Goal: Task Accomplishment & Management: Manage account settings

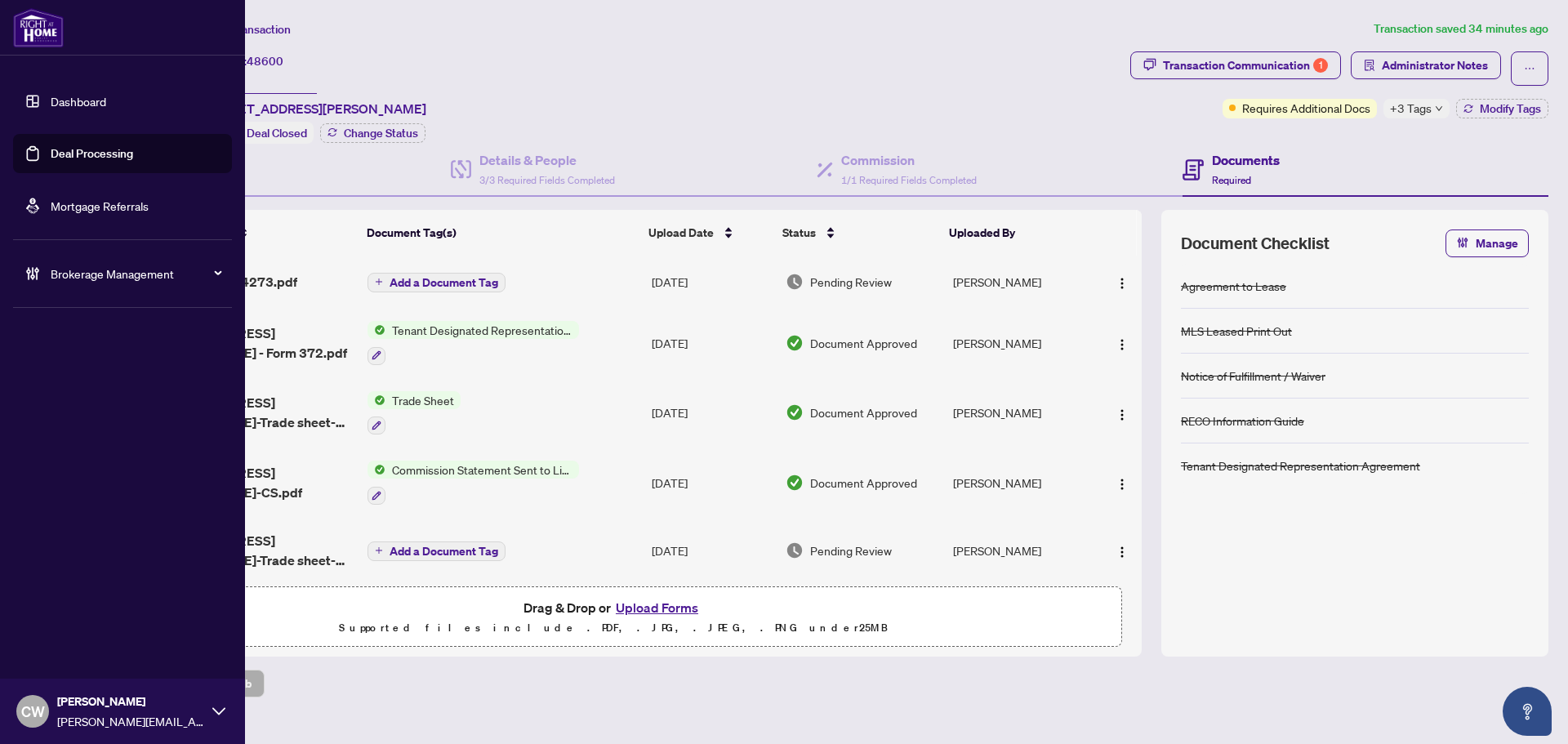
click at [106, 151] on link "Deal Processing" at bounding box center [92, 153] width 83 height 14
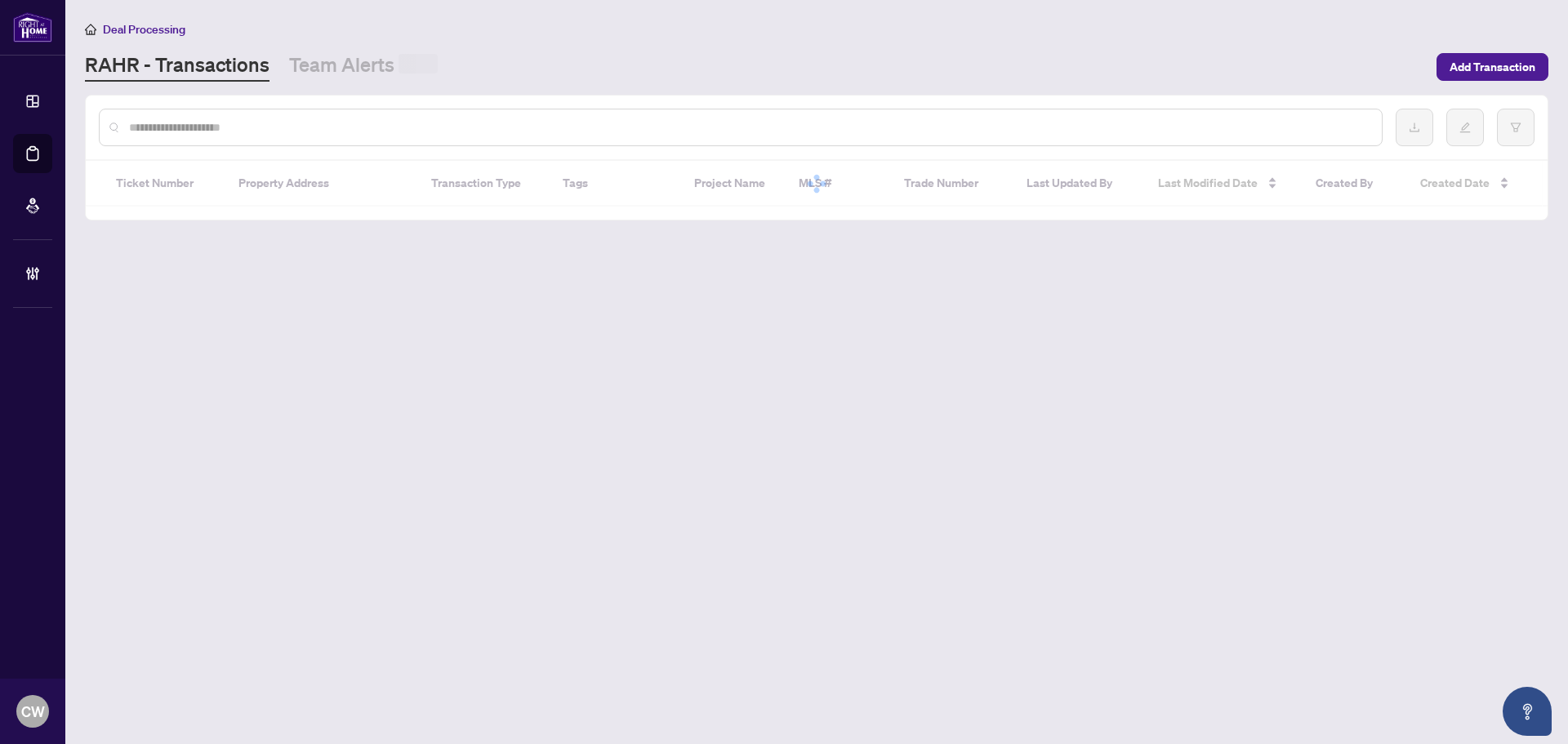
click at [288, 130] on input "text" at bounding box center [748, 127] width 1239 height 18
paste input "**********"
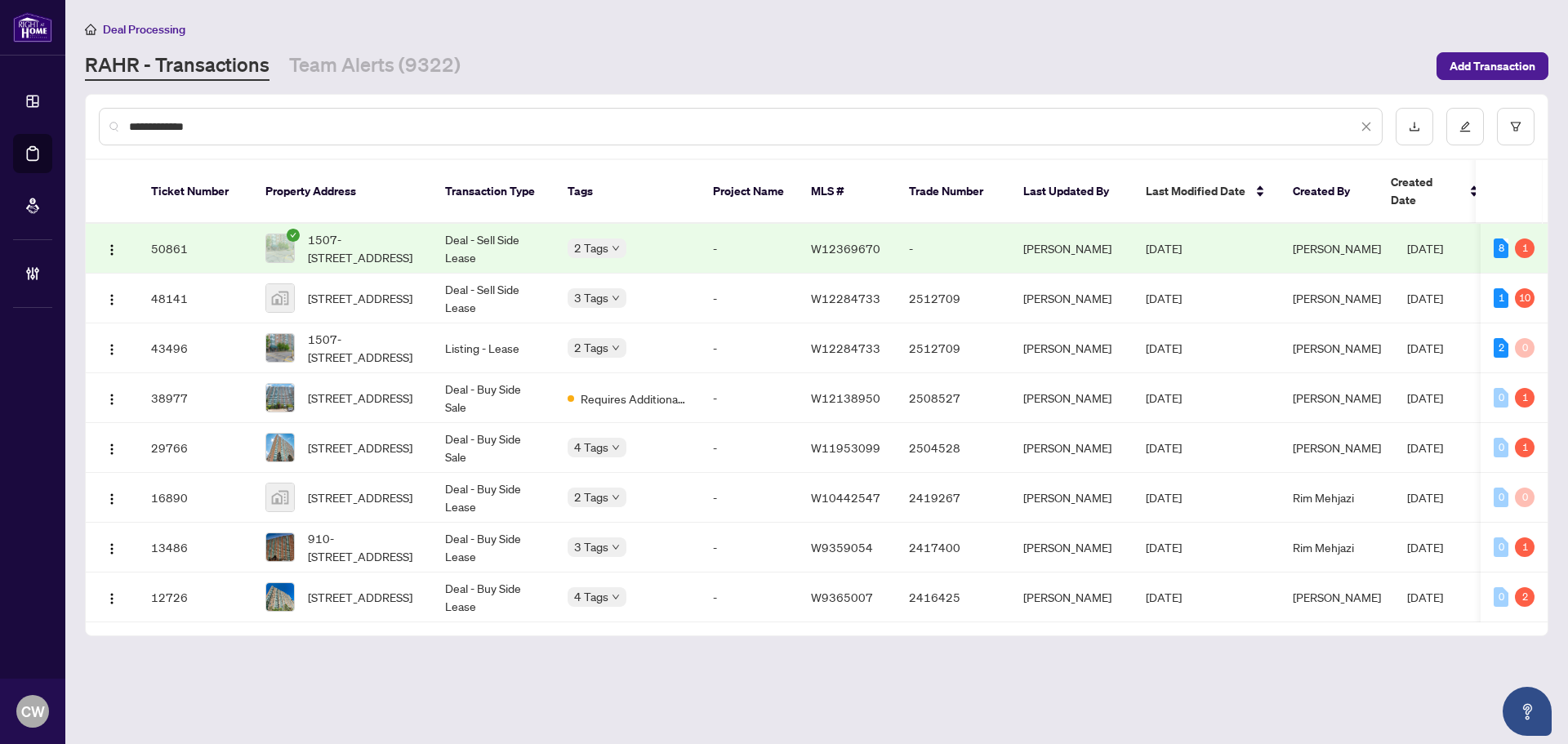
type input "**********"
click at [373, 235] on span "1507-[STREET_ADDRESS]" at bounding box center [364, 248] width 111 height 36
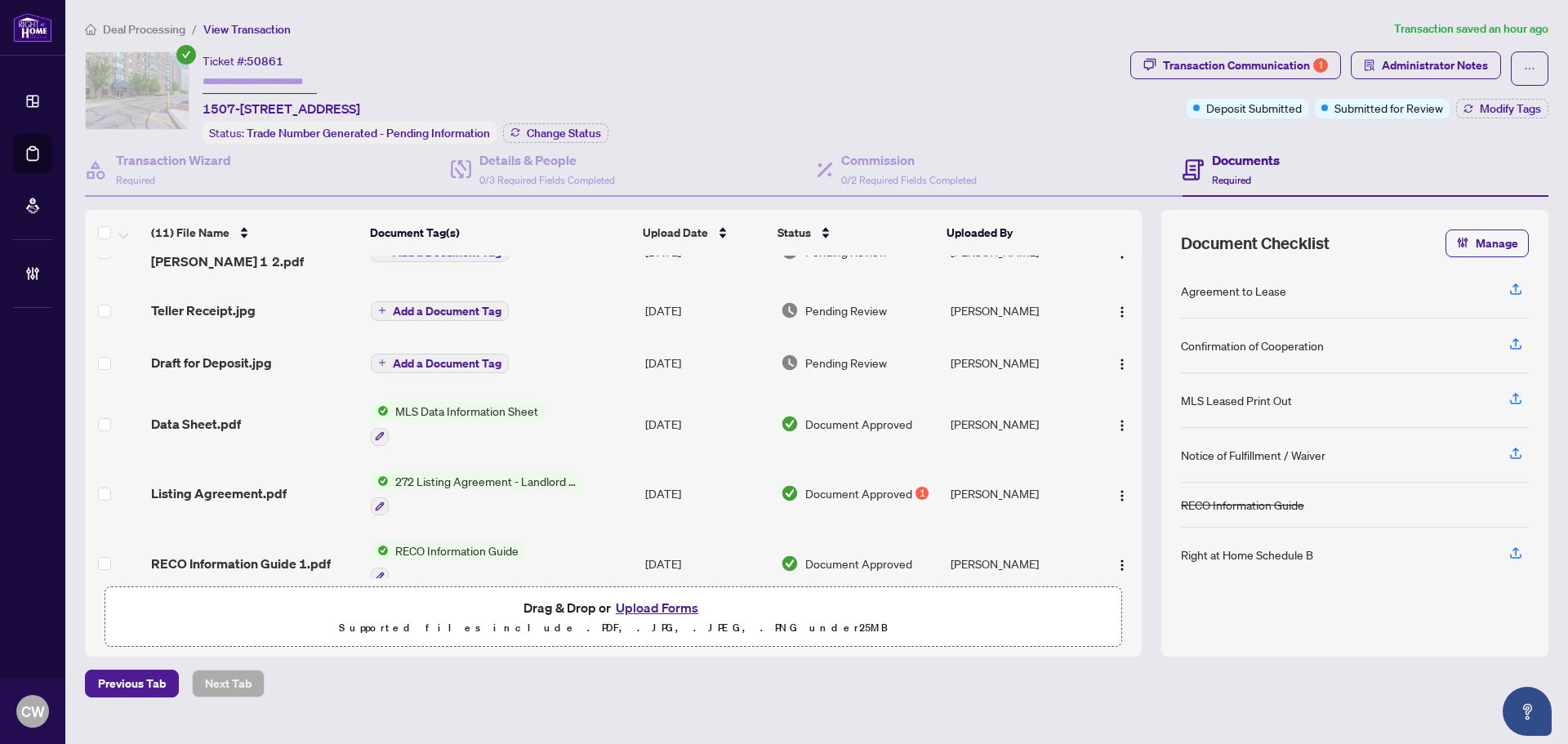
scroll to position [363, 0]
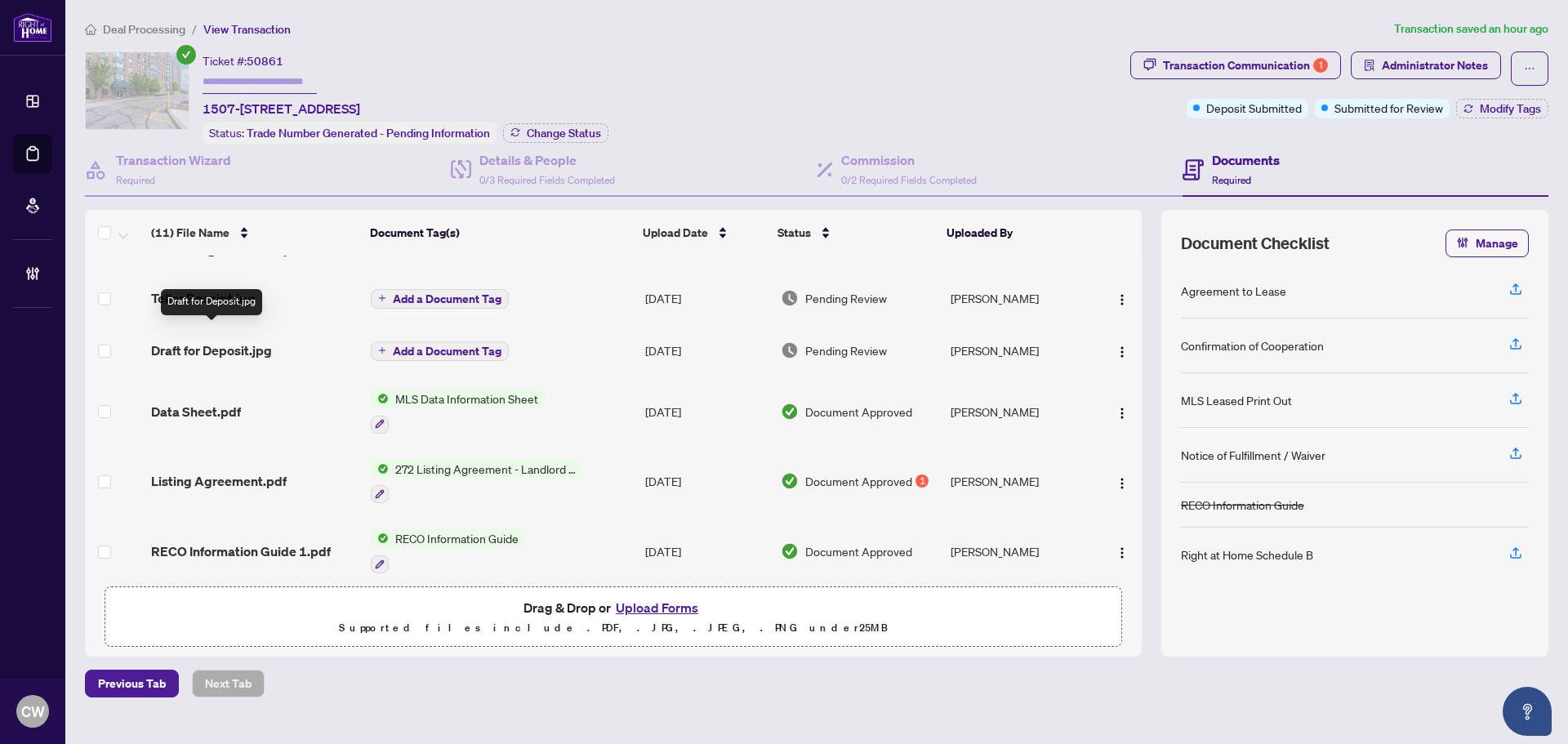
click at [245, 341] on span "Draft for Deposit.jpg" at bounding box center [211, 350] width 121 height 19
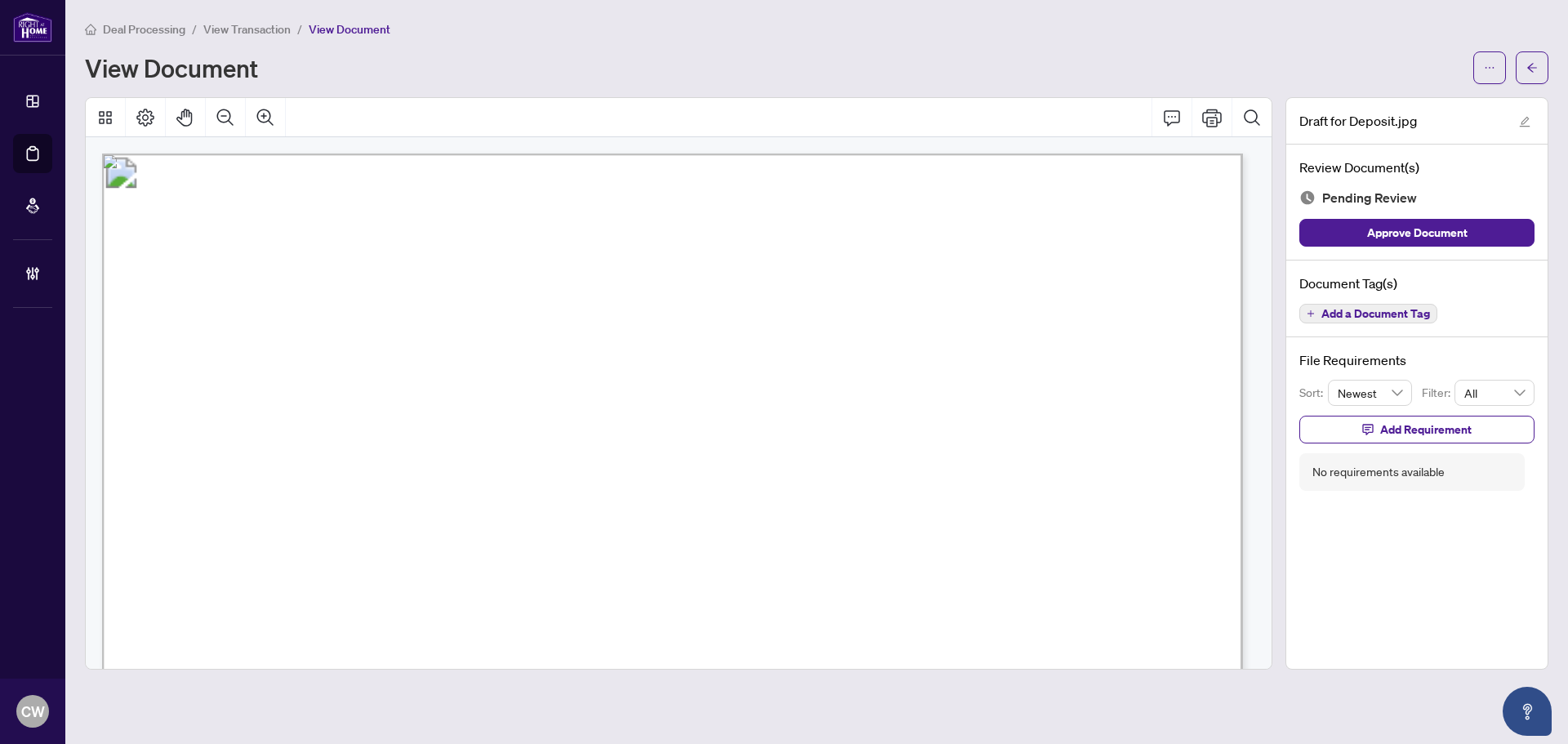
scroll to position [82, 0]
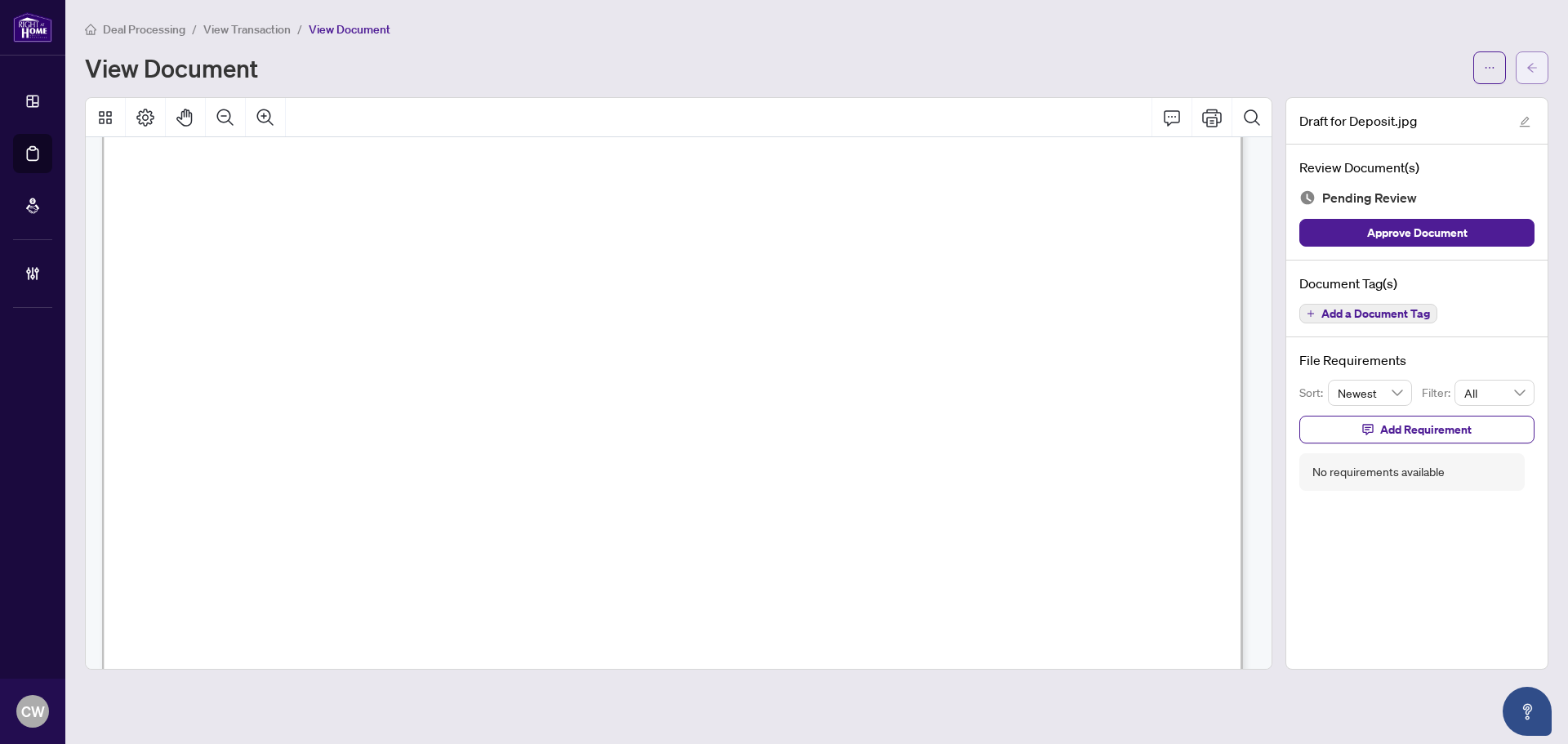
click at [1544, 64] on button "button" at bounding box center [1532, 67] width 33 height 33
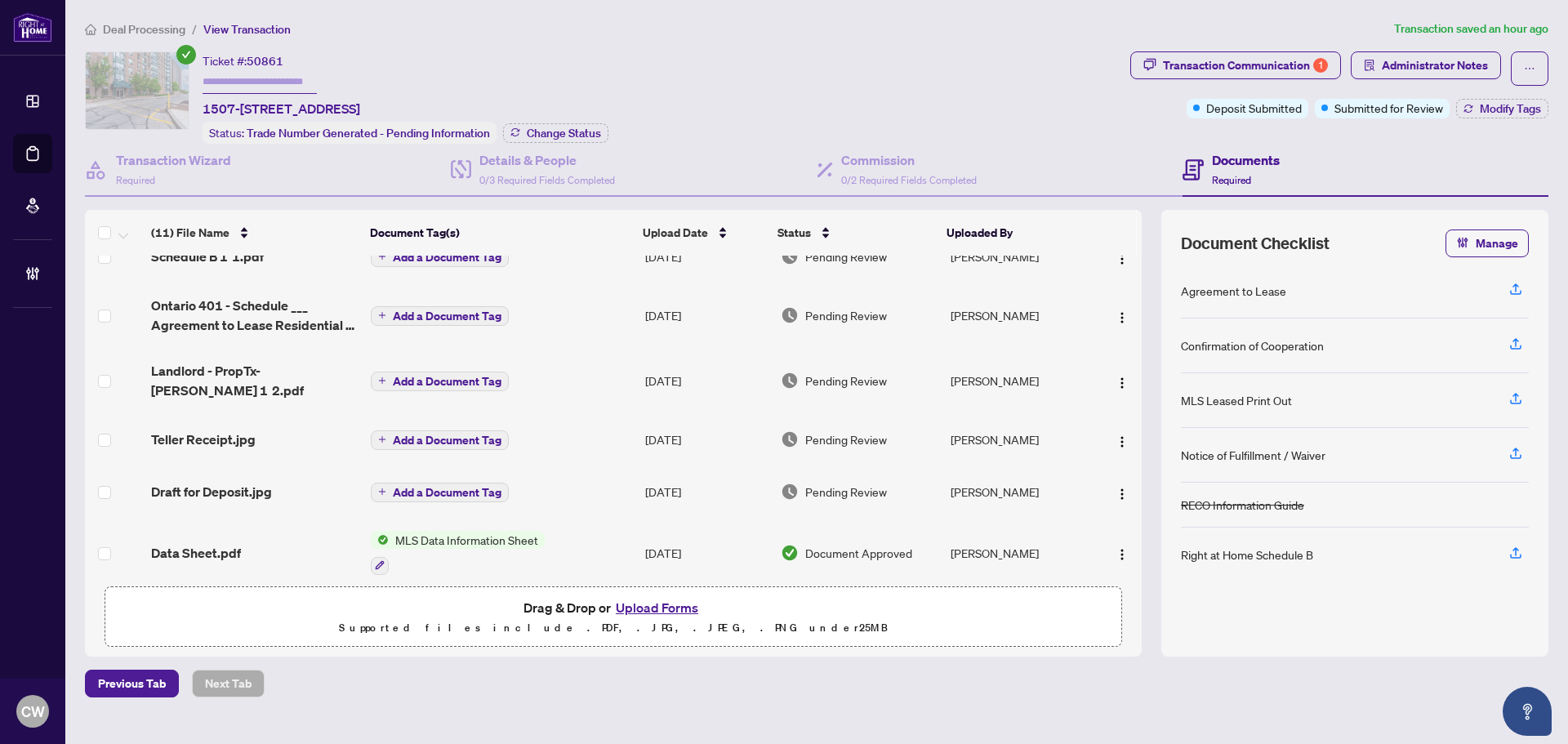
scroll to position [199, 0]
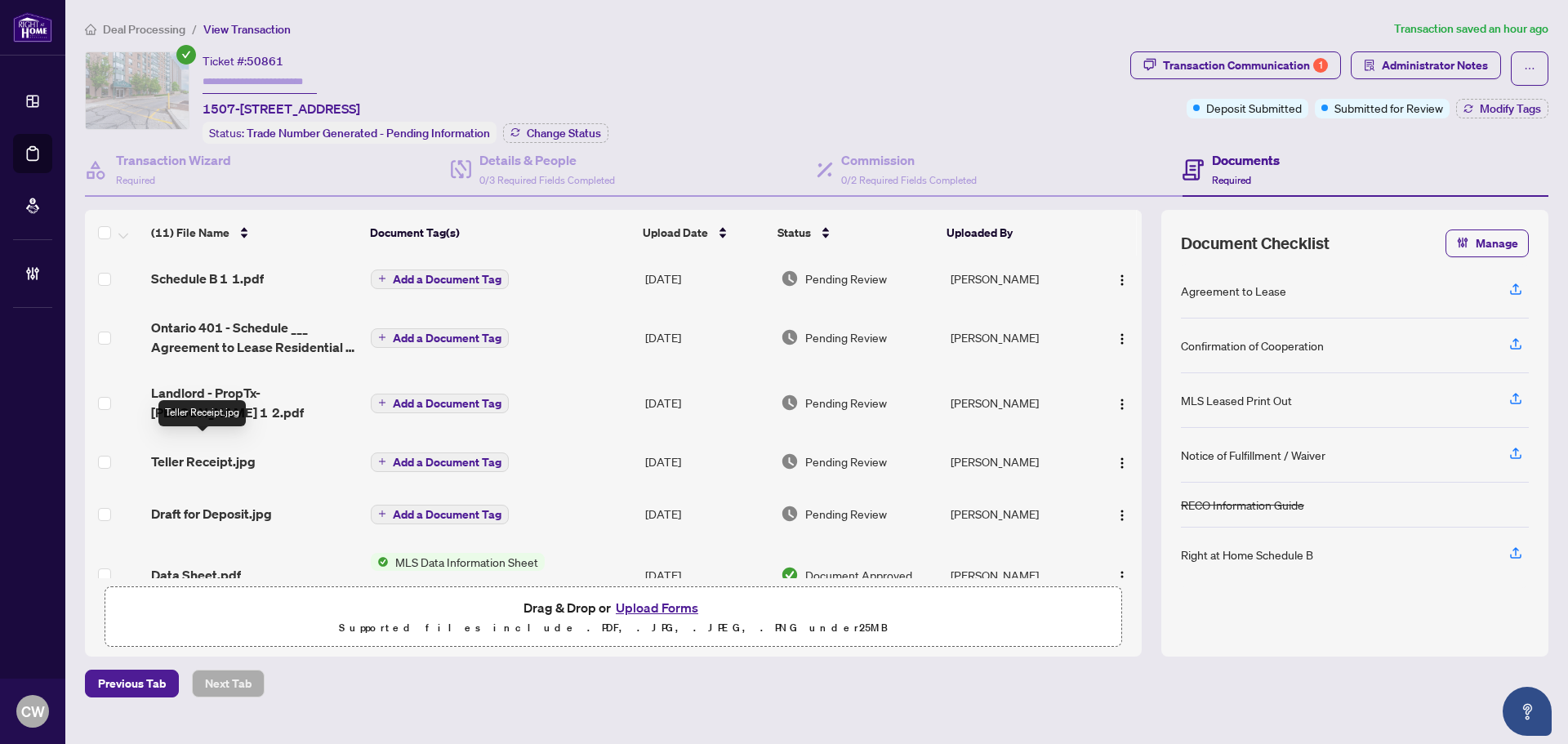
click at [229, 451] on span "Teller Receipt.jpg" at bounding box center [203, 461] width 105 height 19
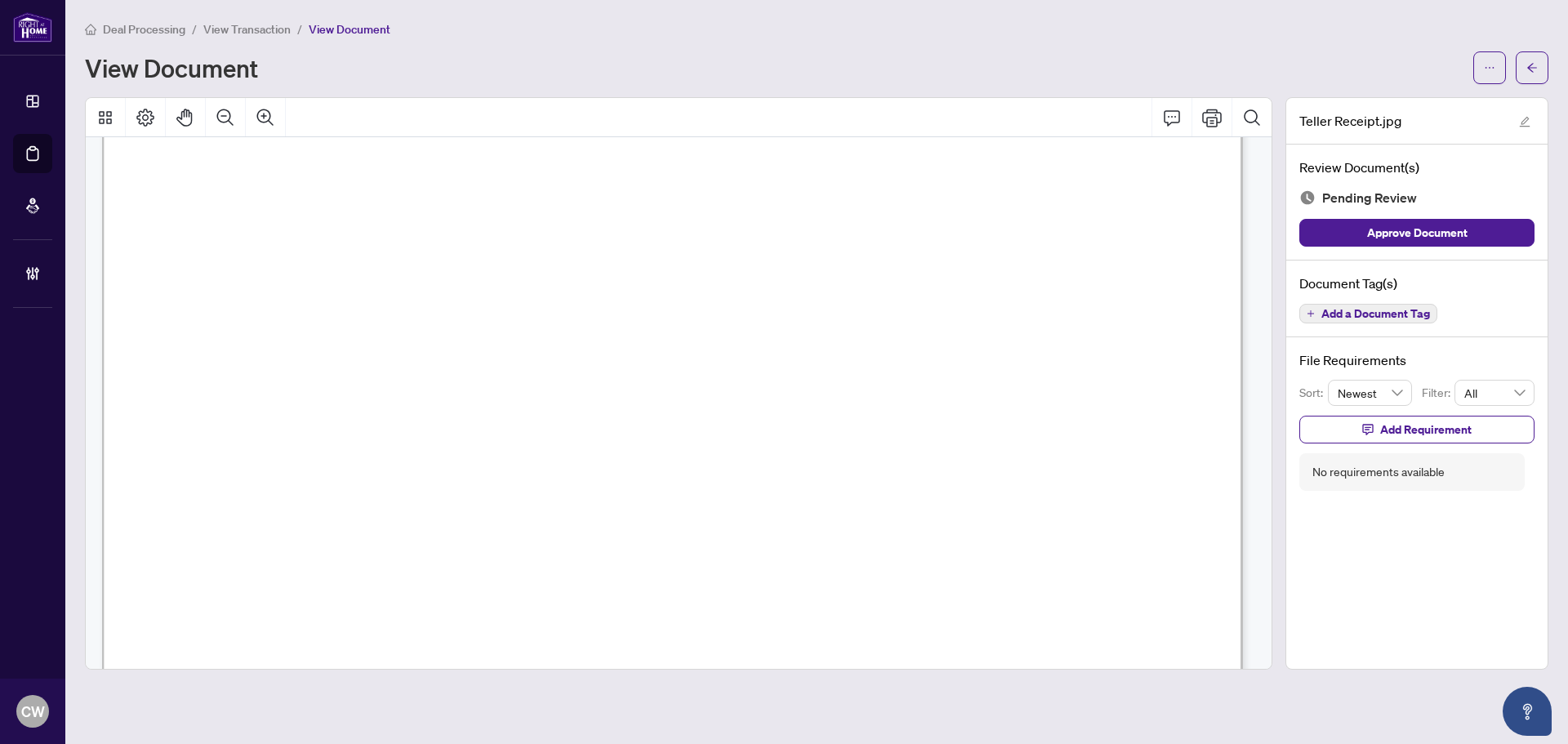
scroll to position [490, 0]
click at [1539, 64] on button "button" at bounding box center [1532, 67] width 33 height 33
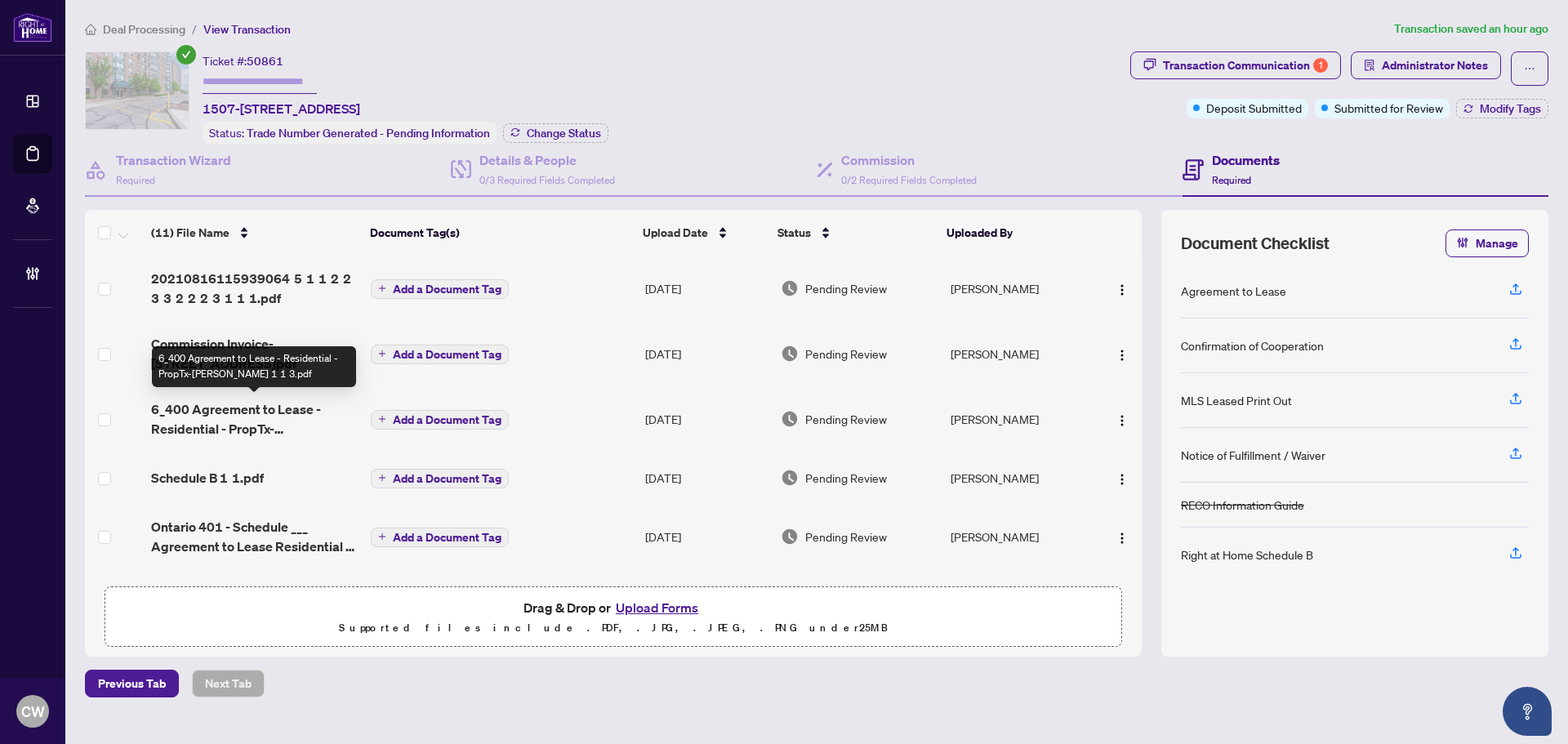
click at [272, 417] on span "6_400 Agreement to Lease - Residential - PropTx-[PERSON_NAME] 1 1 3.pdf" at bounding box center [254, 418] width 207 height 39
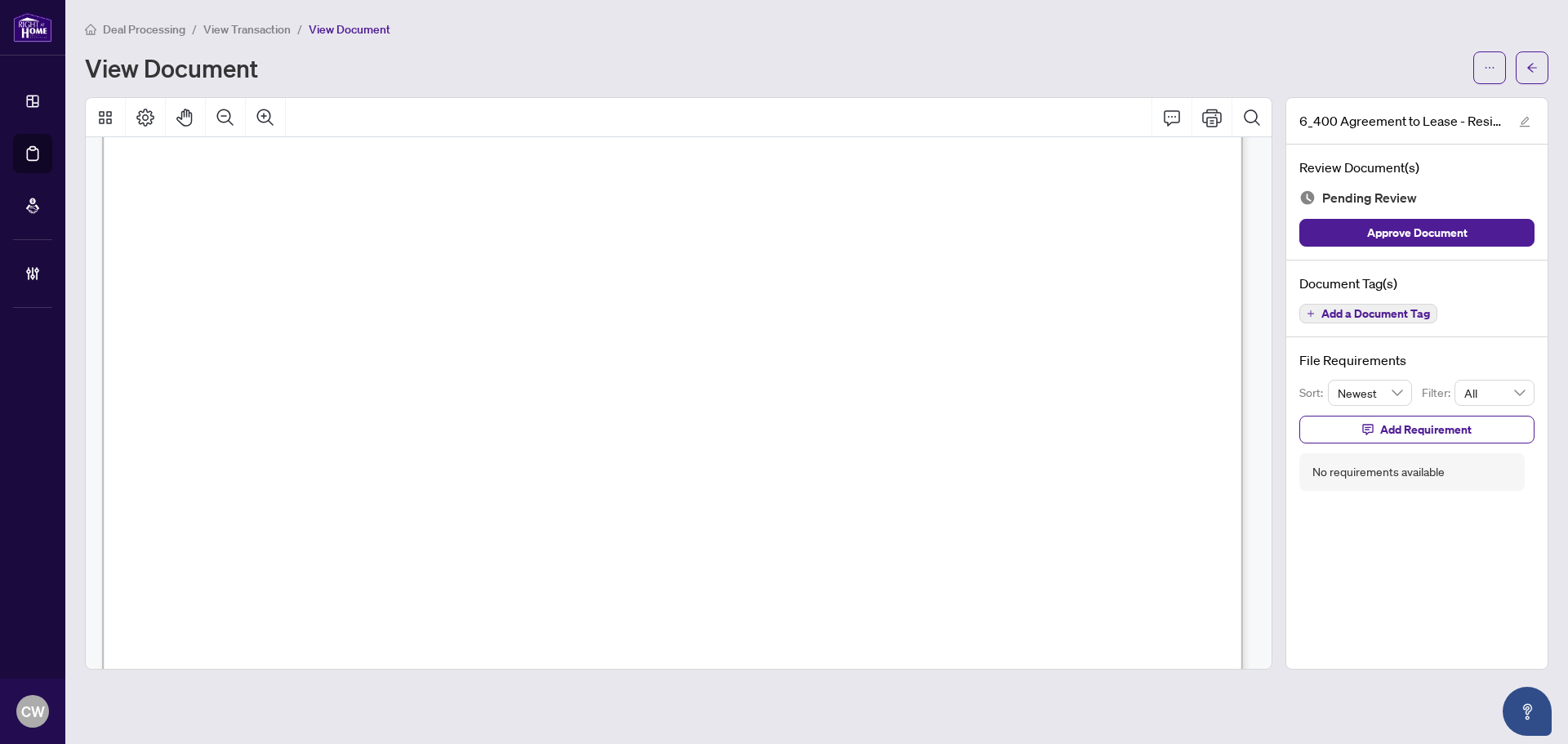
scroll to position [3635, 0]
click at [1538, 69] on button "button" at bounding box center [1532, 67] width 33 height 33
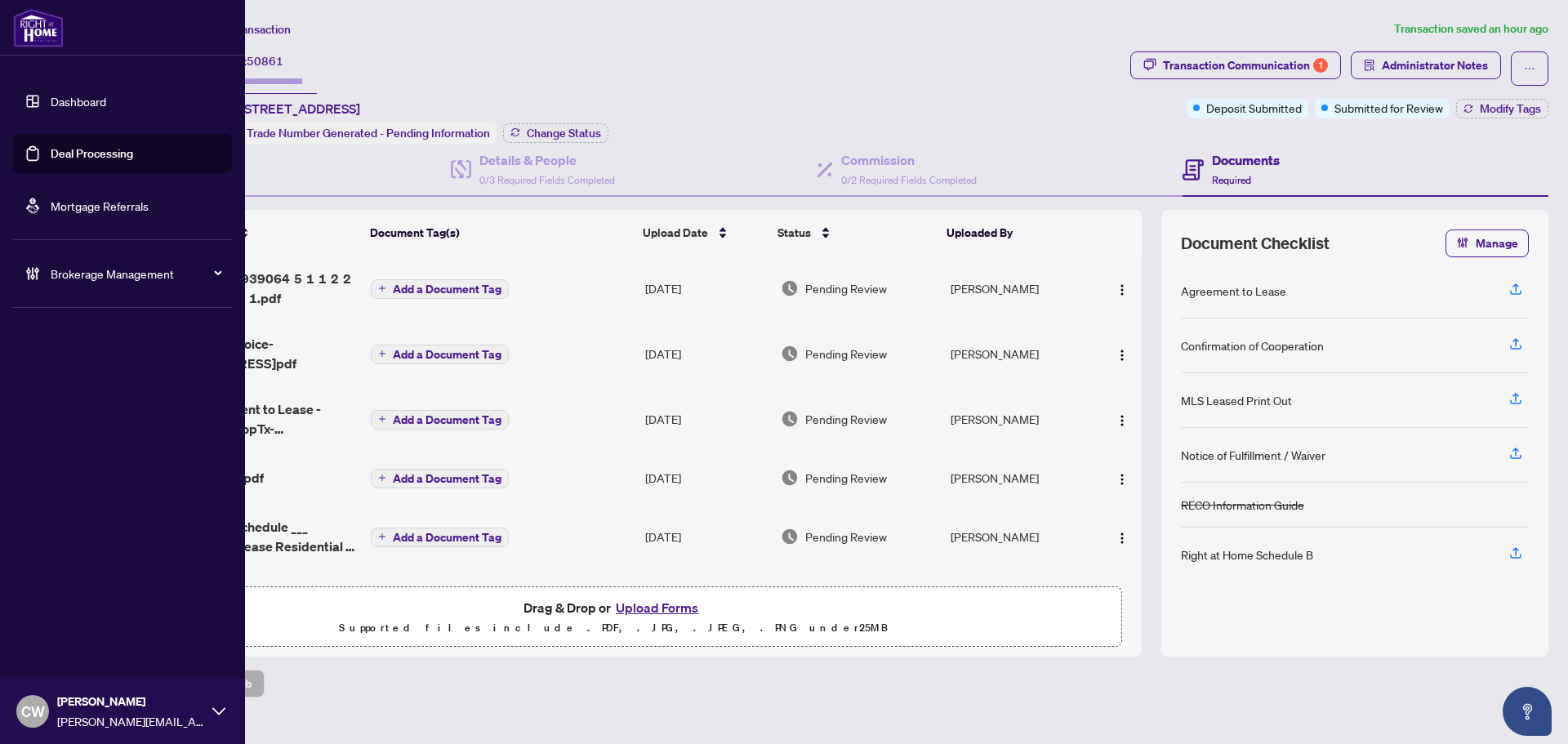
click at [51, 202] on link "Mortgage Referrals" at bounding box center [100, 205] width 98 height 14
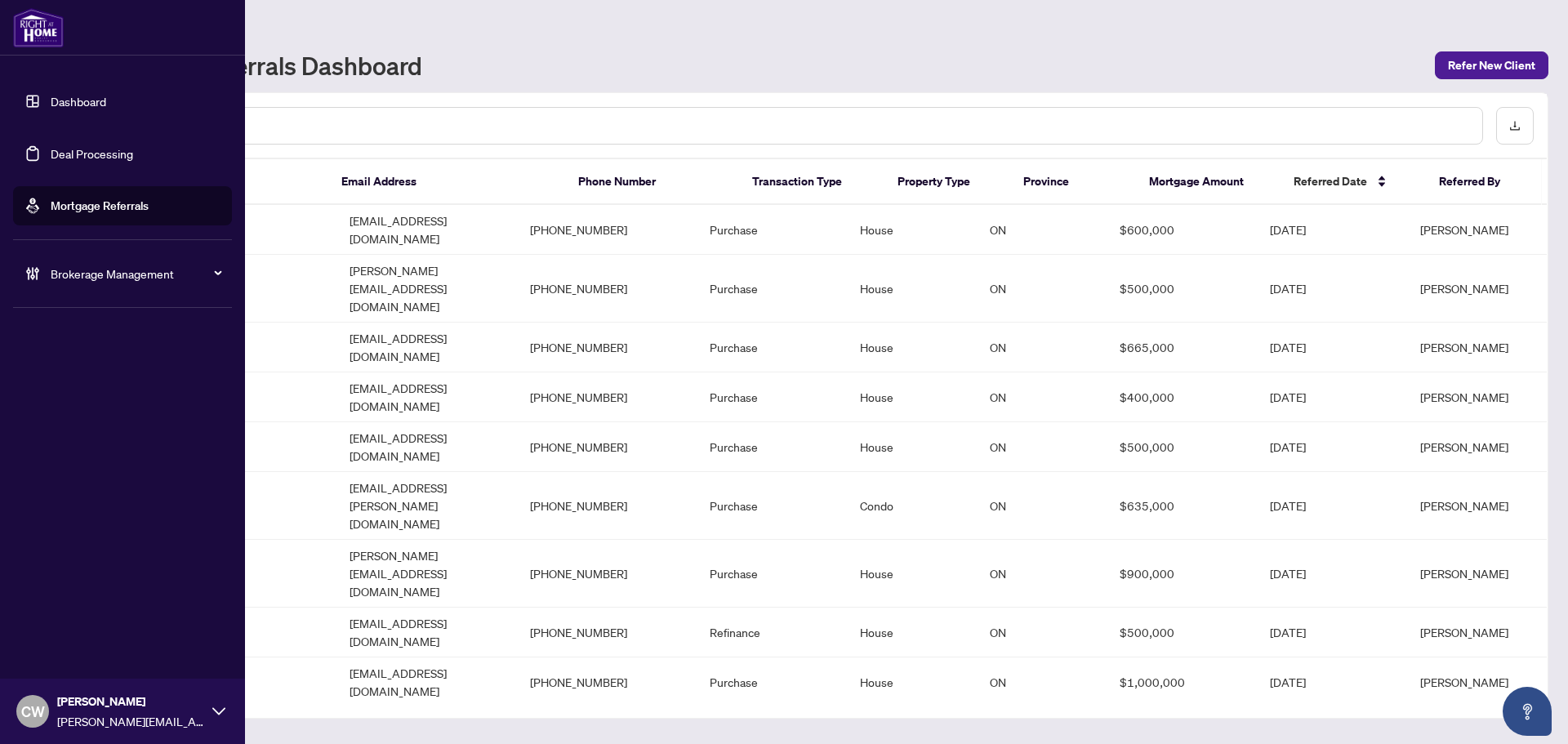
click at [51, 161] on link "Deal Processing" at bounding box center [92, 153] width 83 height 14
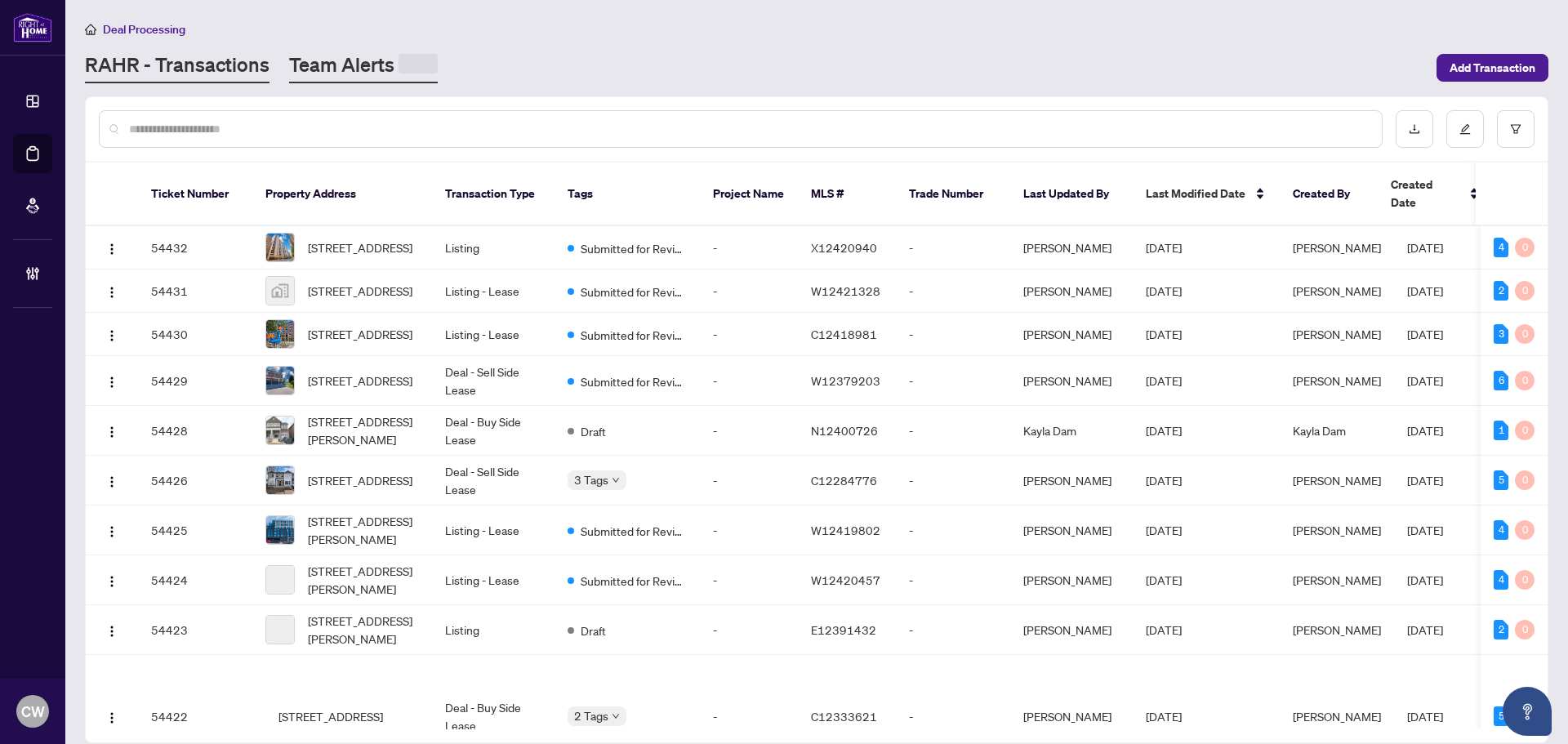
click at [343, 72] on link "Team Alerts" at bounding box center [364, 67] width 148 height 32
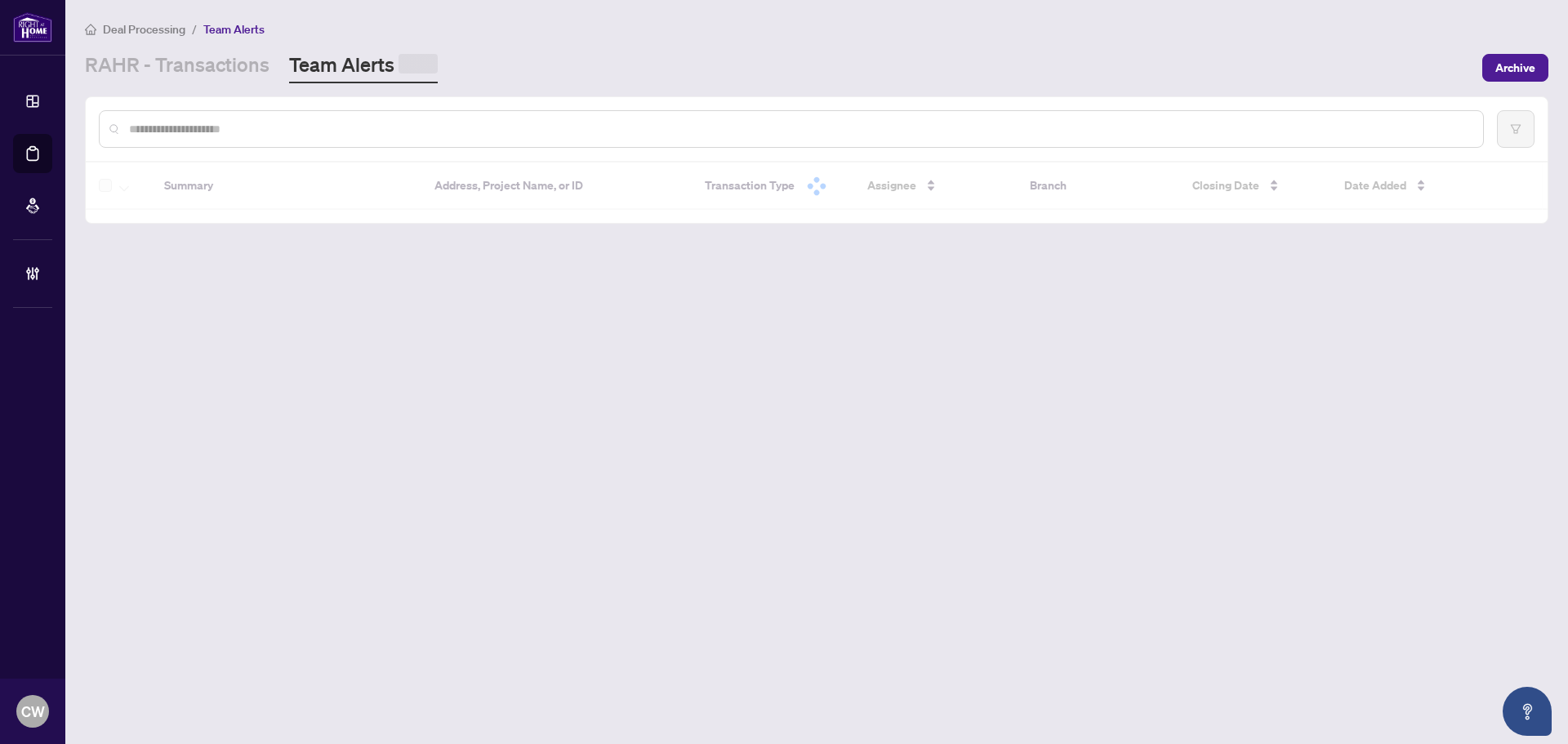
click at [246, 136] on input "text" at bounding box center [799, 128] width 1340 height 18
paste input "**********"
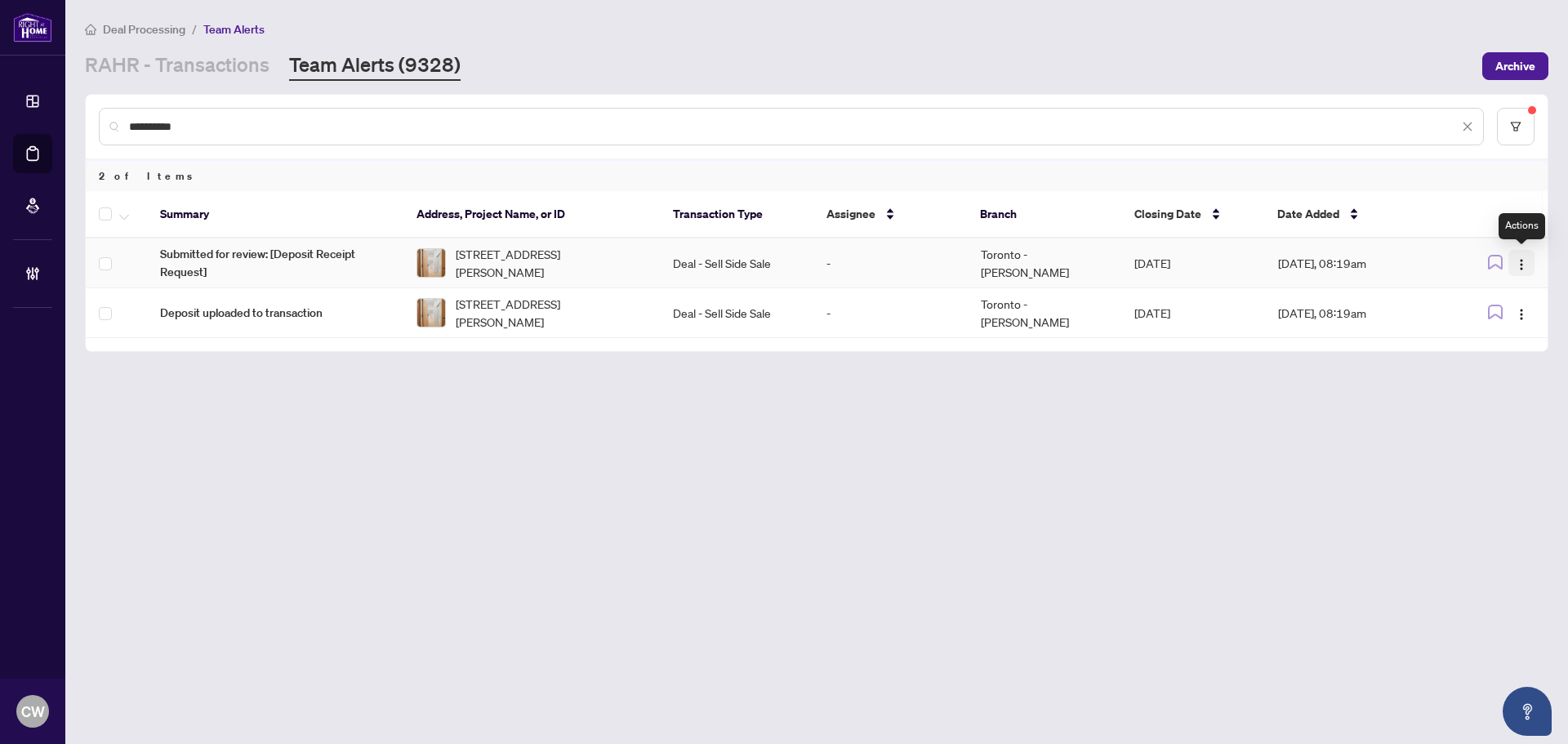
click at [1516, 258] on img "button" at bounding box center [1521, 264] width 13 height 13
click at [1525, 355] on li "Complete Item" at bounding box center [1483, 347] width 95 height 26
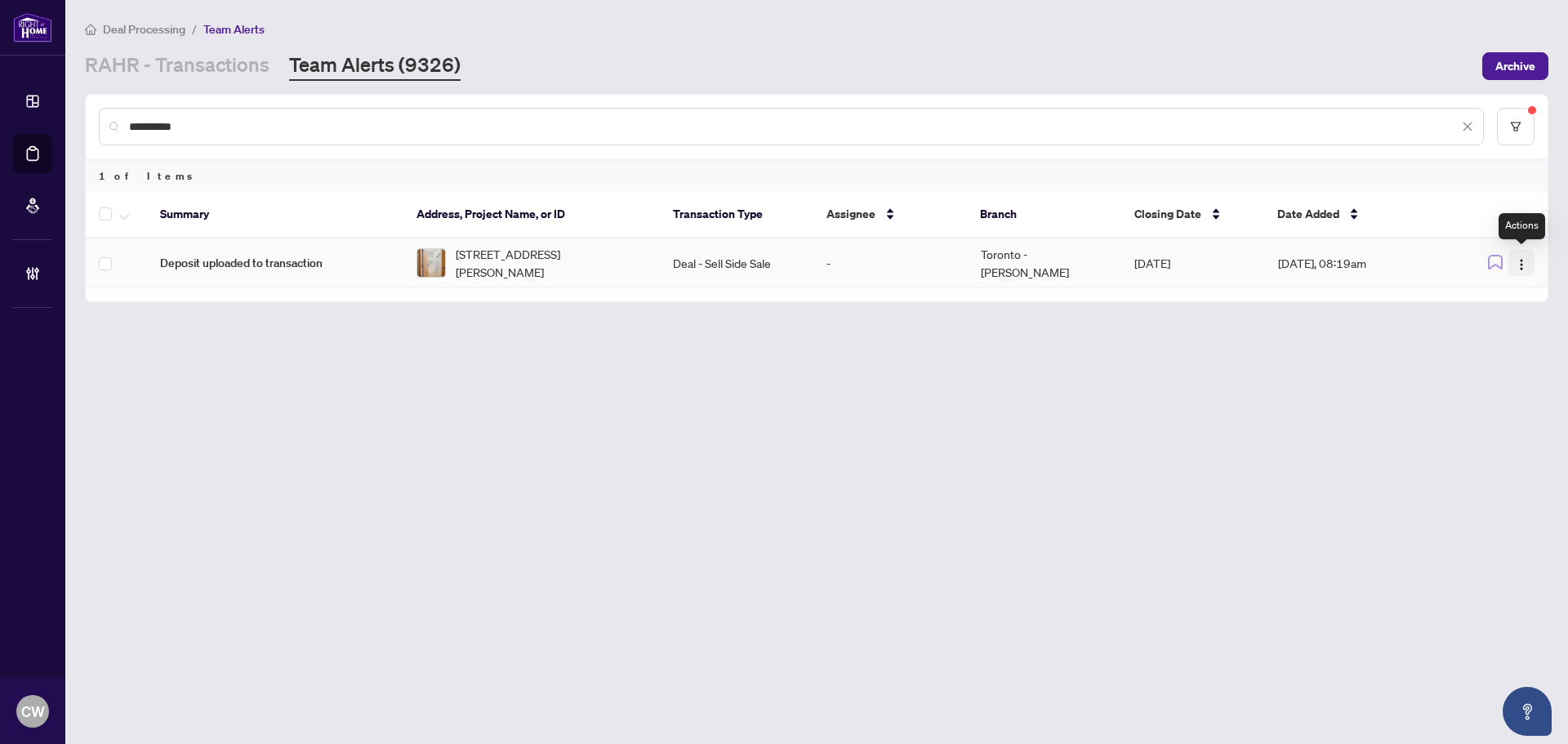
click at [1525, 259] on img "button" at bounding box center [1521, 264] width 13 height 13
click at [1512, 337] on li "Complete Item" at bounding box center [1483, 347] width 95 height 26
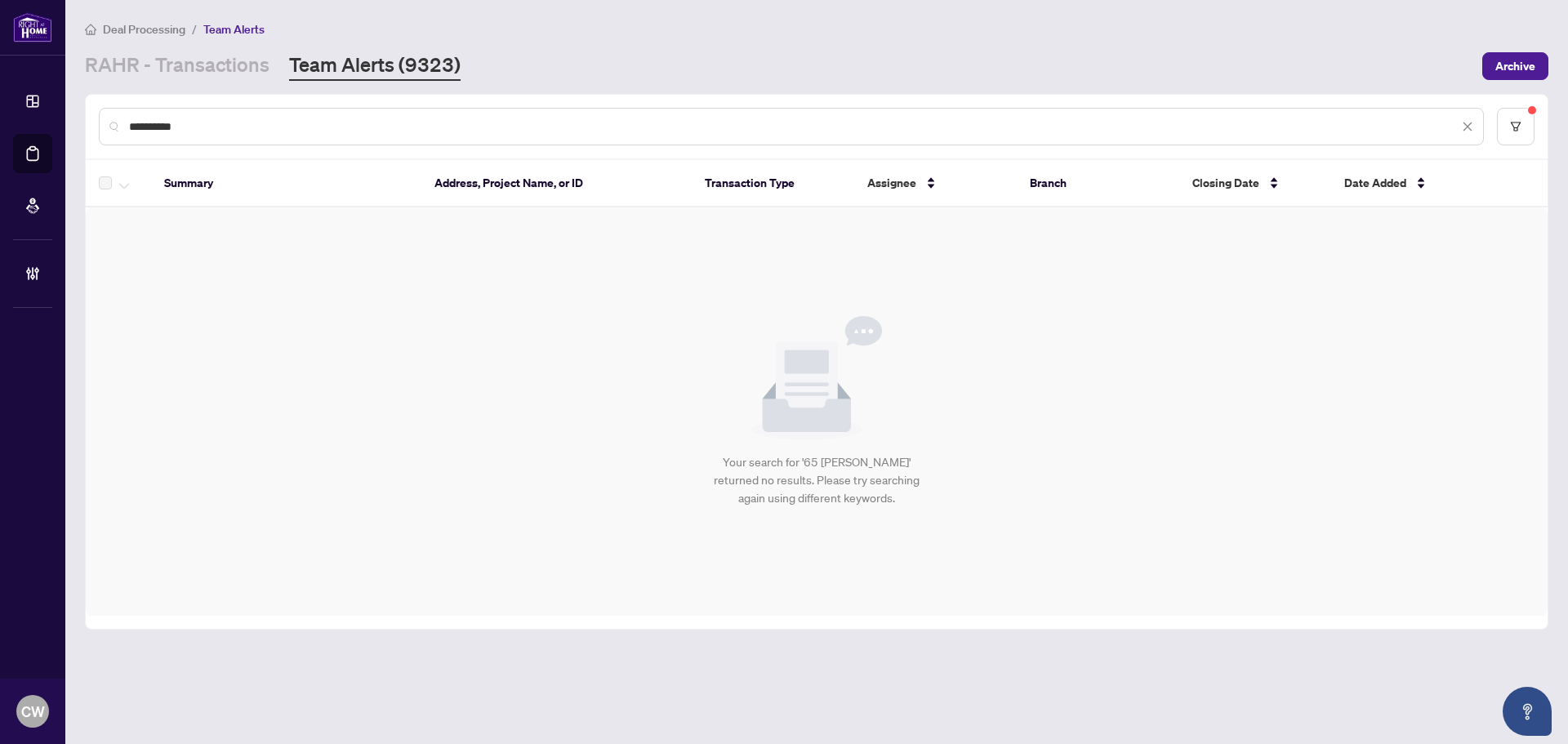
drag, startPoint x: 235, startPoint y: 118, endPoint x: 60, endPoint y: 98, distance: 176.1
click at [60, 98] on div "**********" at bounding box center [784, 372] width 1568 height 744
paste input "***"
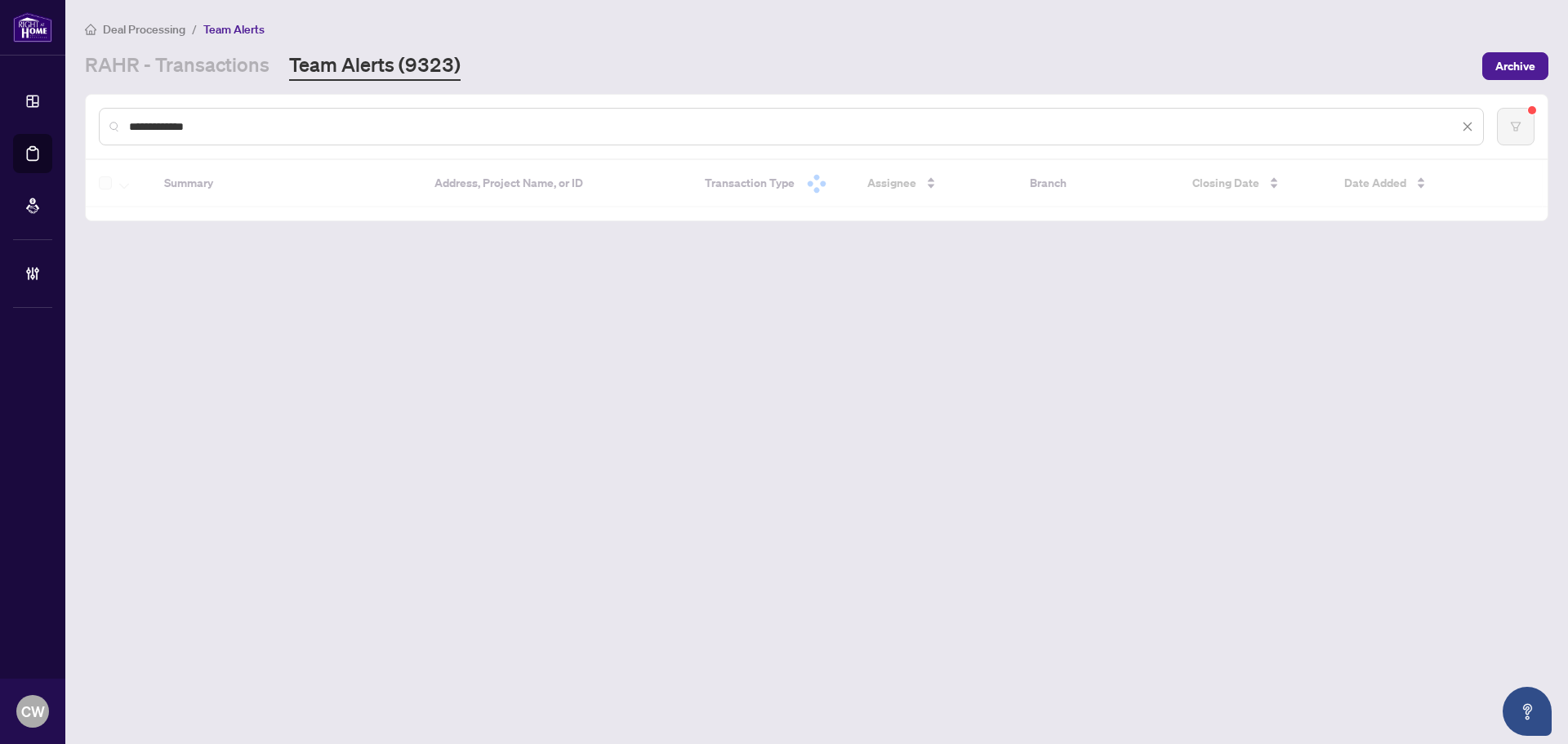
click at [277, 144] on div "**********" at bounding box center [816, 127] width 1462 height 64
drag, startPoint x: 277, startPoint y: 132, endPoint x: 119, endPoint y: 129, distance: 158.0
click at [119, 129] on div "**********" at bounding box center [791, 127] width 1385 height 38
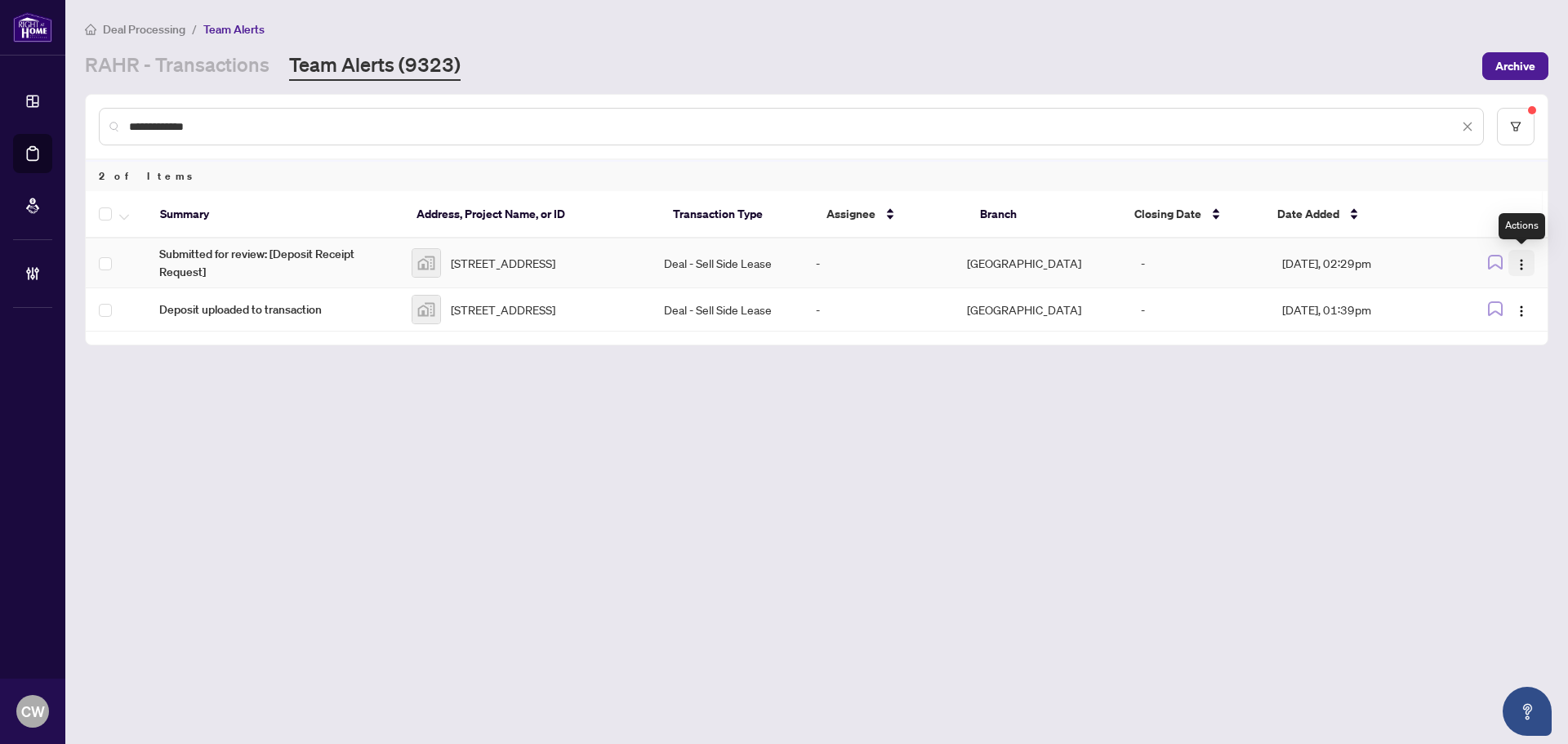
click at [1522, 266] on img "button" at bounding box center [1521, 264] width 13 height 13
click at [1501, 350] on span "Complete Item" at bounding box center [1483, 347] width 76 height 18
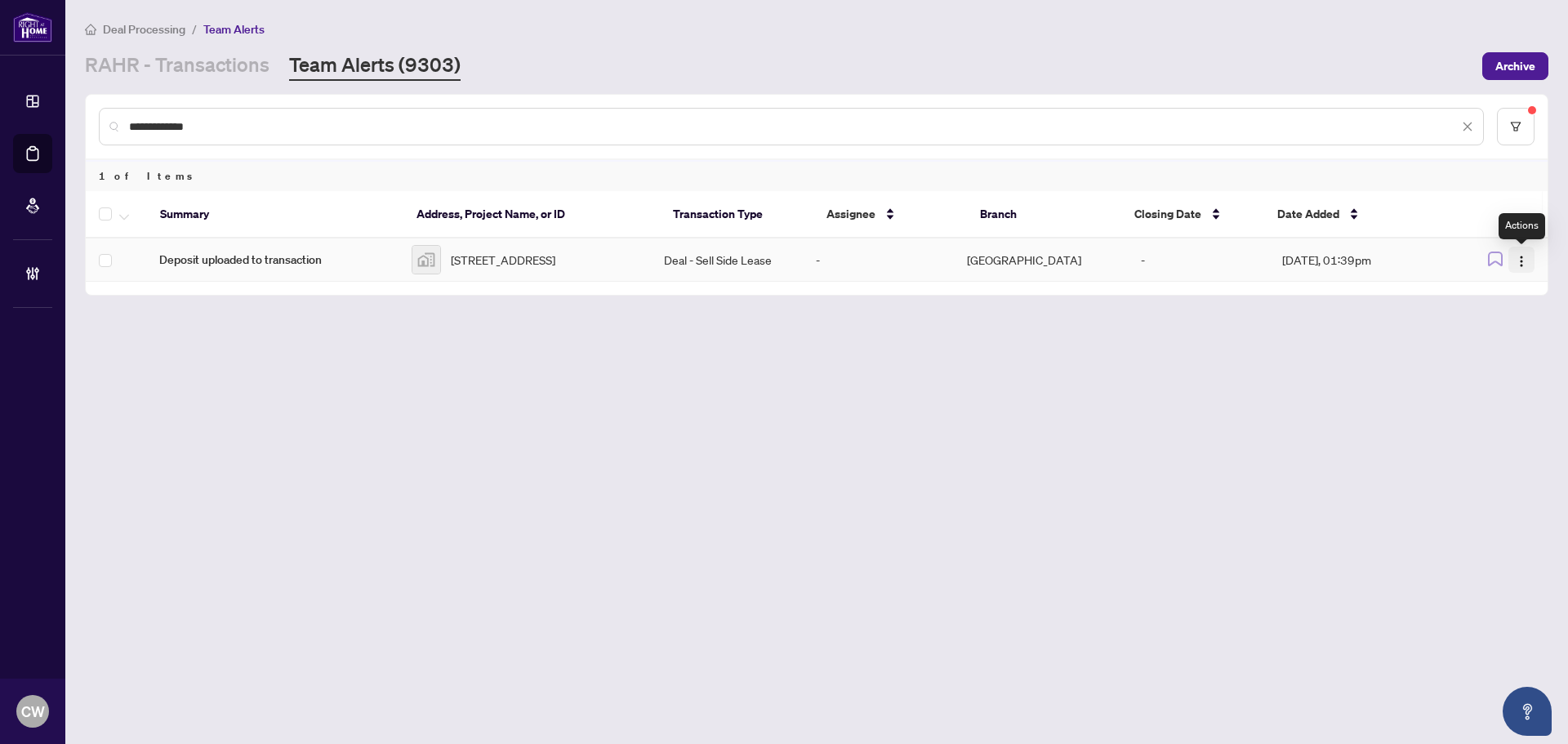
click at [1523, 261] on img "button" at bounding box center [1521, 261] width 13 height 13
click at [1493, 338] on span "Complete Item" at bounding box center [1483, 347] width 76 height 18
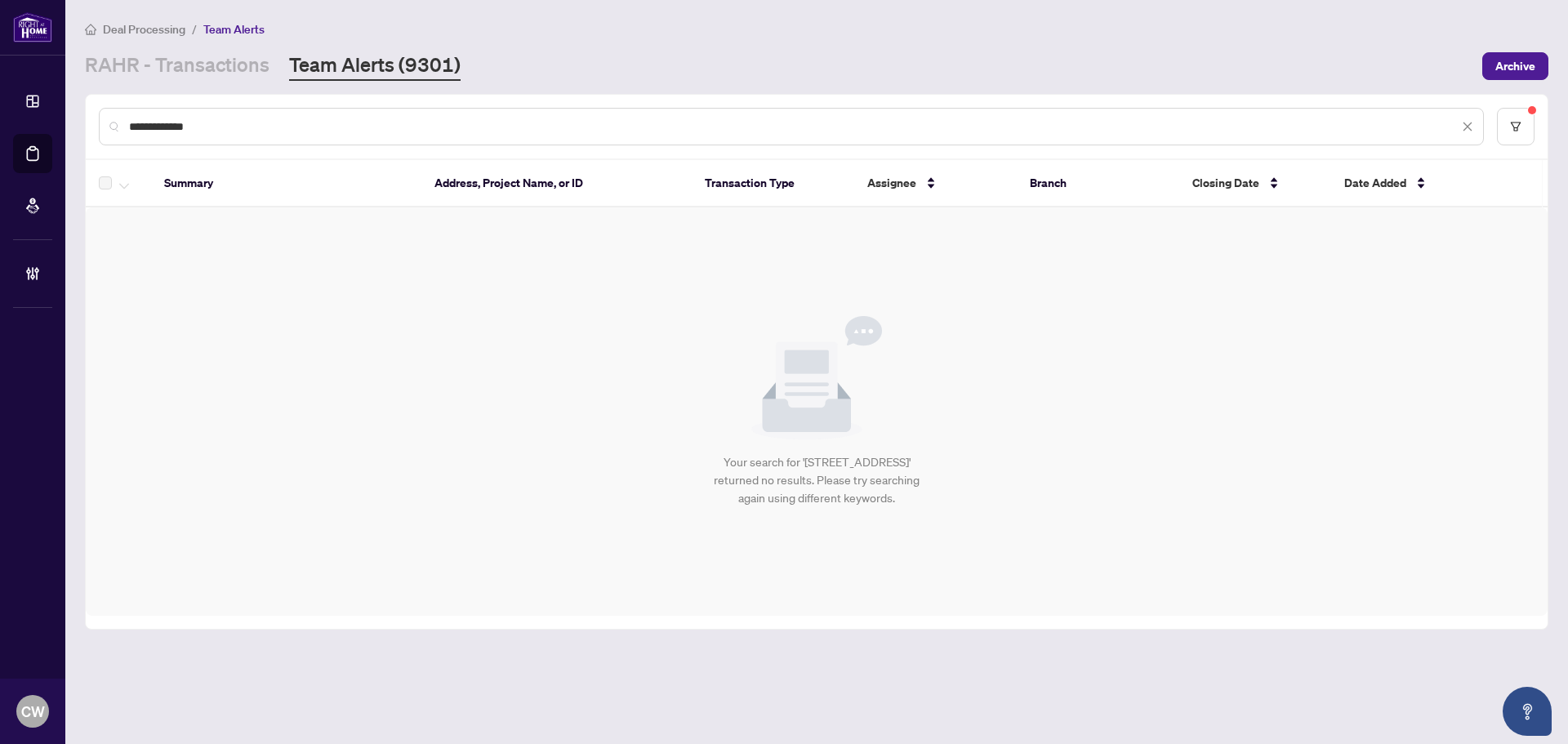
drag, startPoint x: 247, startPoint y: 120, endPoint x: 91, endPoint y: 116, distance: 156.1
click at [91, 116] on div "**********" at bounding box center [816, 127] width 1462 height 64
paste input "text"
type input "**********"
click at [275, 121] on input "**********" at bounding box center [794, 126] width 1329 height 18
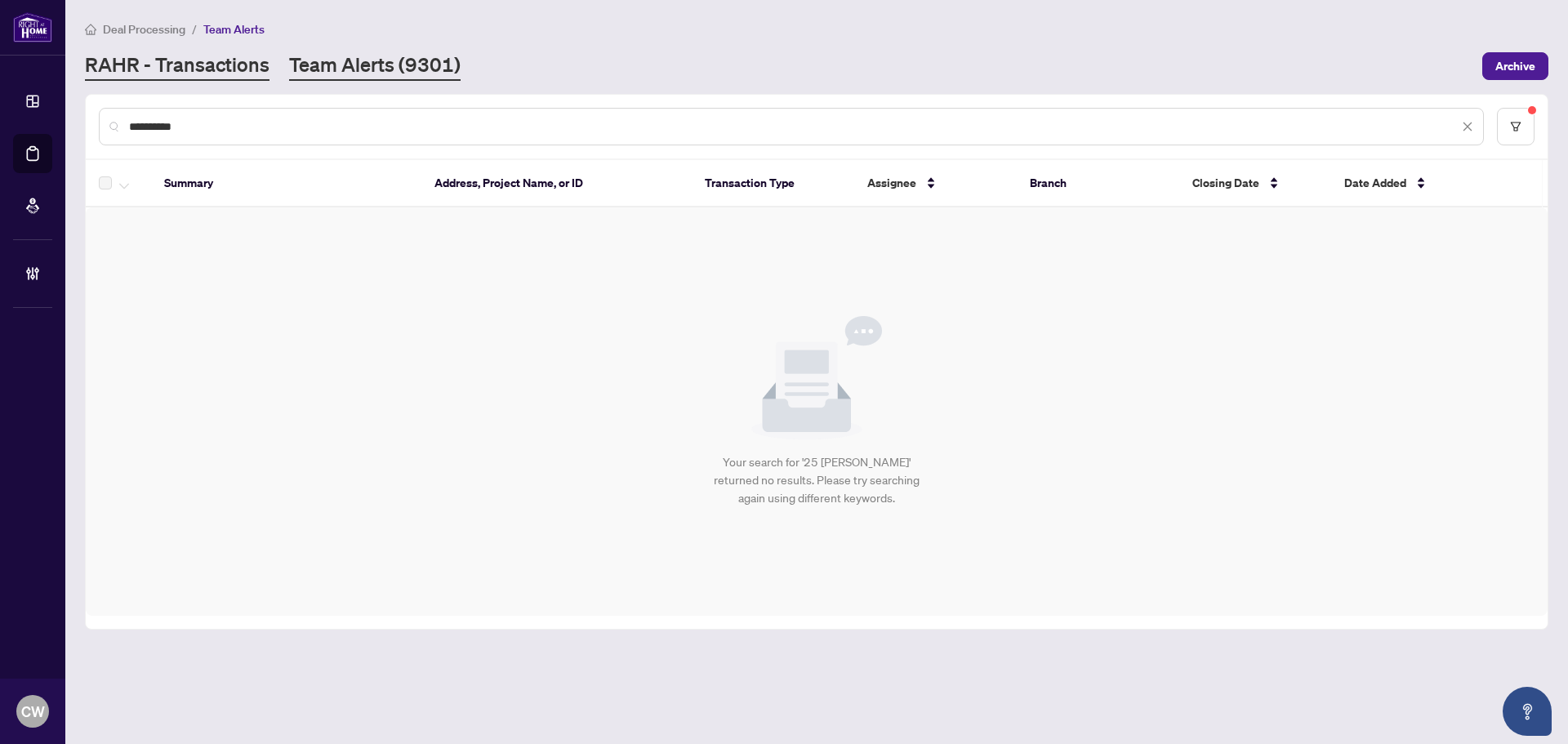
click at [198, 68] on link "RAHR - Transactions" at bounding box center [177, 66] width 185 height 30
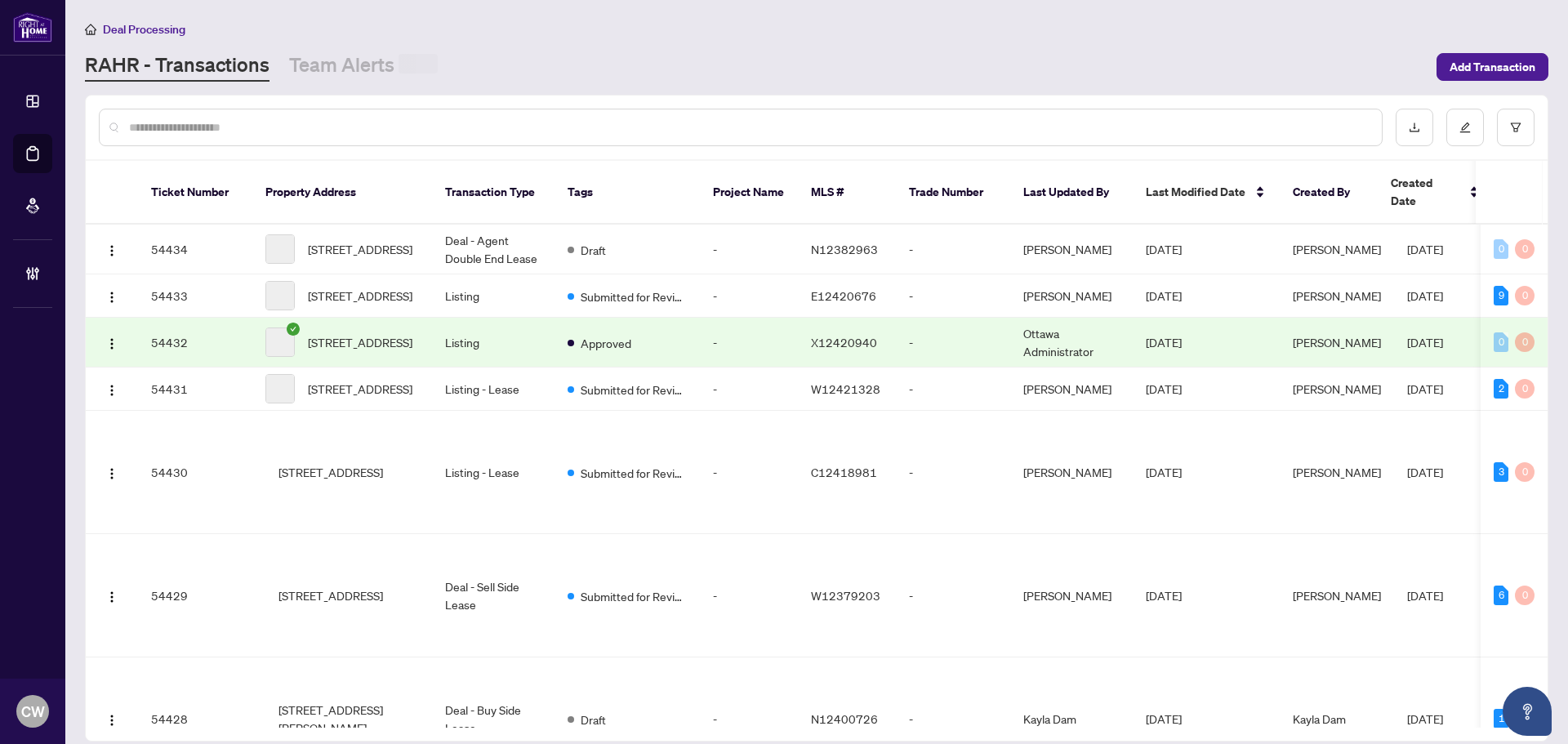
click at [234, 126] on input "text" at bounding box center [748, 127] width 1239 height 18
paste input "*******"
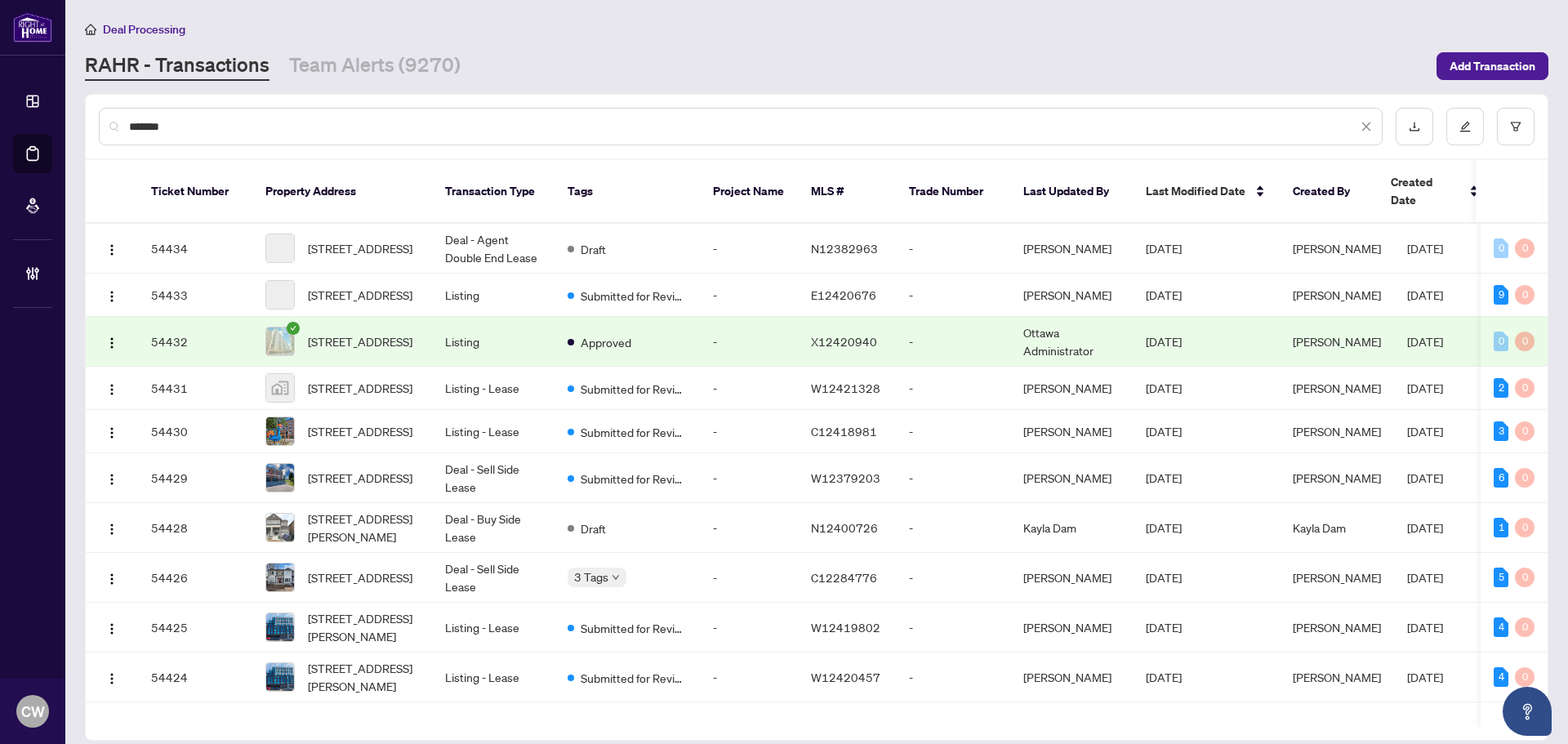
type input "*******"
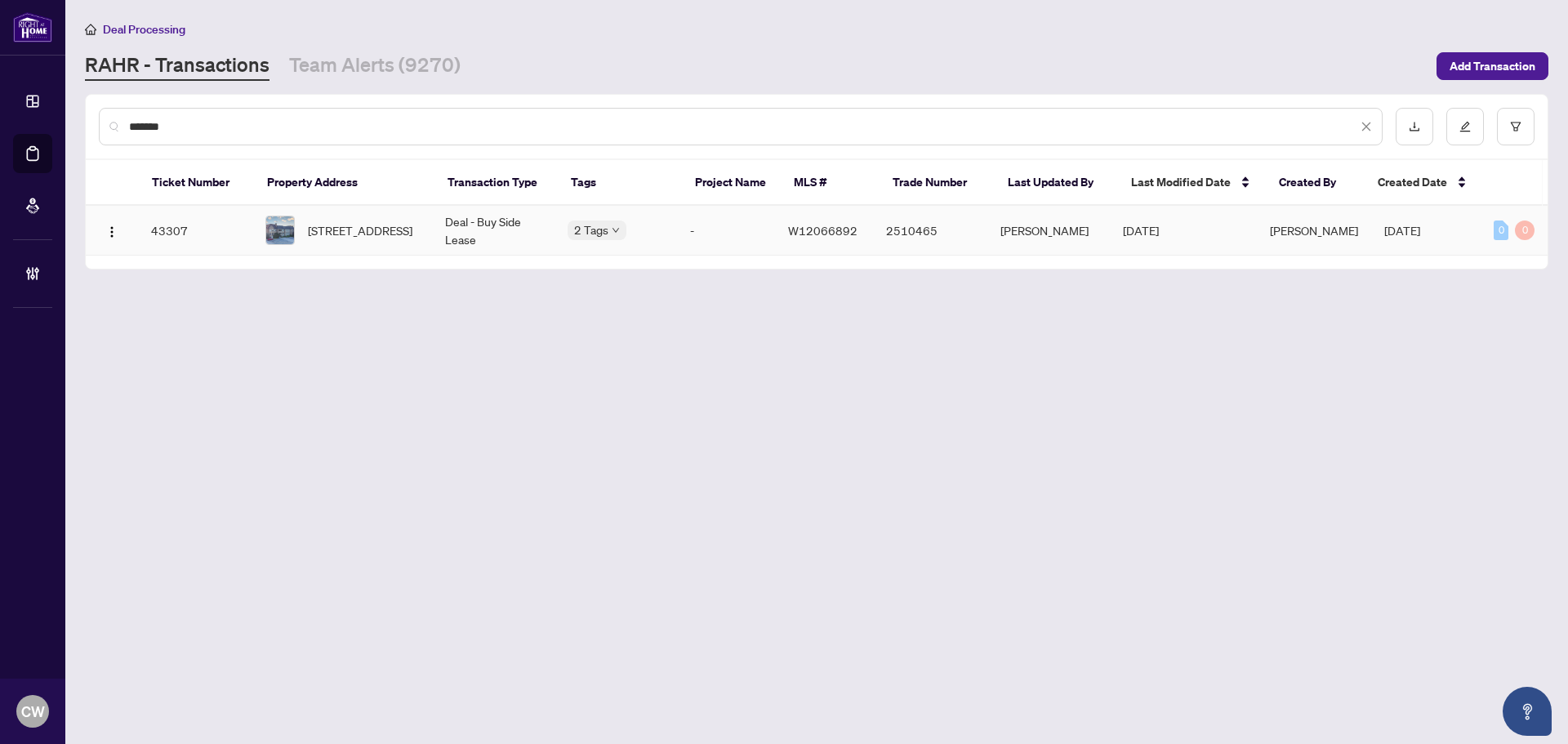
click at [305, 235] on div "[STREET_ADDRESS]" at bounding box center [342, 230] width 154 height 30
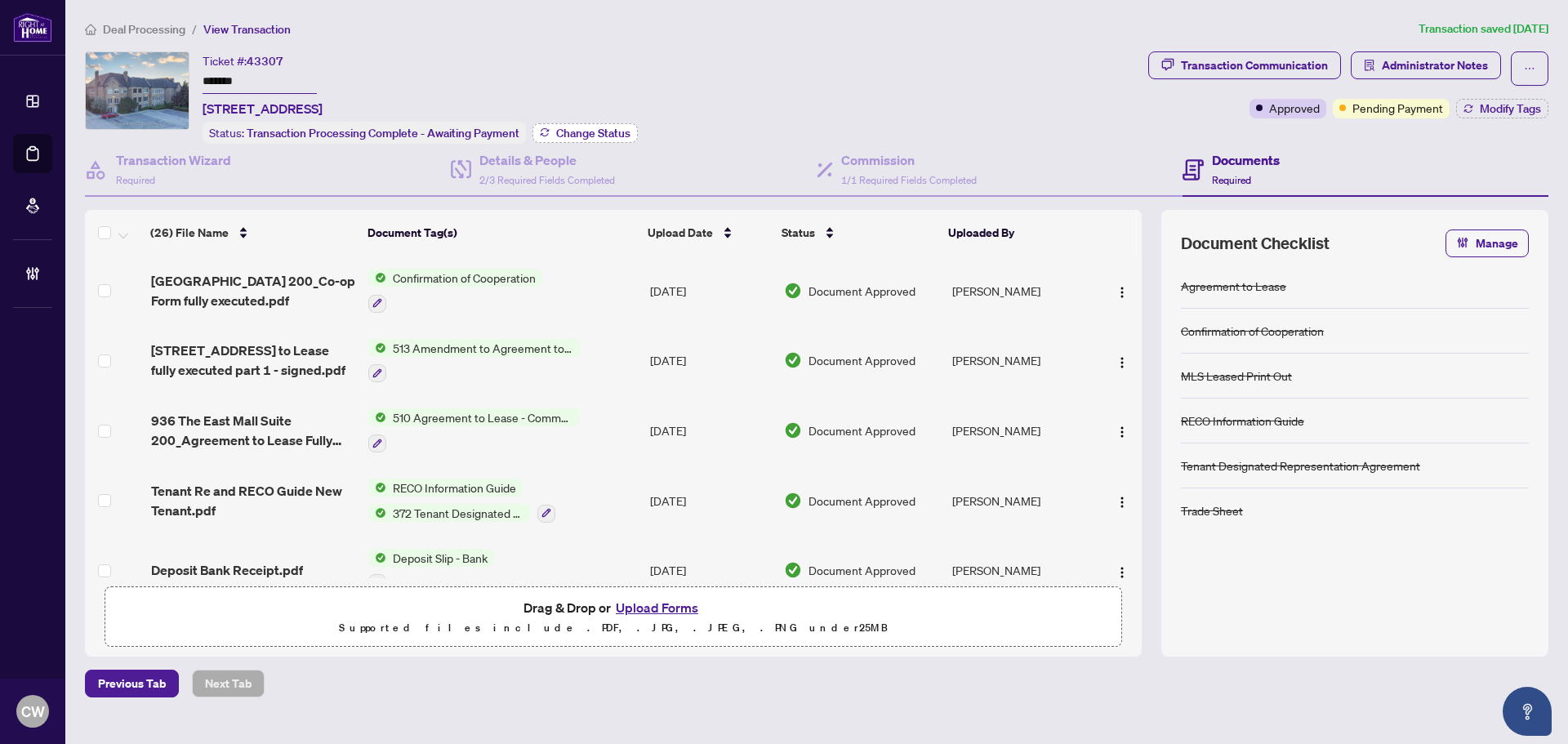
click at [585, 127] on span "Change Status" at bounding box center [593, 133] width 74 height 12
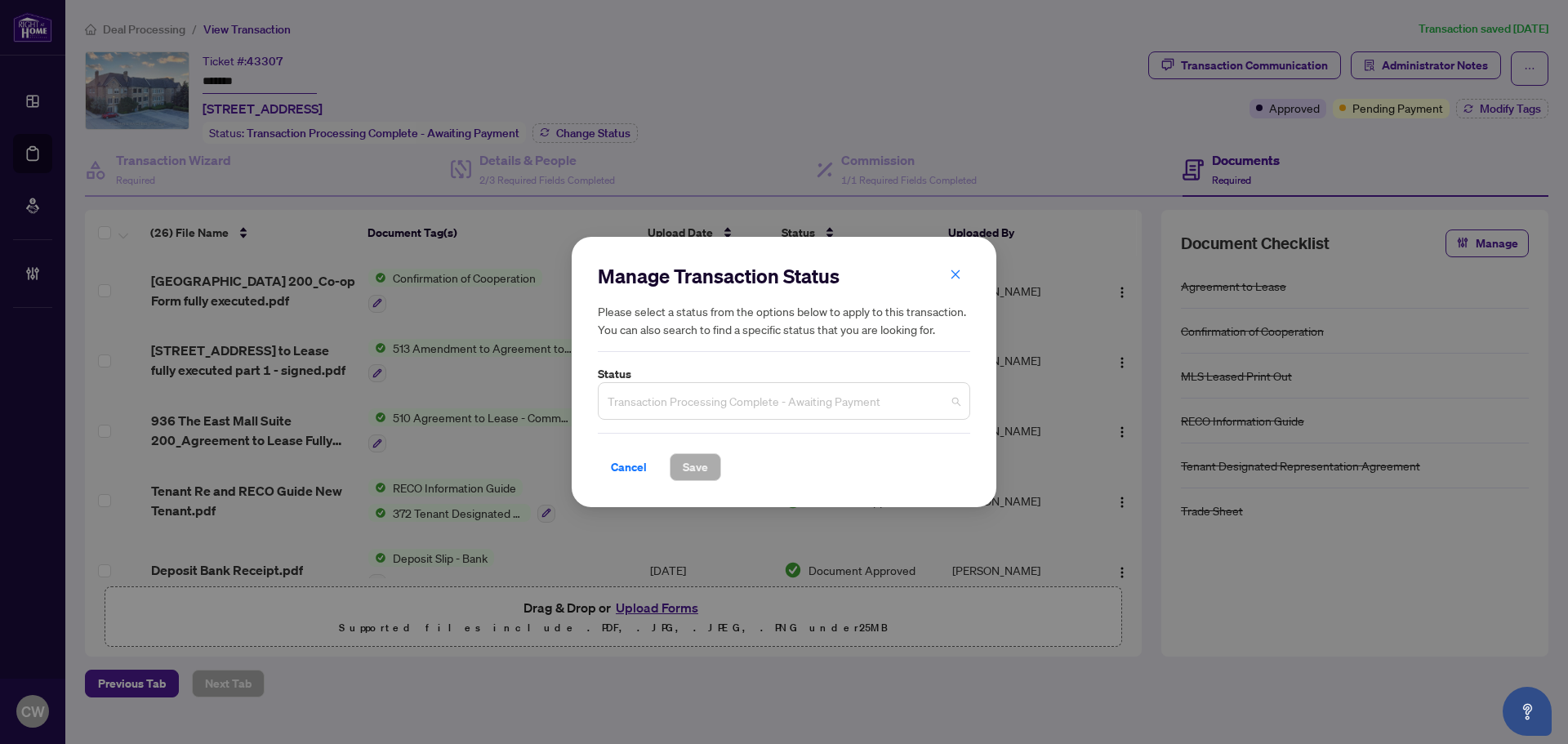
click at [773, 398] on span "Transaction Processing Complete - Awaiting Payment" at bounding box center [784, 401] width 353 height 31
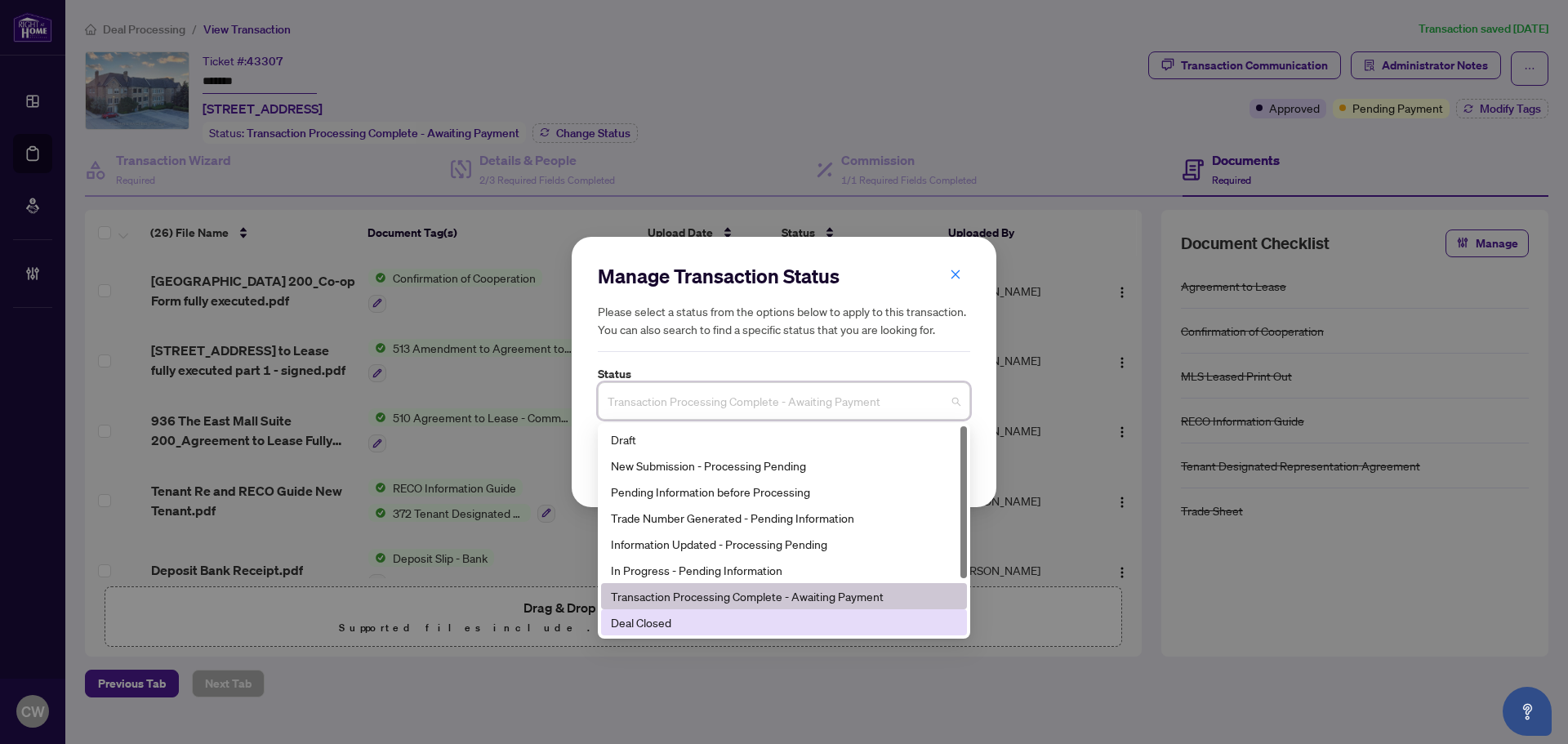
click at [699, 623] on div "Deal Closed" at bounding box center [784, 622] width 346 height 18
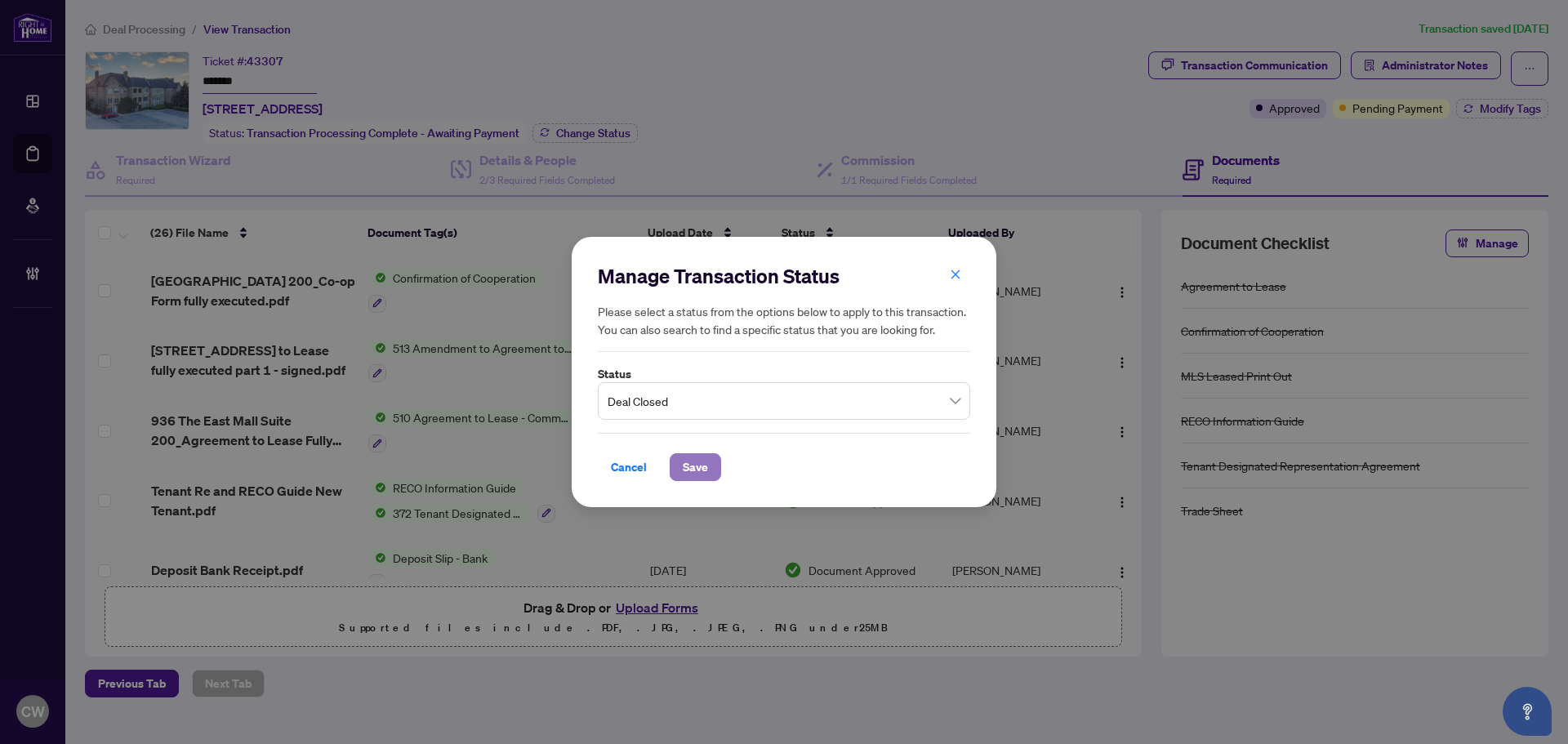
click at [689, 456] on span "Save" at bounding box center [695, 466] width 25 height 26
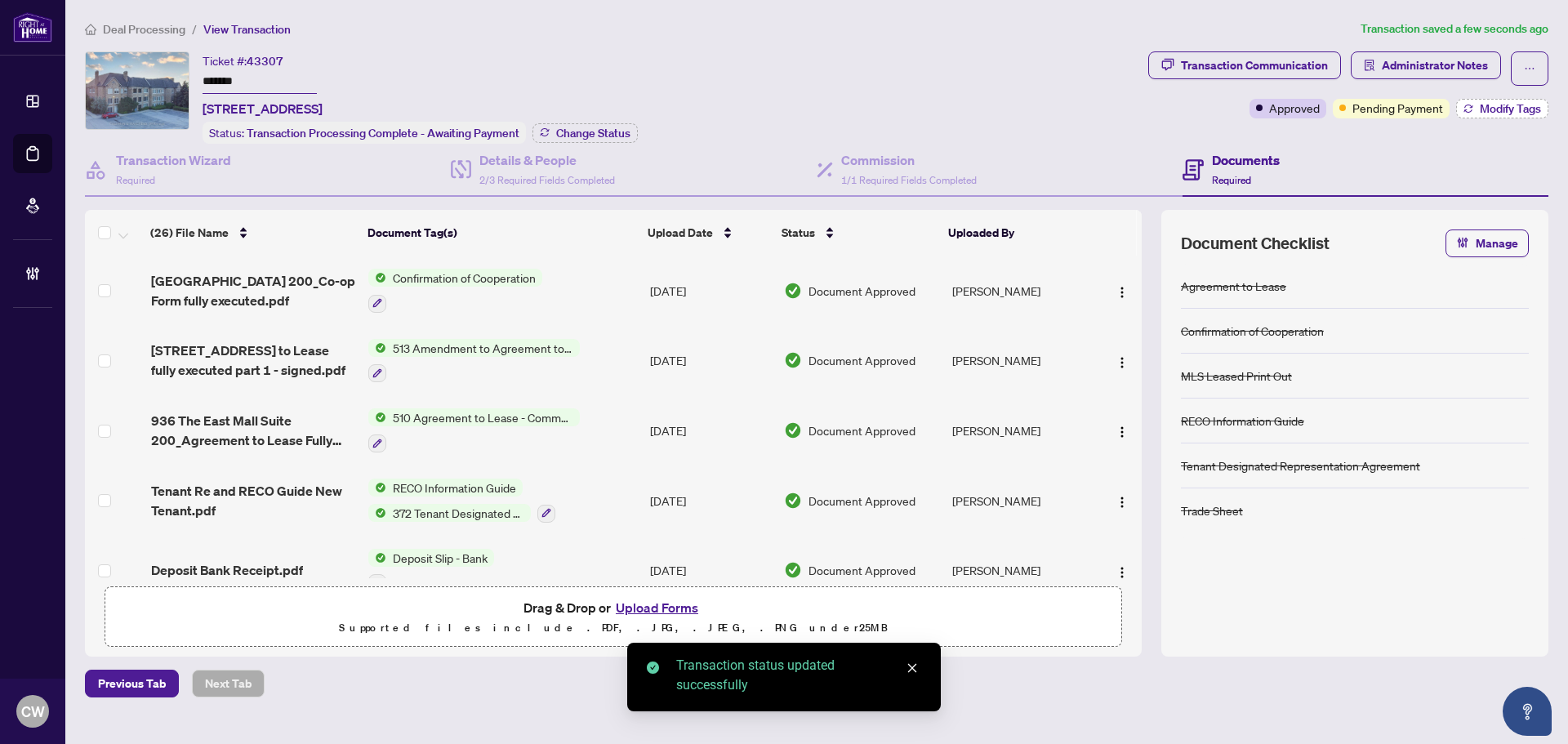
click at [1491, 107] on span "Modify Tags" at bounding box center [1510, 109] width 62 height 12
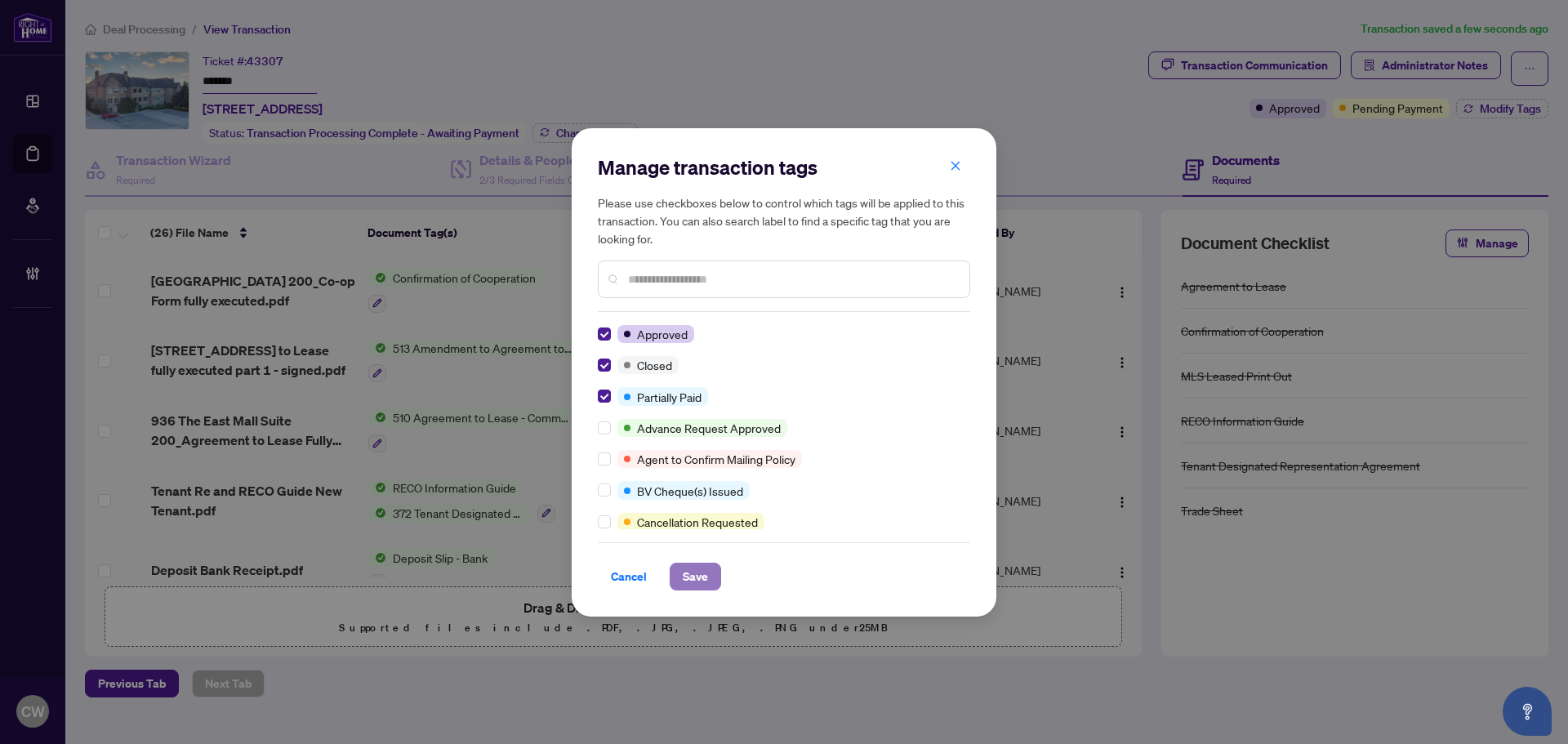
click at [687, 575] on span "Save" at bounding box center [695, 576] width 25 height 26
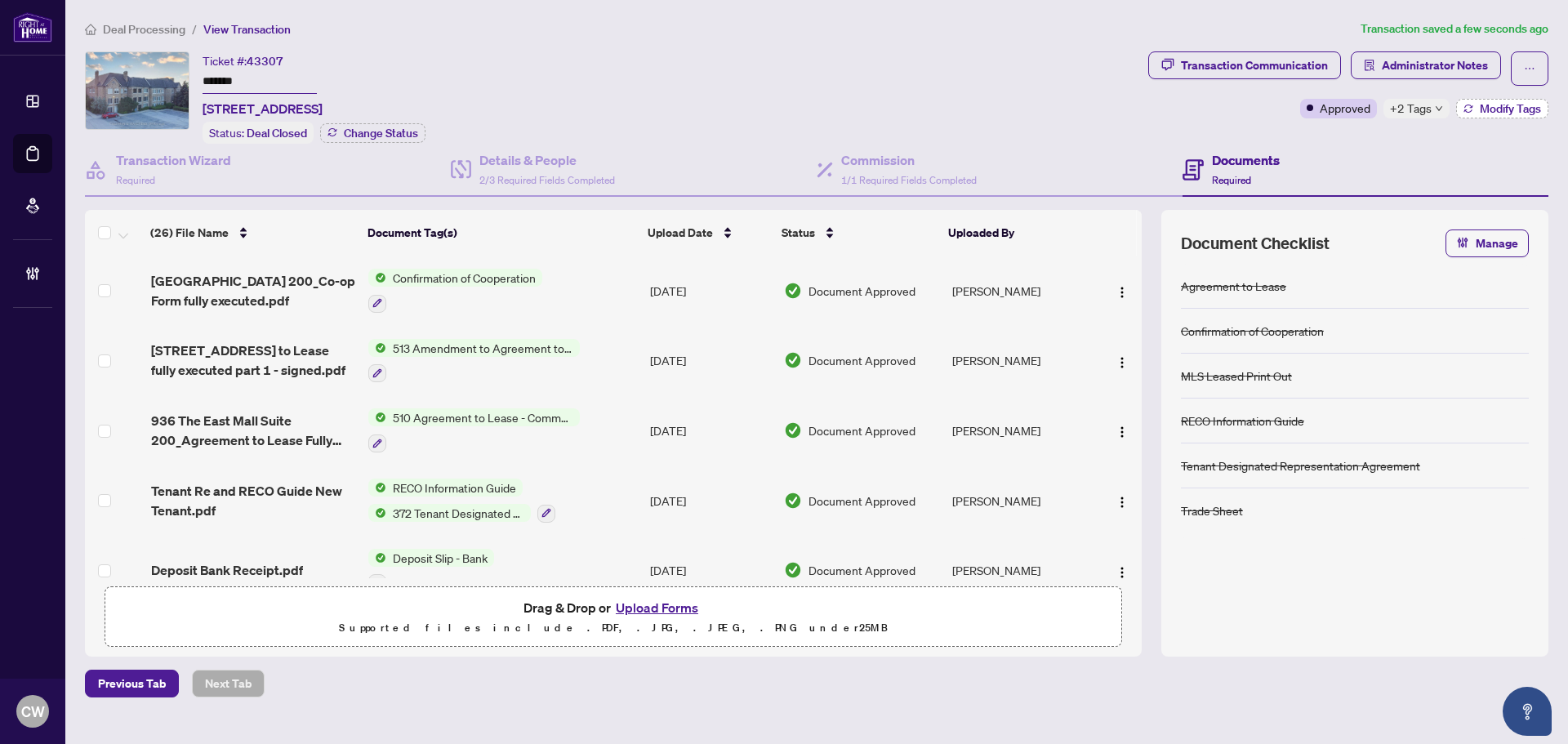
click at [1495, 106] on span "Modify Tags" at bounding box center [1510, 109] width 62 height 12
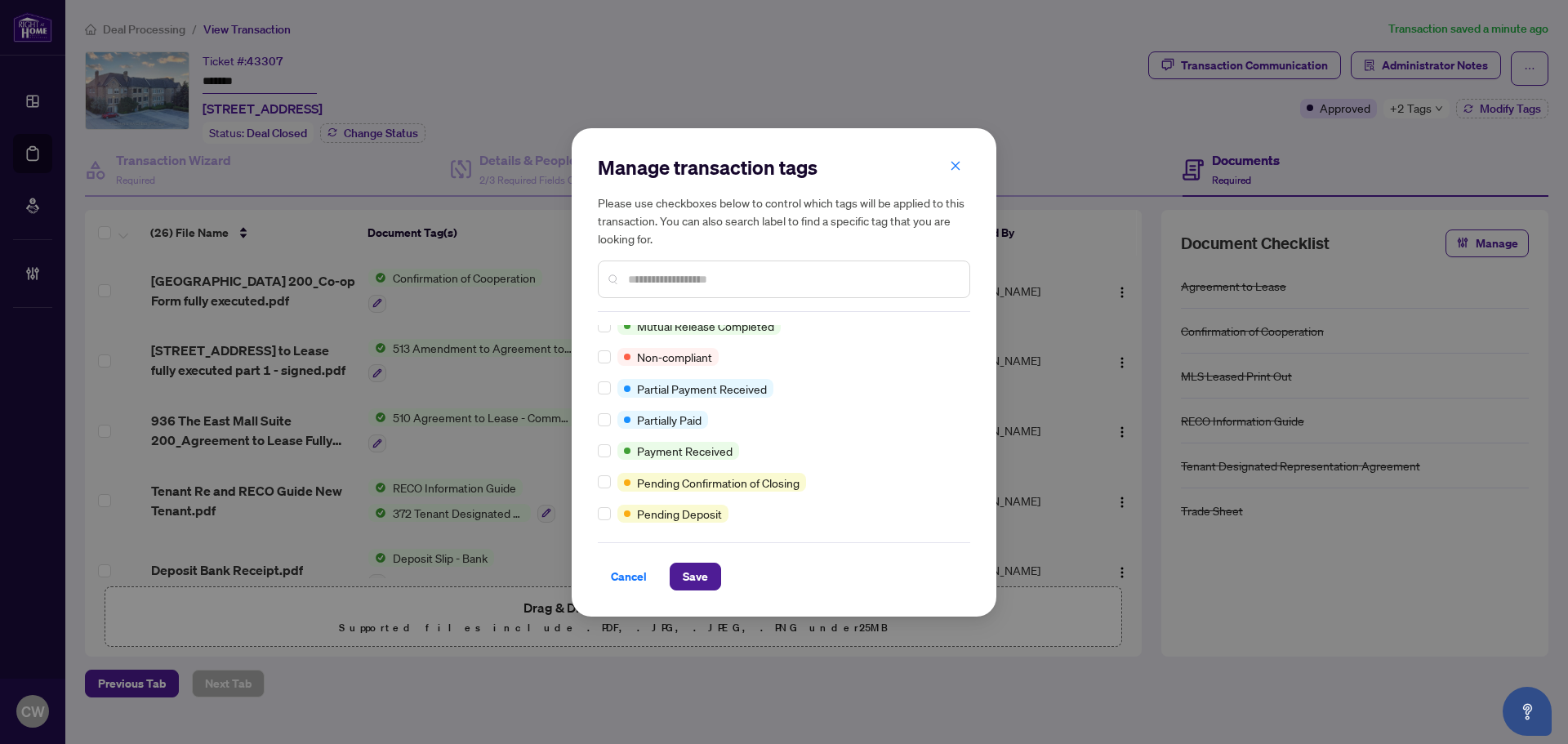
scroll to position [8, 0]
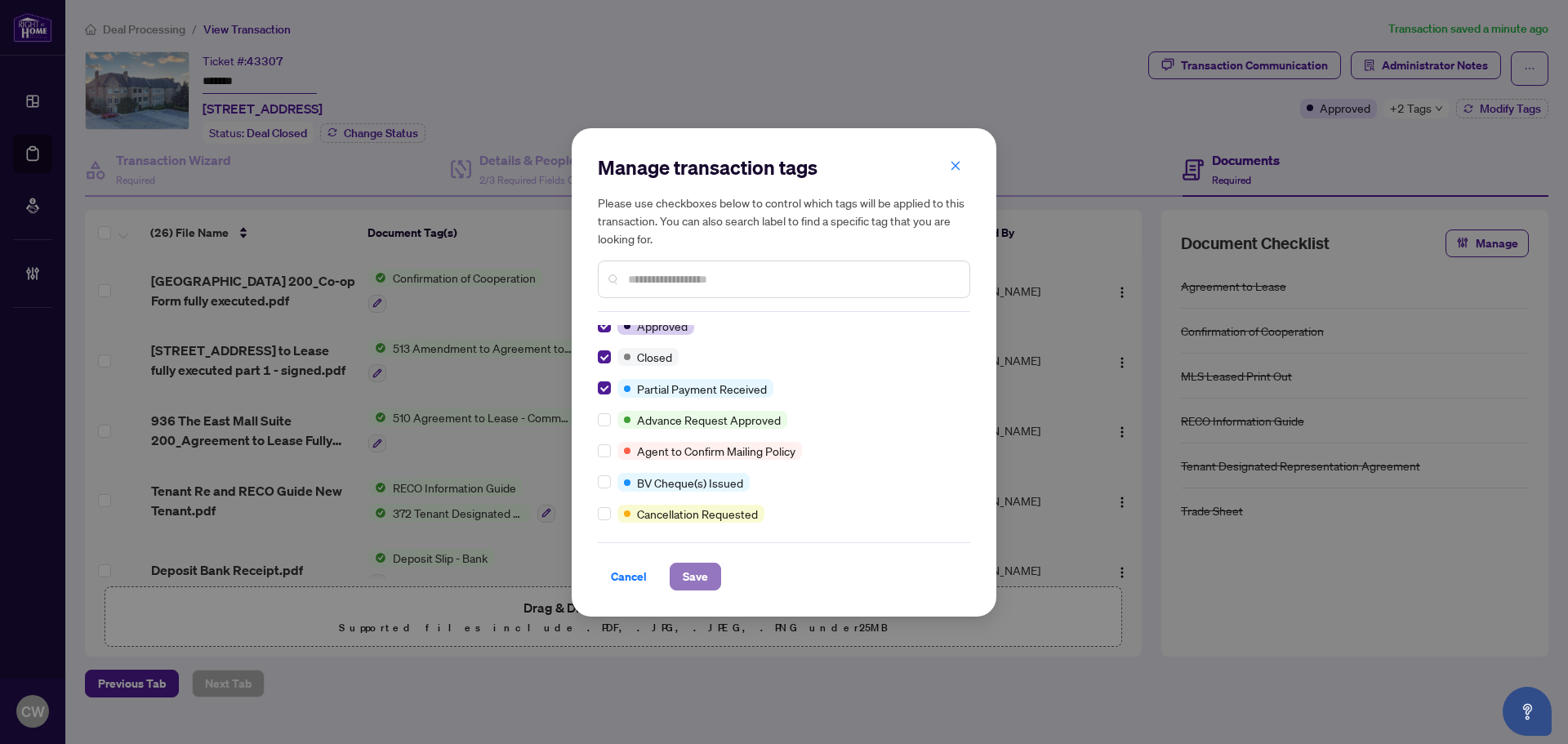
click at [703, 573] on span "Save" at bounding box center [695, 576] width 25 height 26
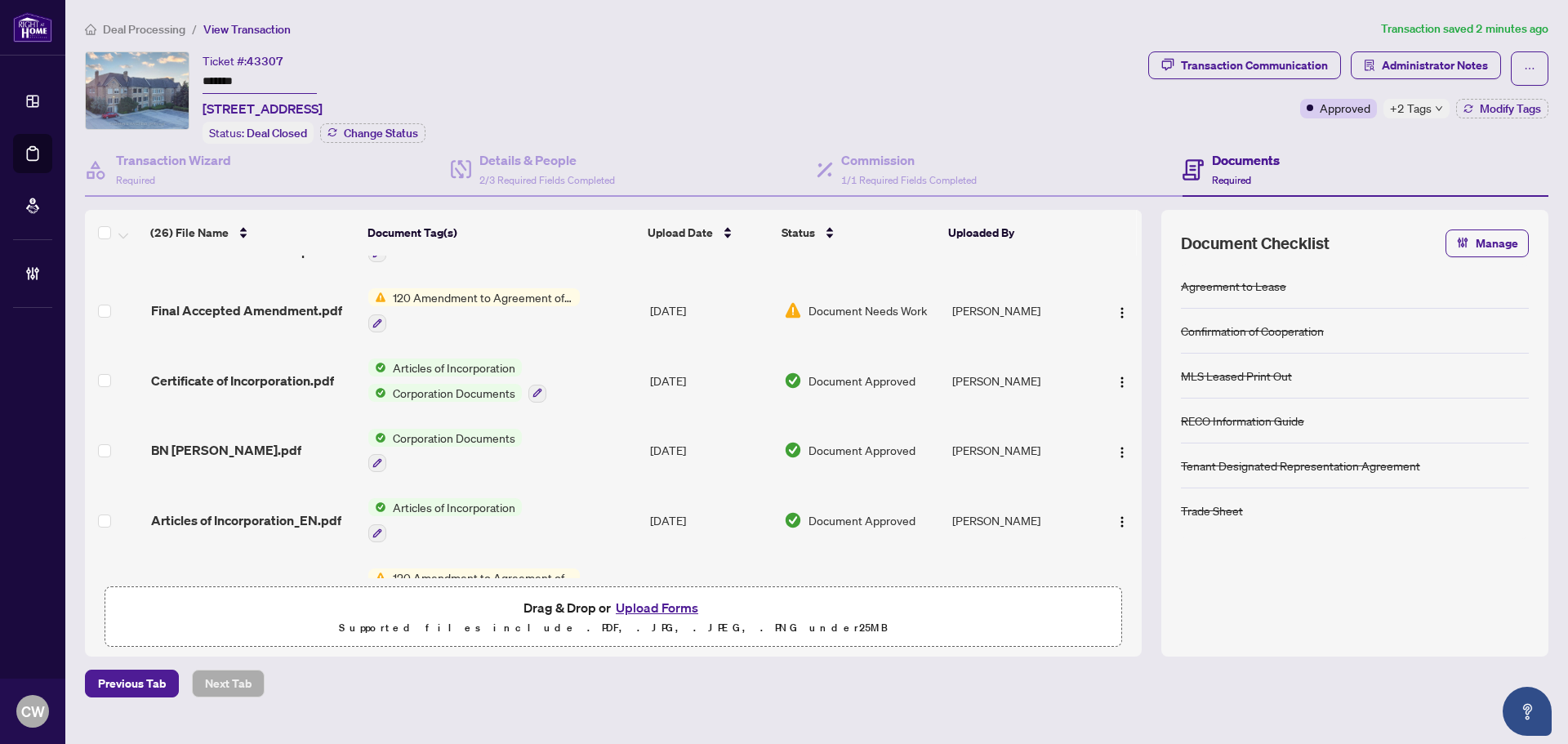
scroll to position [490, 0]
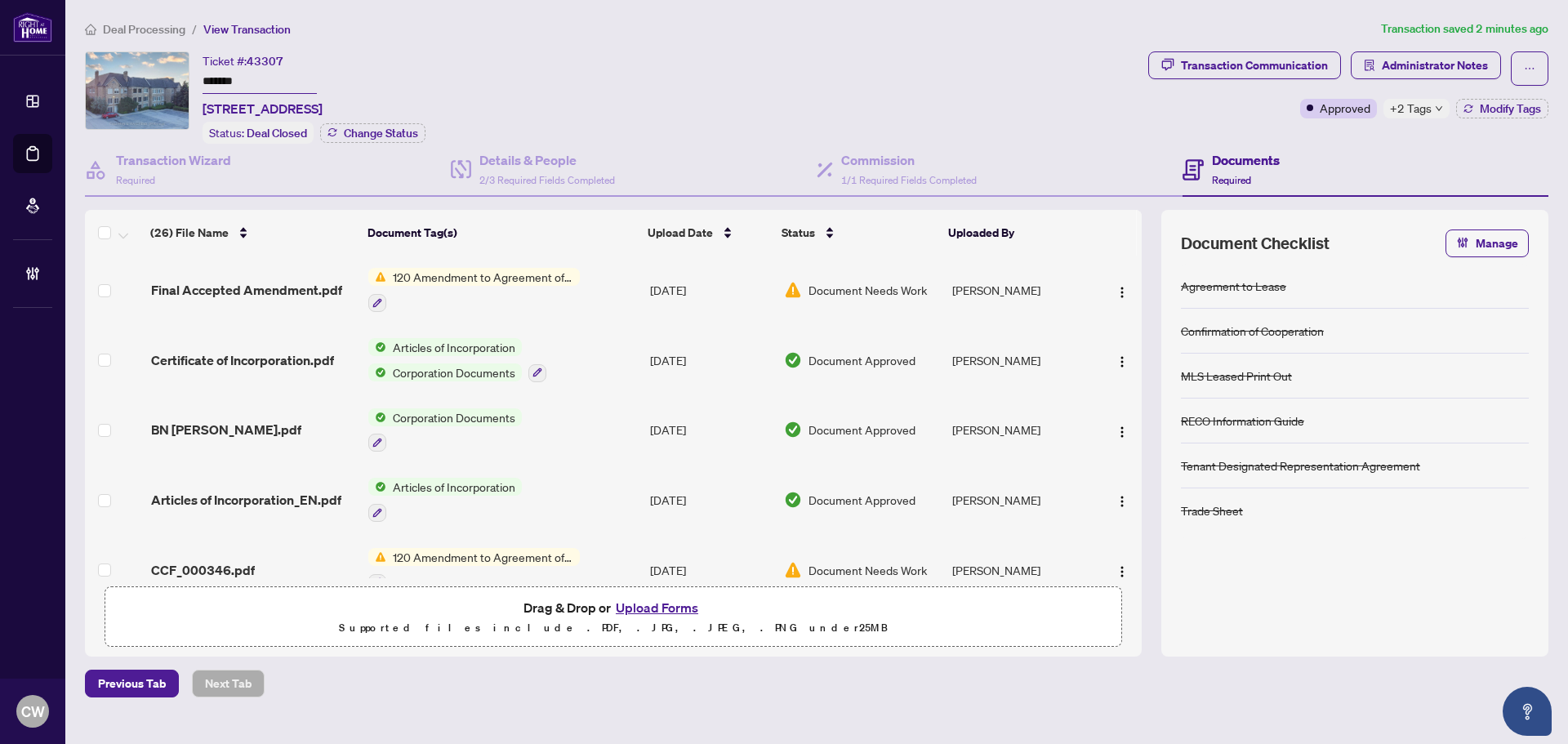
click at [258, 78] on input "*******" at bounding box center [260, 82] width 115 height 24
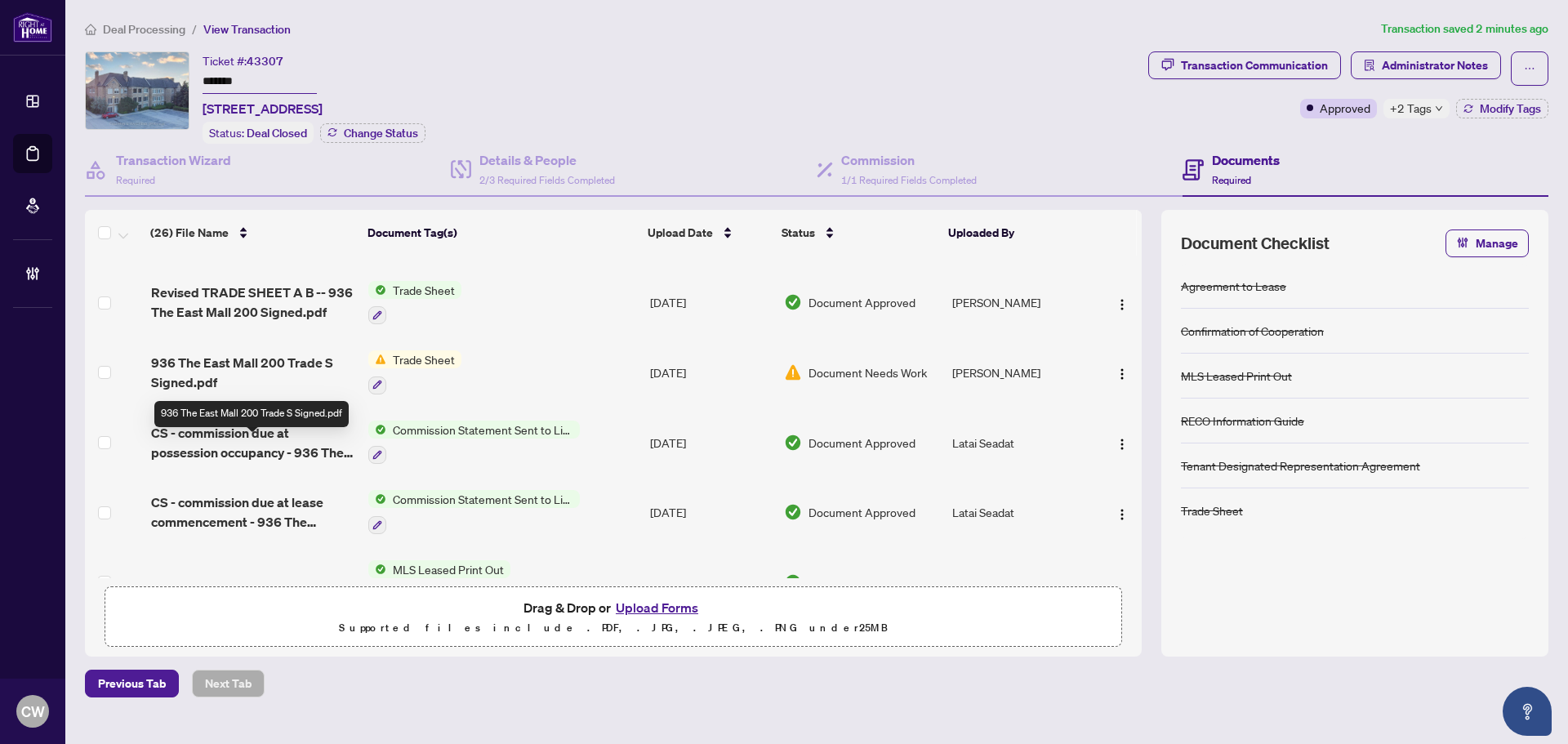
scroll to position [735, 0]
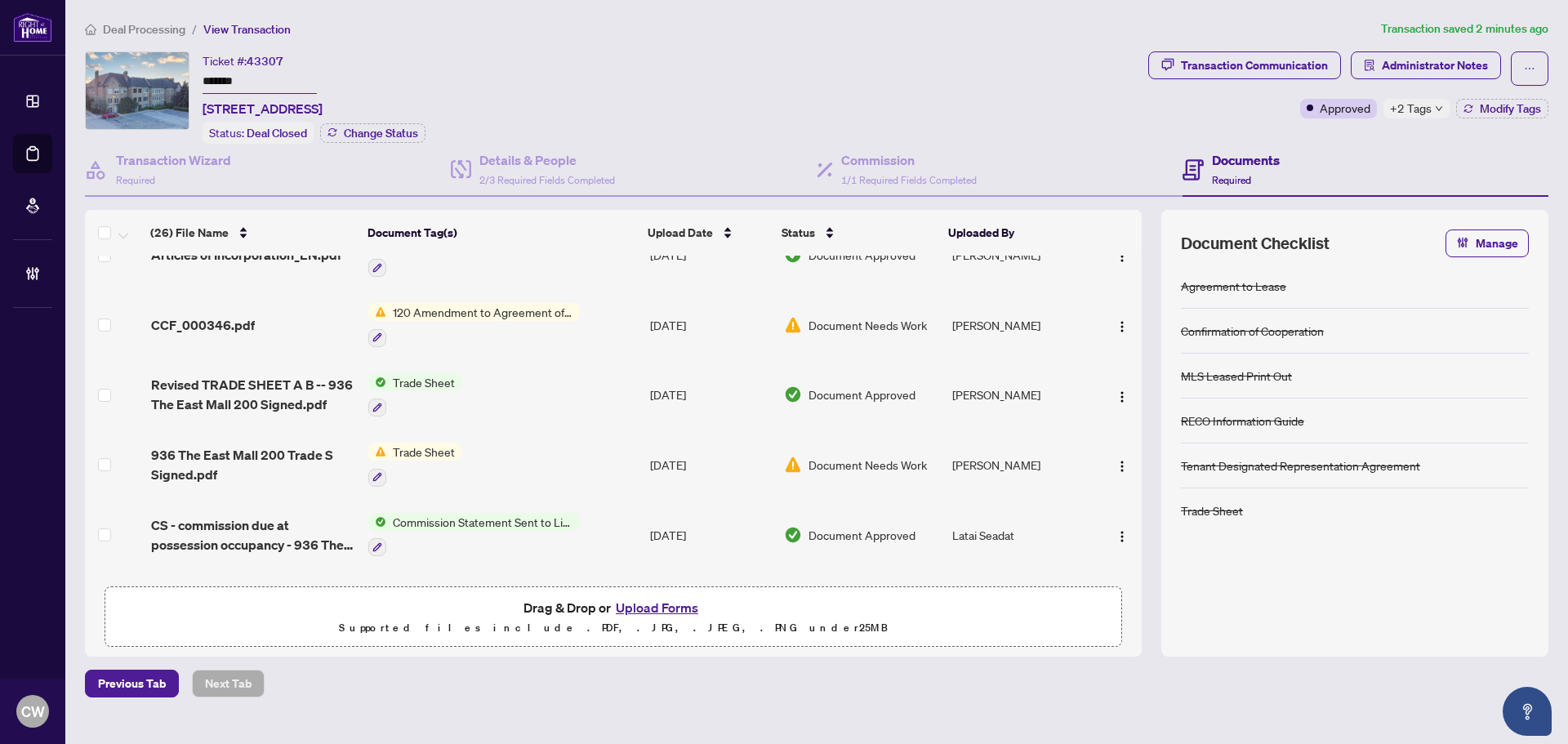
click at [251, 375] on span "Revised TRADE SHEET A B -- 936 The East Mall 200 Signed.pdf" at bounding box center [253, 394] width 204 height 39
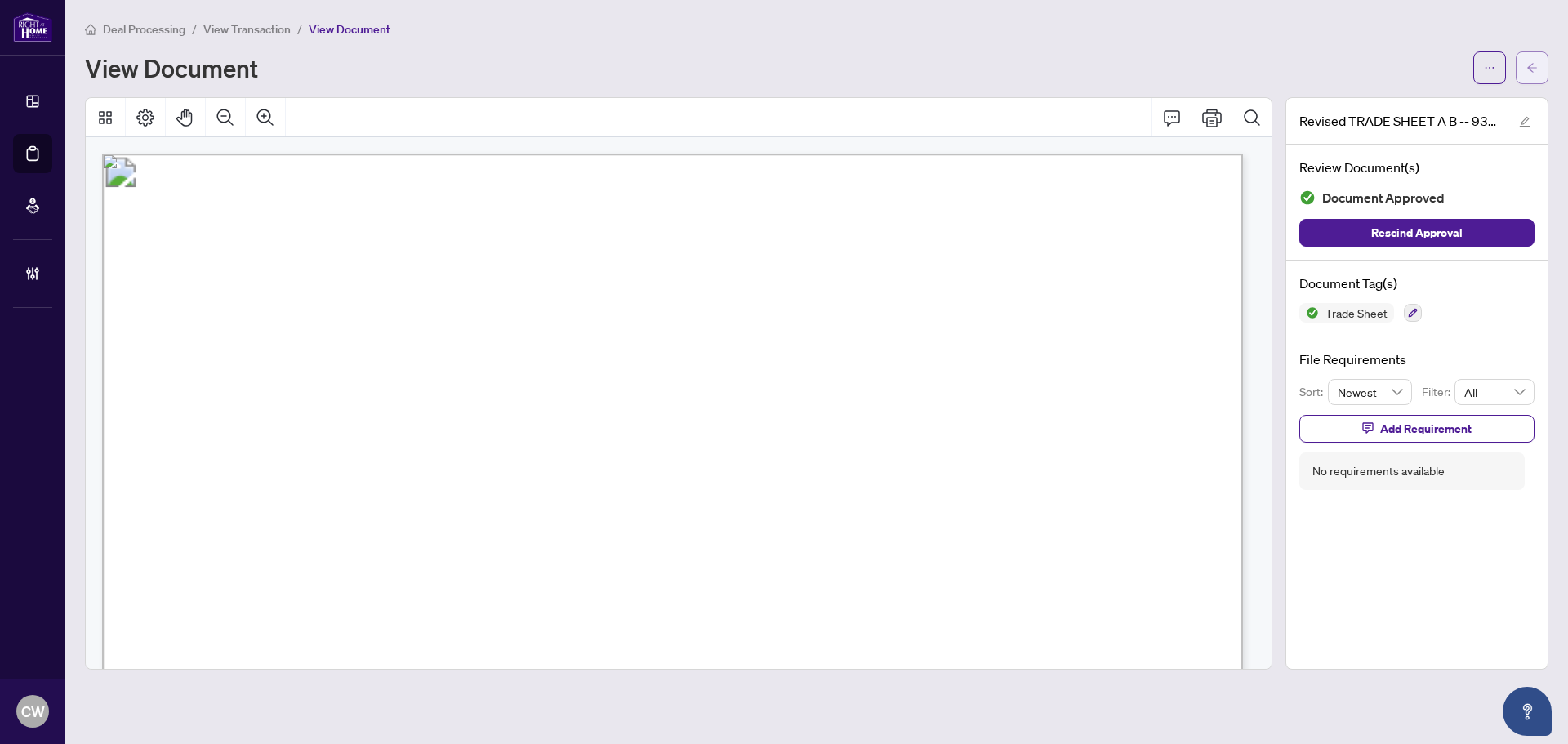
click at [1524, 68] on button "button" at bounding box center [1532, 67] width 33 height 33
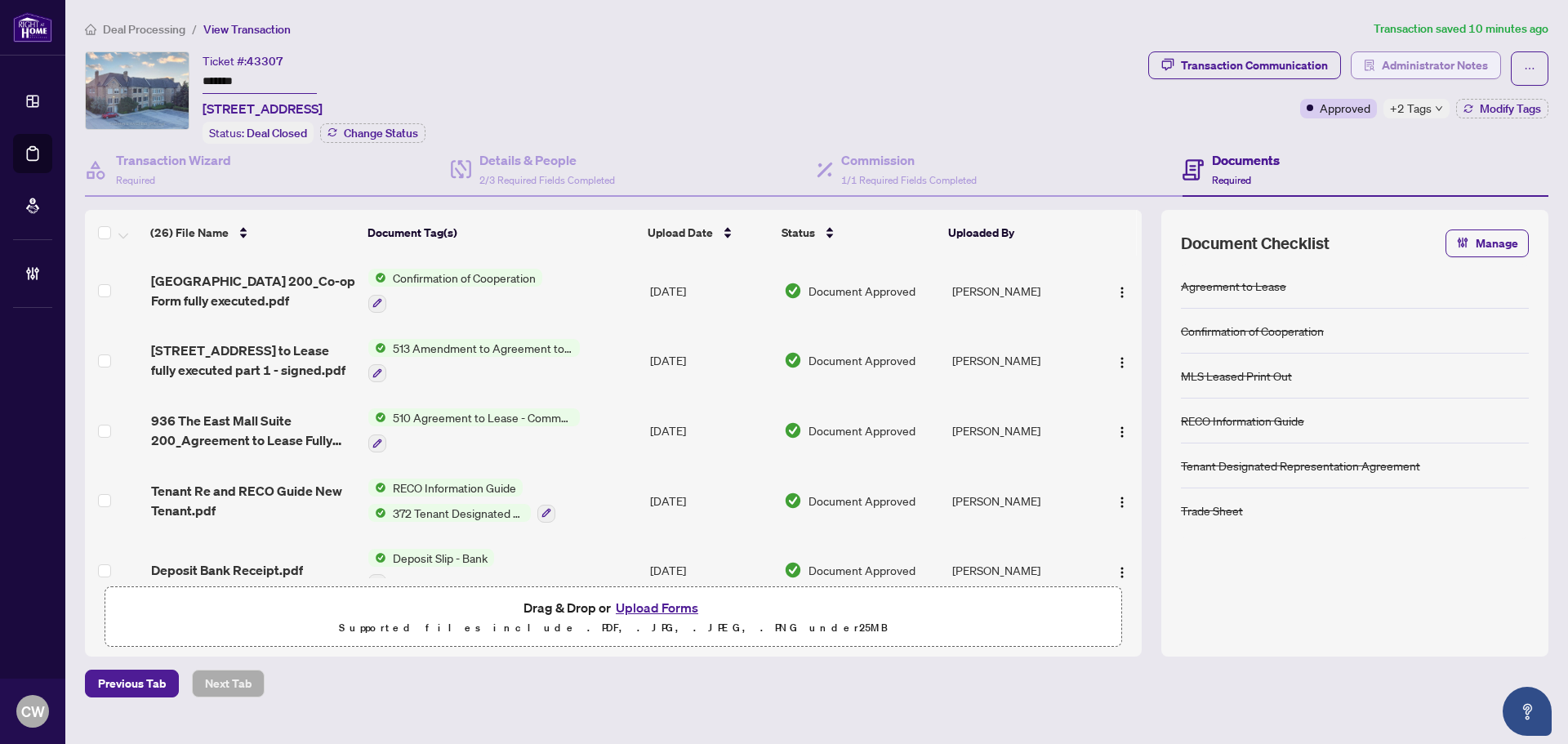
click at [1459, 62] on span "Administrator Notes" at bounding box center [1435, 65] width 106 height 26
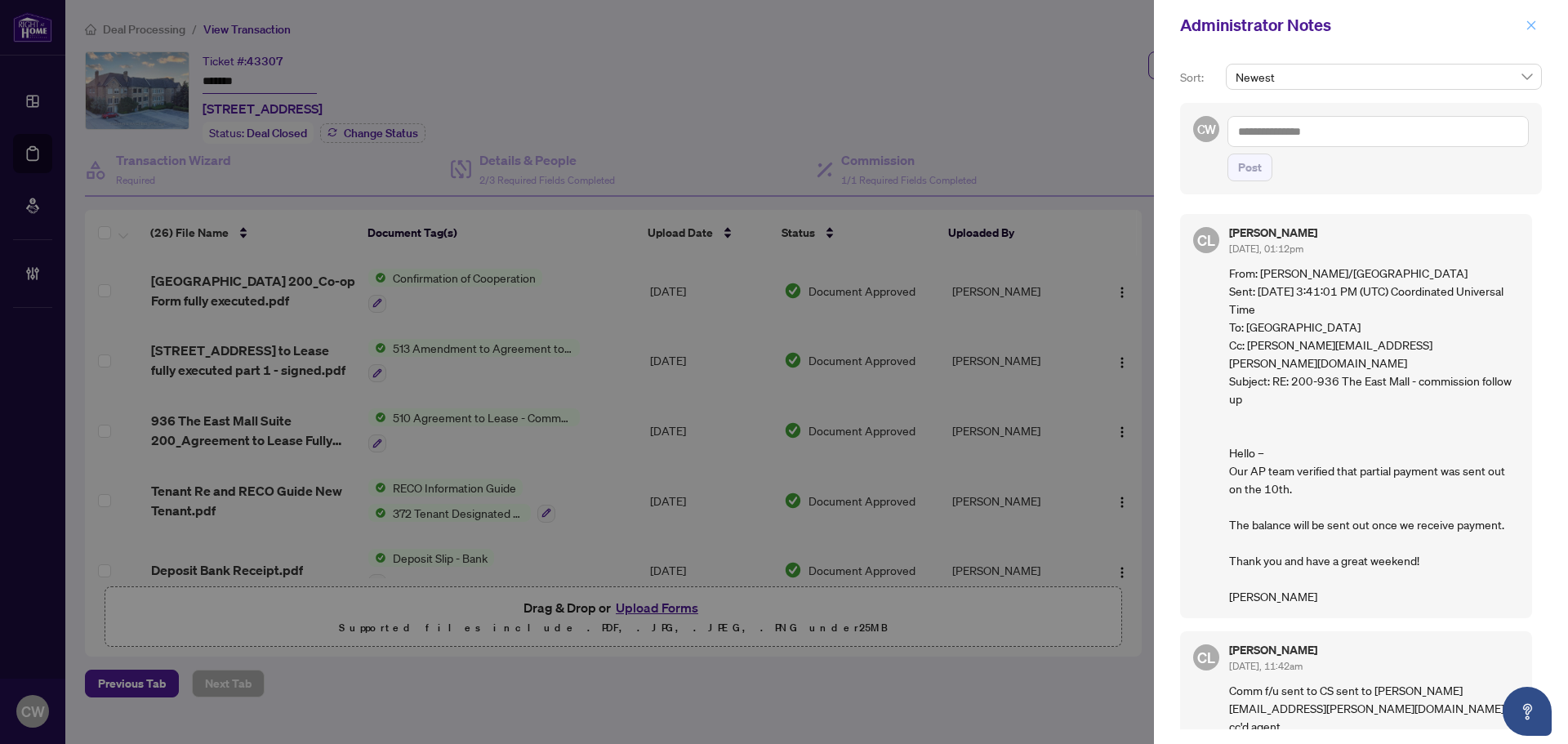
click at [1533, 23] on icon "close" at bounding box center [1531, 25] width 12 height 12
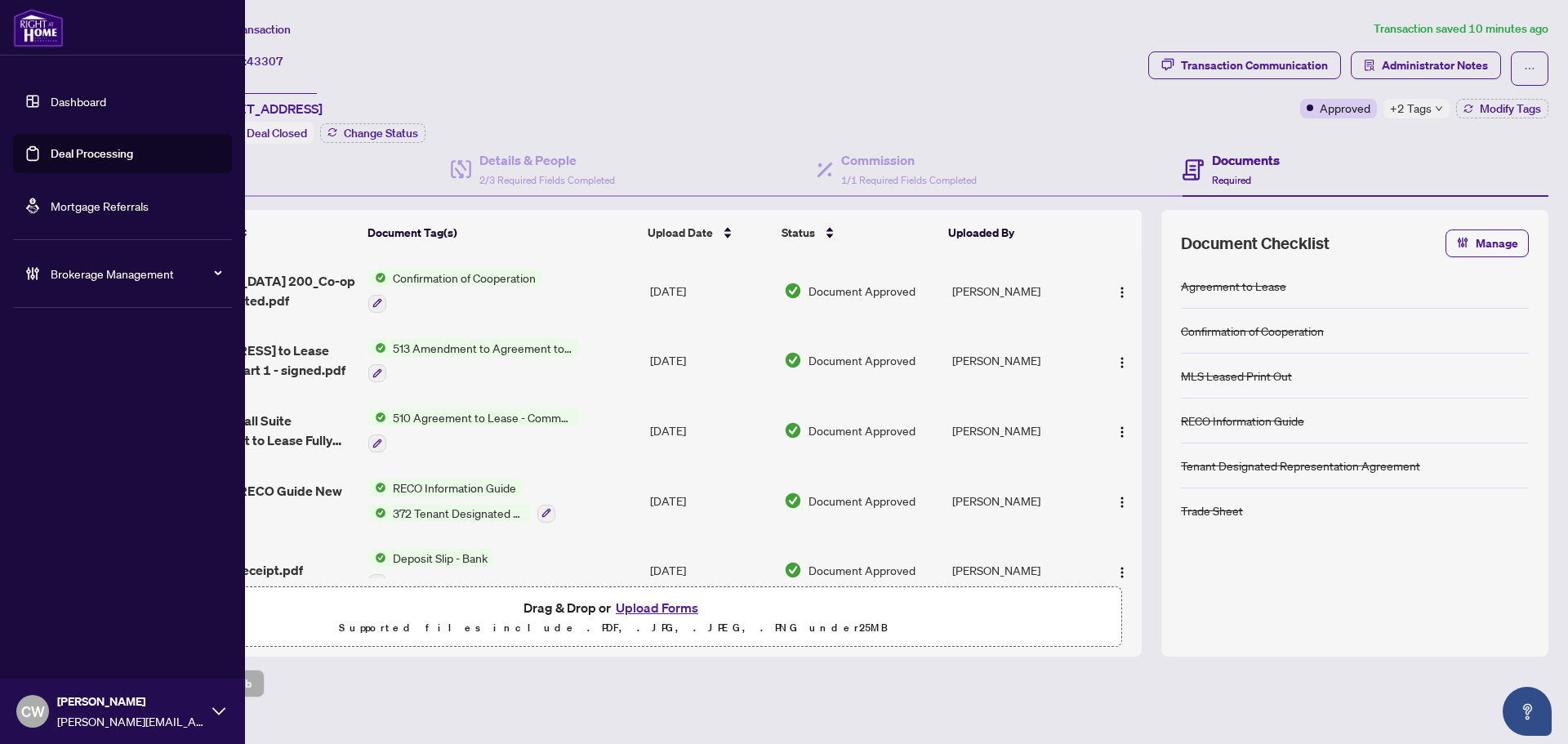
click at [51, 149] on link "Deal Processing" at bounding box center [92, 153] width 83 height 14
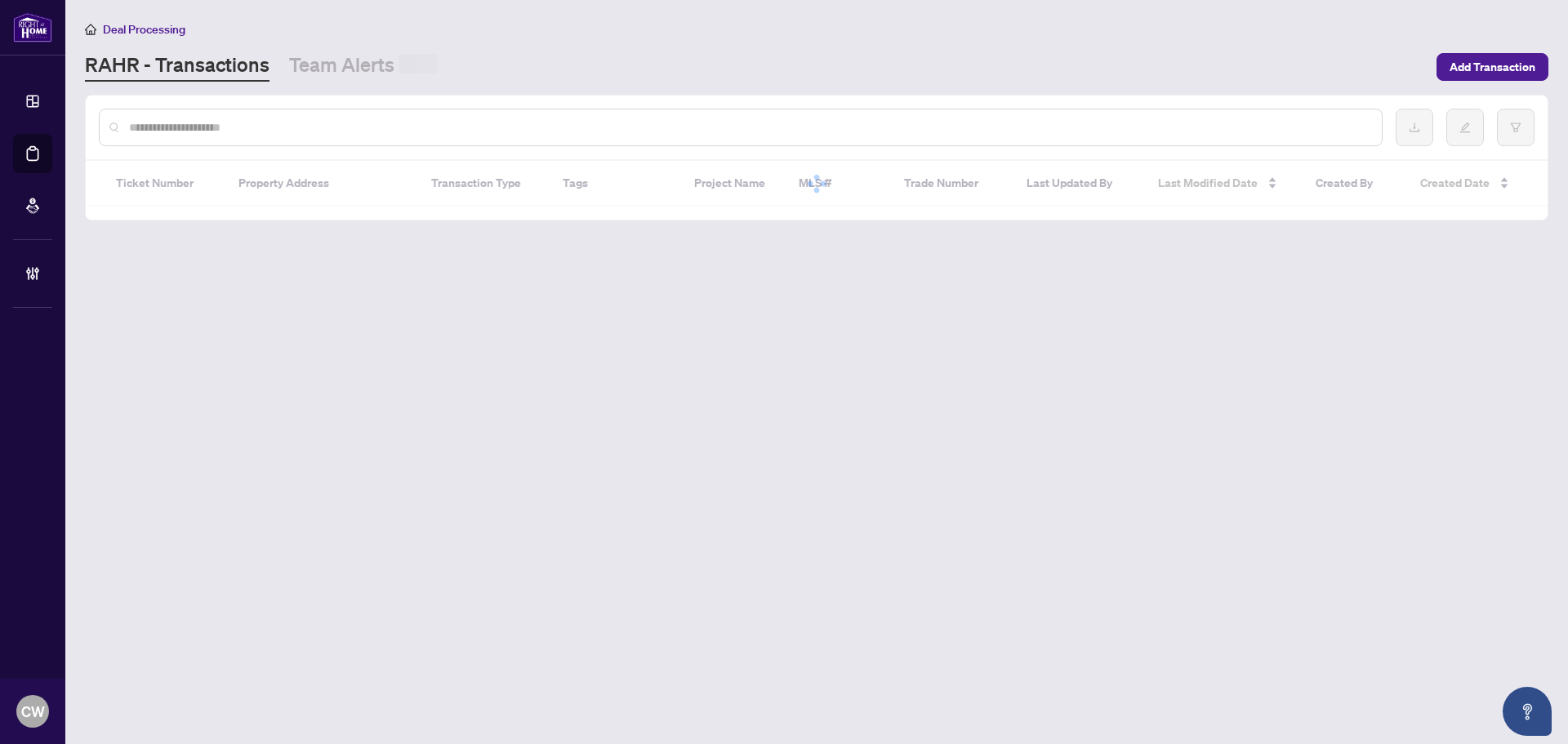
click at [294, 118] on input "text" at bounding box center [748, 127] width 1239 height 18
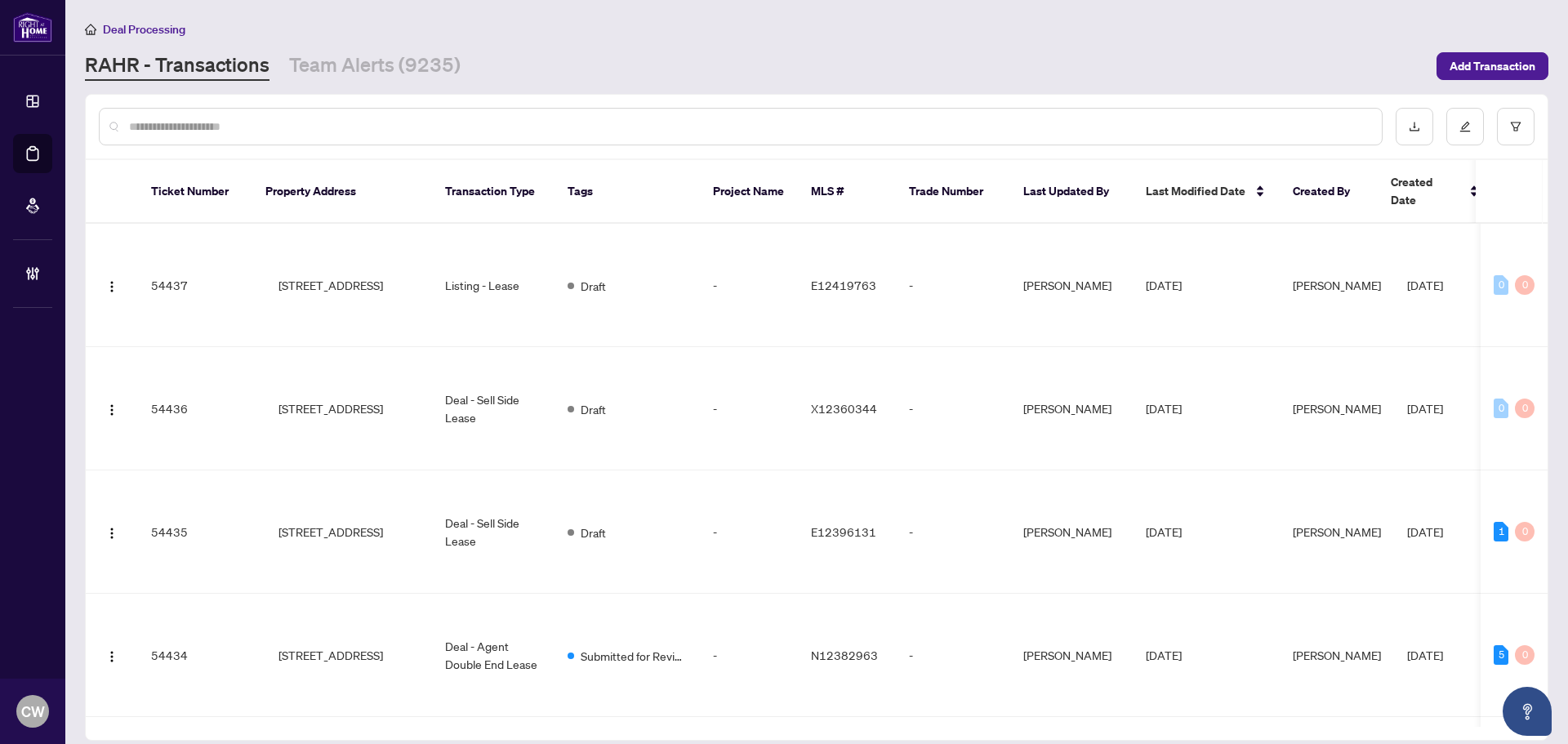
paste input "**********"
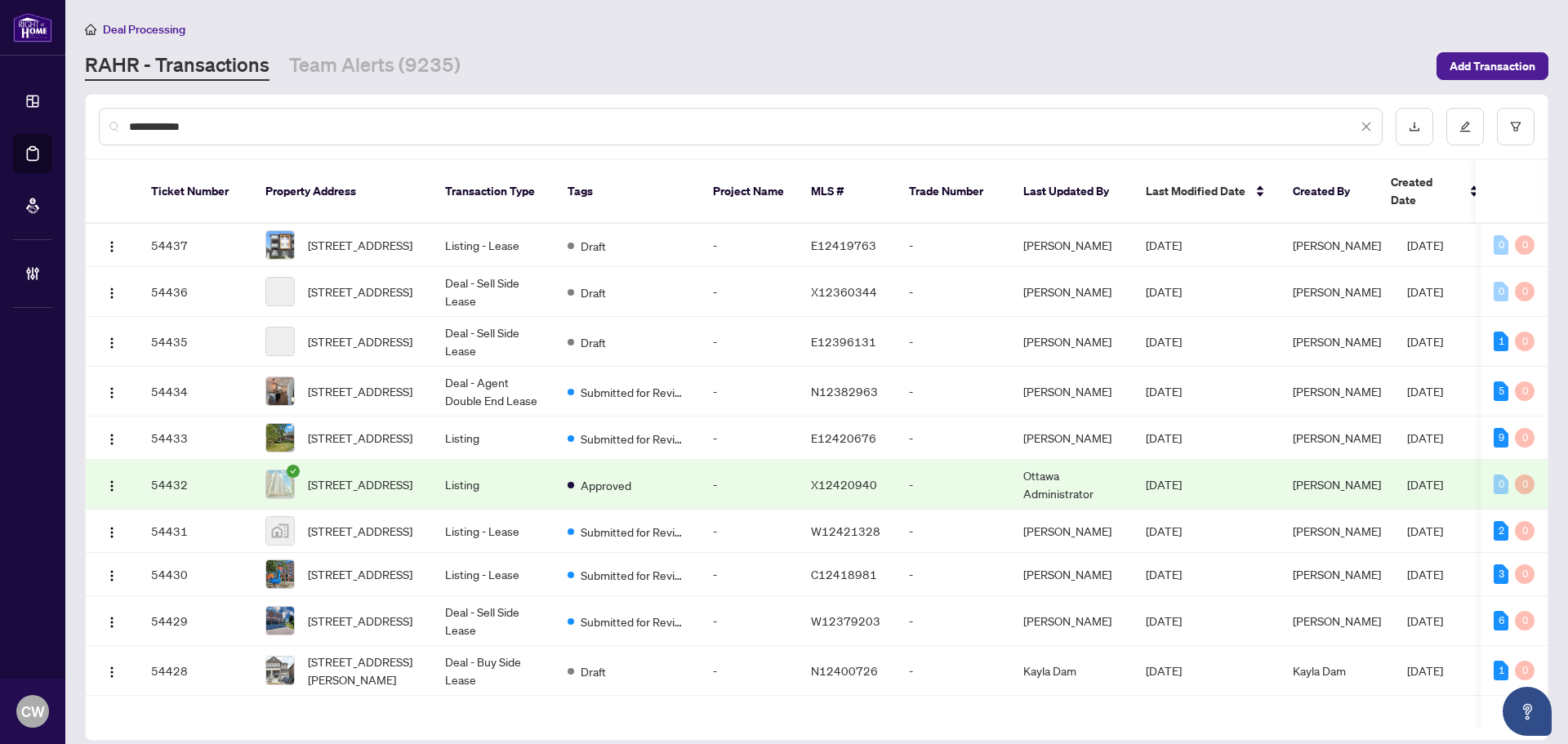
type input "**********"
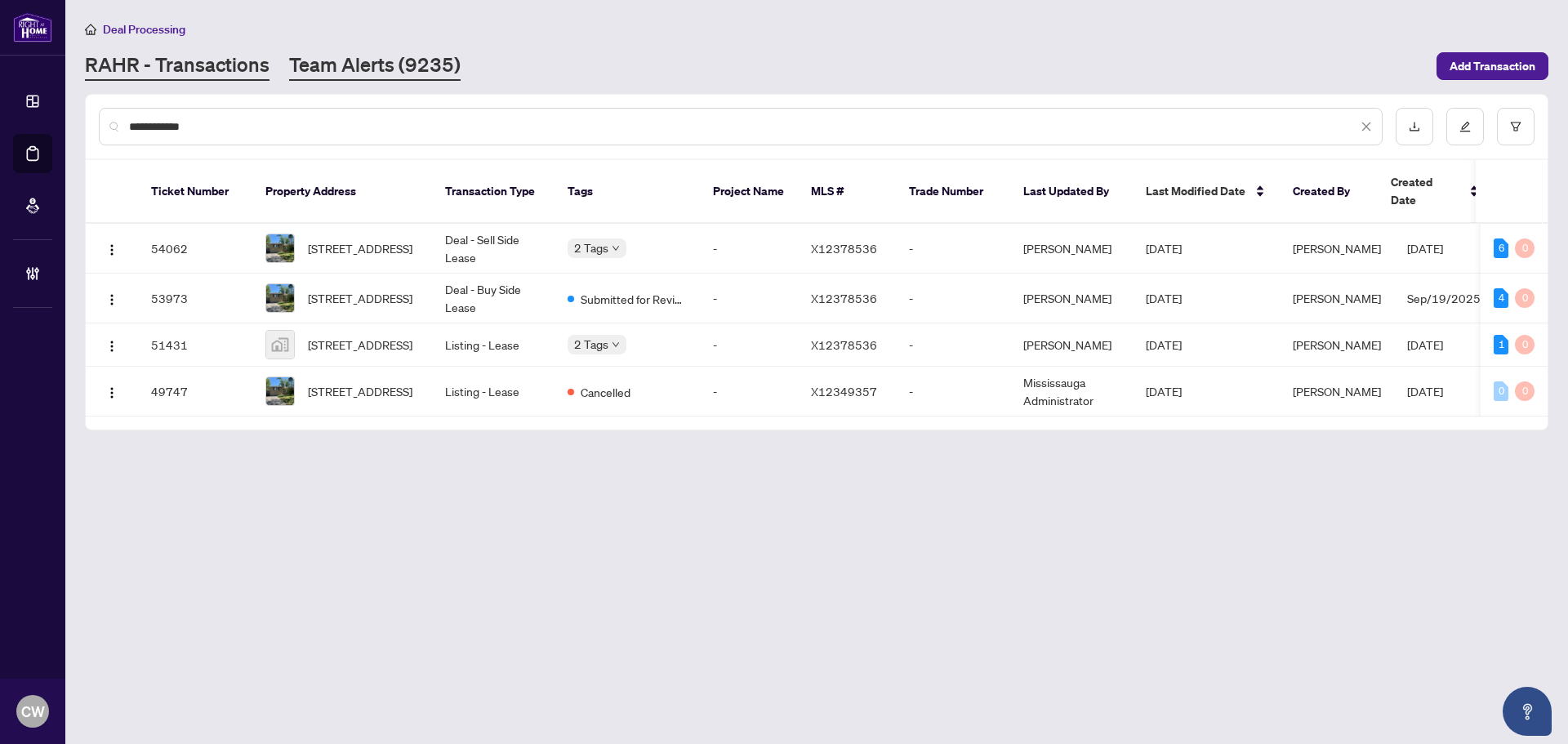
click at [377, 62] on link "Team Alerts (9235)" at bounding box center [374, 66] width 171 height 30
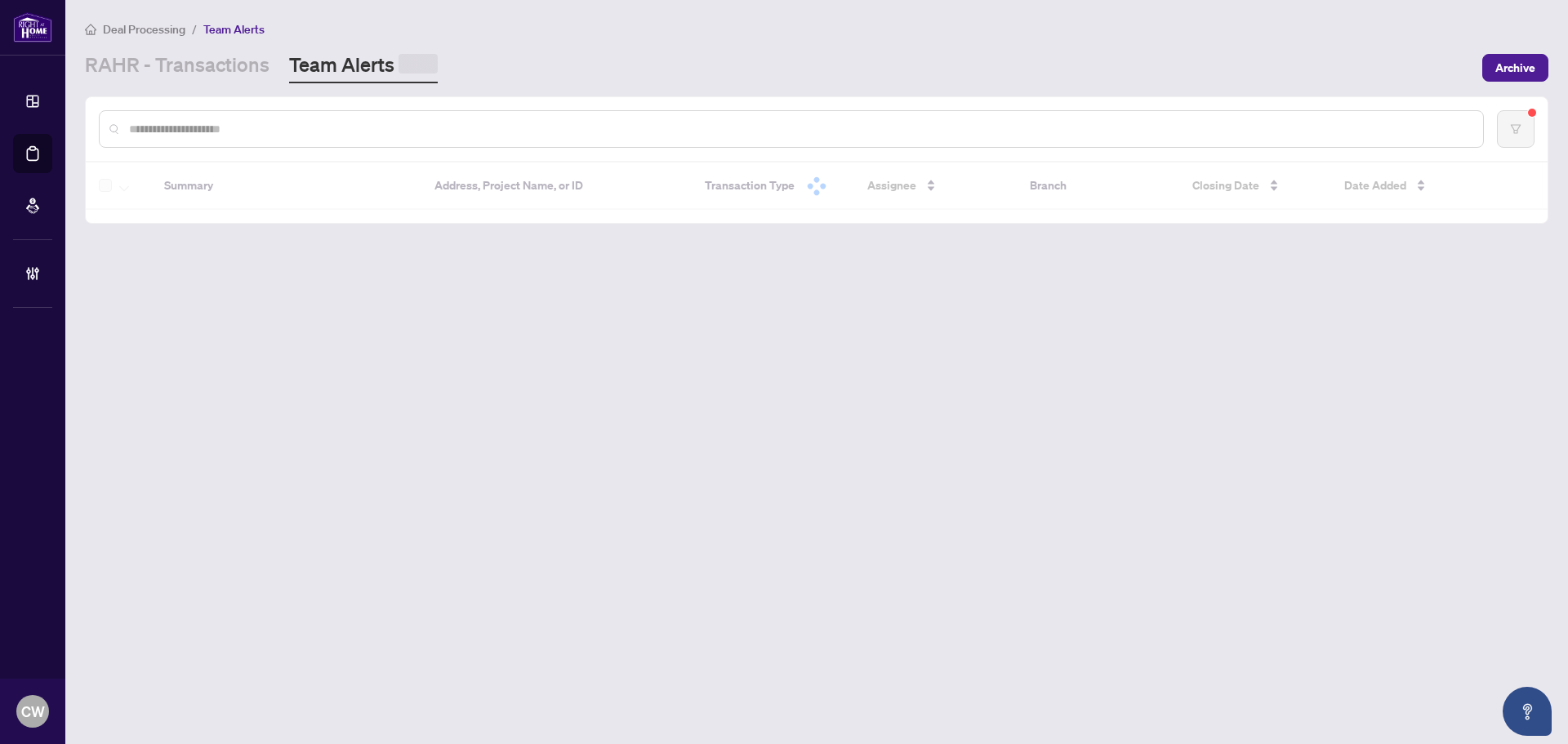
click at [272, 131] on input "text" at bounding box center [799, 128] width 1340 height 18
paste input "**********"
type input "**********"
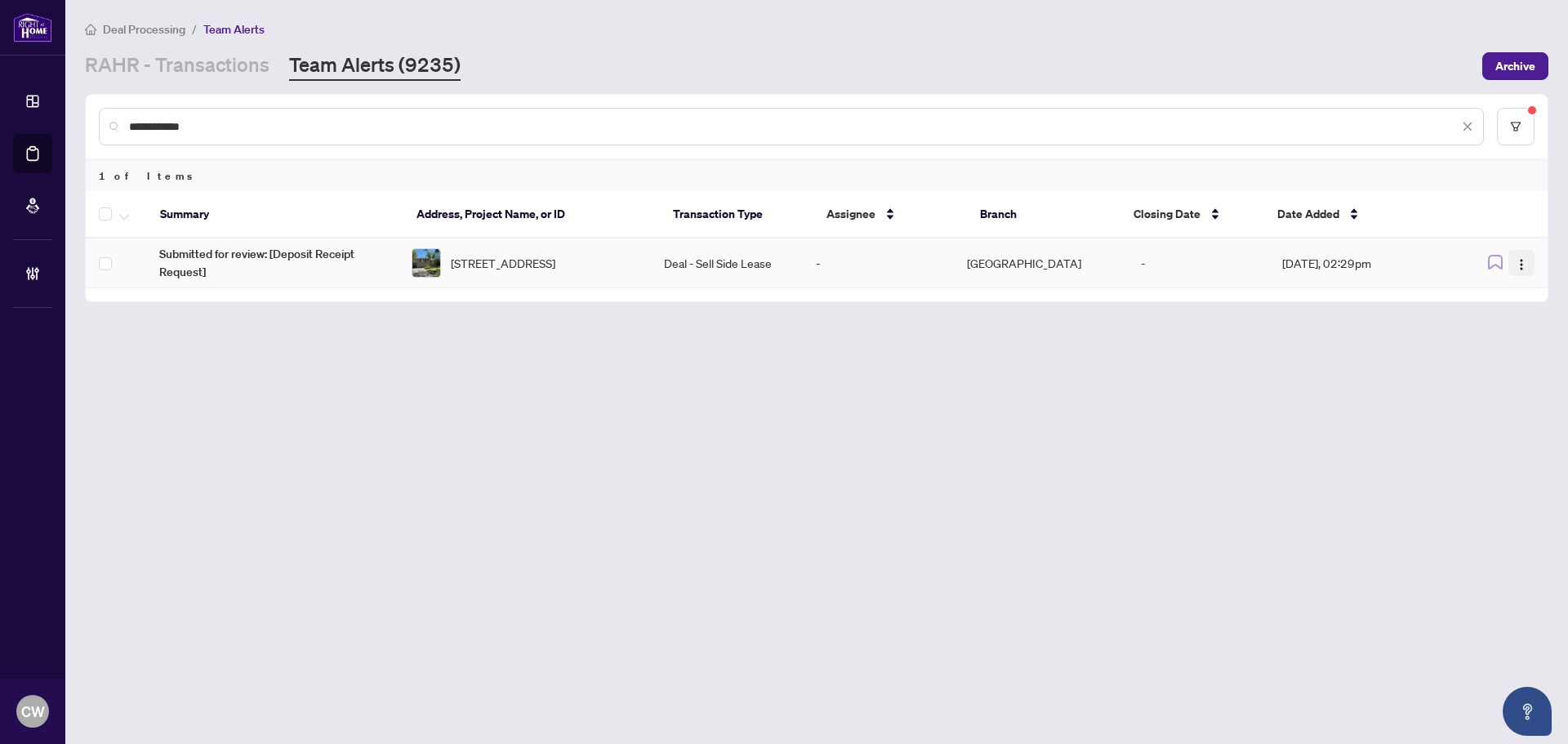
click at [1526, 255] on span "button" at bounding box center [1521, 262] width 13 height 18
click at [1518, 352] on span "Complete Item" at bounding box center [1483, 347] width 76 height 18
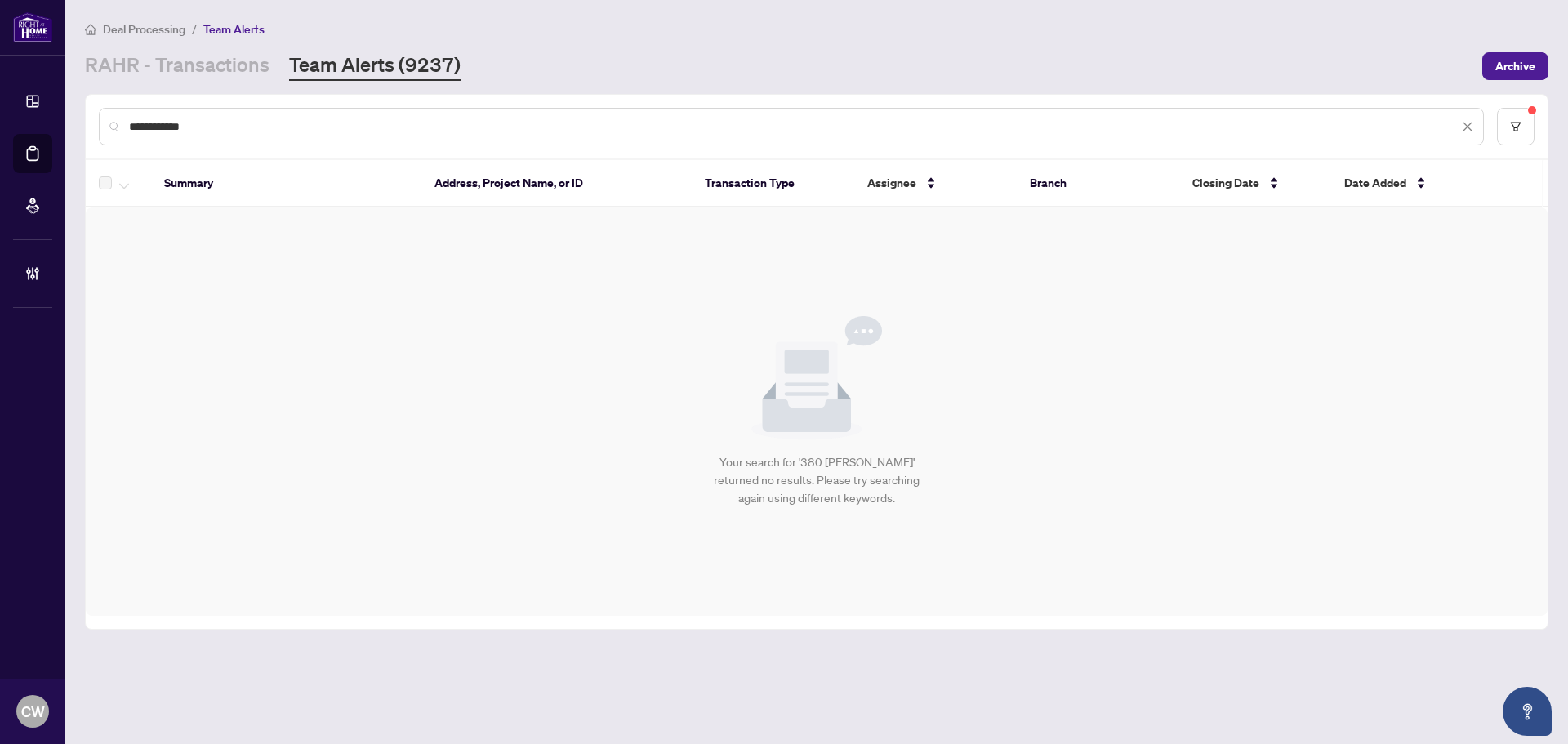
click at [271, 126] on input "**********" at bounding box center [794, 126] width 1329 height 18
click at [213, 70] on link "RAHR - Transactions" at bounding box center [177, 66] width 185 height 30
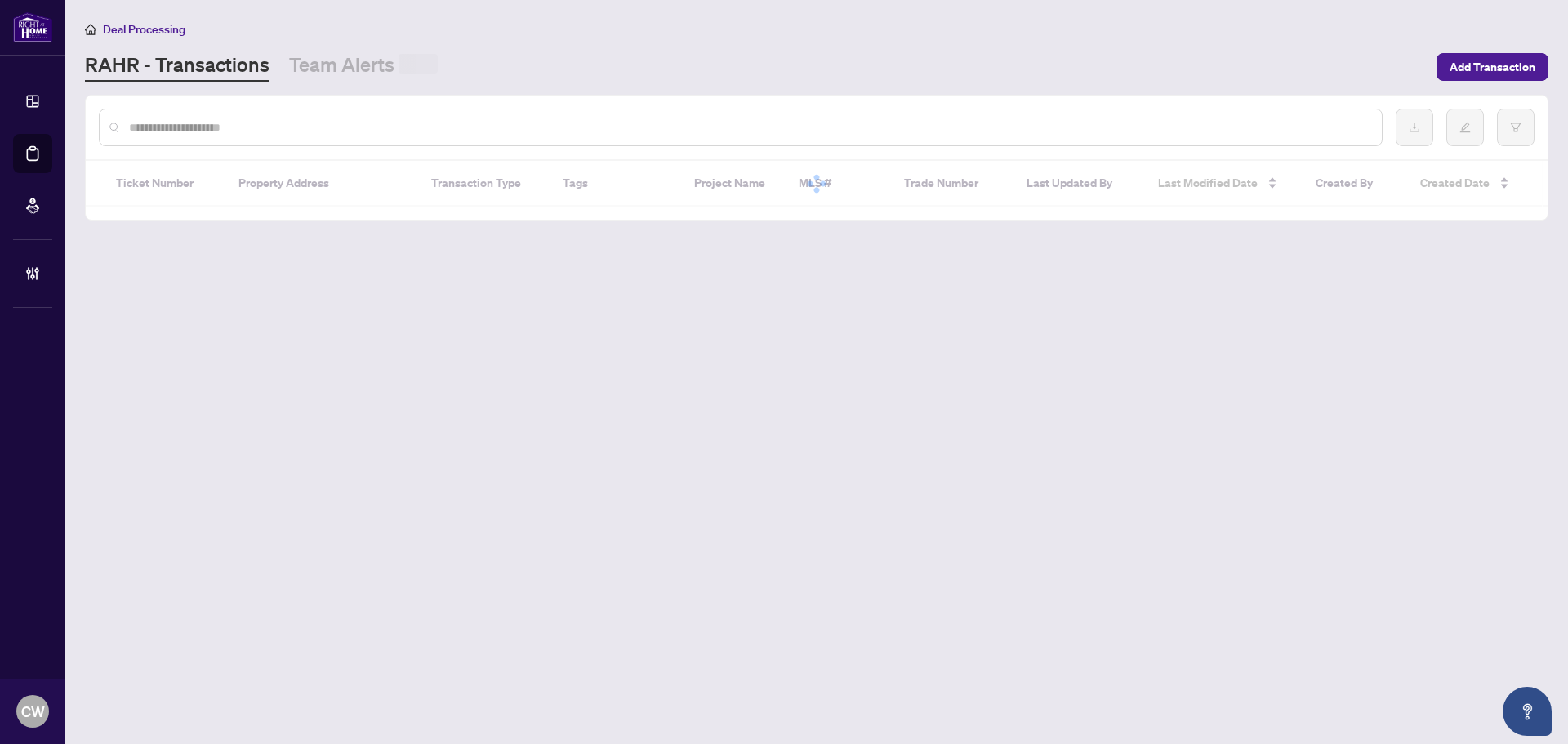
click at [213, 127] on input "text" at bounding box center [748, 127] width 1239 height 18
paste input "*******"
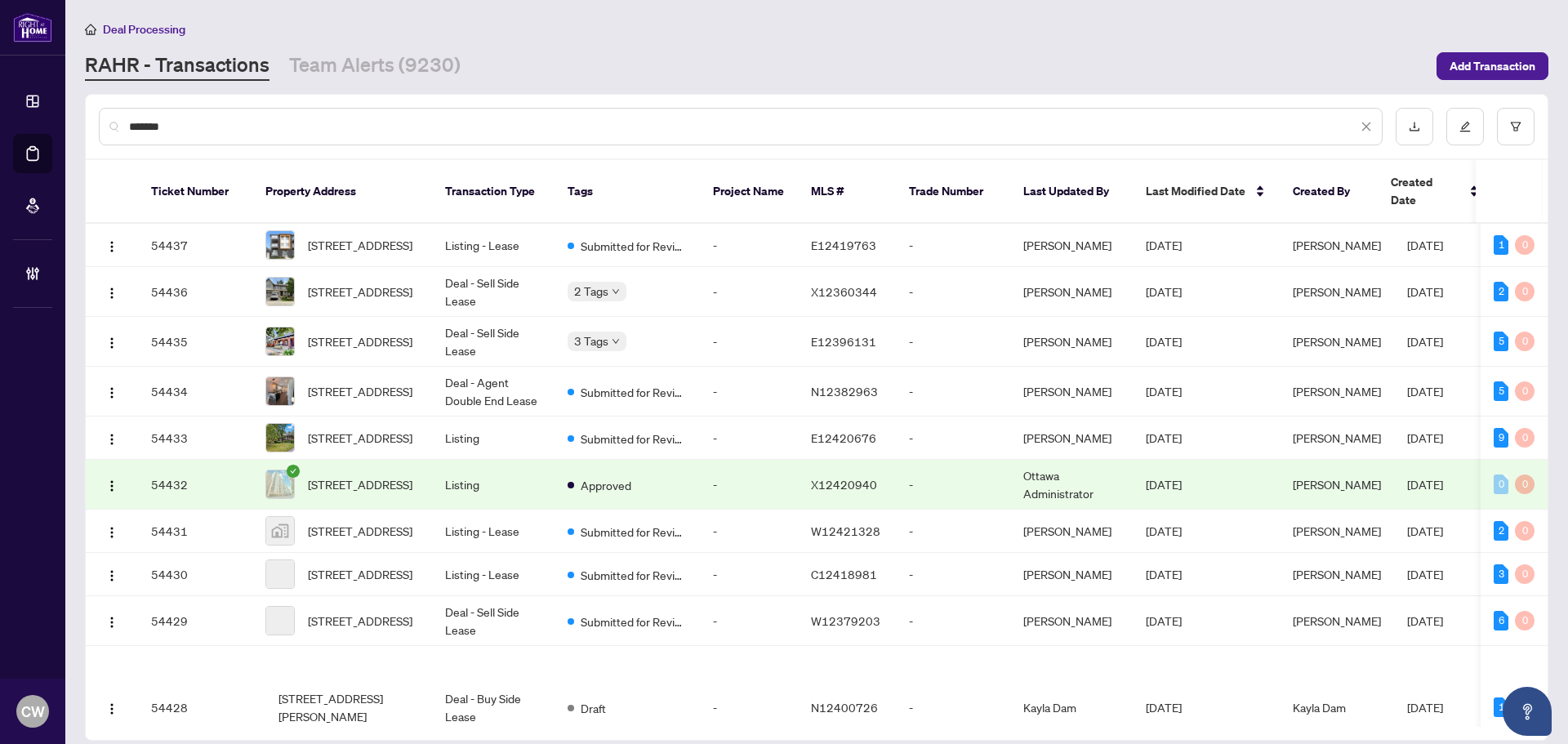
type input "*******"
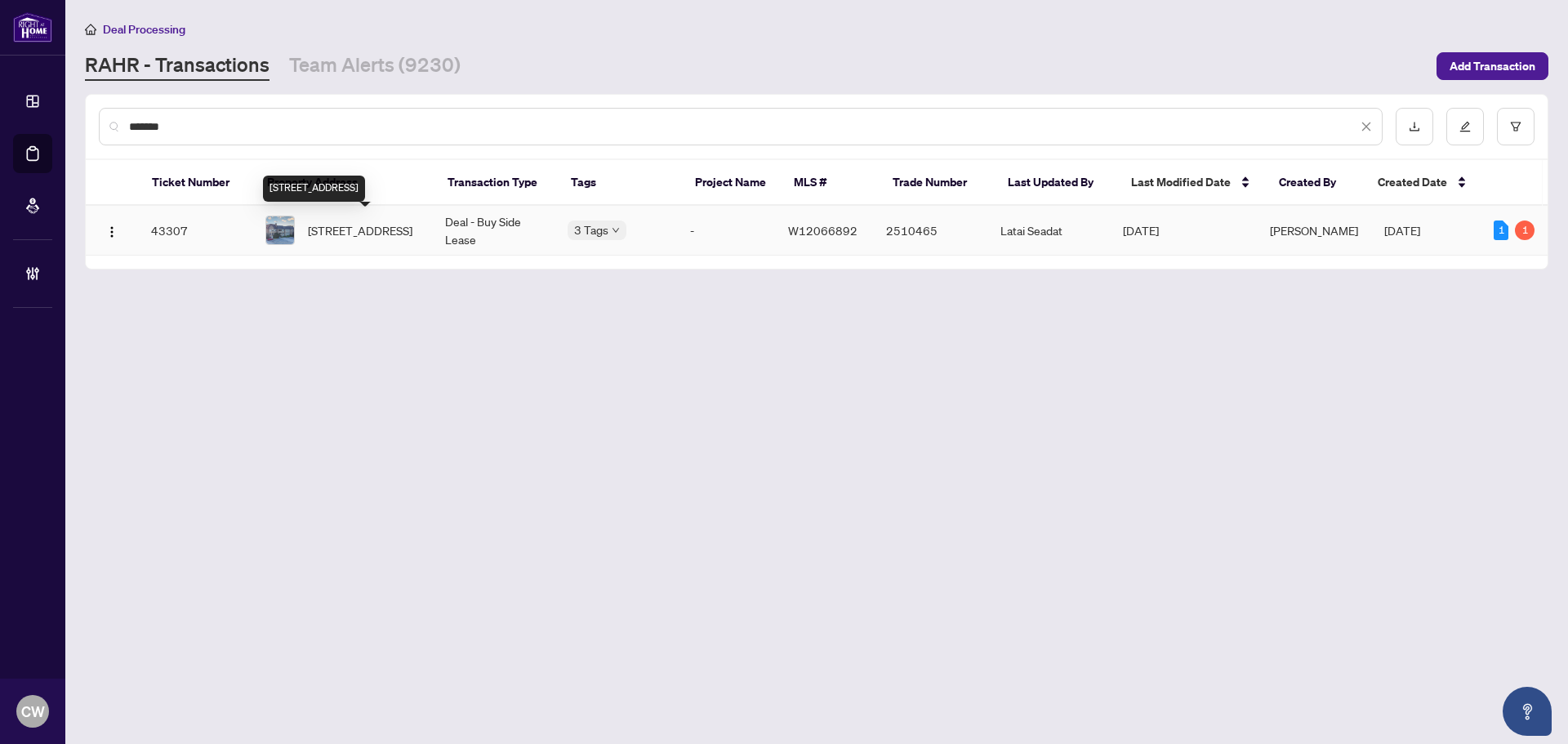
click at [346, 223] on span "[STREET_ADDRESS]" at bounding box center [360, 229] width 105 height 18
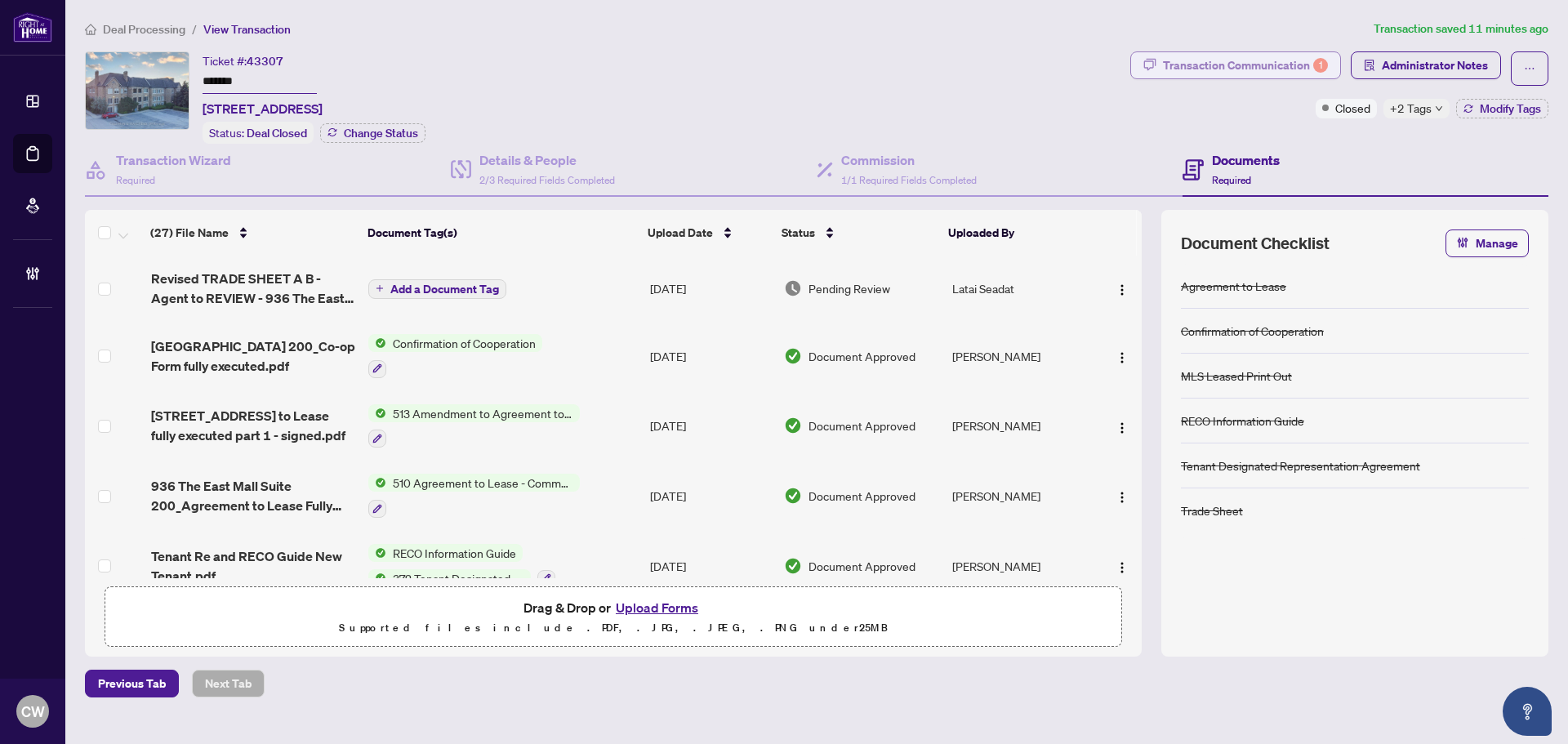
click at [1291, 65] on div "Transaction Communication 1" at bounding box center [1245, 65] width 165 height 26
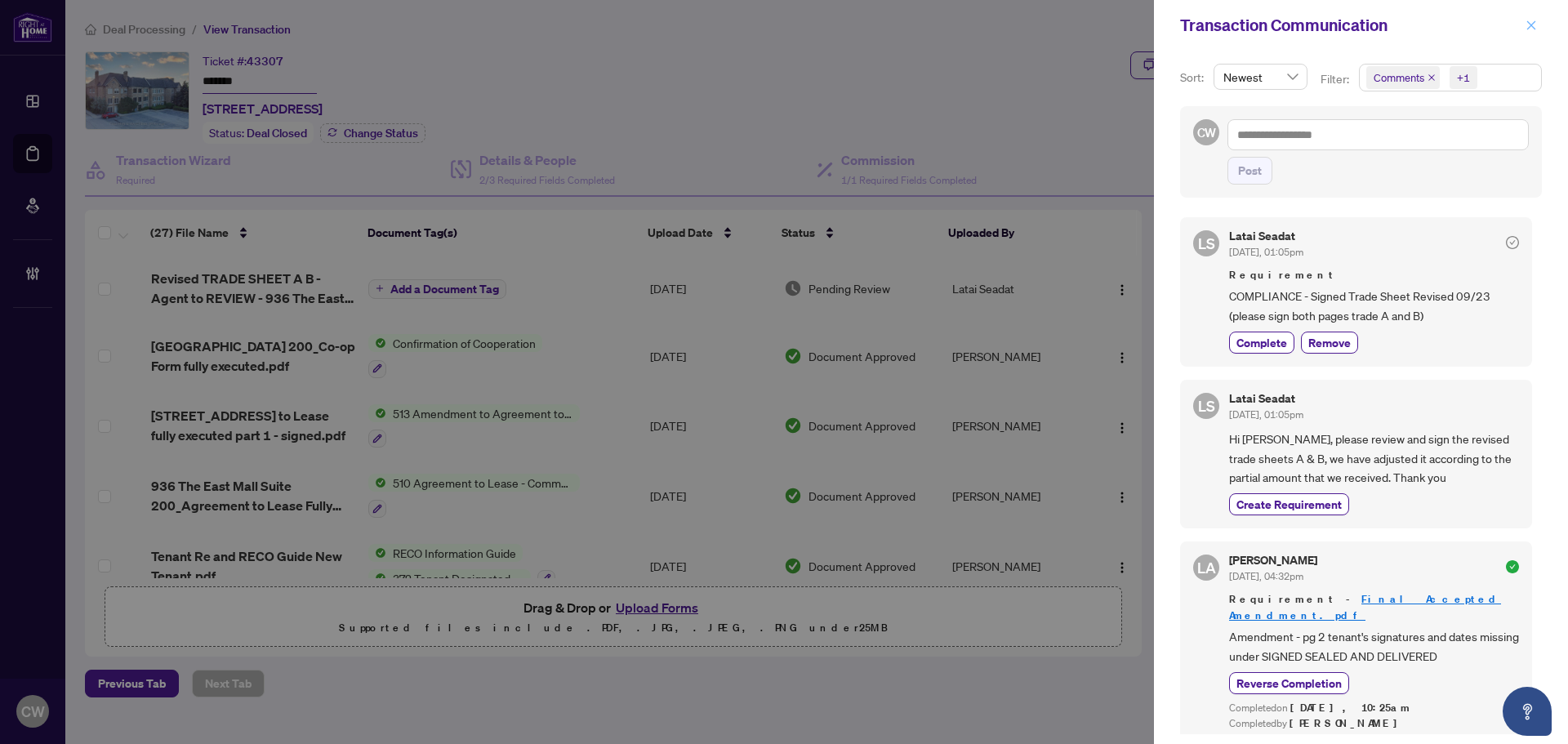
click at [1531, 20] on icon "close" at bounding box center [1531, 25] width 12 height 12
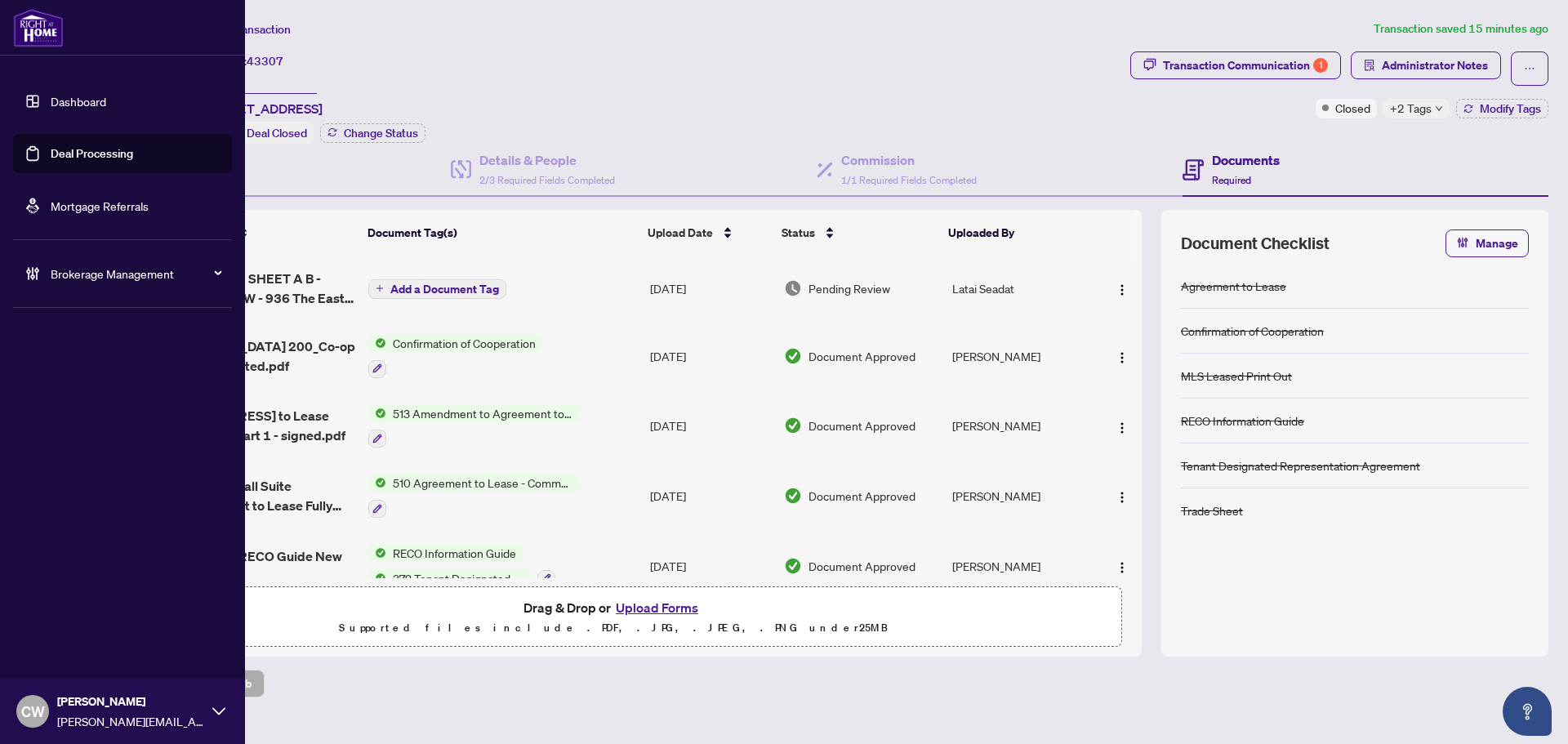
click at [53, 152] on link "Deal Processing" at bounding box center [92, 153] width 83 height 14
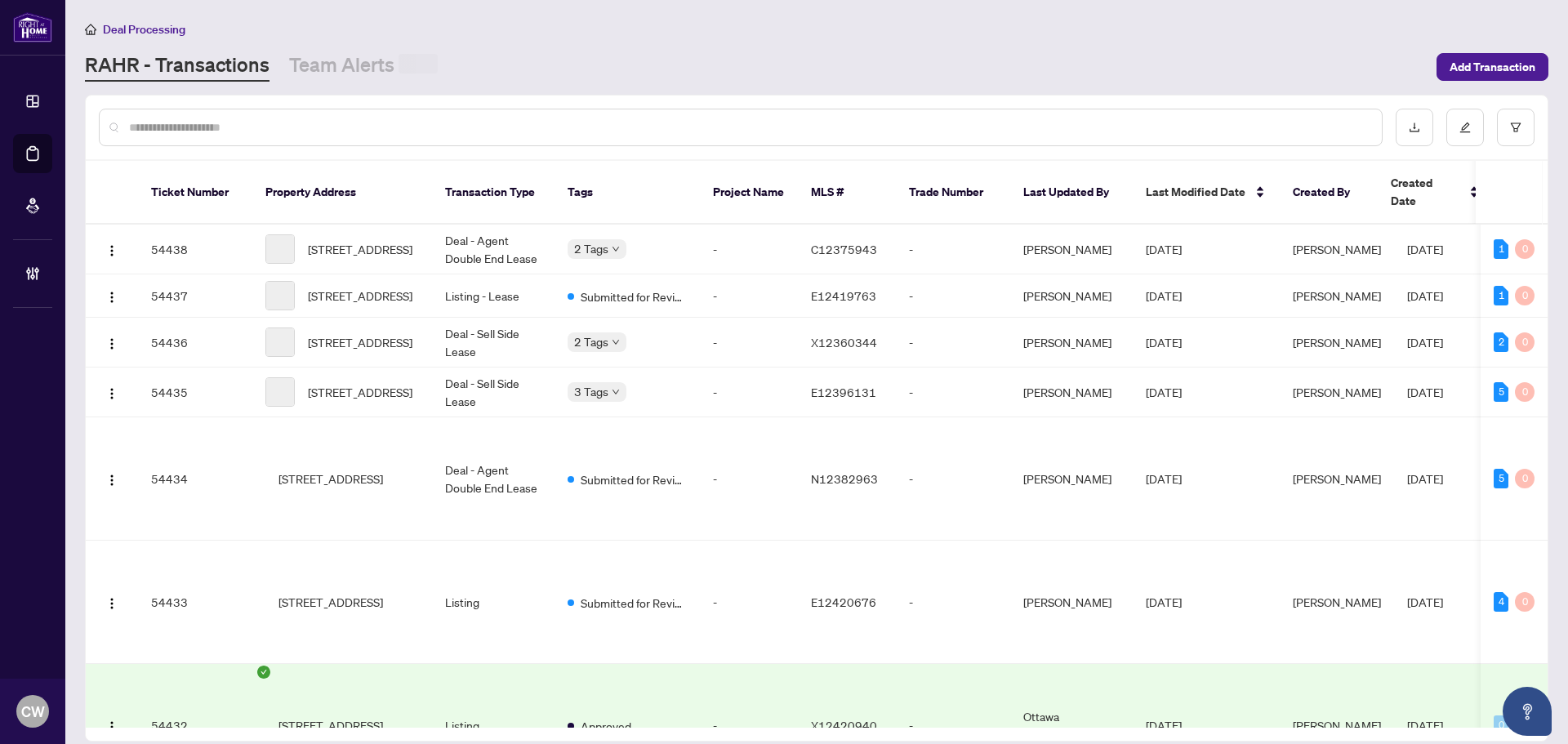
click at [282, 129] on input "text" at bounding box center [748, 127] width 1239 height 18
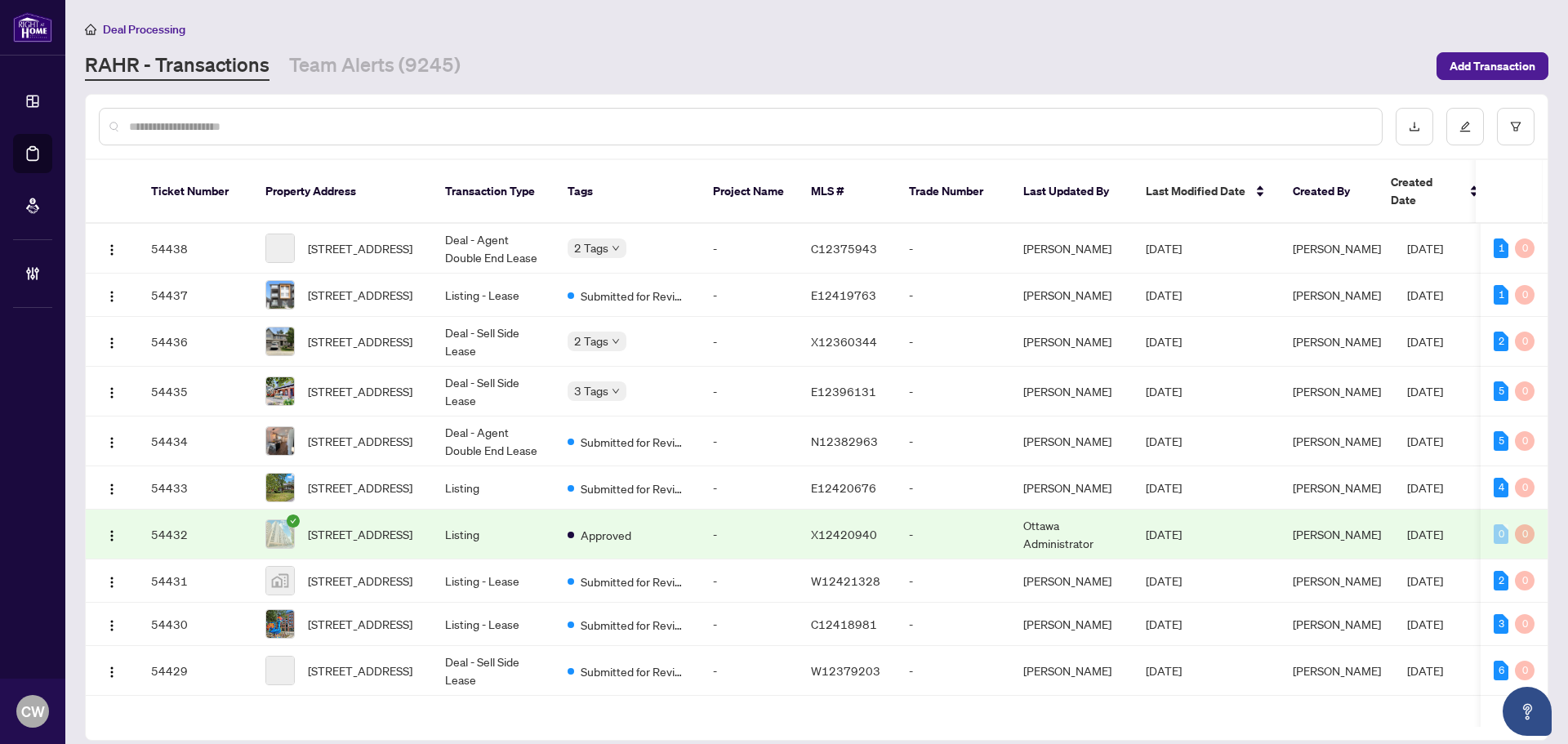
paste input "*******"
type input "*******"
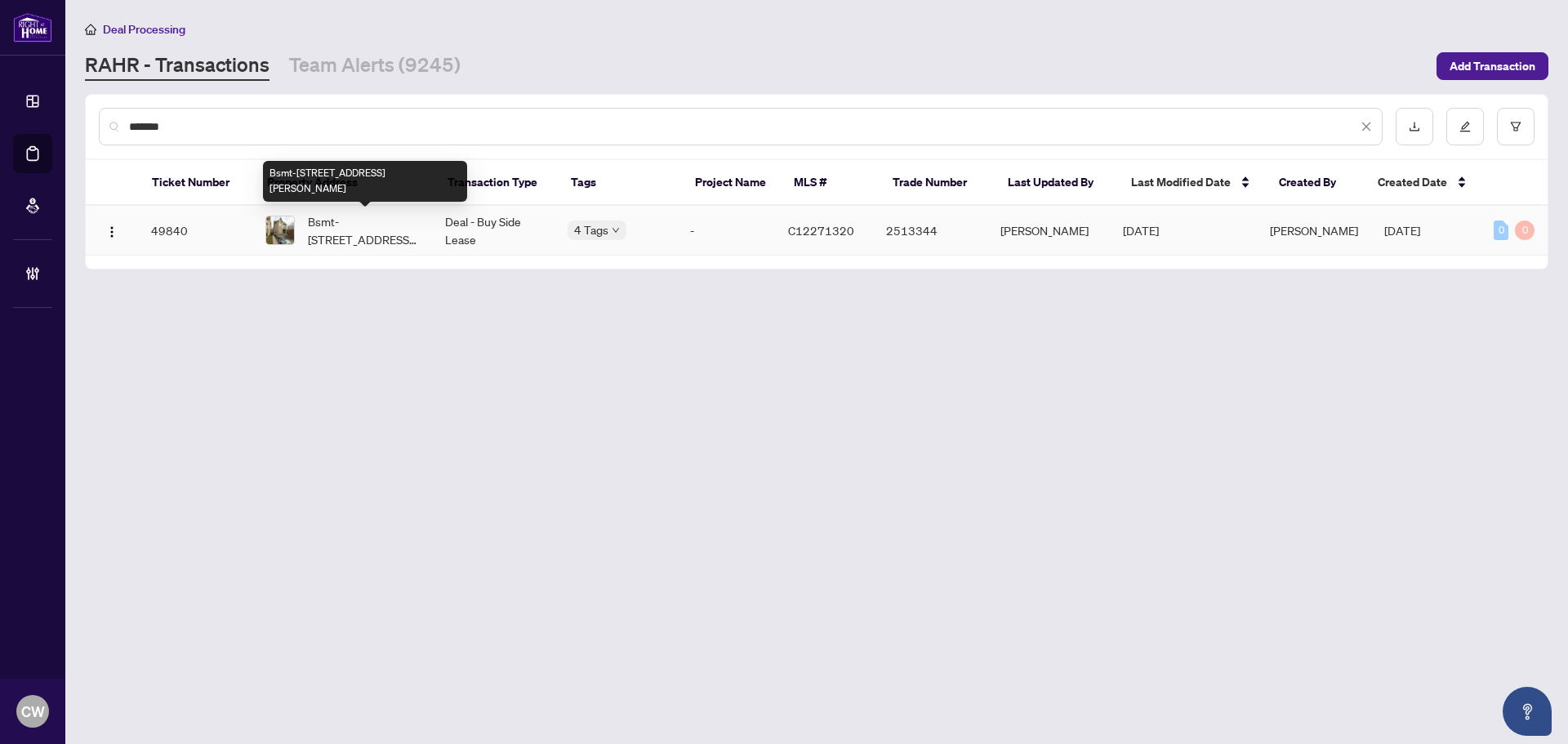
click at [331, 232] on span "Bsmt-[STREET_ADDRESS][PERSON_NAME]" at bounding box center [364, 230] width 111 height 36
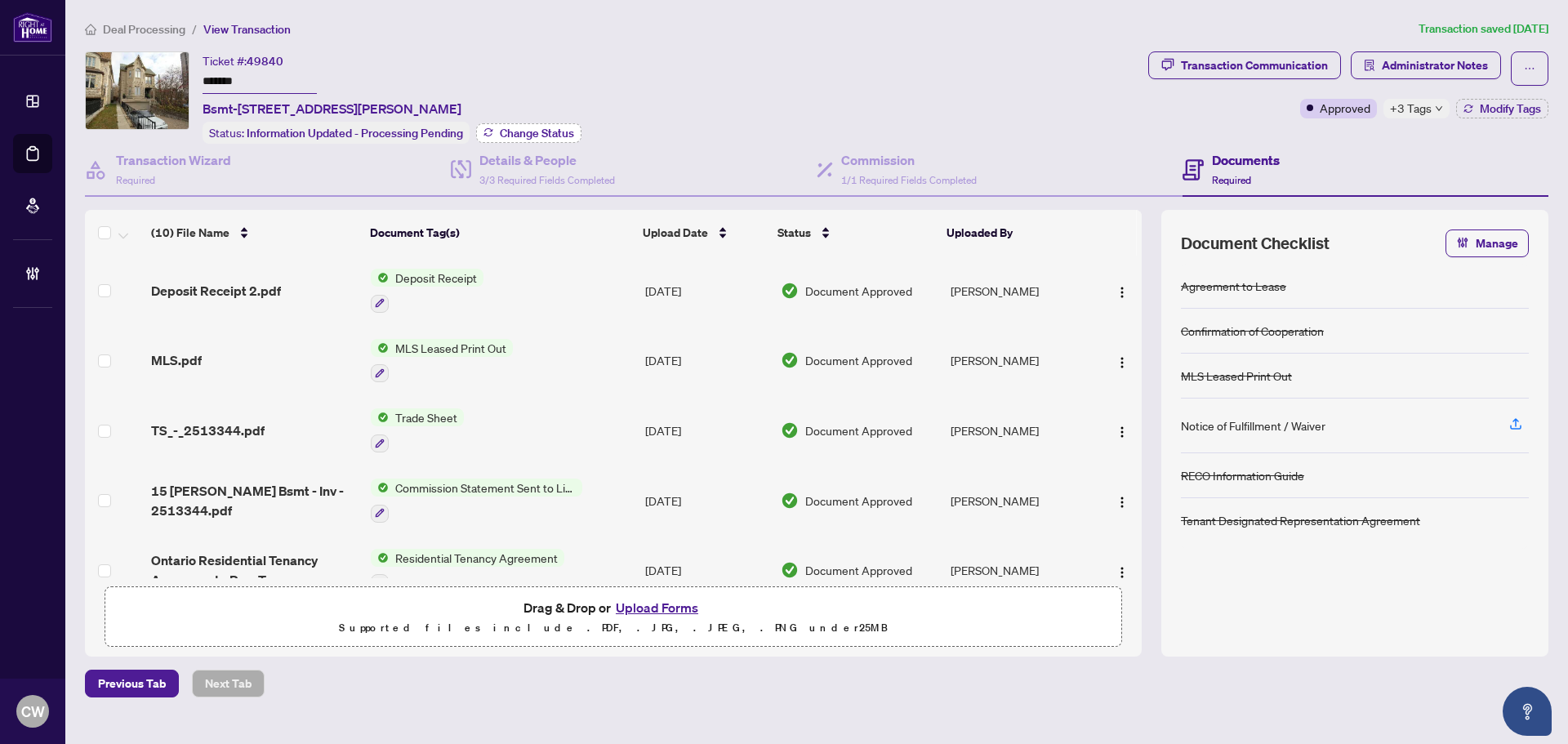
click at [550, 130] on span "Change Status" at bounding box center [536, 133] width 74 height 12
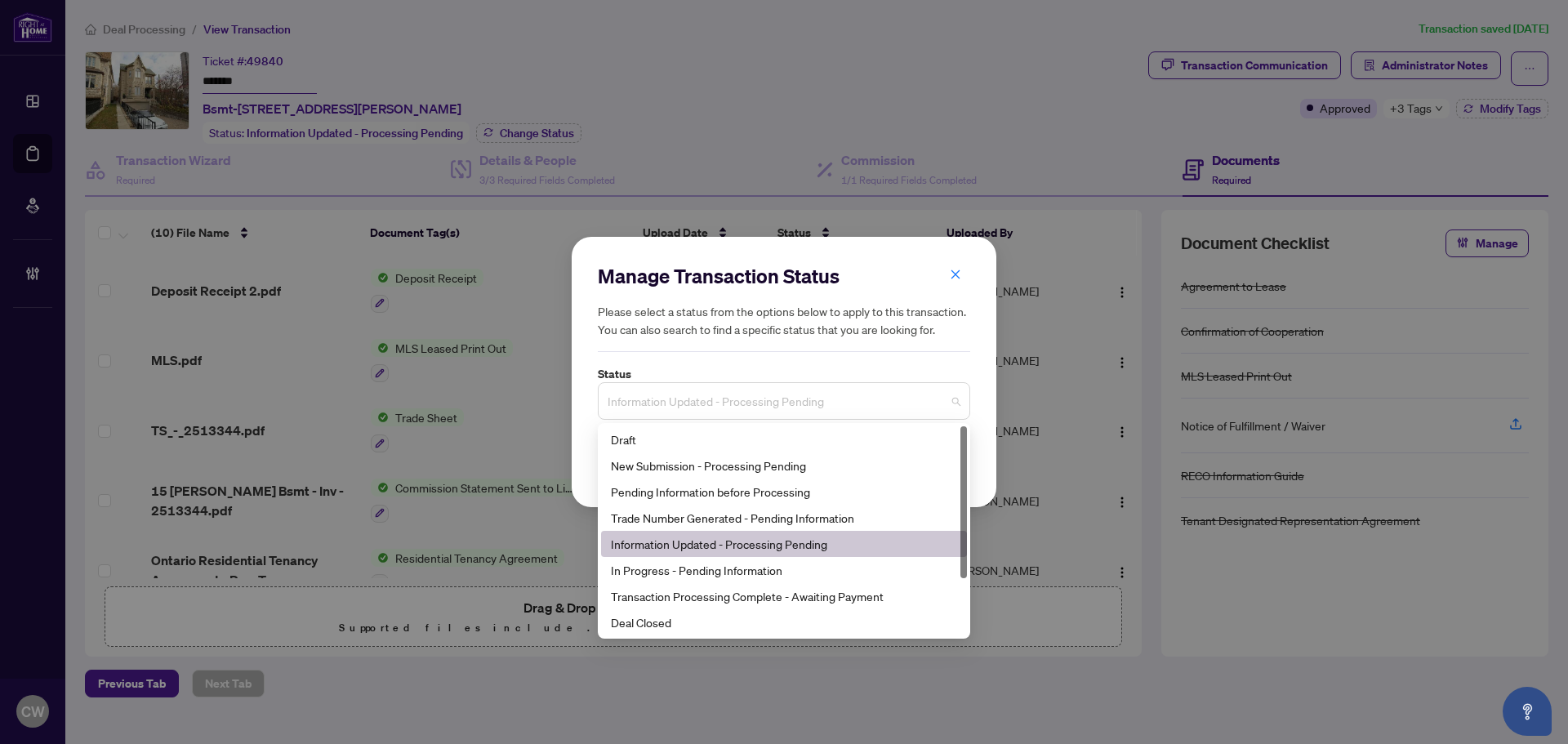
click at [793, 393] on span "Information Updated - Processing Pending" at bounding box center [784, 401] width 353 height 31
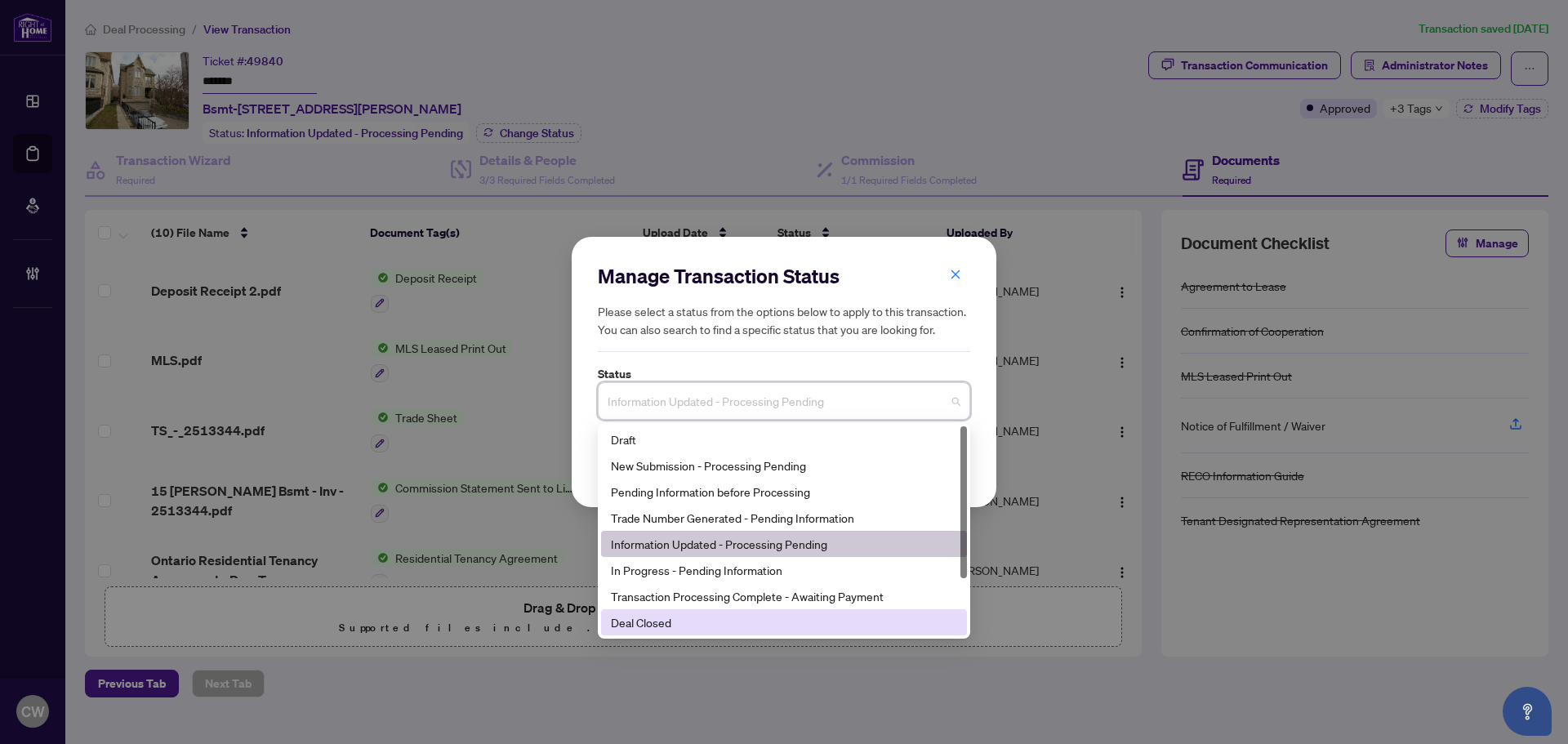
click at [764, 627] on div "Deal Closed" at bounding box center [784, 622] width 346 height 18
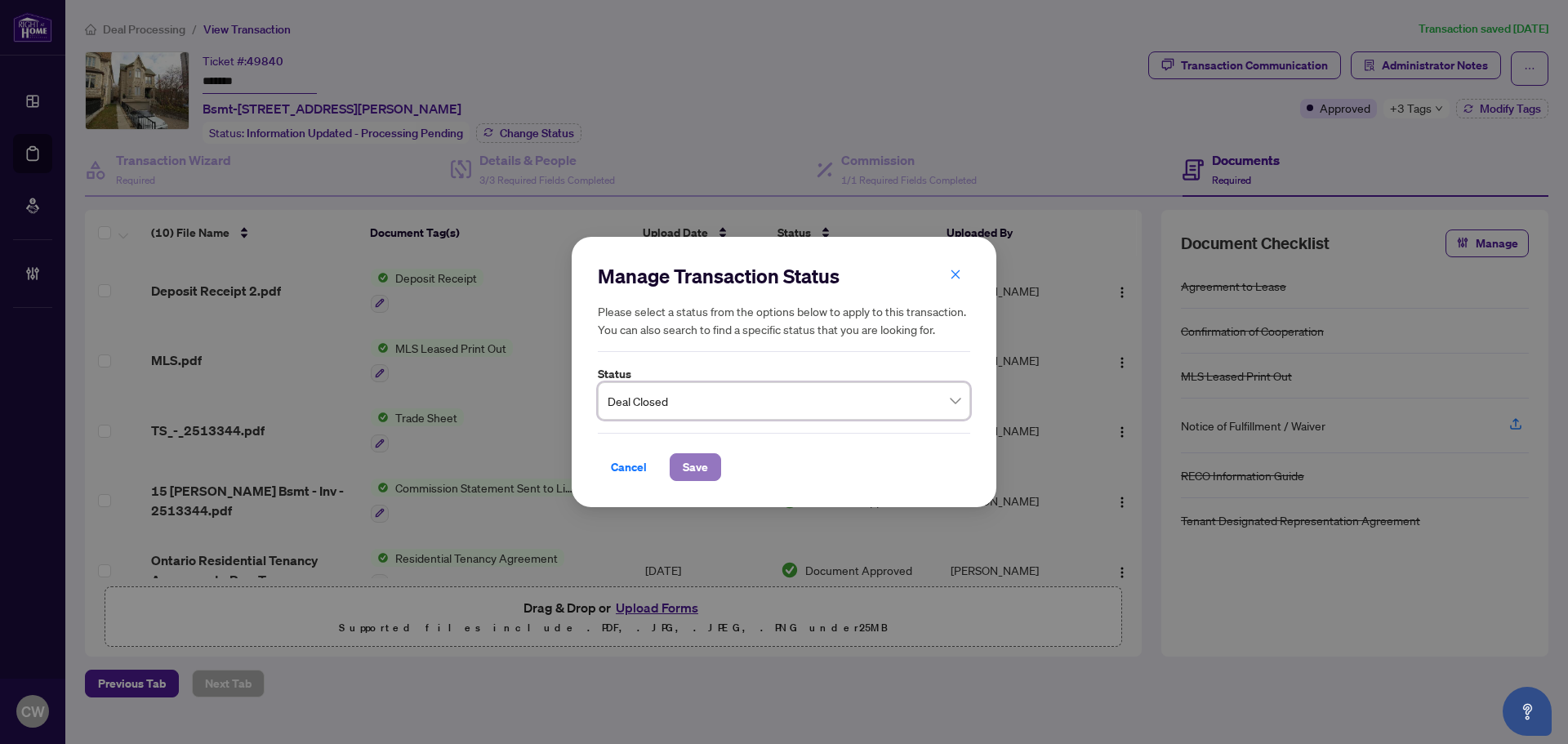
click at [709, 456] on button "Save" at bounding box center [695, 466] width 51 height 28
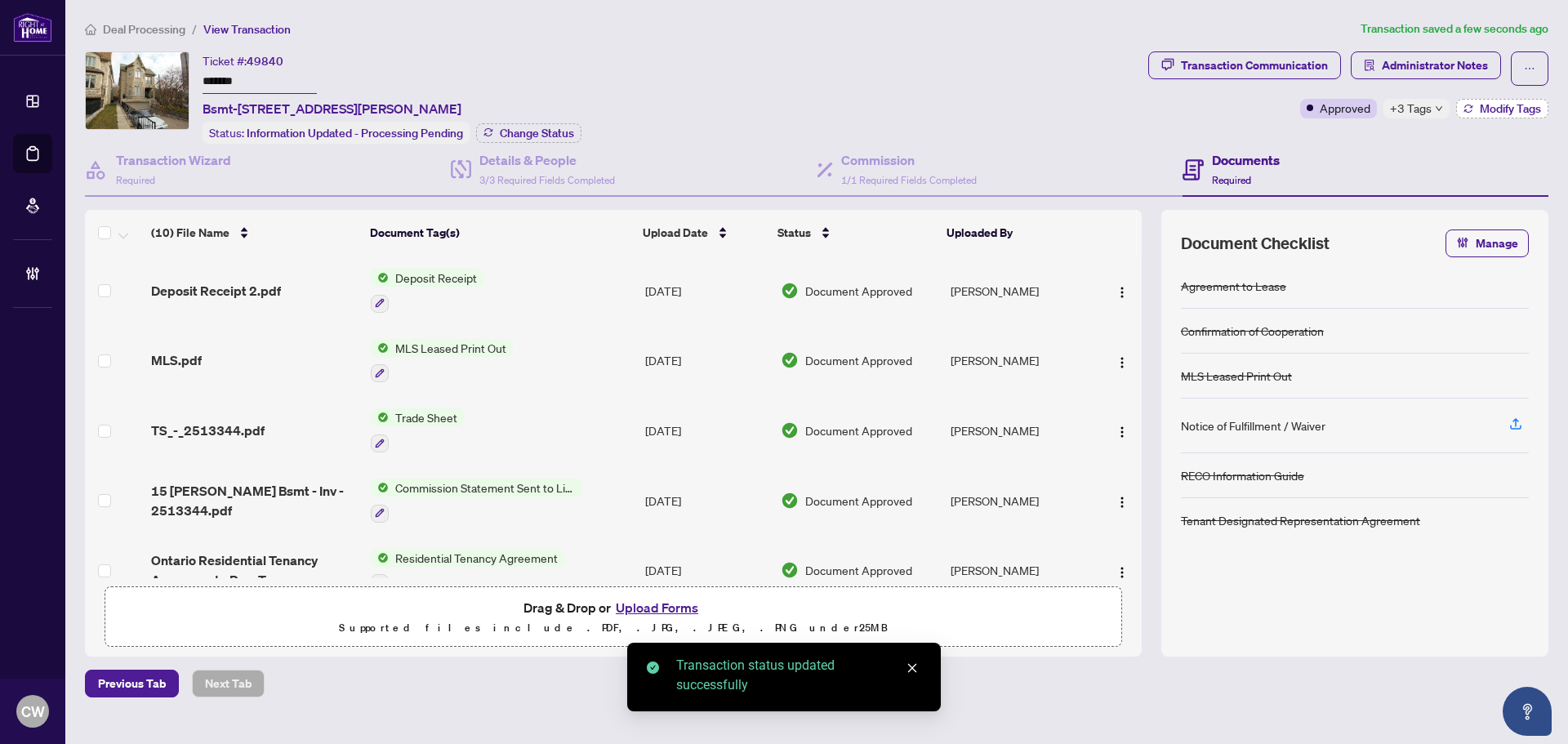
click at [1498, 111] on span "Modify Tags" at bounding box center [1510, 109] width 62 height 12
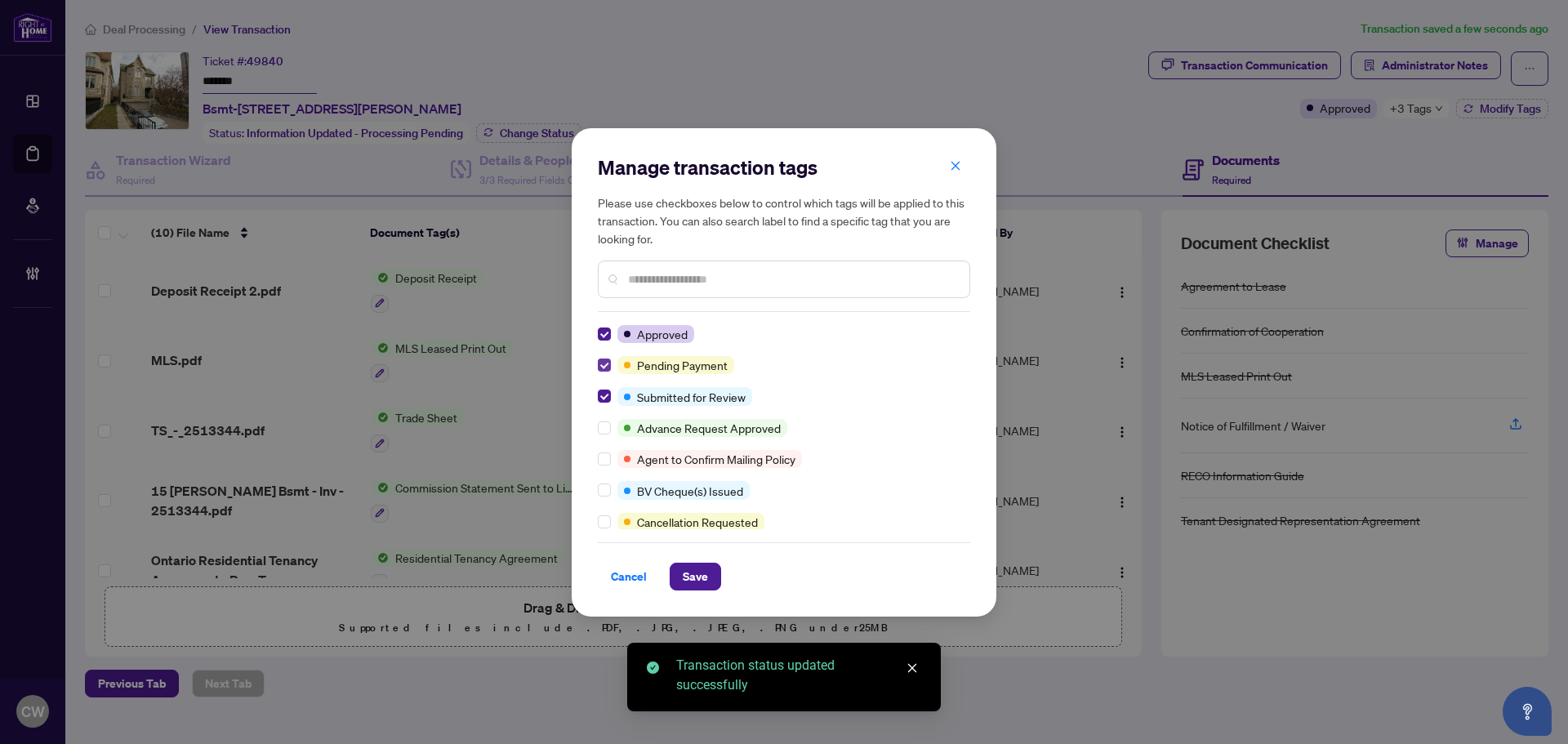
click at [609, 357] on label at bounding box center [604, 364] width 13 height 18
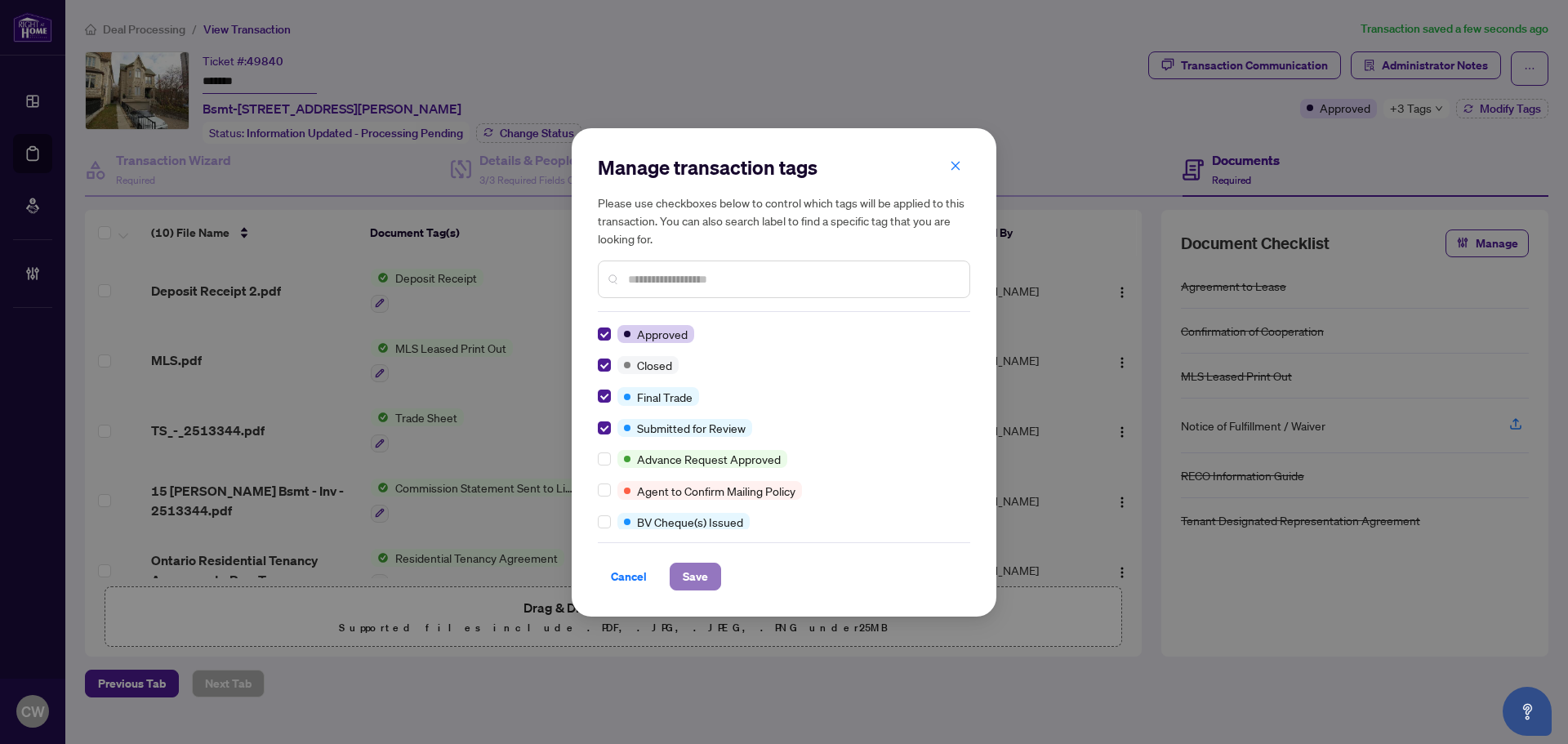
click at [681, 578] on button "Save" at bounding box center [695, 576] width 51 height 28
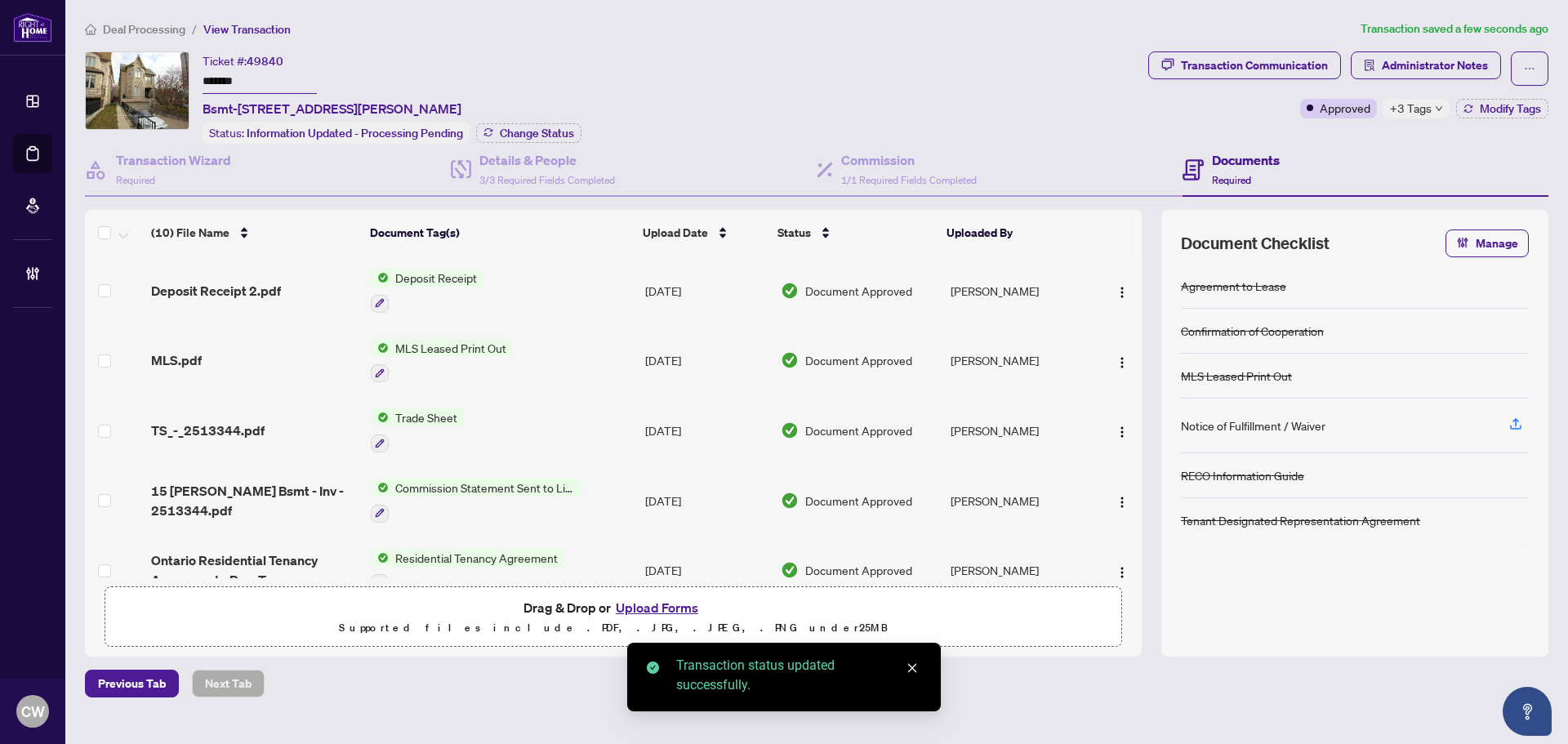
click at [206, 426] on span "TS_-_2513344.pdf" at bounding box center [207, 430] width 114 height 19
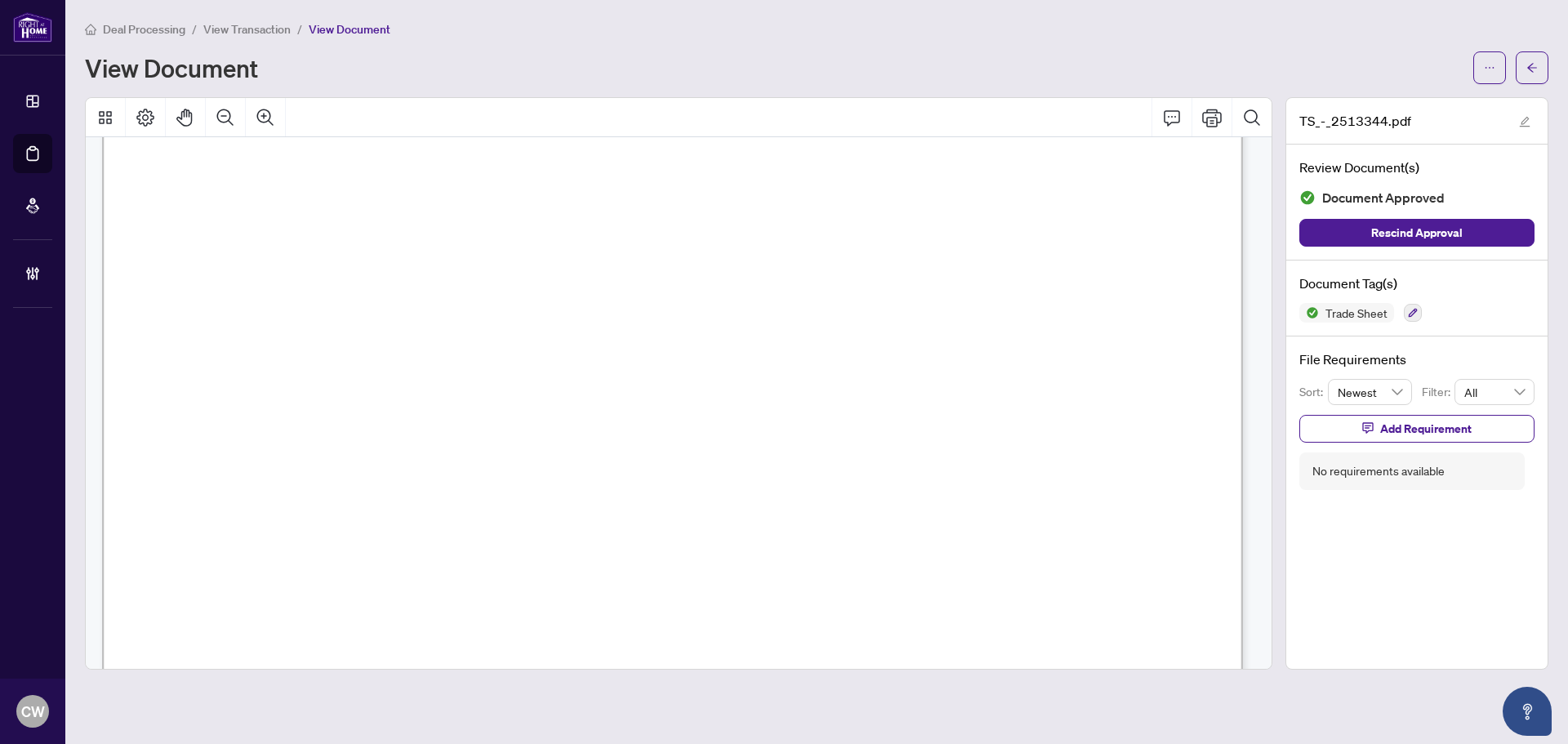
scroll to position [490, 0]
click at [1539, 54] on button "button" at bounding box center [1532, 67] width 33 height 33
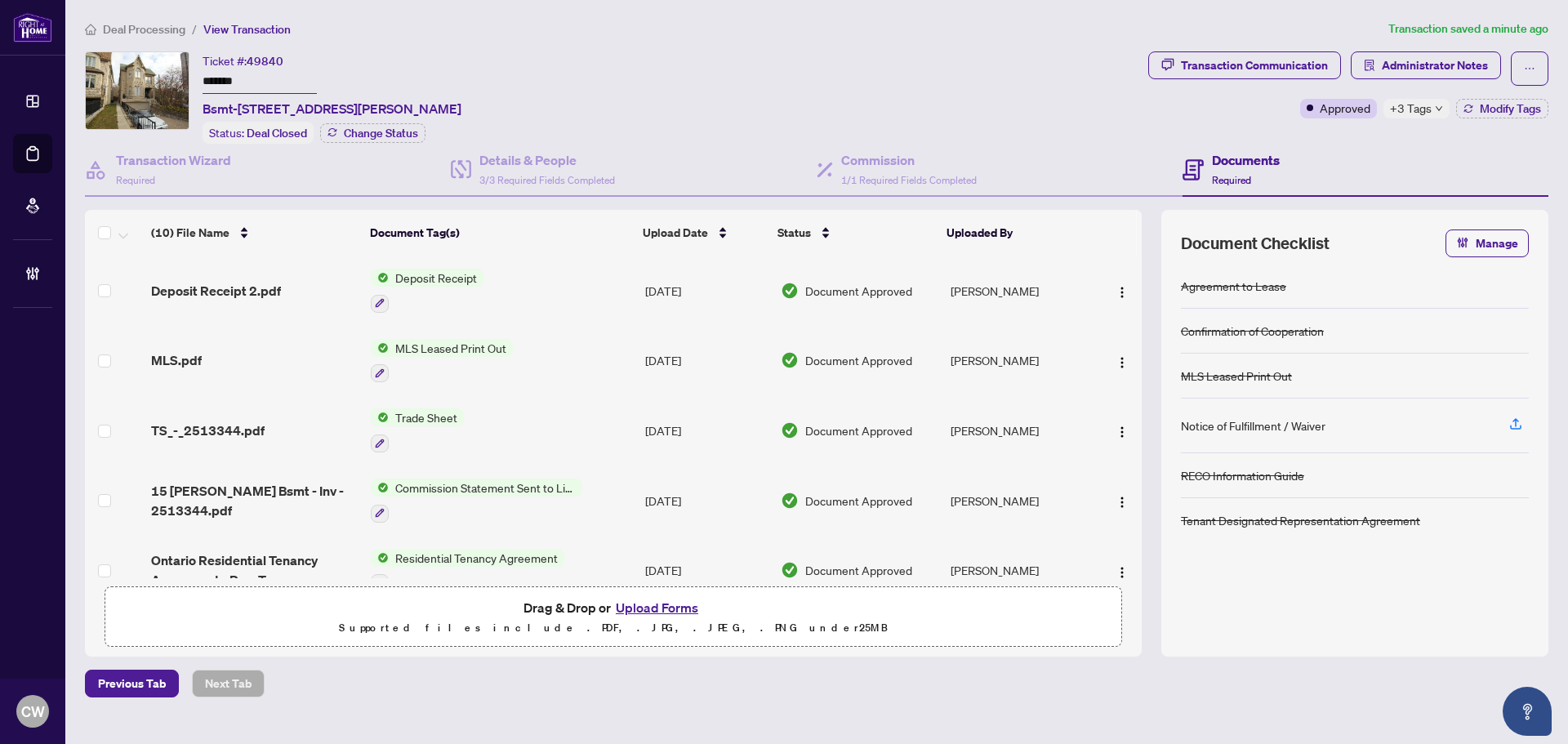
click at [660, 606] on button "Upload Forms" at bounding box center [656, 607] width 92 height 21
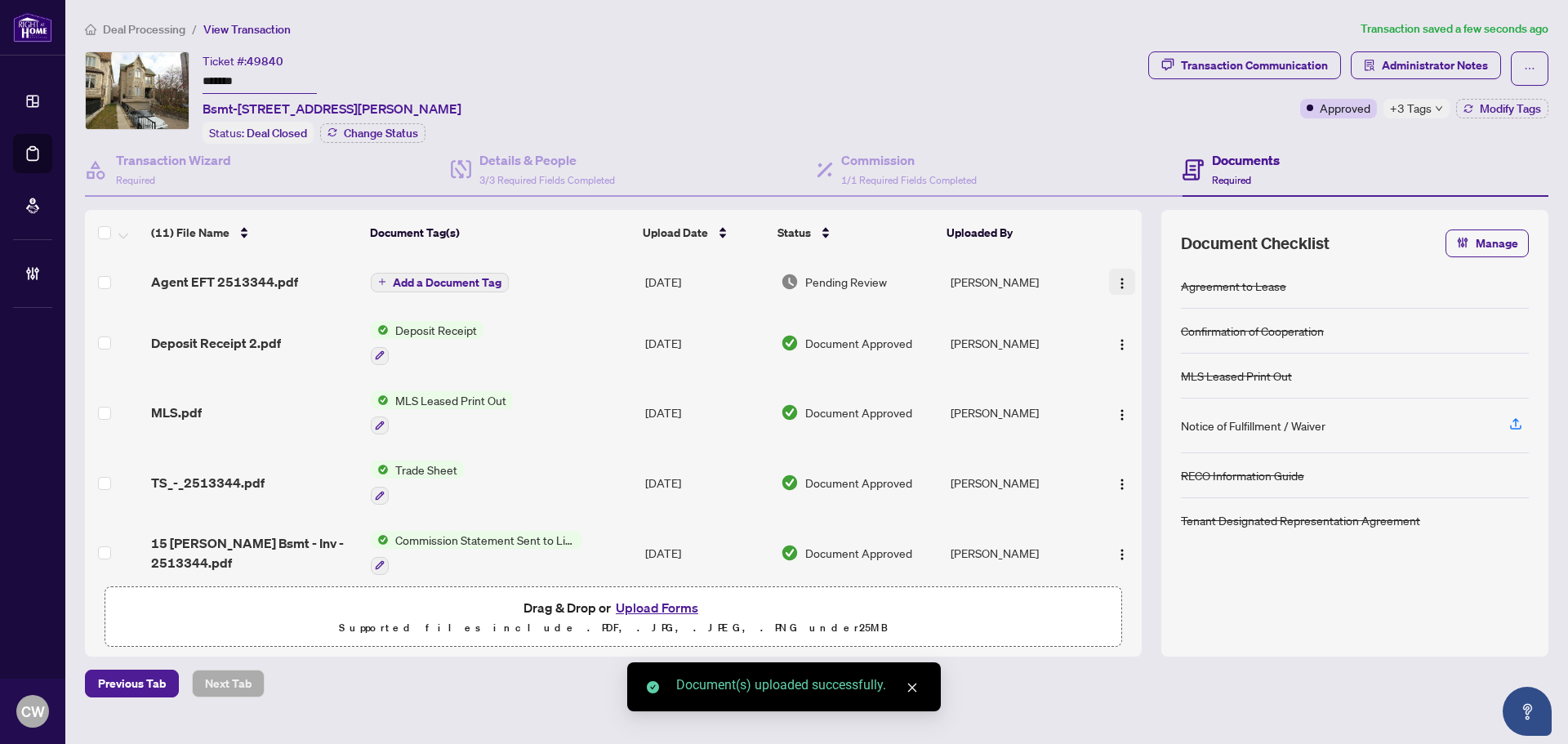
click at [1115, 278] on img "button" at bounding box center [1121, 283] width 13 height 13
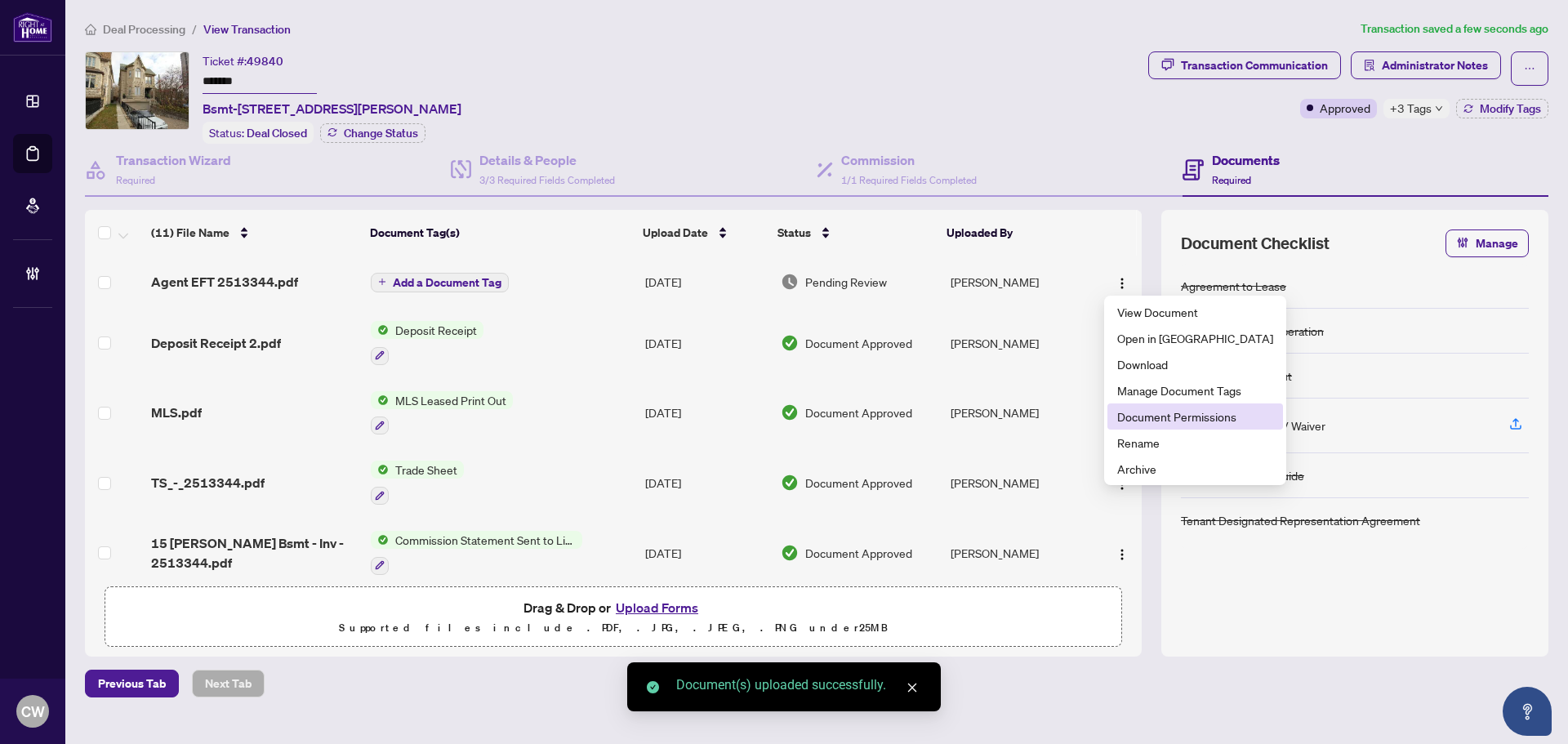
click at [1115, 427] on li "Document Permissions" at bounding box center [1195, 416] width 175 height 26
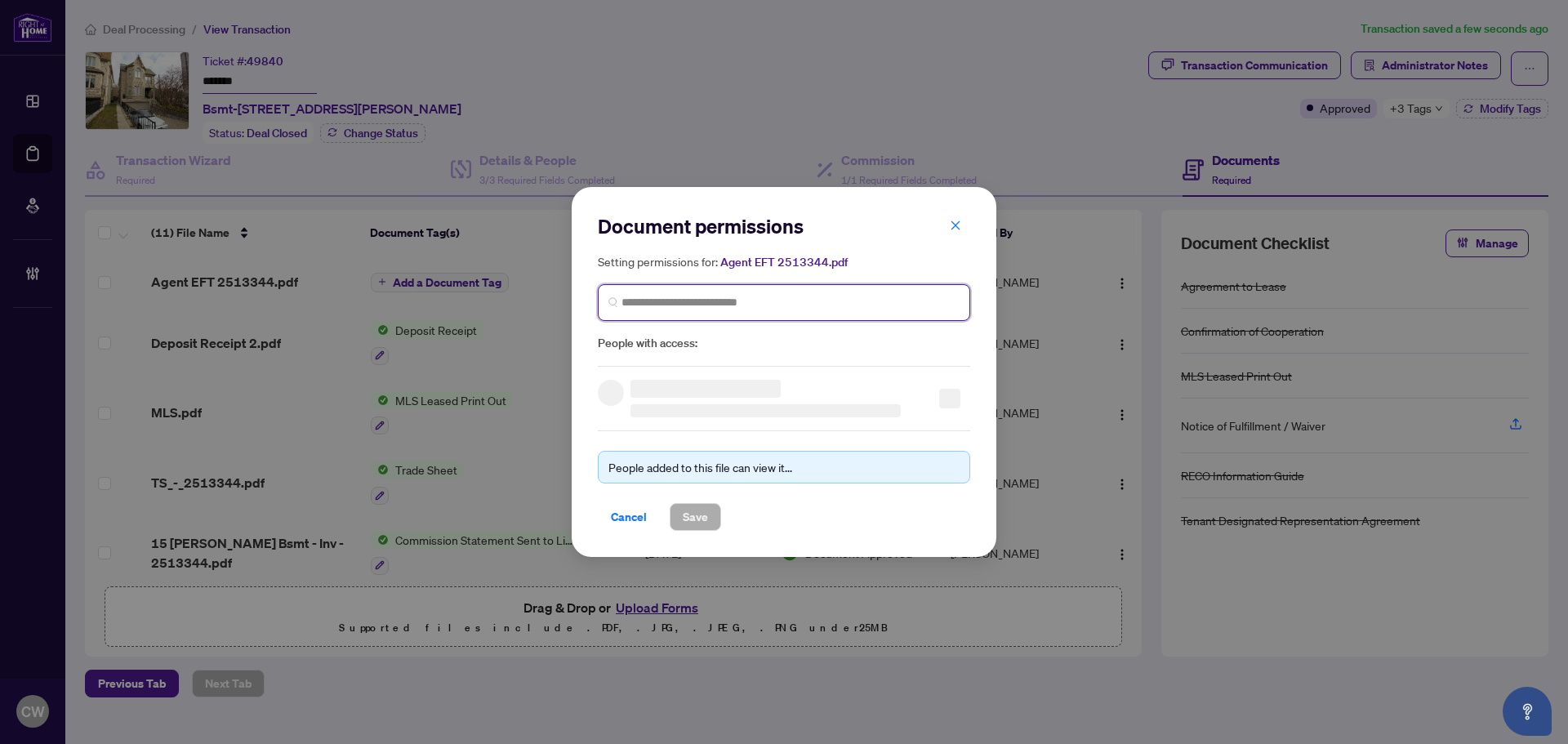
click at [815, 303] on input "search" at bounding box center [790, 302] width 338 height 17
paste input "**********"
type input "**********"
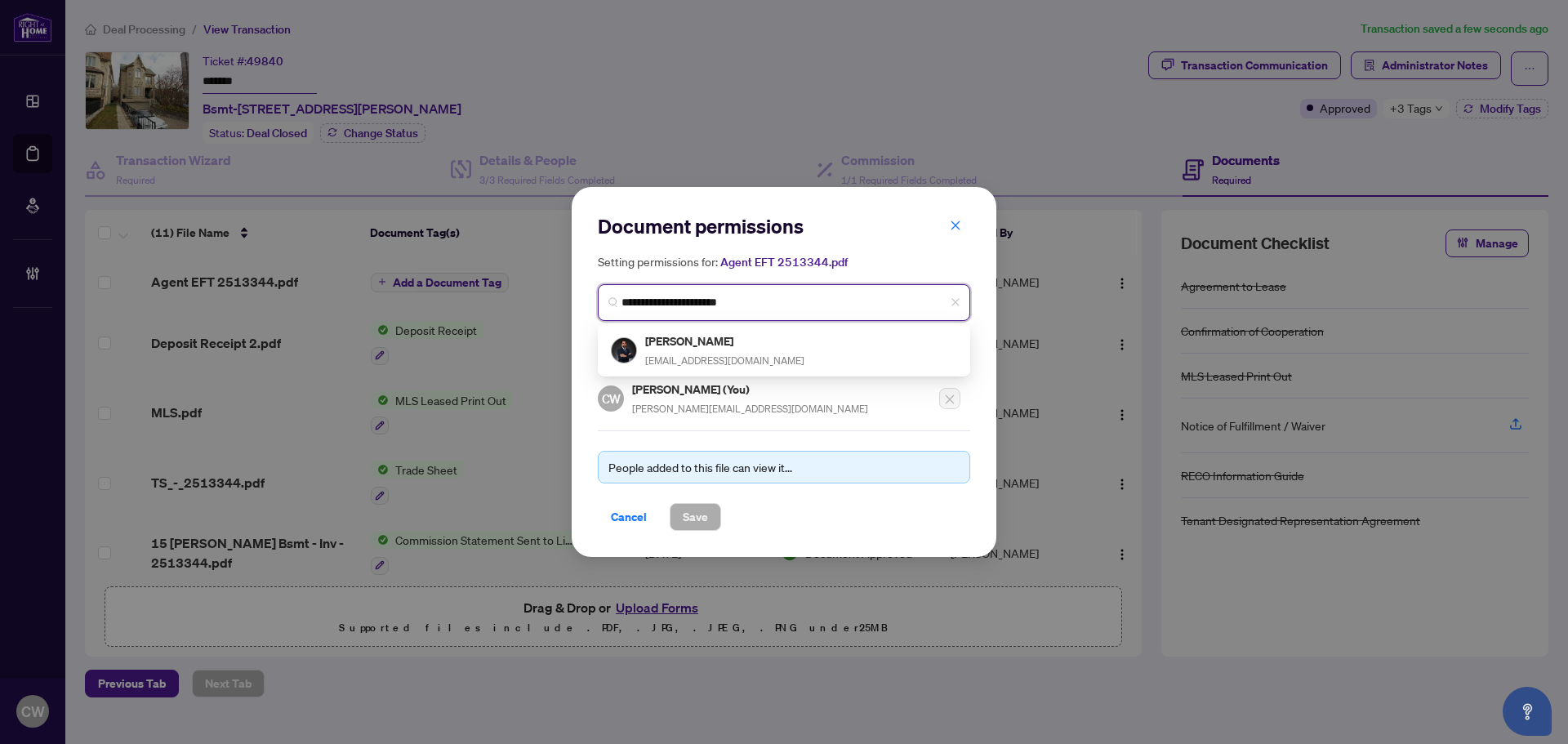
click at [702, 345] on h5 "[PERSON_NAME]" at bounding box center [725, 341] width 159 height 19
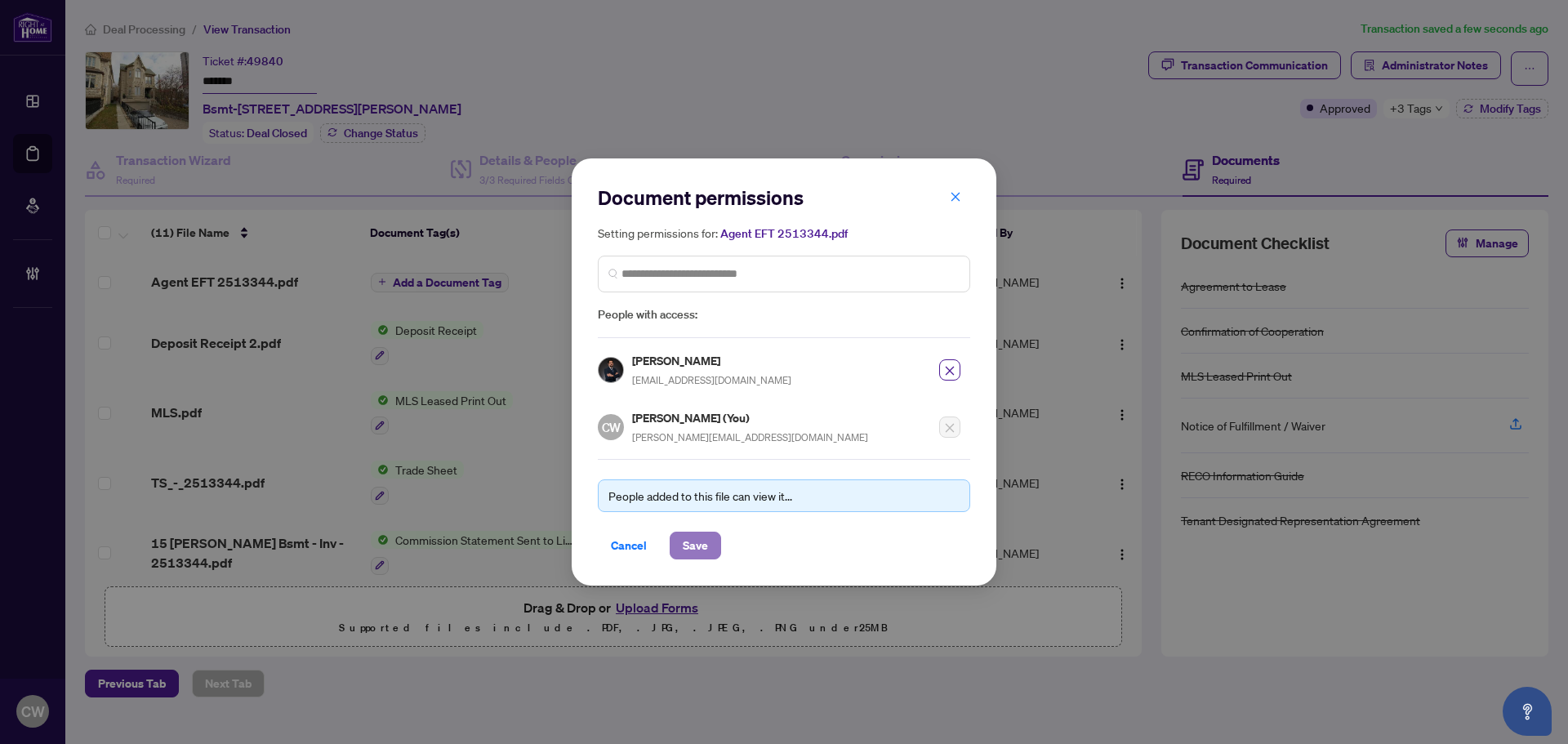
click at [701, 542] on span "Save" at bounding box center [695, 545] width 25 height 26
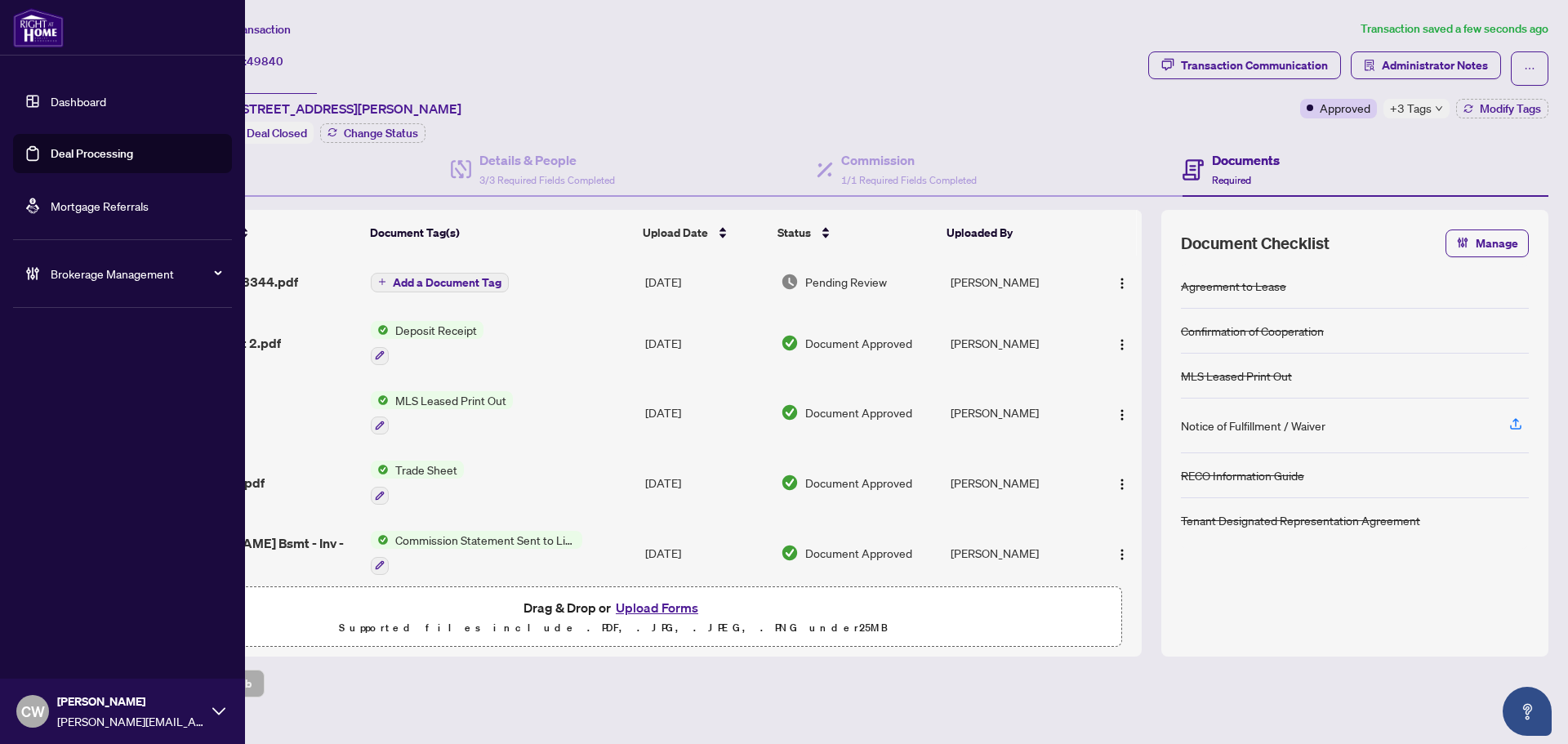
click at [56, 146] on link "Deal Processing" at bounding box center [92, 153] width 83 height 14
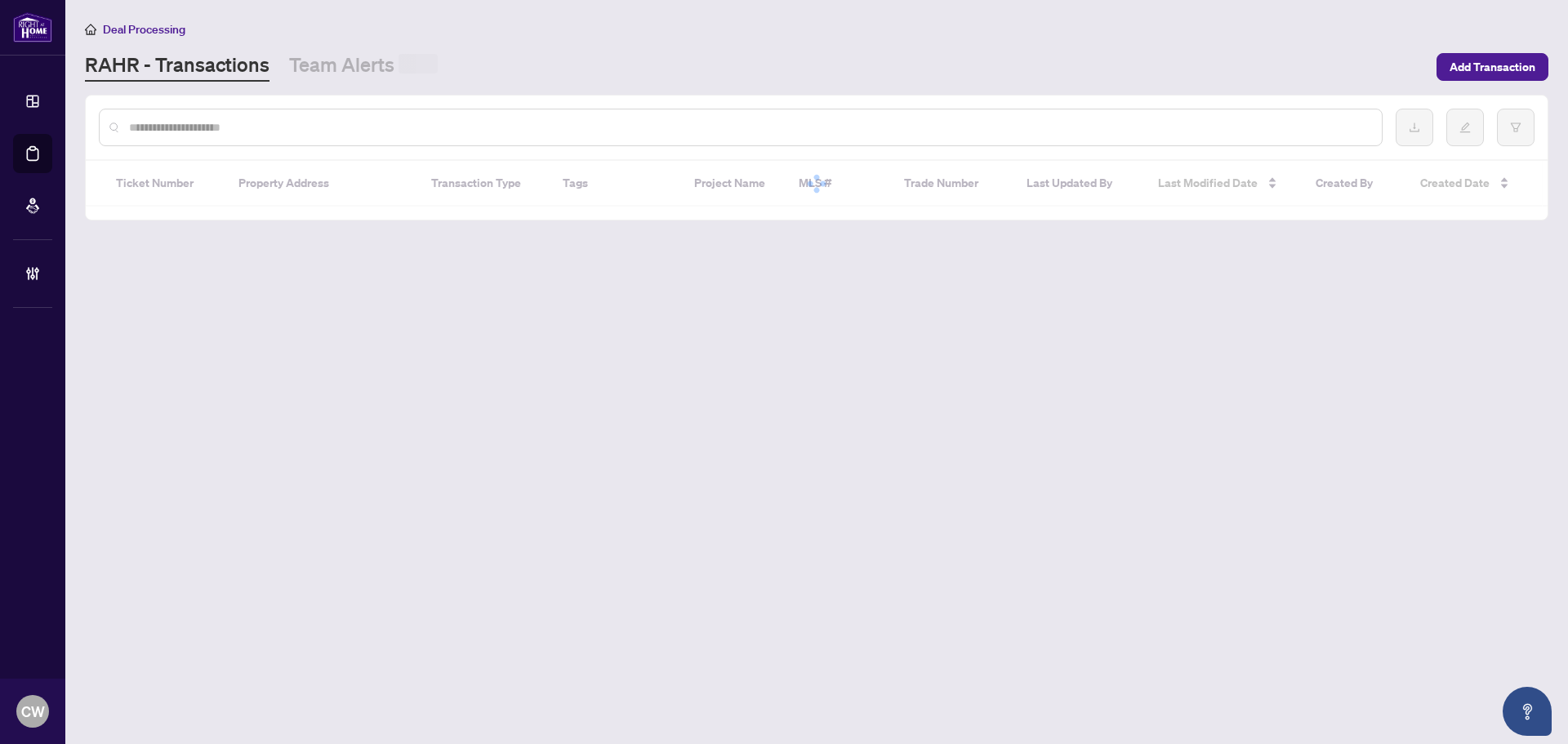
click at [302, 124] on input "text" at bounding box center [748, 127] width 1239 height 18
paste input "*******"
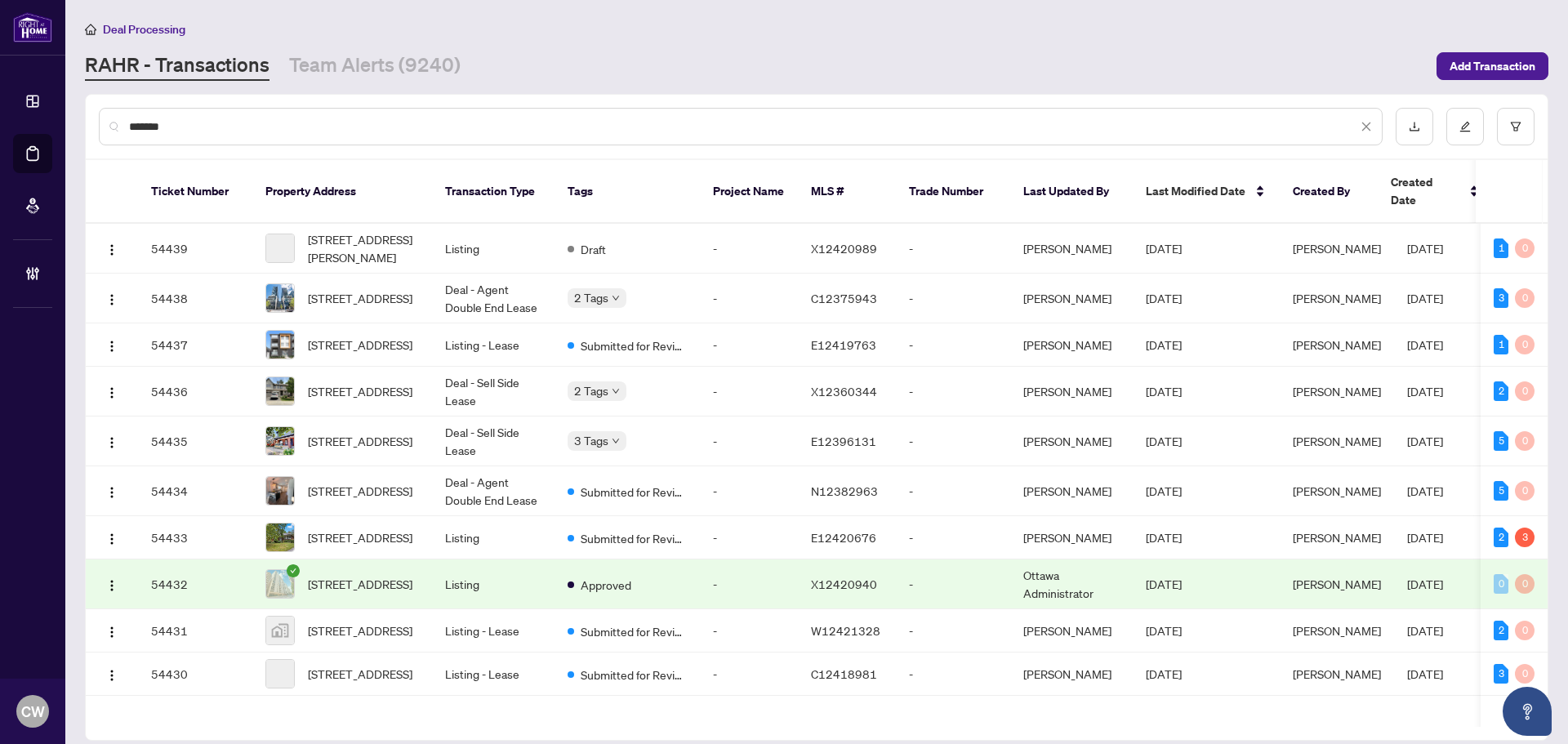
type input "*******"
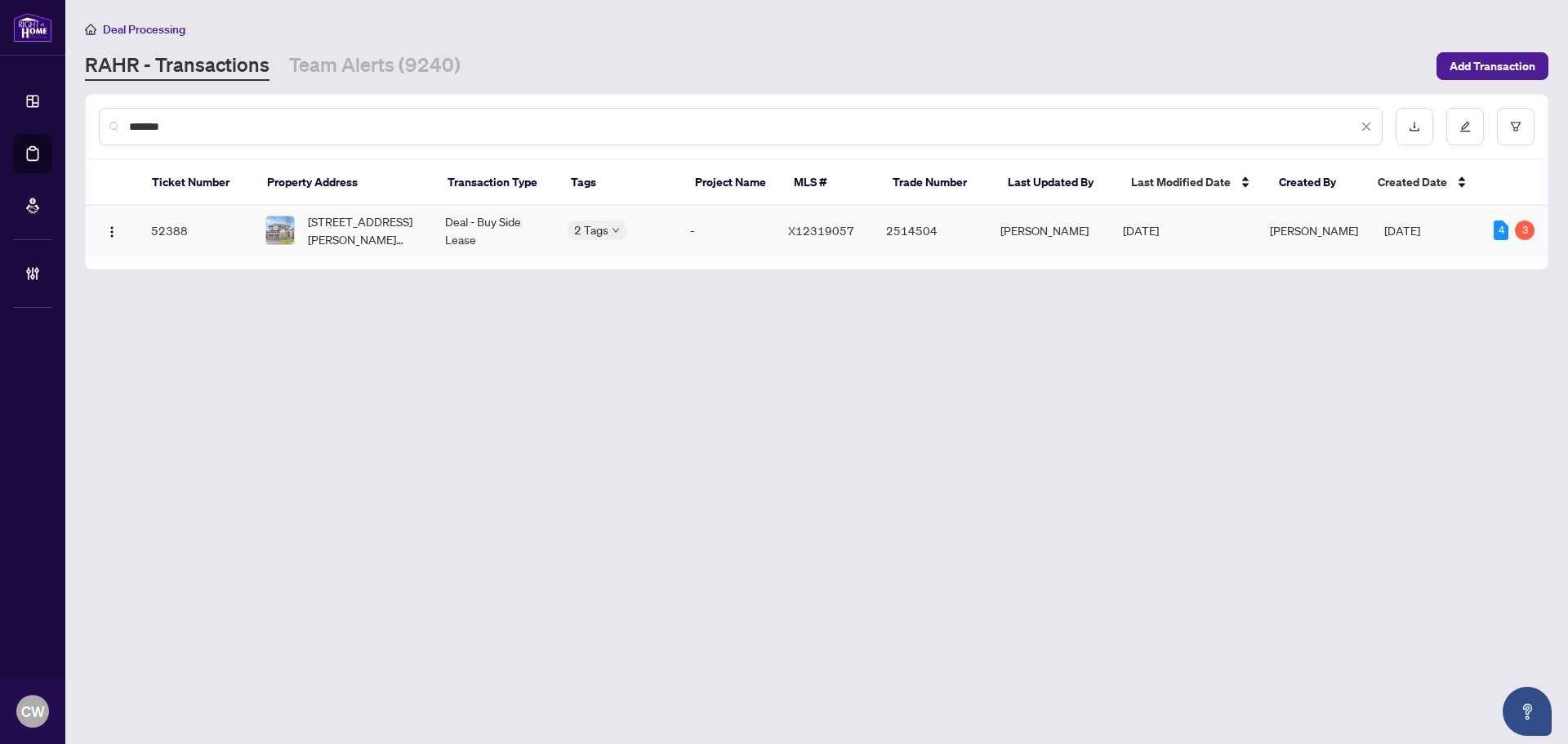
click at [372, 223] on span "[STREET_ADDRESS][PERSON_NAME][PERSON_NAME]" at bounding box center [364, 230] width 111 height 36
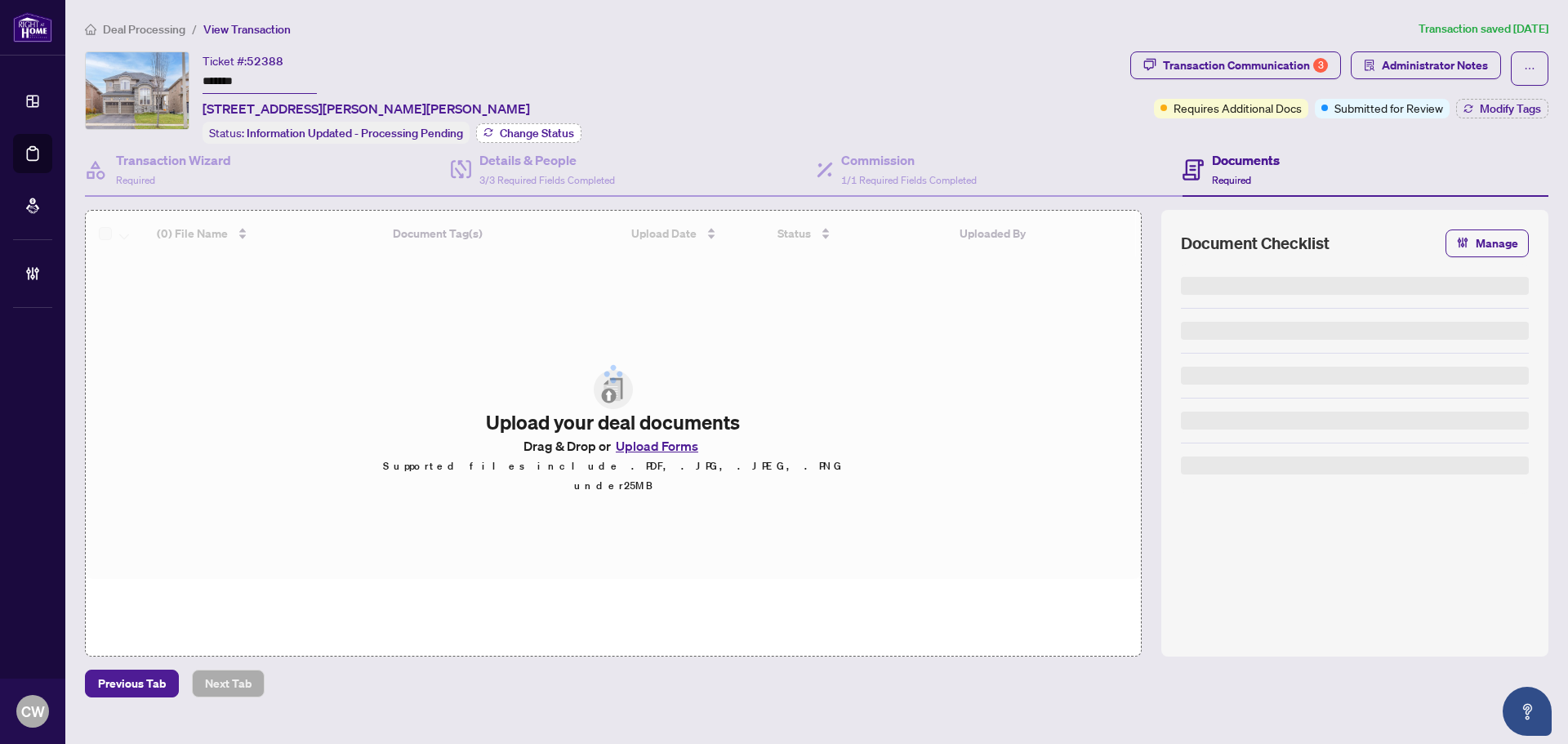
click at [535, 129] on span "Change Status" at bounding box center [536, 133] width 74 height 12
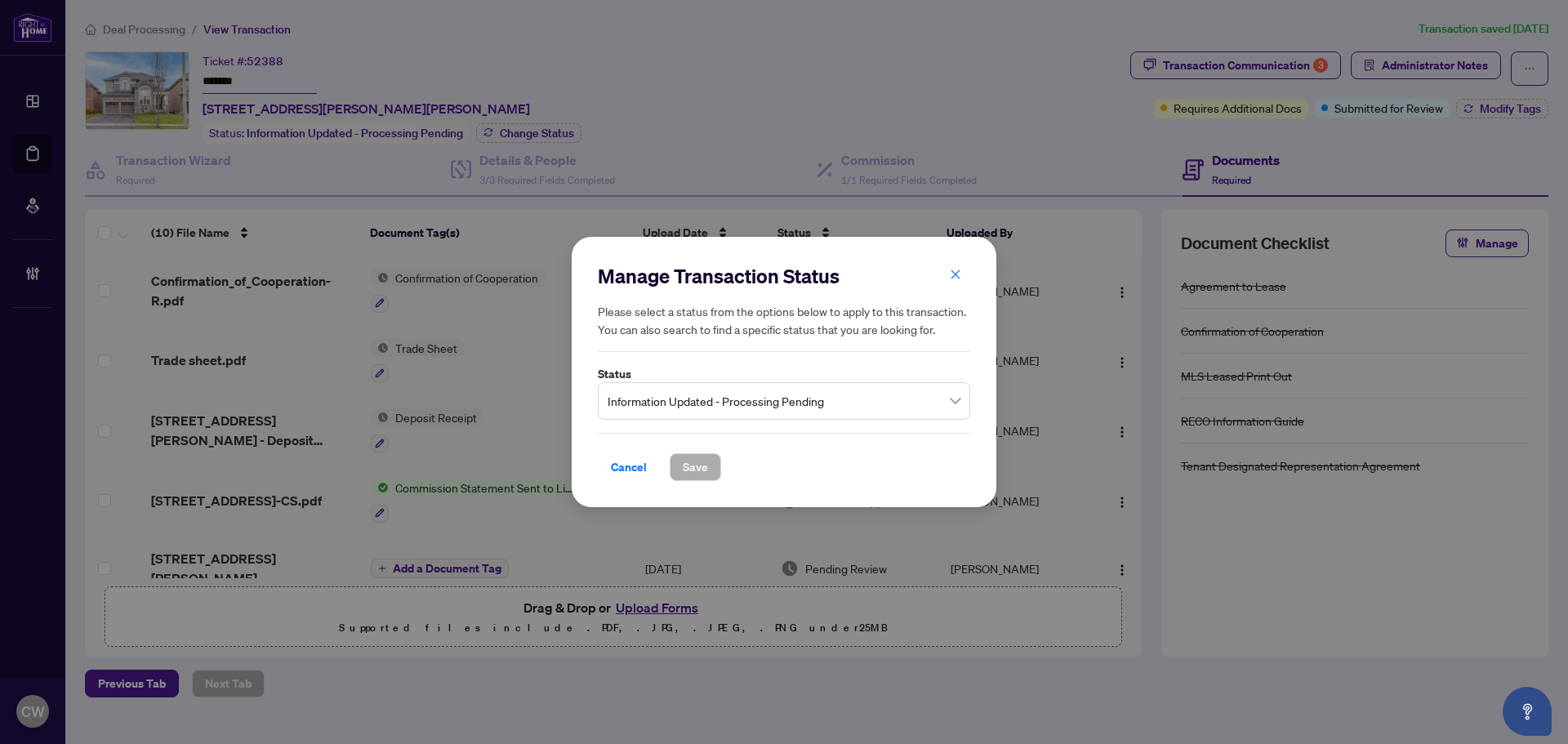
click at [719, 387] on span "Information Updated - Processing Pending" at bounding box center [784, 401] width 353 height 31
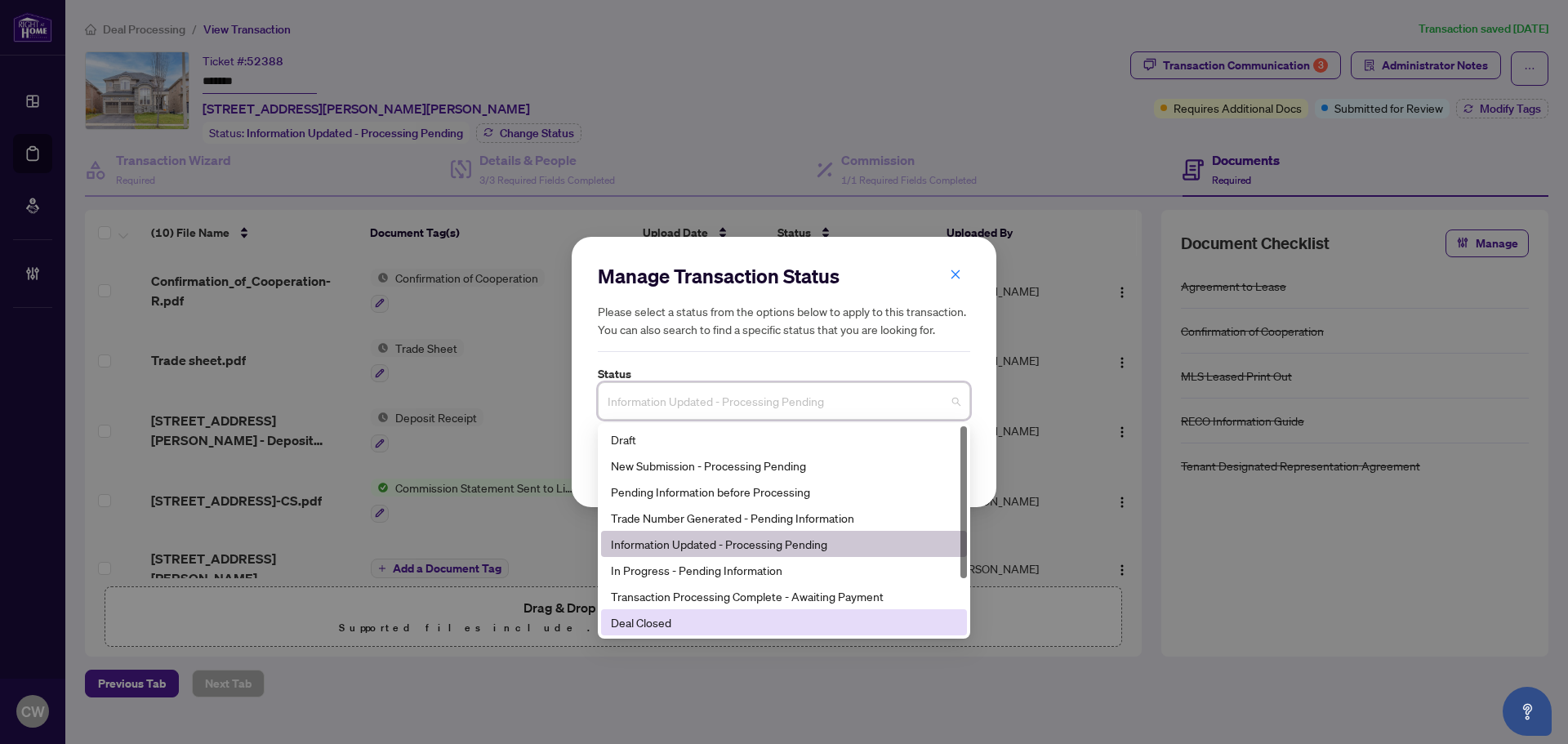
click at [696, 625] on div "Deal Closed" at bounding box center [784, 622] width 346 height 18
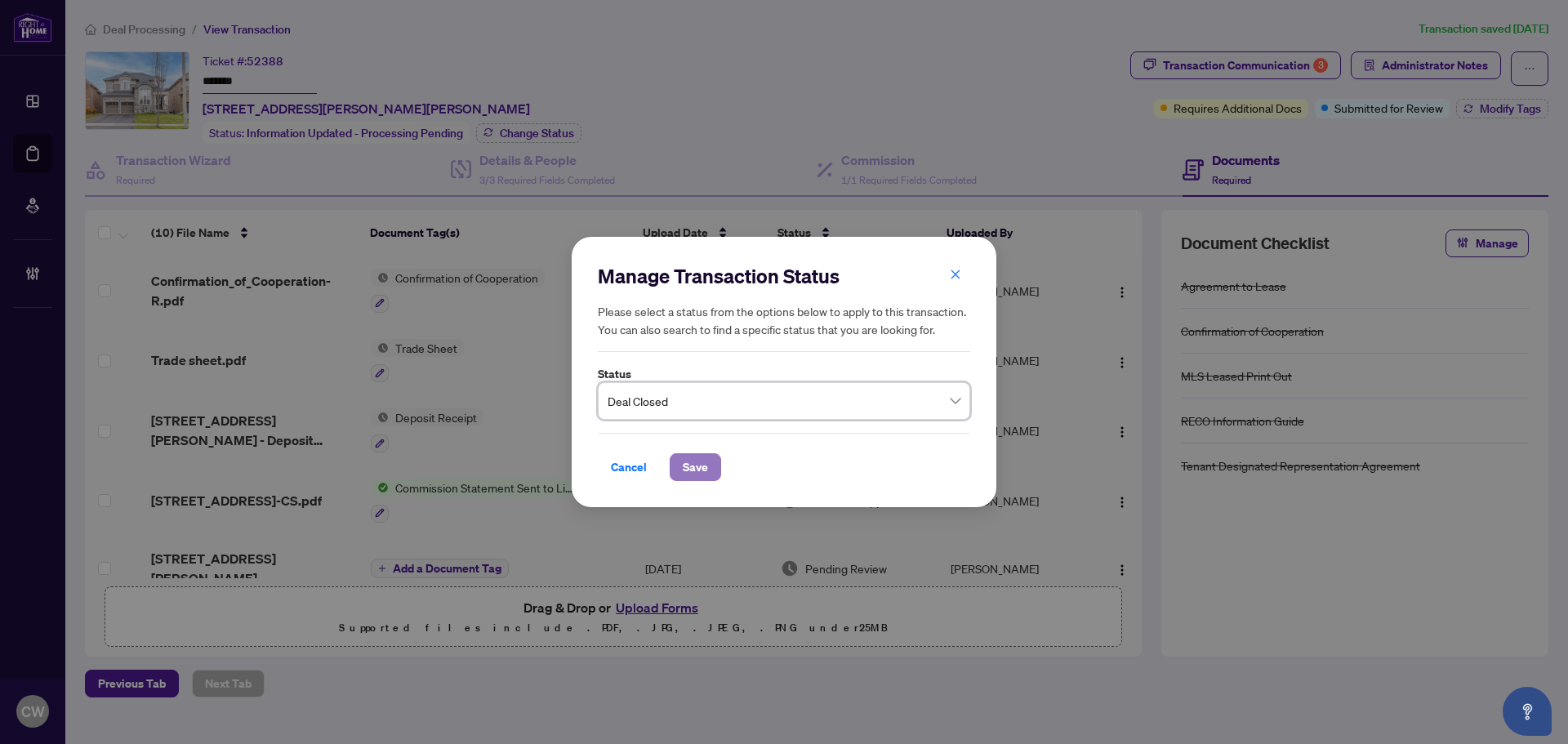
click at [687, 469] on span "Save" at bounding box center [695, 466] width 25 height 26
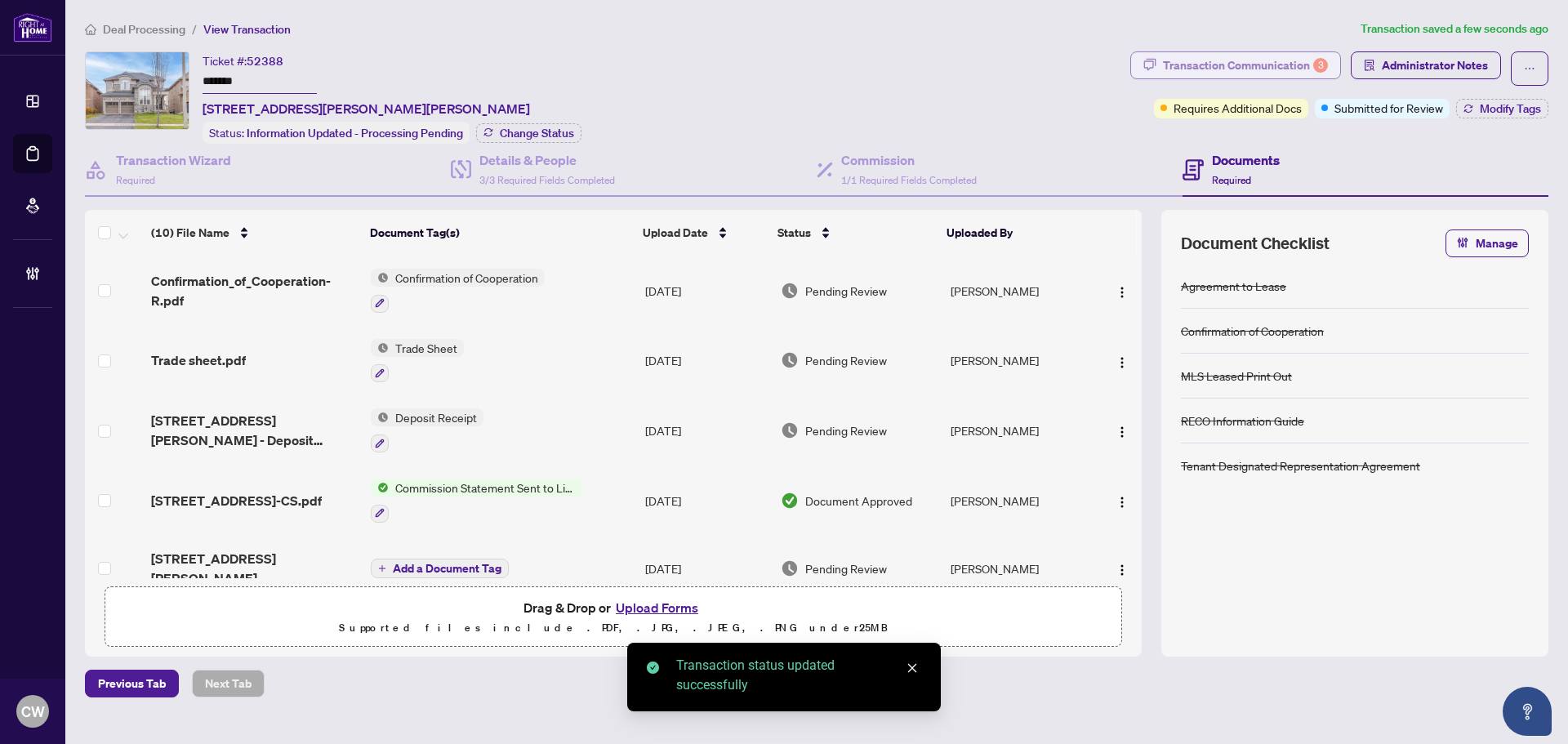
click at [1264, 58] on div "Transaction Communication 3" at bounding box center [1245, 65] width 165 height 26
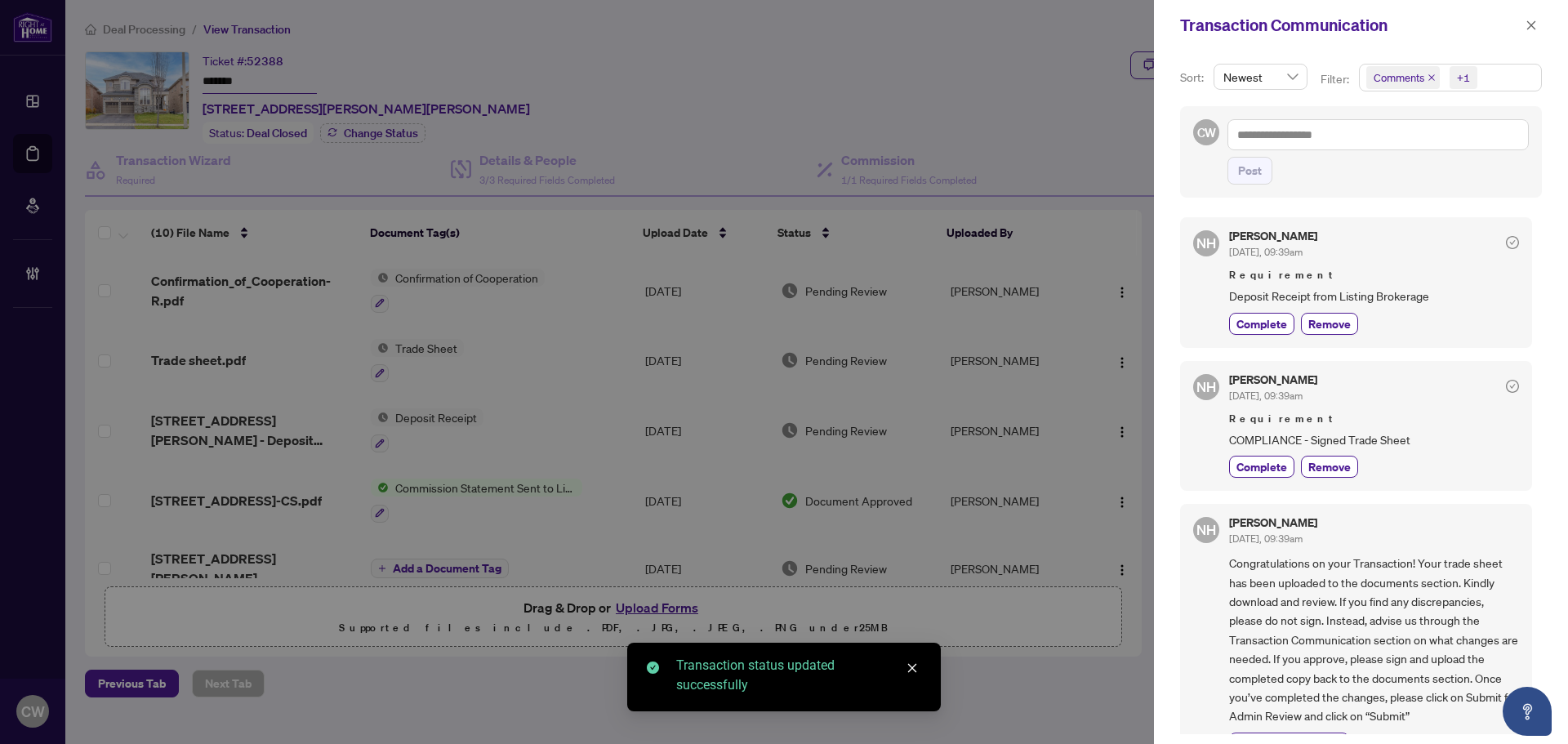
click at [1430, 72] on span "Comments" at bounding box center [1402, 77] width 73 height 23
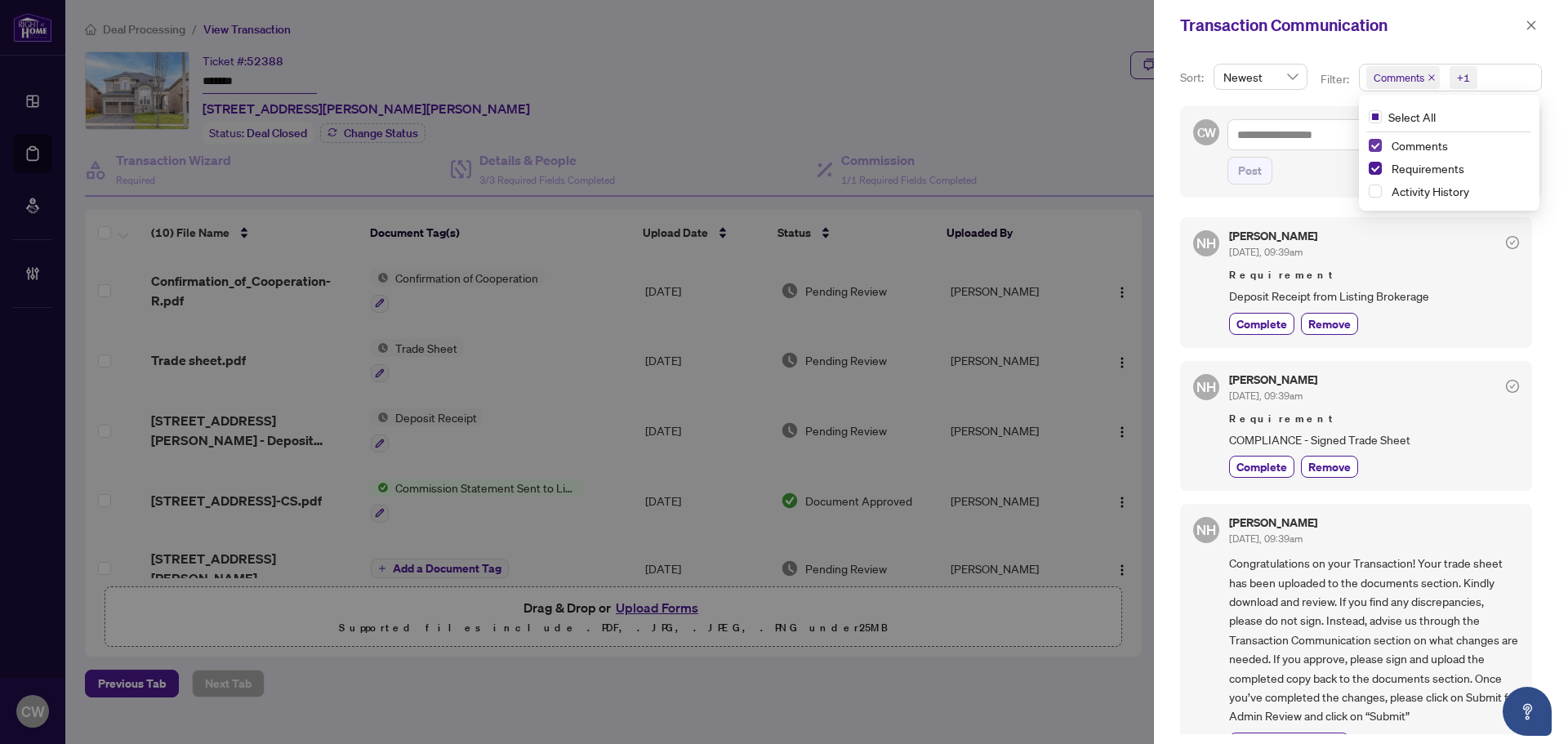
click at [1373, 140] on span "Select Comments" at bounding box center [1374, 145] width 13 height 13
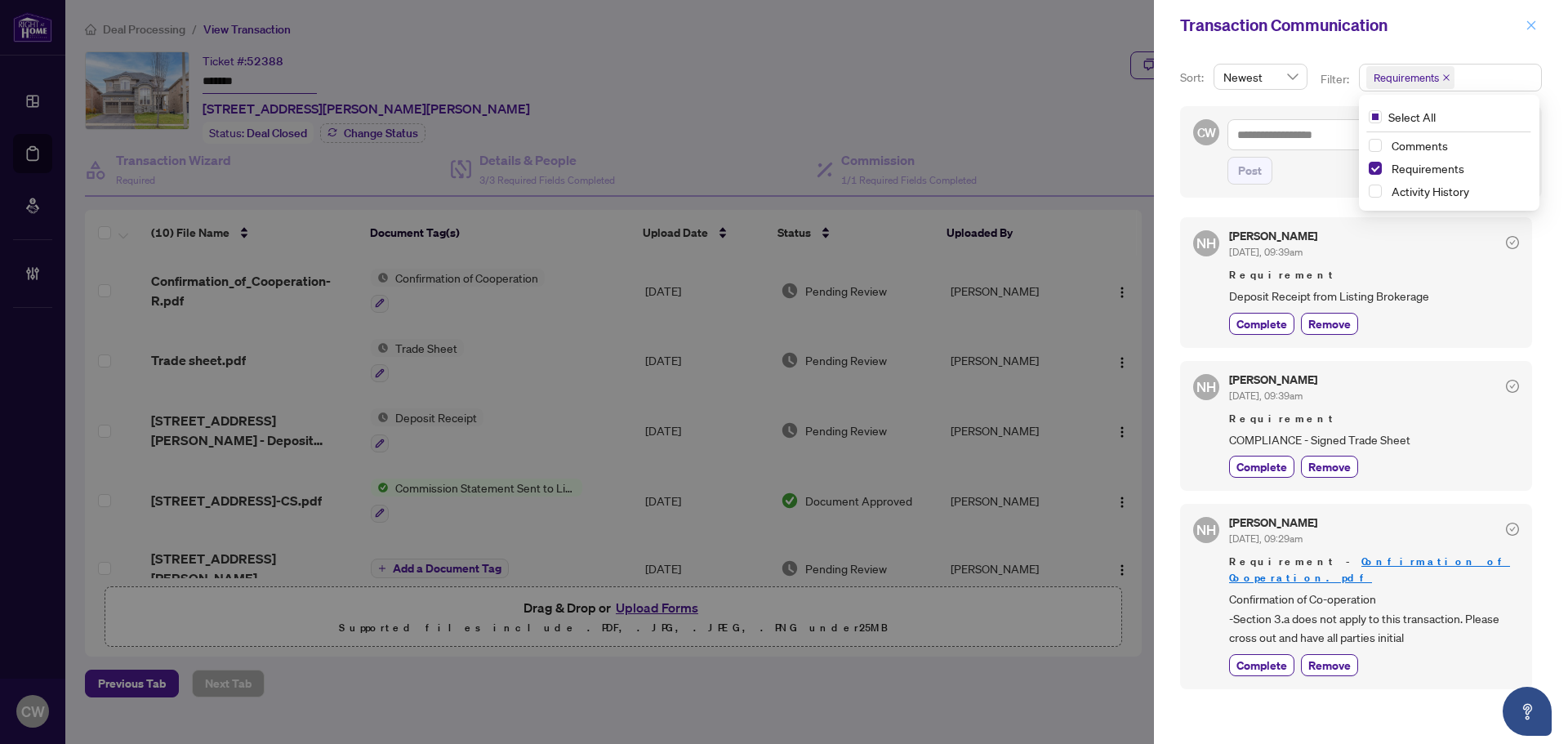
click at [1534, 27] on icon "close" at bounding box center [1531, 25] width 12 height 12
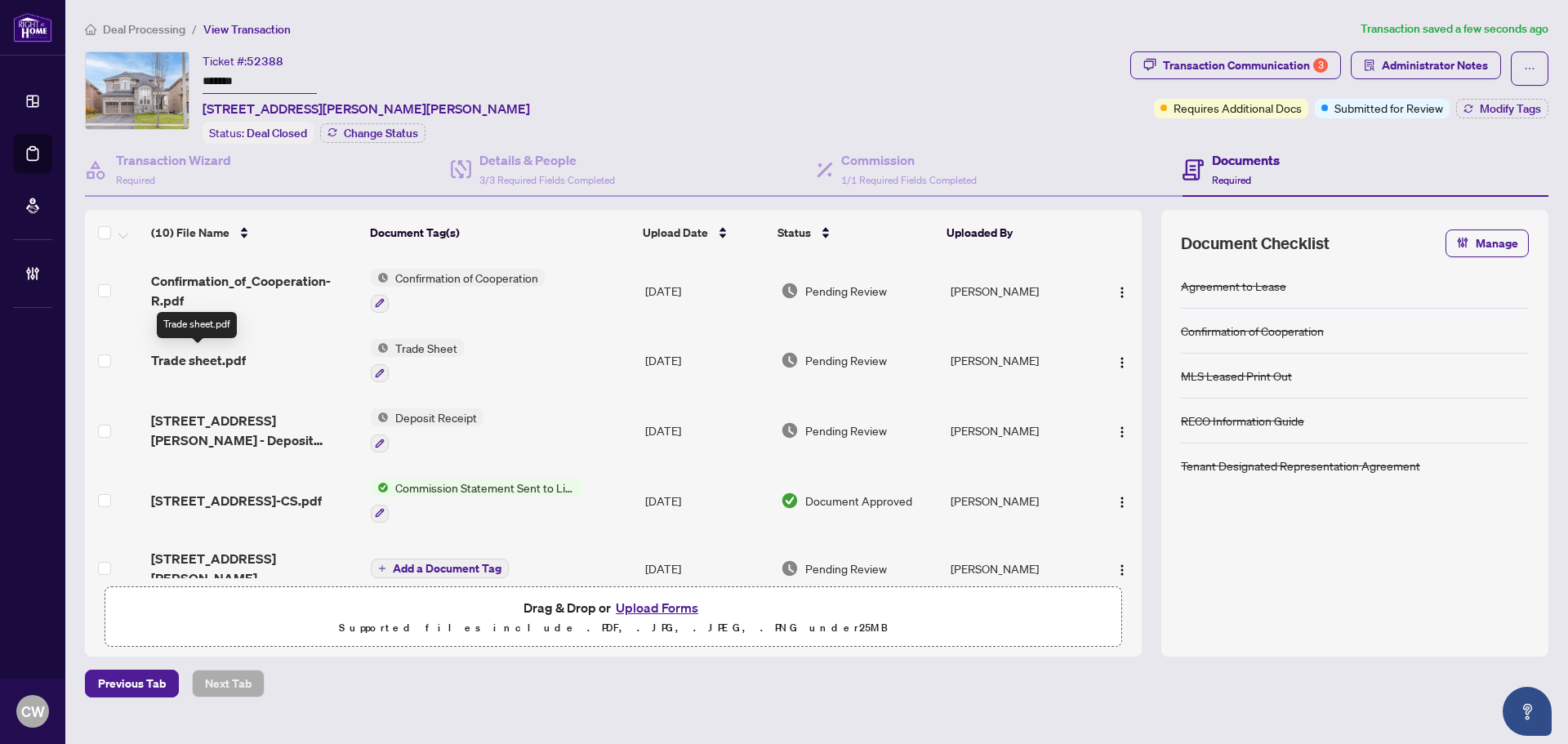
click at [172, 359] on span "Trade sheet.pdf" at bounding box center [198, 359] width 94 height 19
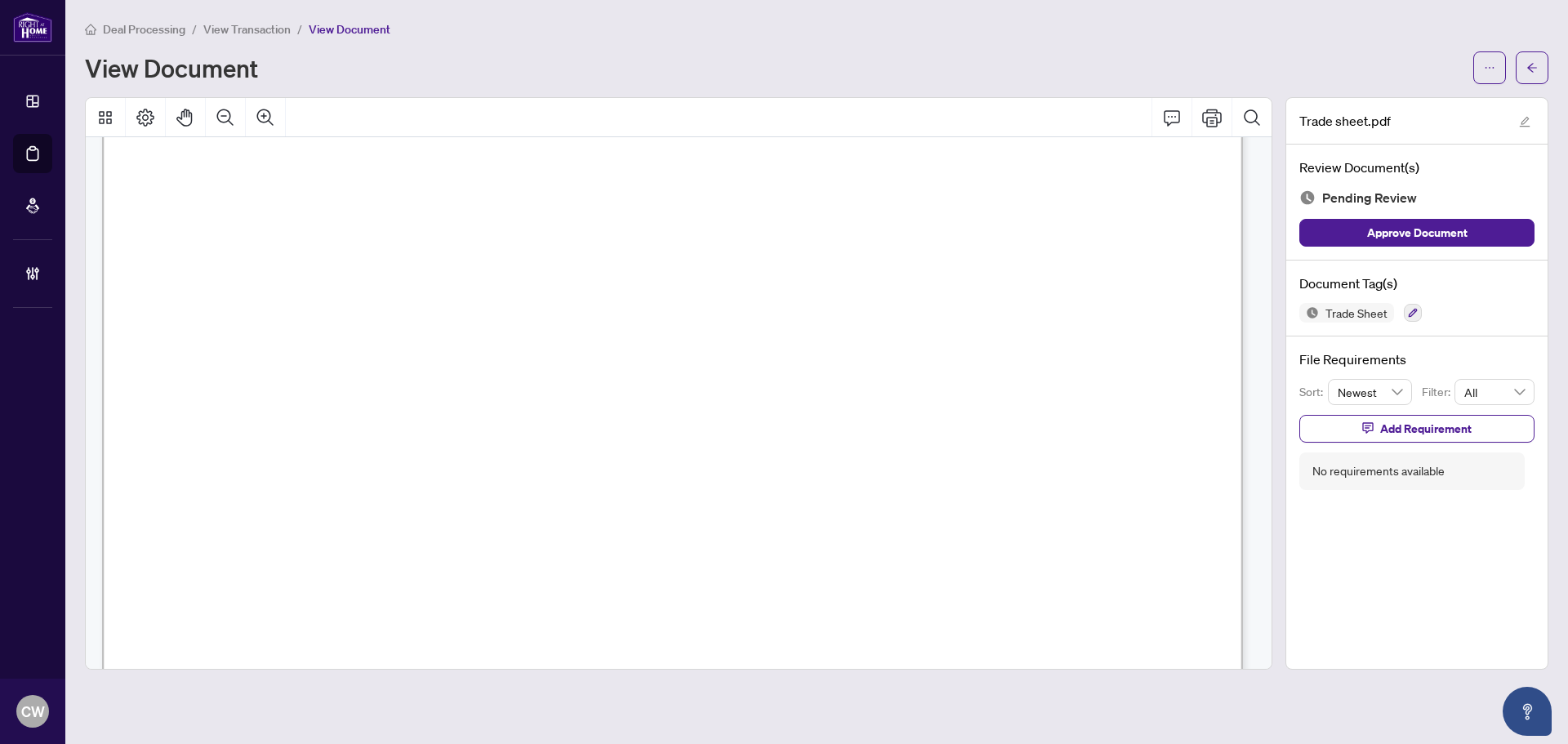
scroll to position [490, 0]
click at [1537, 64] on icon "arrow-left" at bounding box center [1532, 68] width 12 height 12
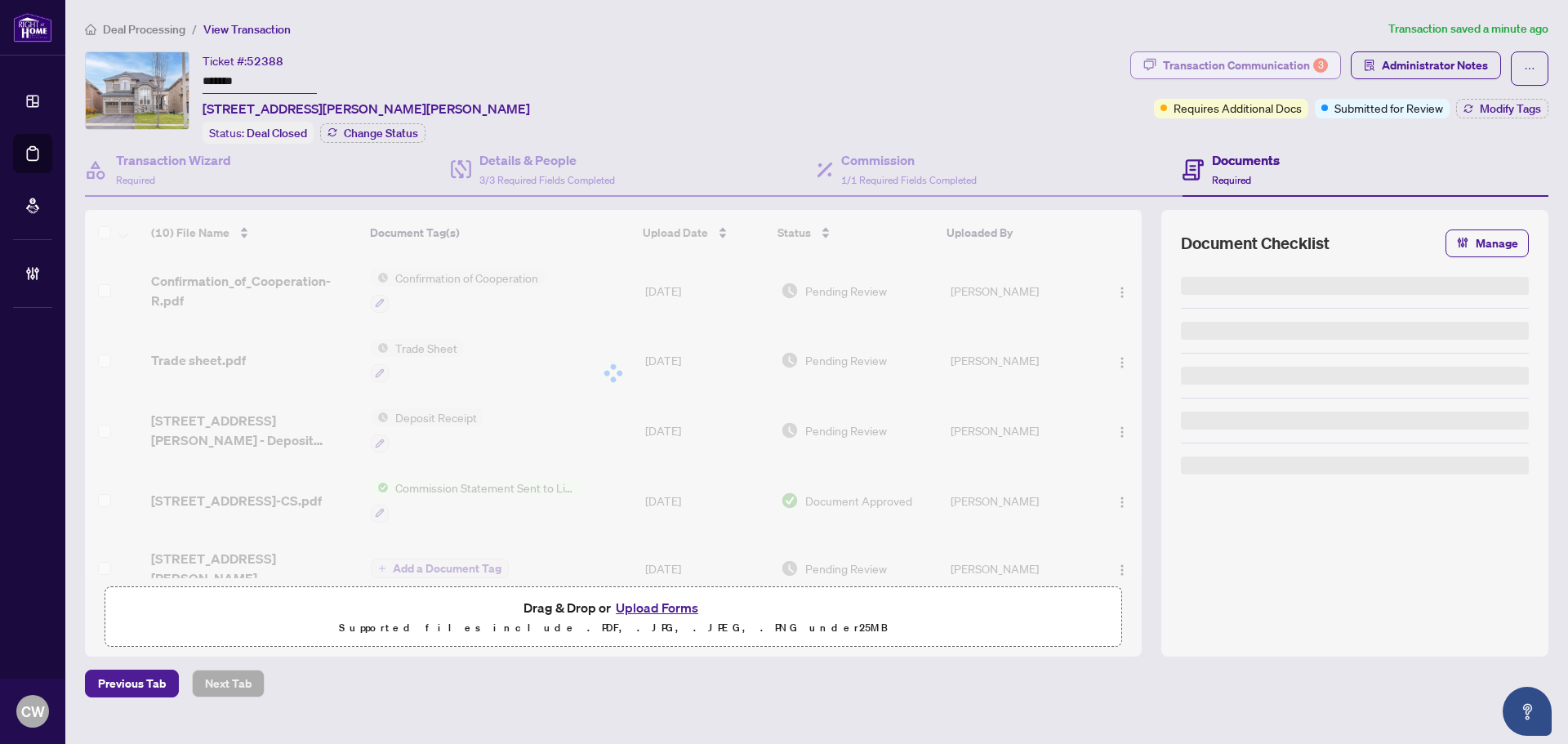
click at [1297, 64] on div "Transaction Communication 3" at bounding box center [1245, 65] width 165 height 26
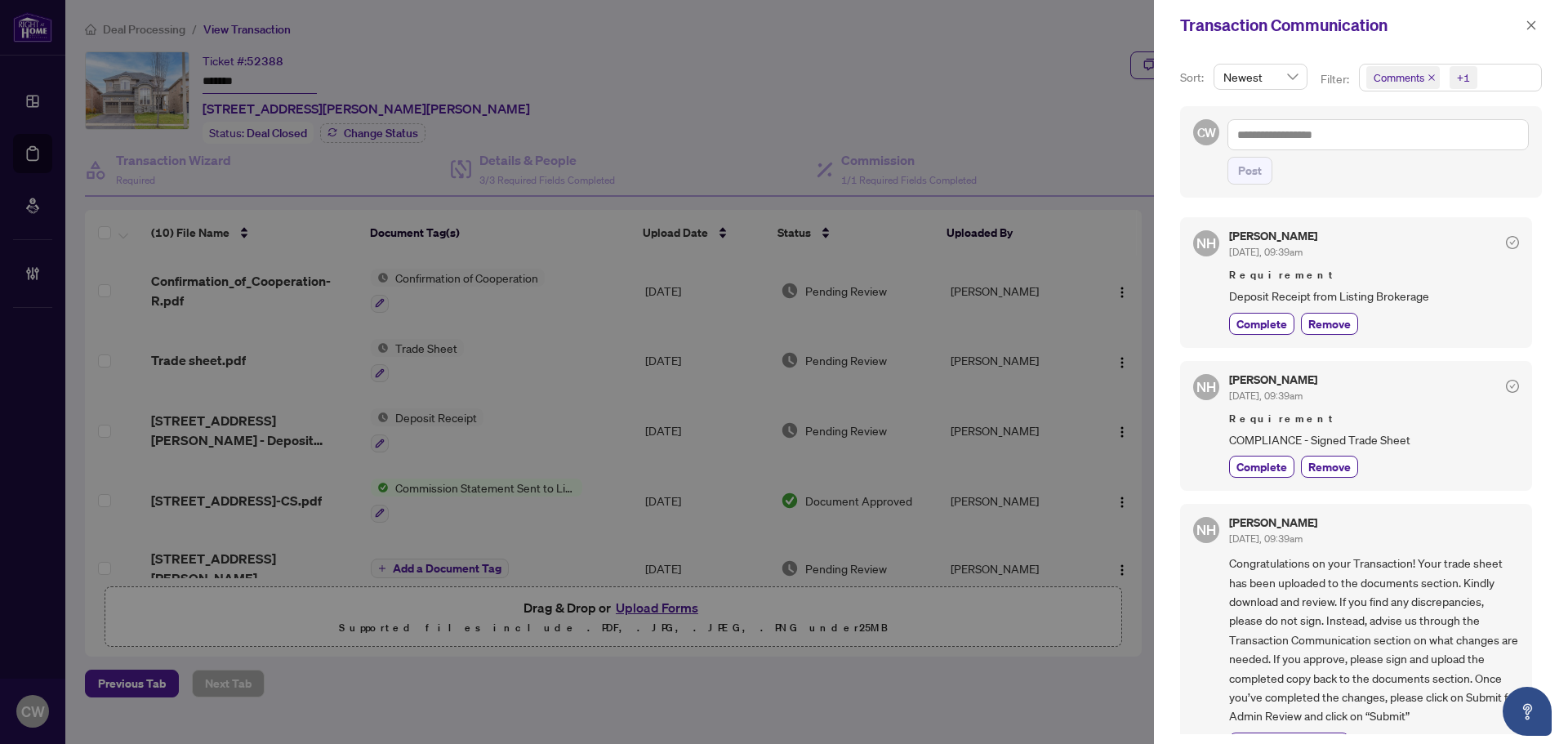
click at [1431, 74] on icon "close" at bounding box center [1431, 78] width 8 height 8
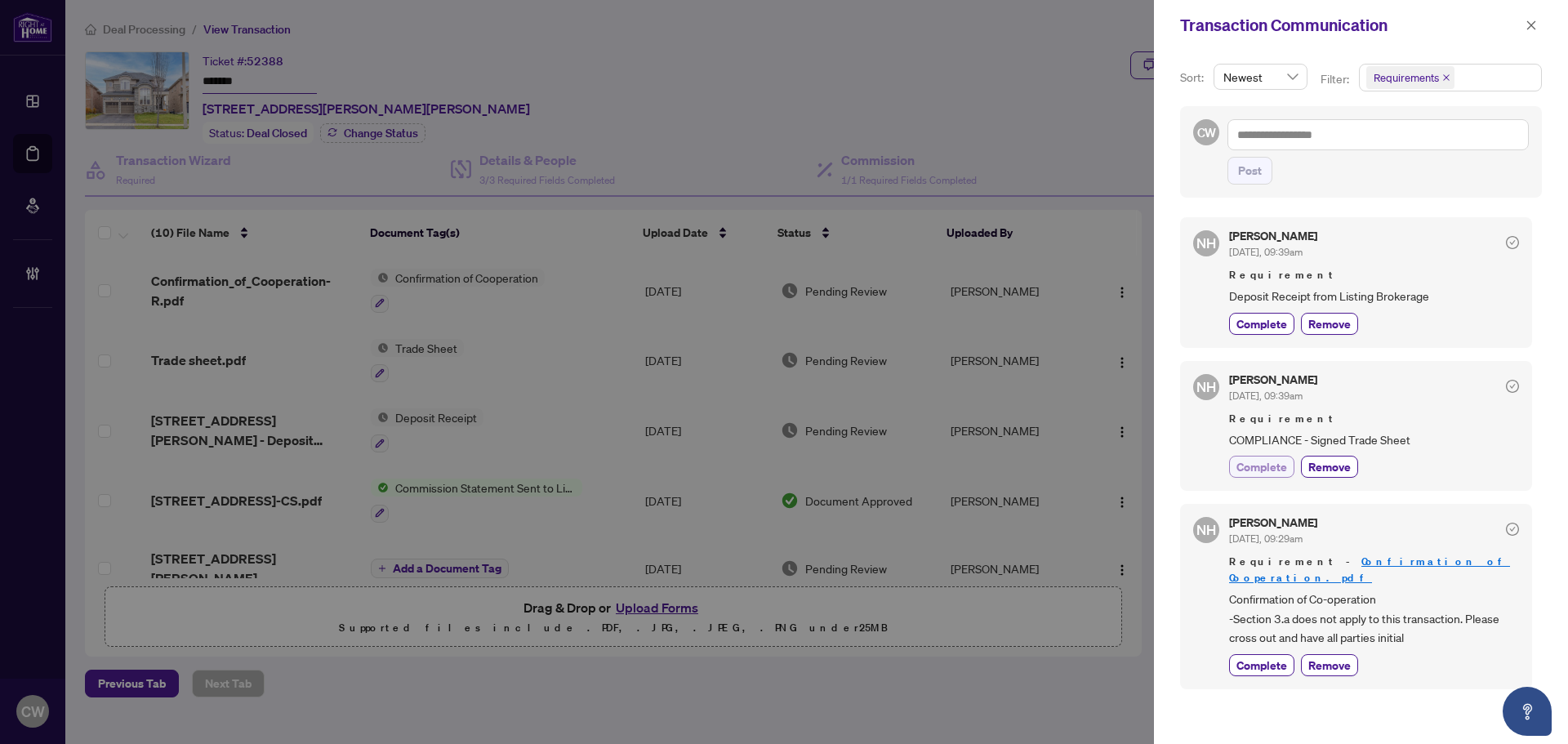
click at [1264, 469] on span "Complete" at bounding box center [1262, 466] width 51 height 17
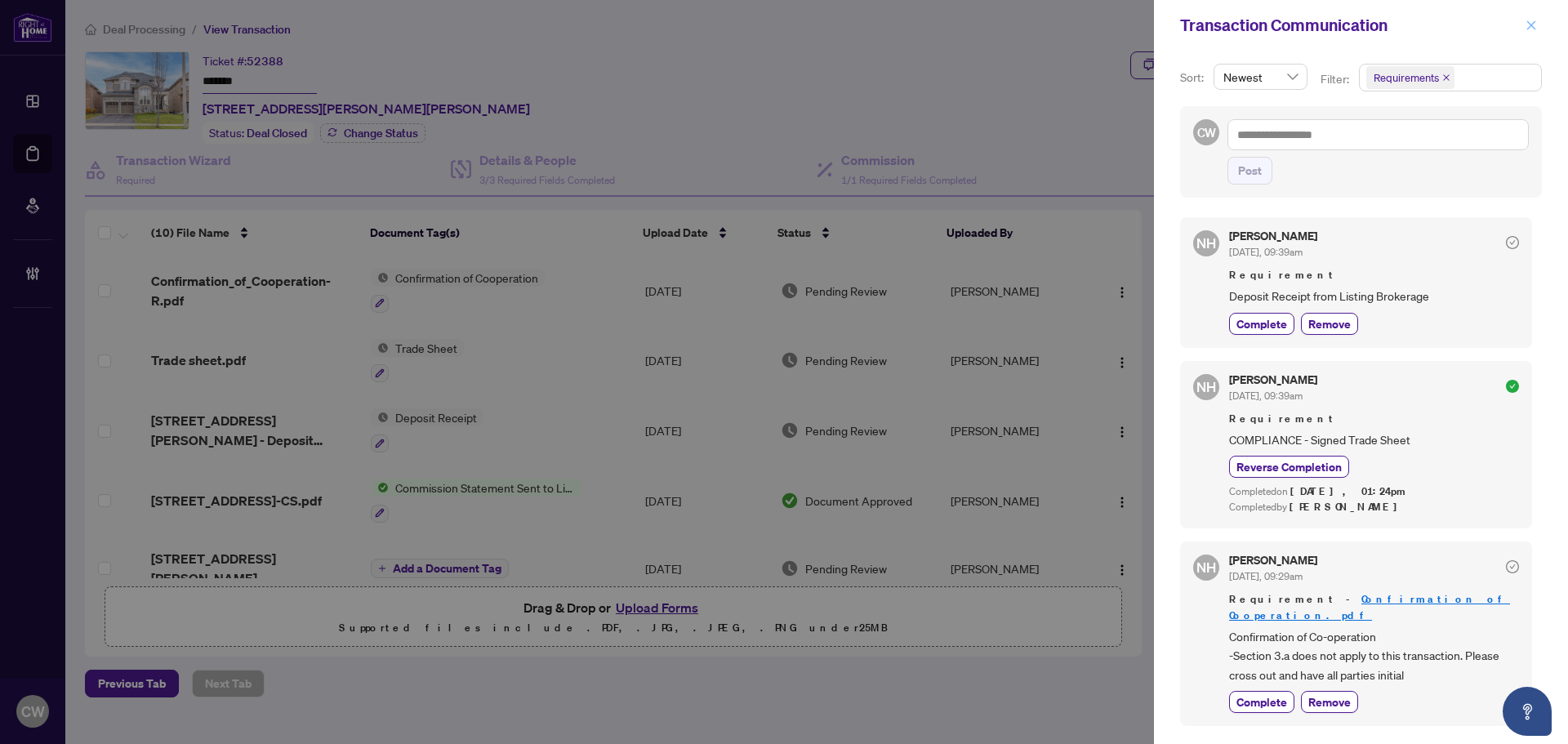
click at [1532, 21] on icon "close" at bounding box center [1531, 25] width 12 height 12
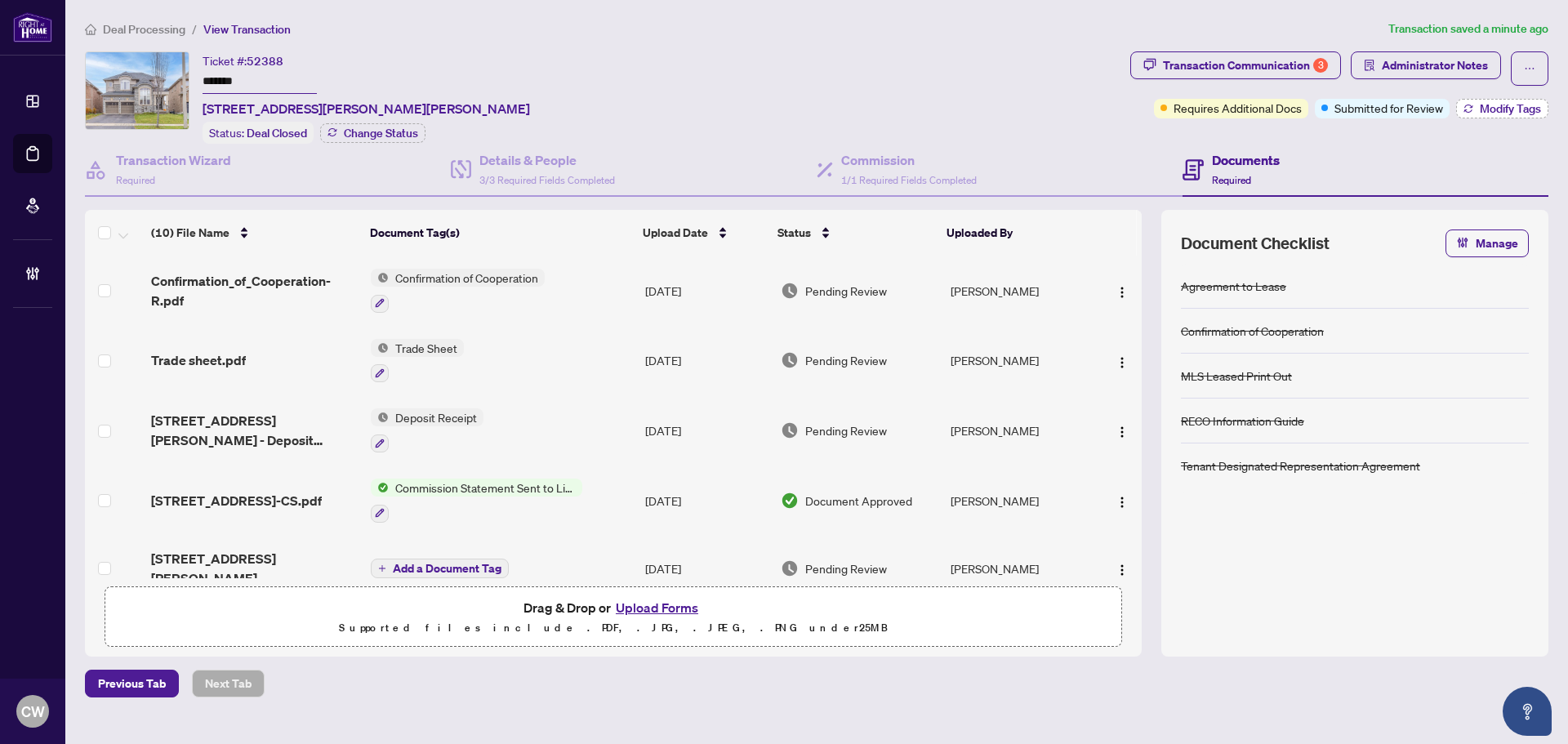
click at [1511, 109] on span "Modify Tags" at bounding box center [1510, 109] width 62 height 12
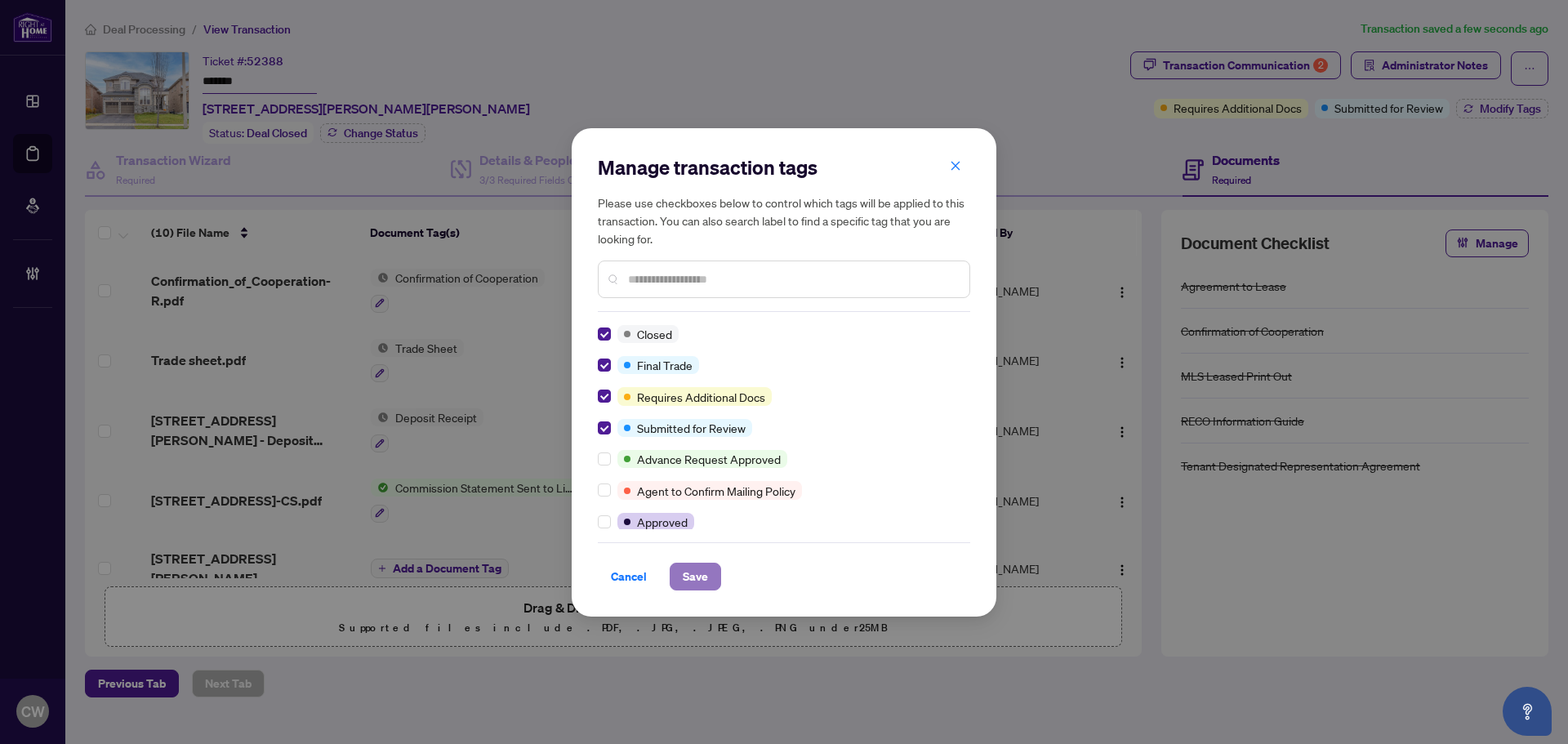
click at [705, 575] on span "Save" at bounding box center [695, 576] width 25 height 26
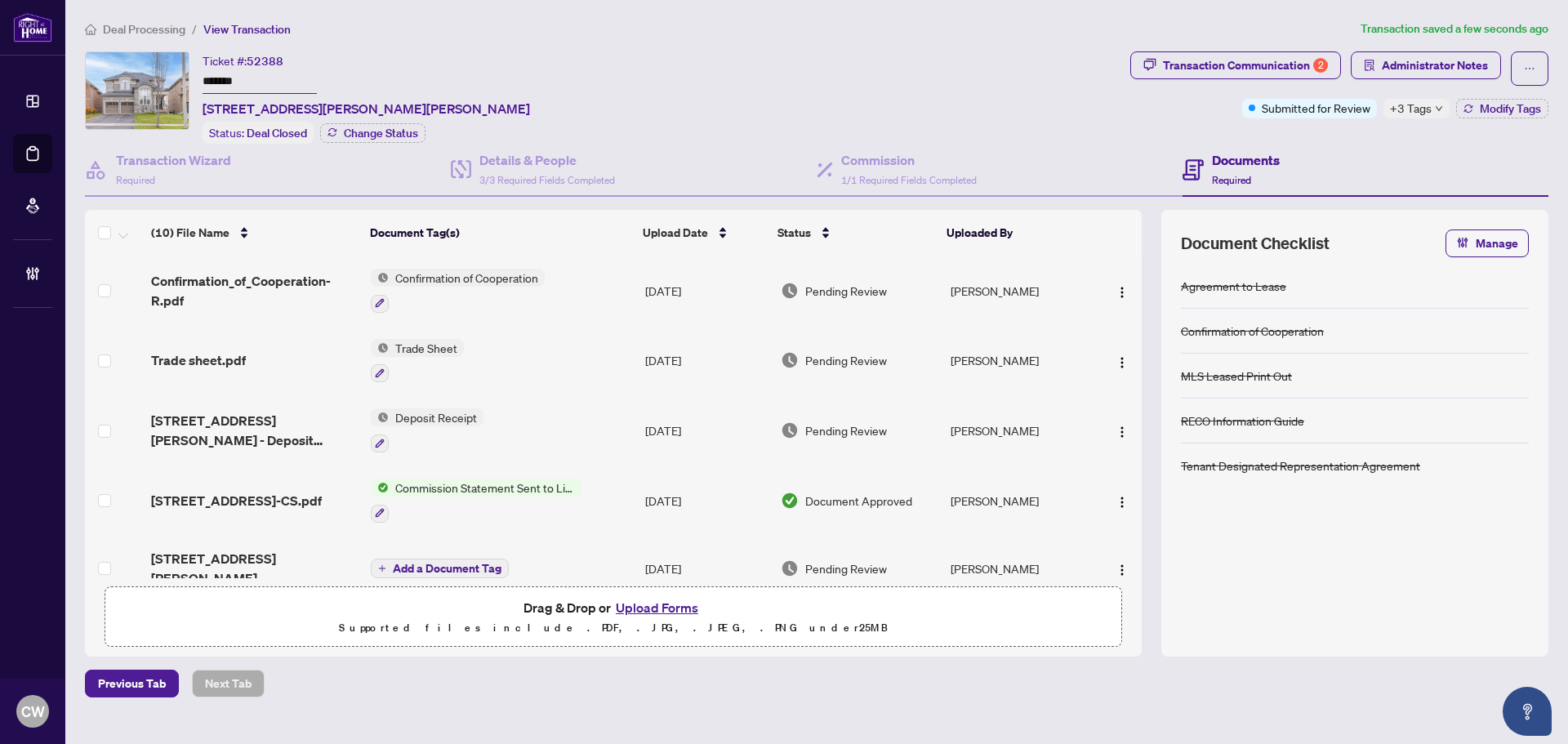
click at [674, 601] on button "Upload Forms" at bounding box center [656, 607] width 92 height 21
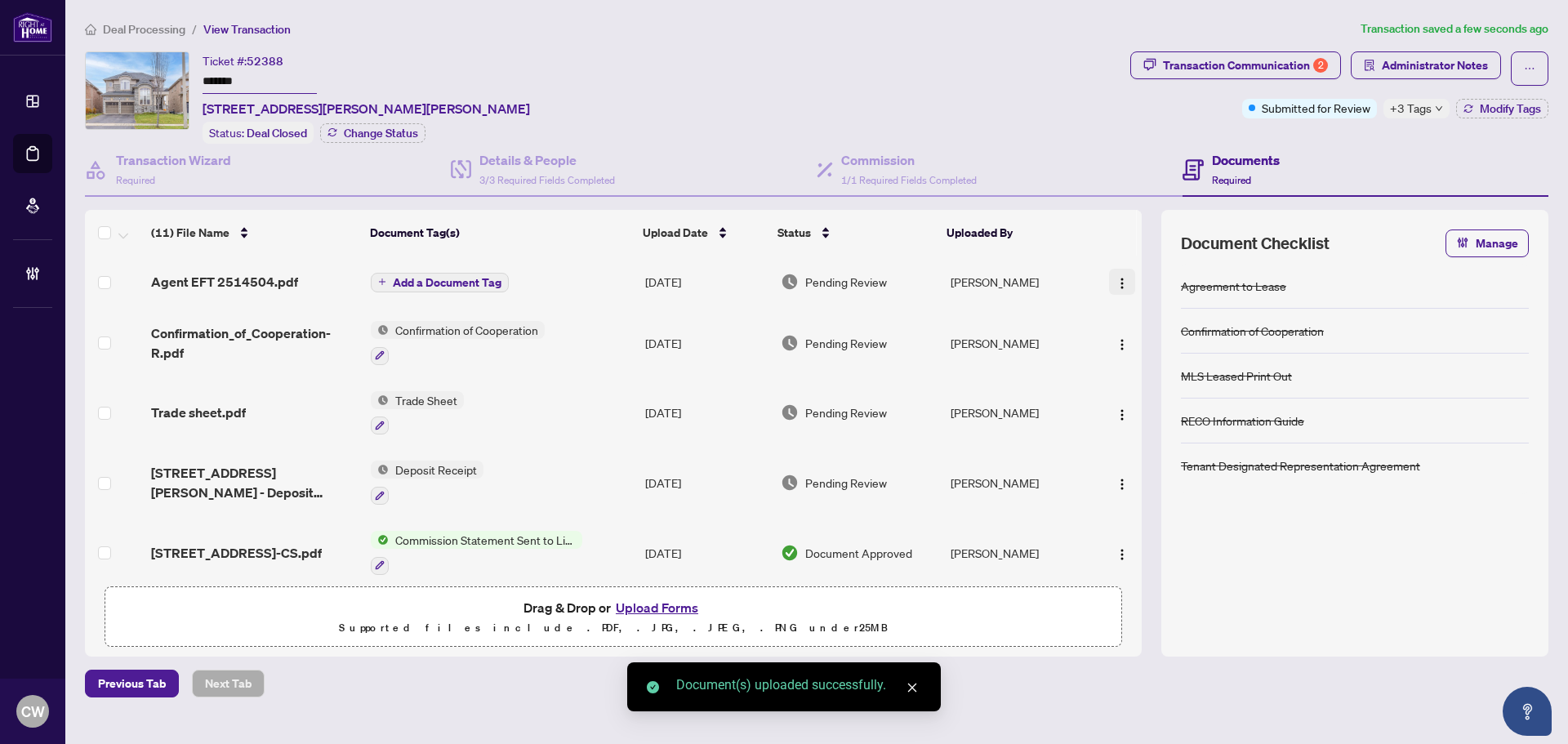
click at [1120, 281] on img "button" at bounding box center [1121, 283] width 13 height 13
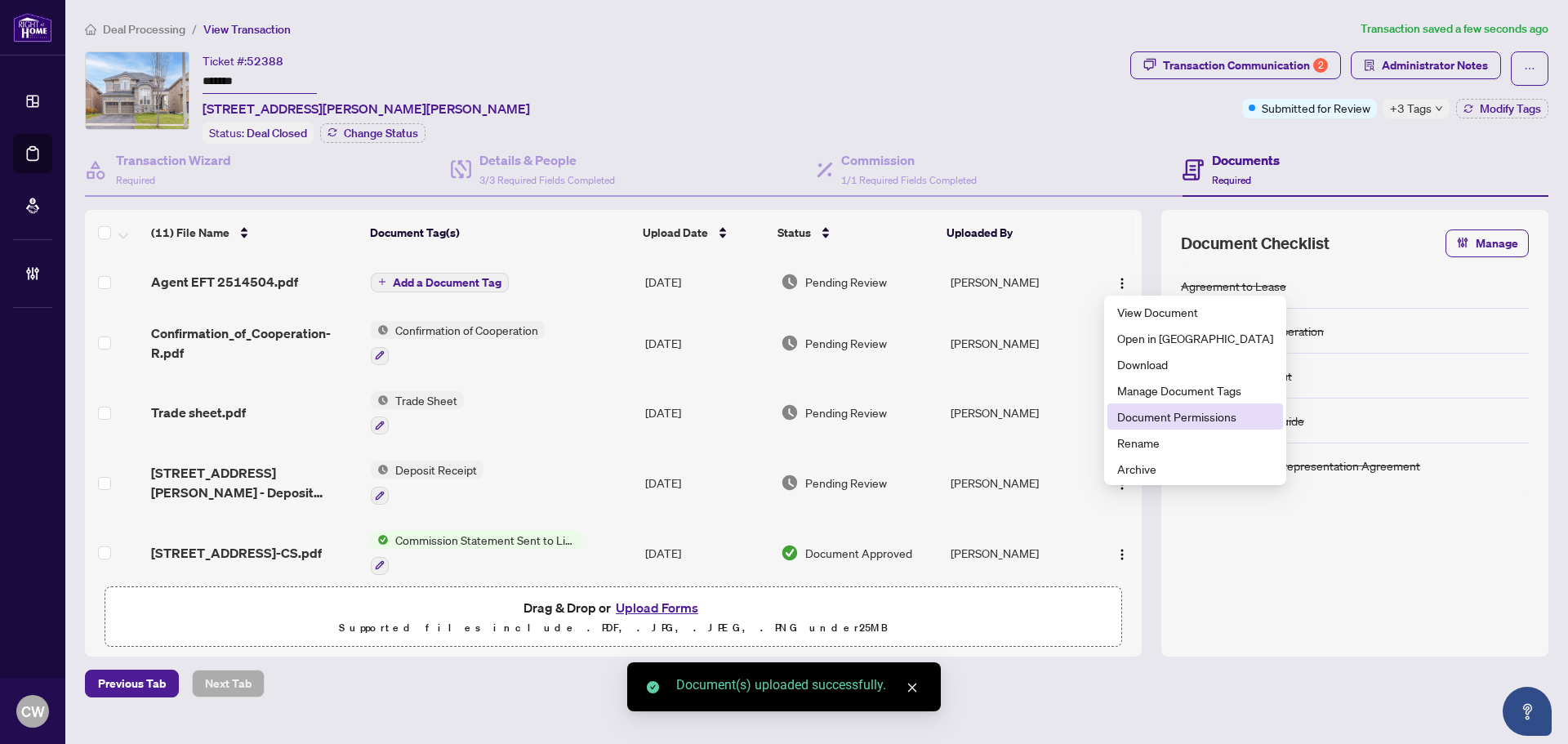
click at [1161, 413] on span "Document Permissions" at bounding box center [1194, 416] width 156 height 18
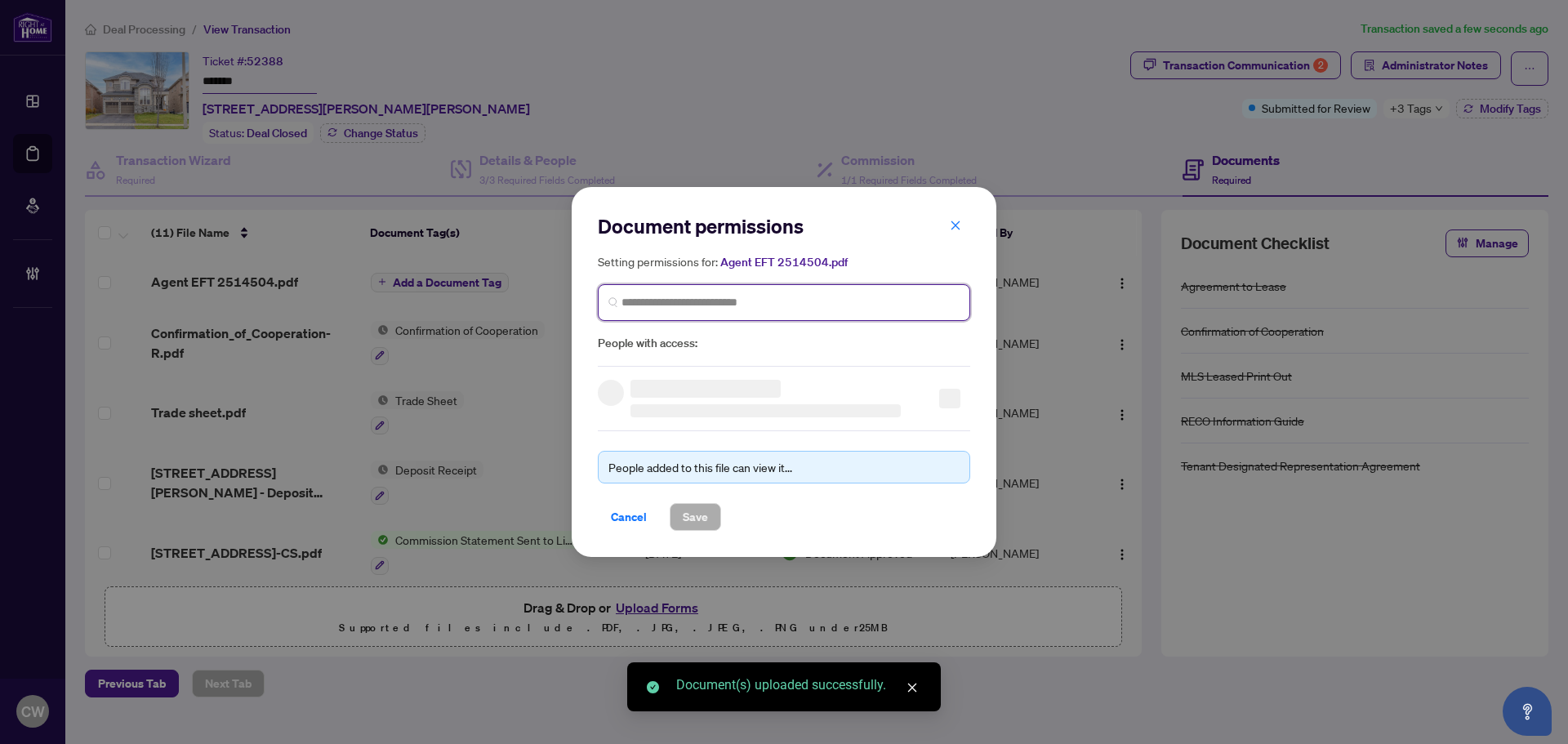
paste input "**********"
click at [779, 298] on input "search" at bounding box center [790, 302] width 338 height 17
type input "**********"
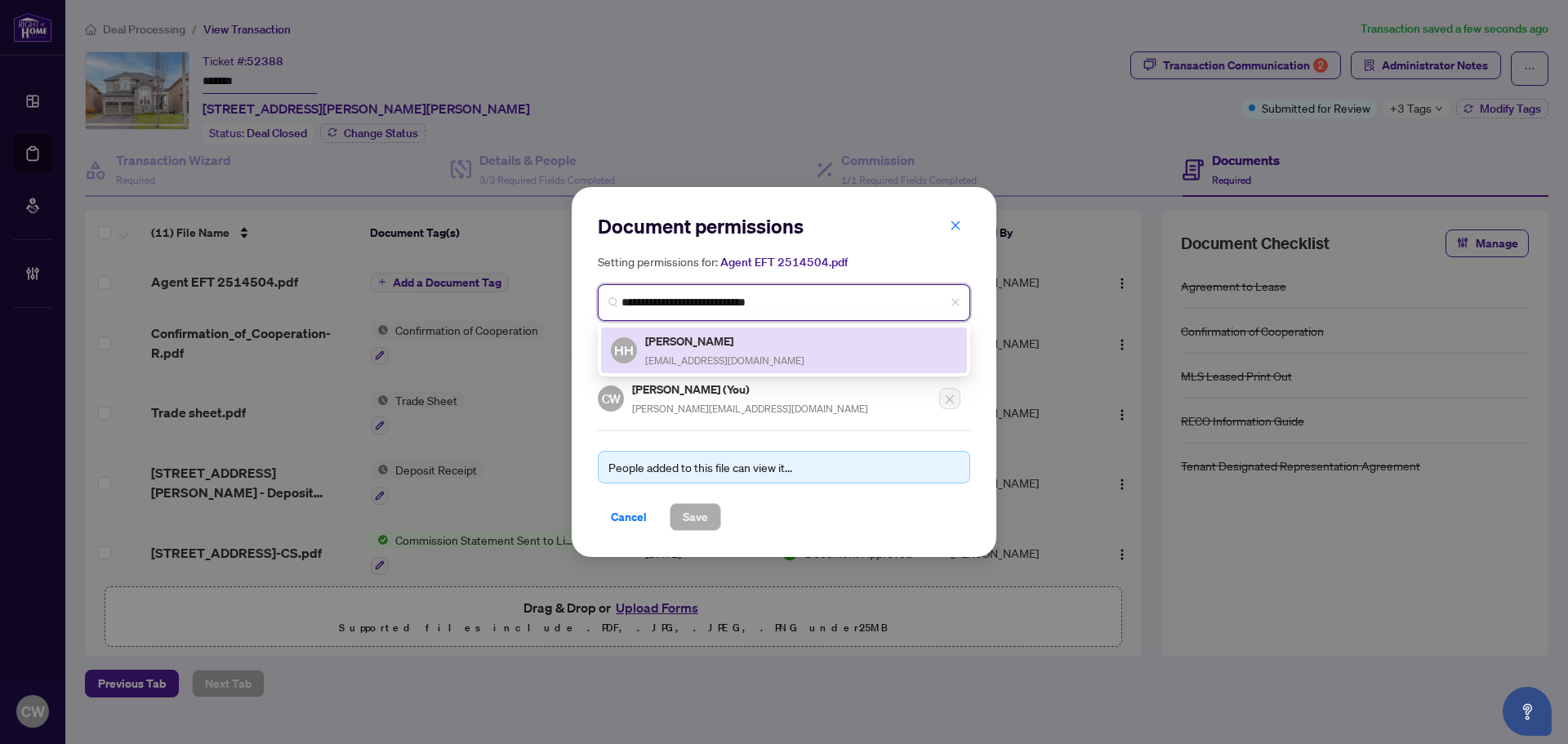
click at [722, 352] on div "[PERSON_NAME] [EMAIL_ADDRESS][DOMAIN_NAME]" at bounding box center [725, 350] width 159 height 38
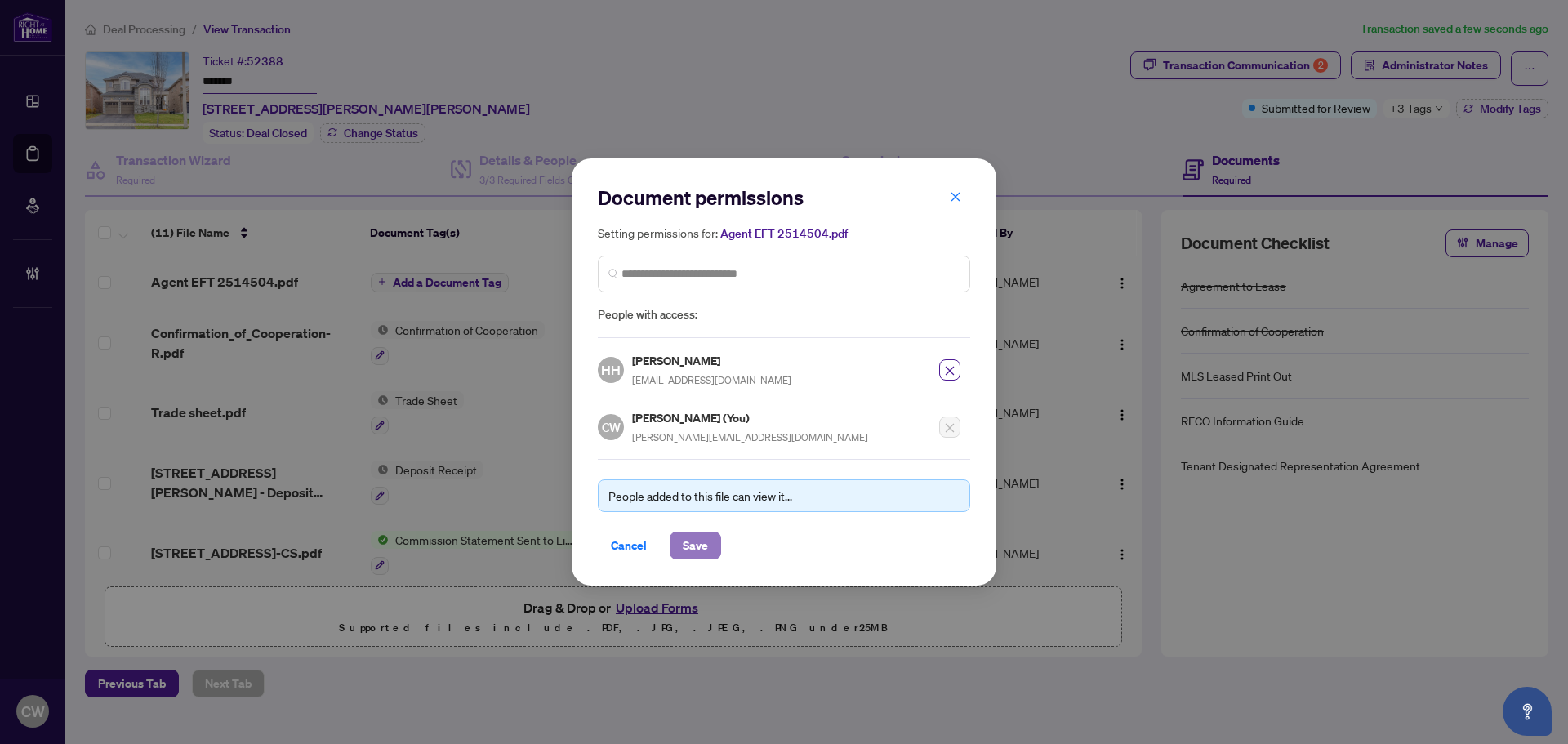
click at [701, 549] on span "Save" at bounding box center [695, 545] width 25 height 26
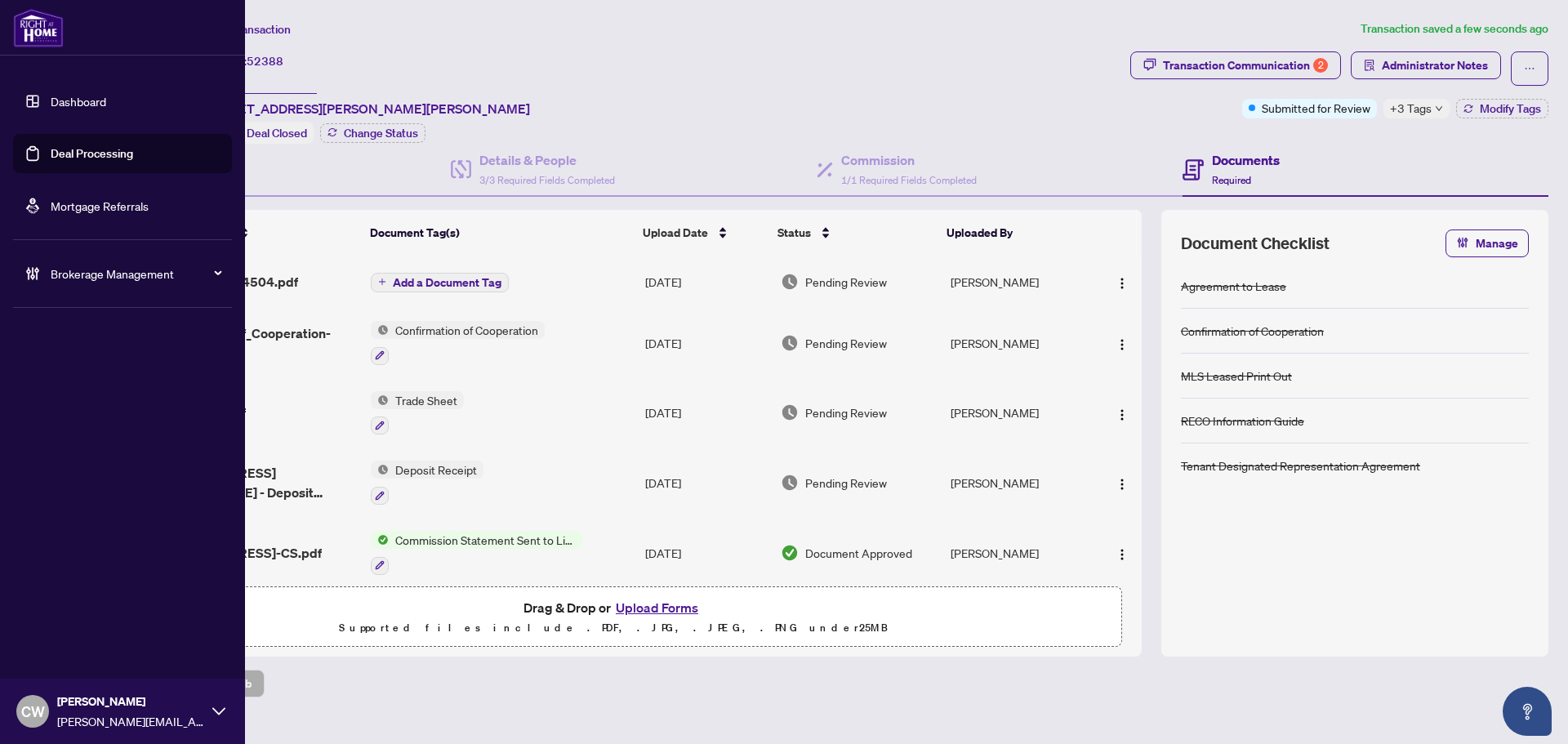
click at [52, 156] on link "Deal Processing" at bounding box center [92, 153] width 83 height 14
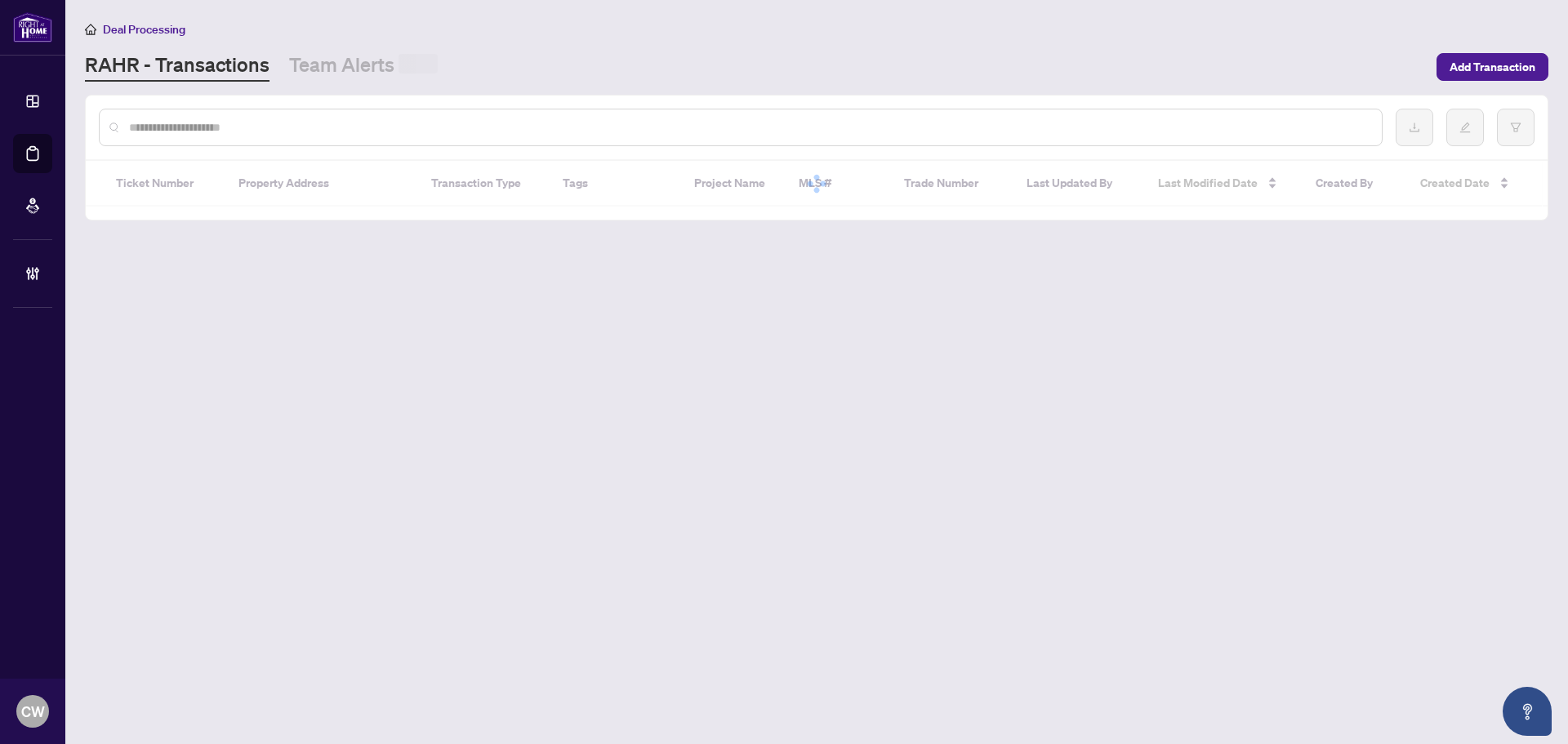
click at [364, 127] on input "text" at bounding box center [748, 127] width 1239 height 18
paste input "*******"
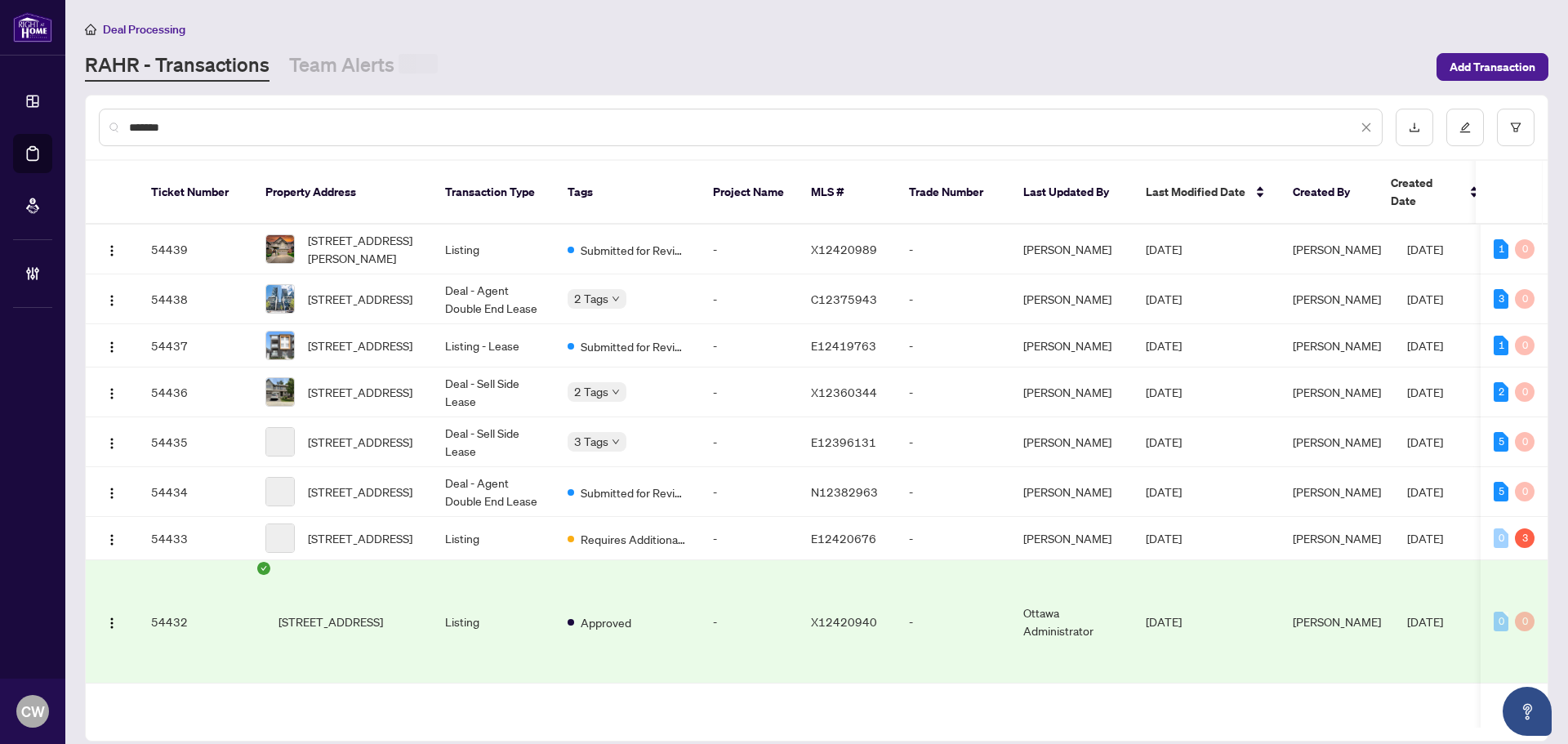
type input "*******"
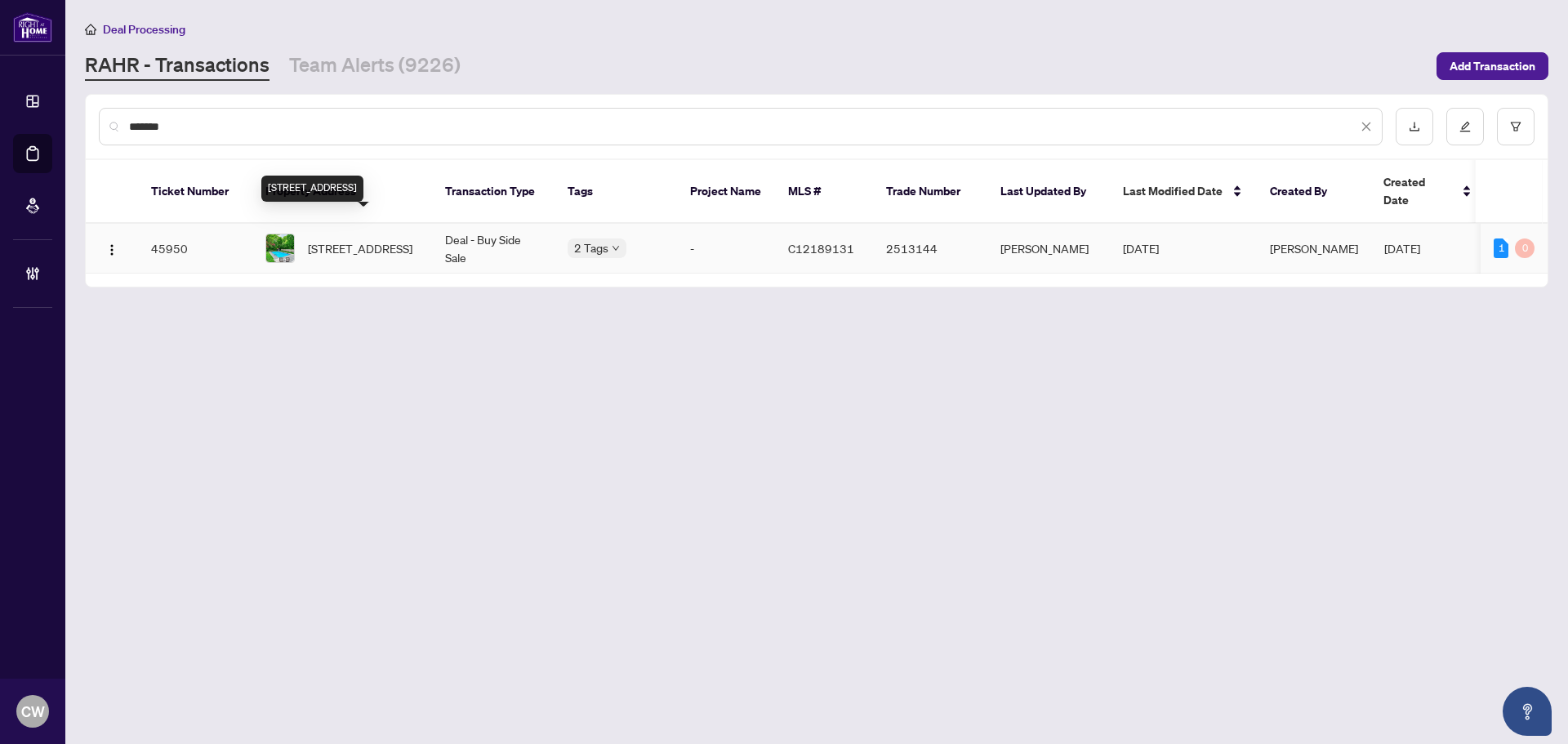
click at [364, 240] on span "[STREET_ADDRESS]" at bounding box center [360, 248] width 105 height 18
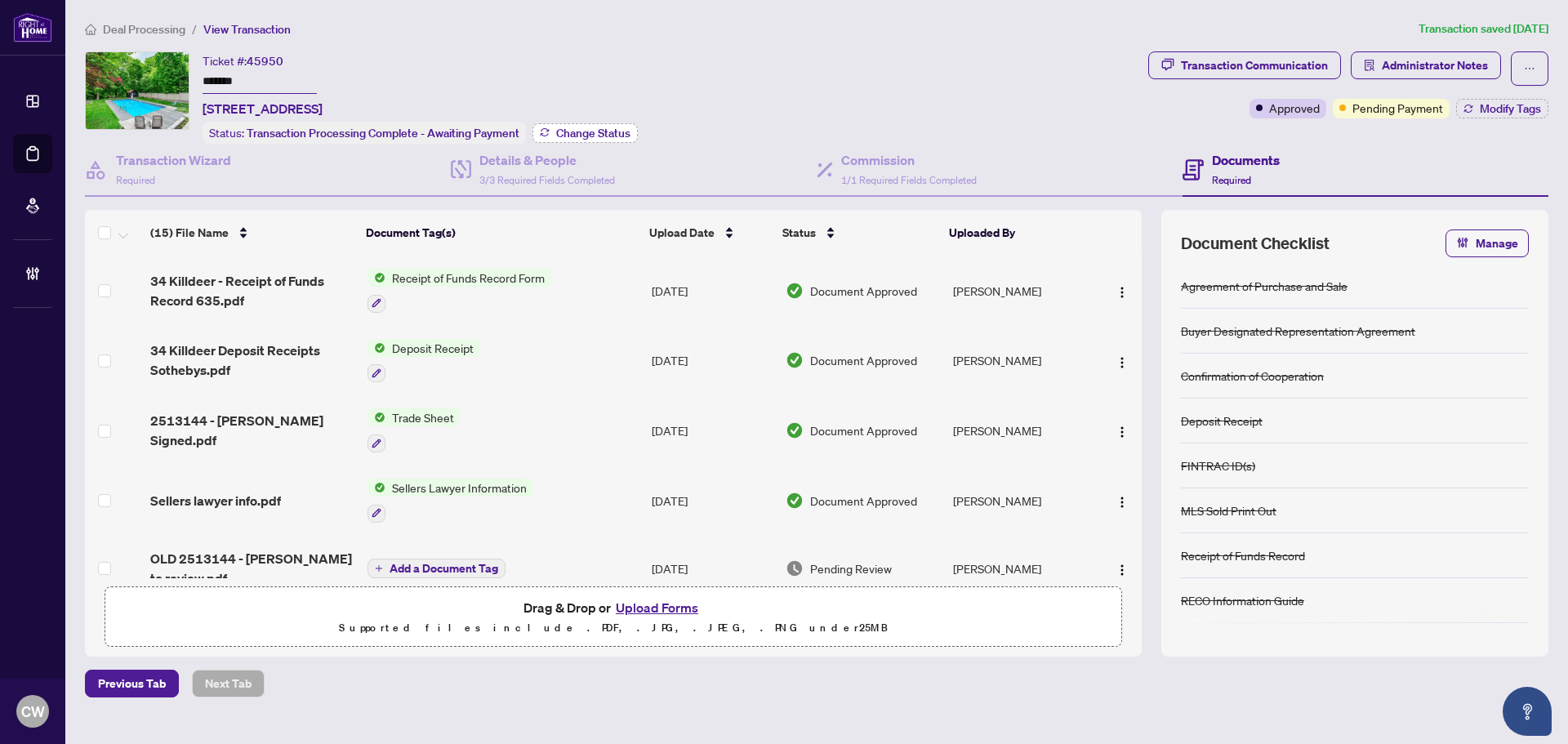
click at [590, 130] on span "Change Status" at bounding box center [593, 133] width 74 height 12
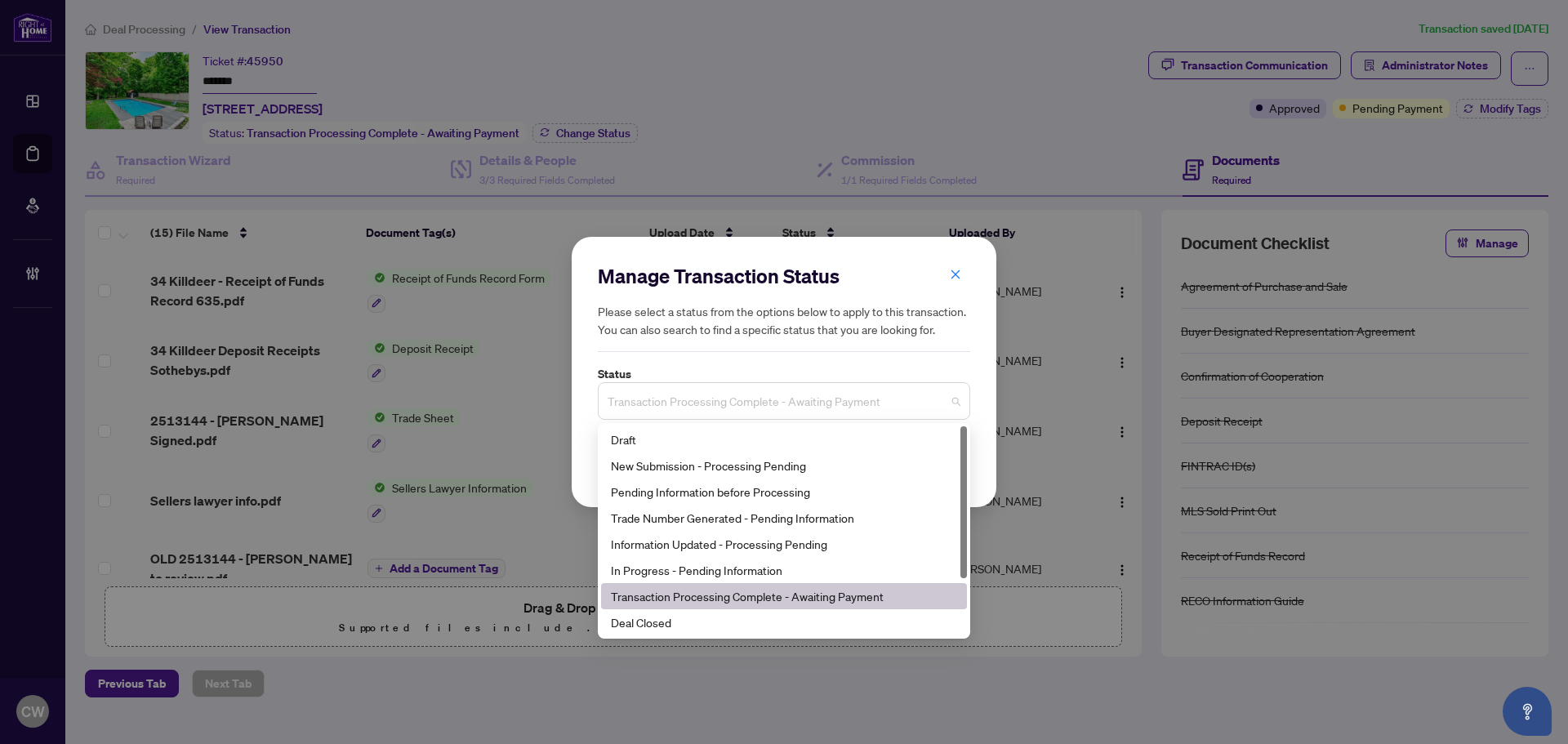
click at [780, 404] on span "Transaction Processing Complete - Awaiting Payment" at bounding box center [784, 401] width 353 height 31
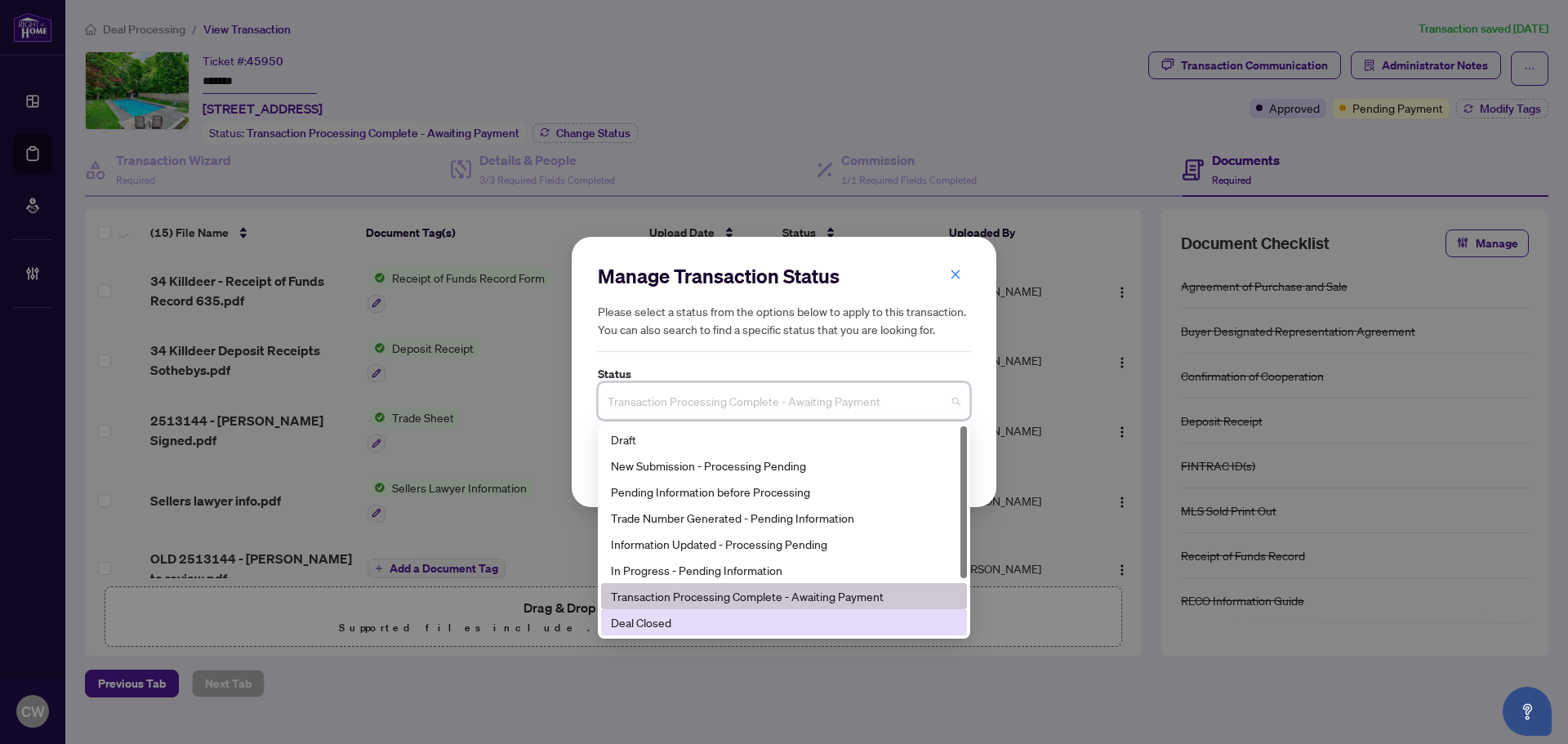
click at [748, 613] on div "Deal Closed" at bounding box center [784, 622] width 346 height 18
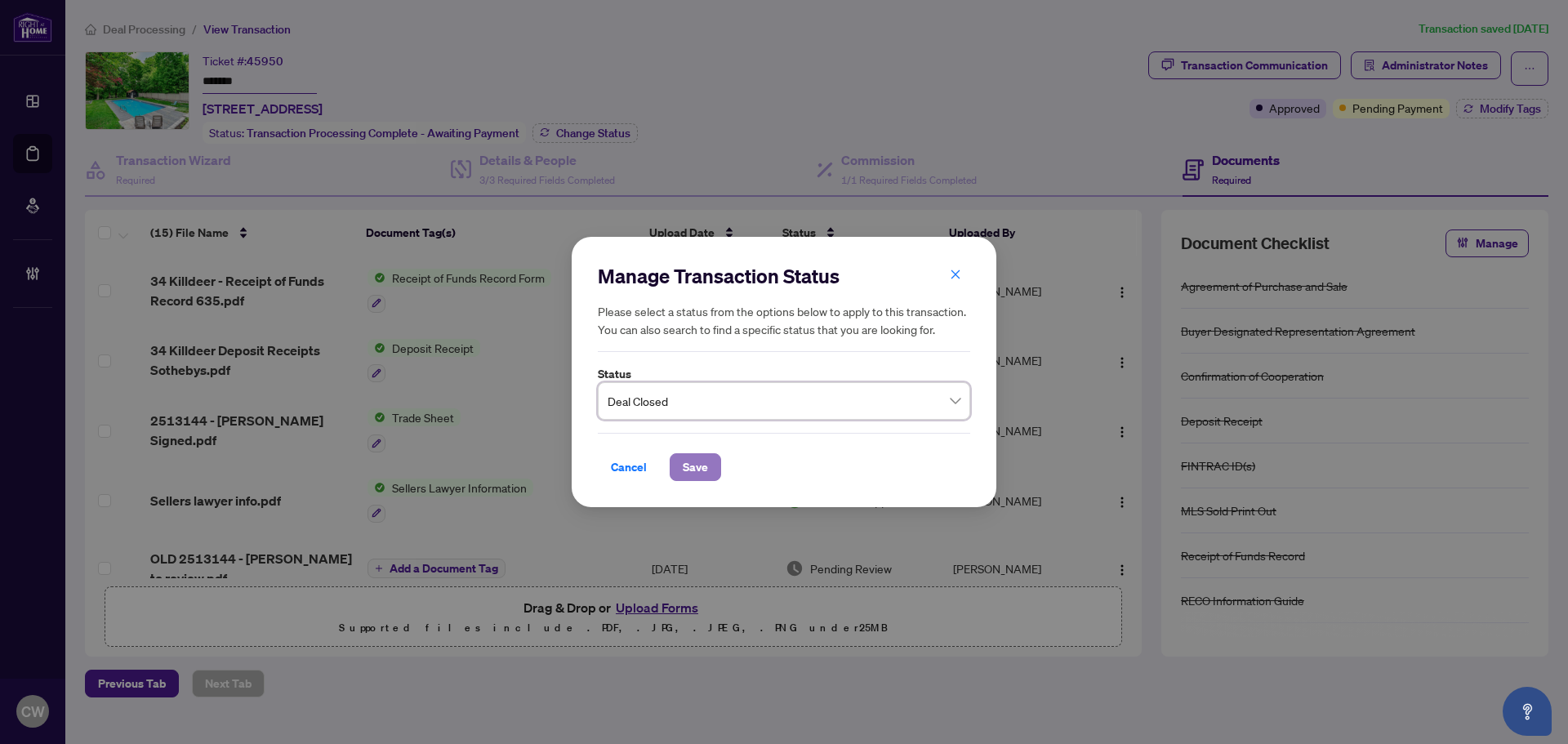
click at [688, 463] on span "Save" at bounding box center [695, 466] width 25 height 26
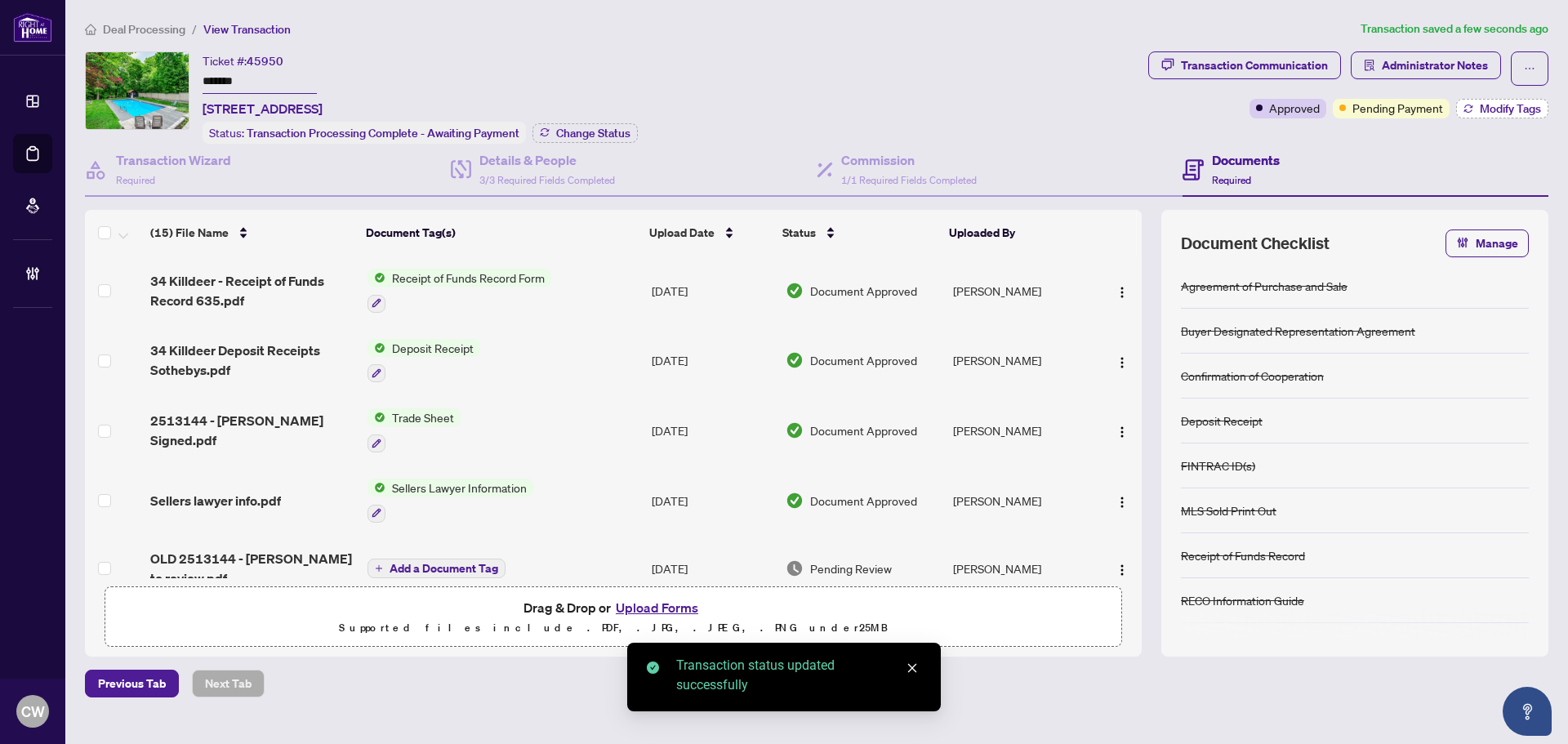
click at [1500, 103] on span "Modify Tags" at bounding box center [1510, 109] width 62 height 12
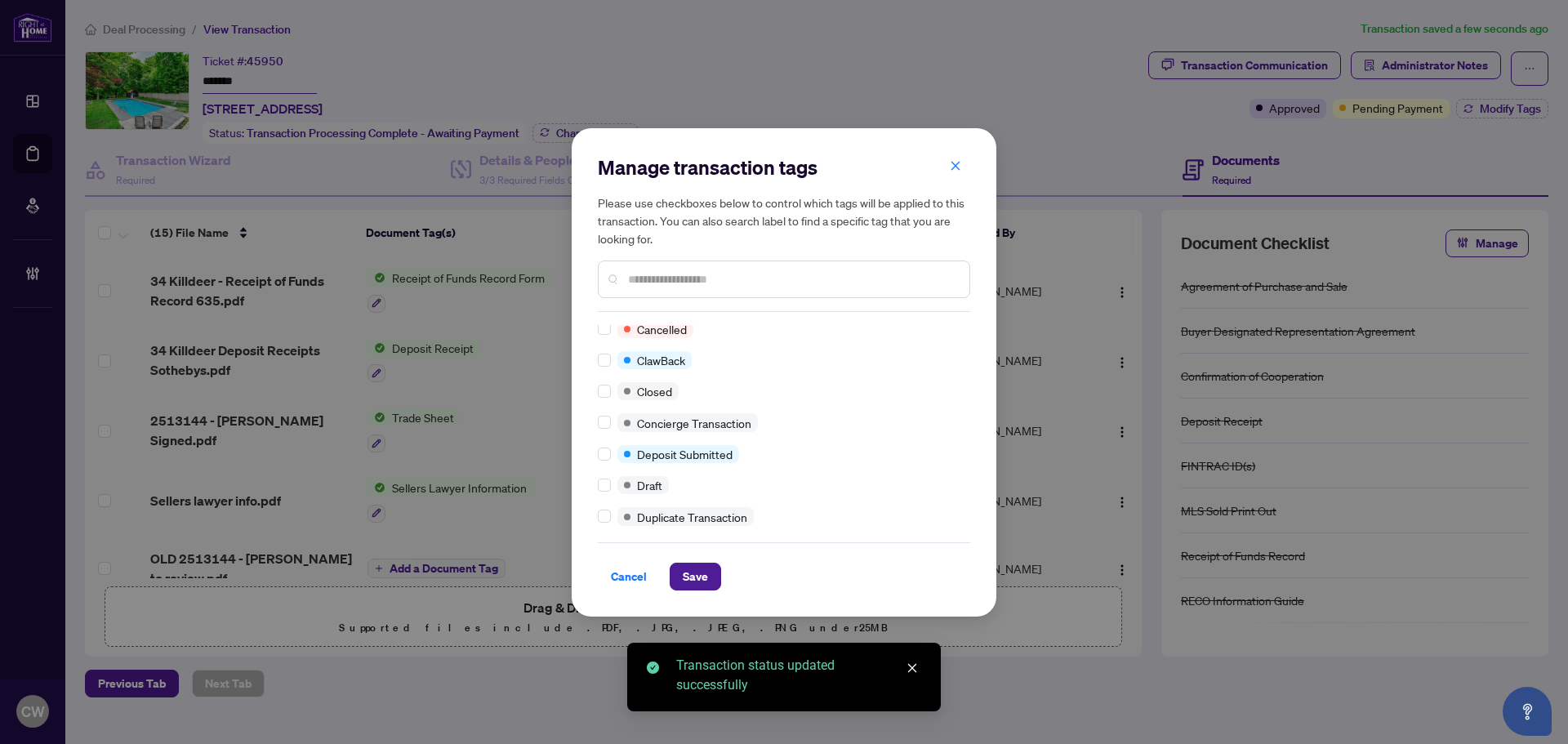
scroll to position [164, 0]
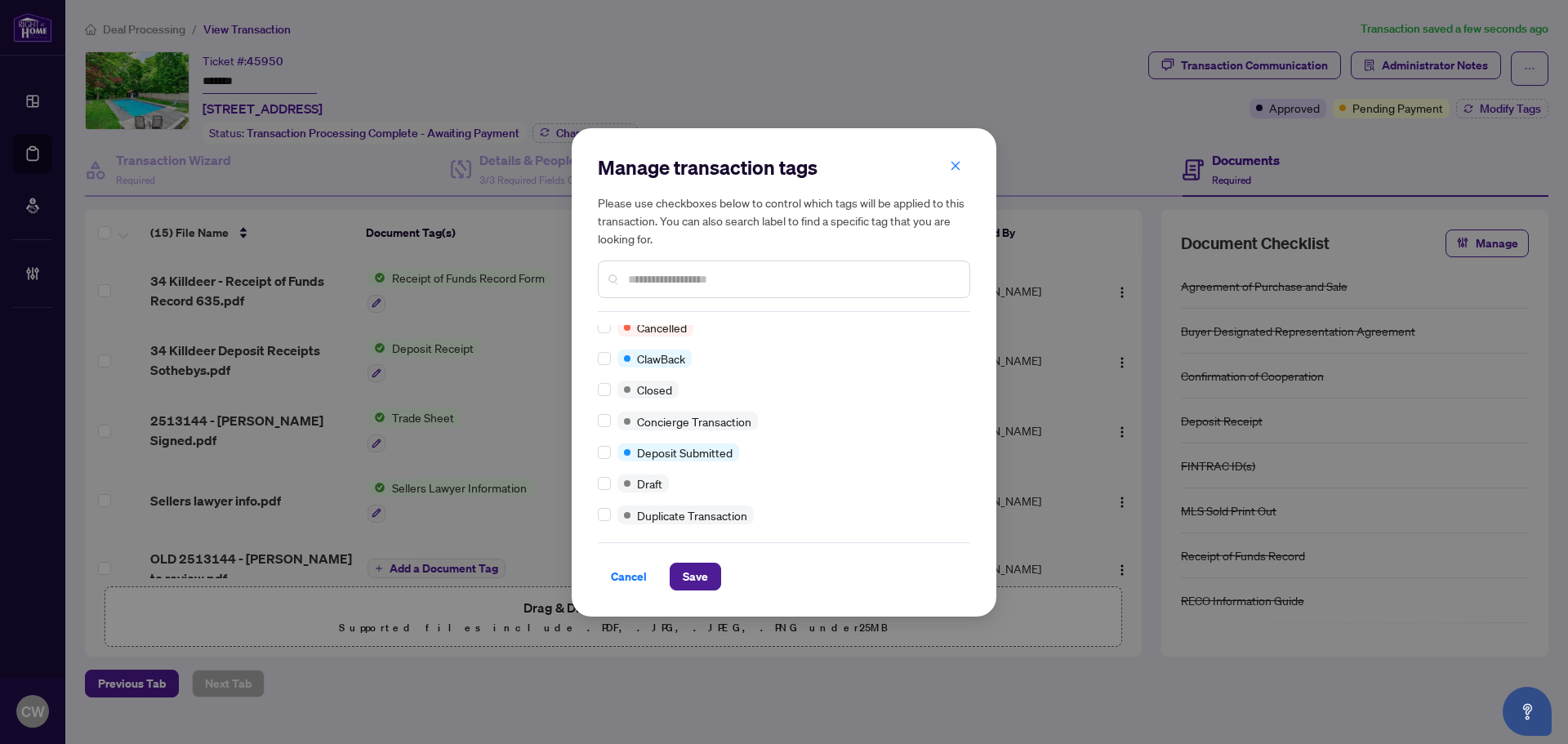
click at [595, 392] on div "Manage transaction tags Please use checkboxes below to control which tags will …" at bounding box center [784, 372] width 424 height 488
click at [598, 392] on div "Manage transaction tags Please use checkboxes below to control which tags will …" at bounding box center [784, 372] width 424 height 488
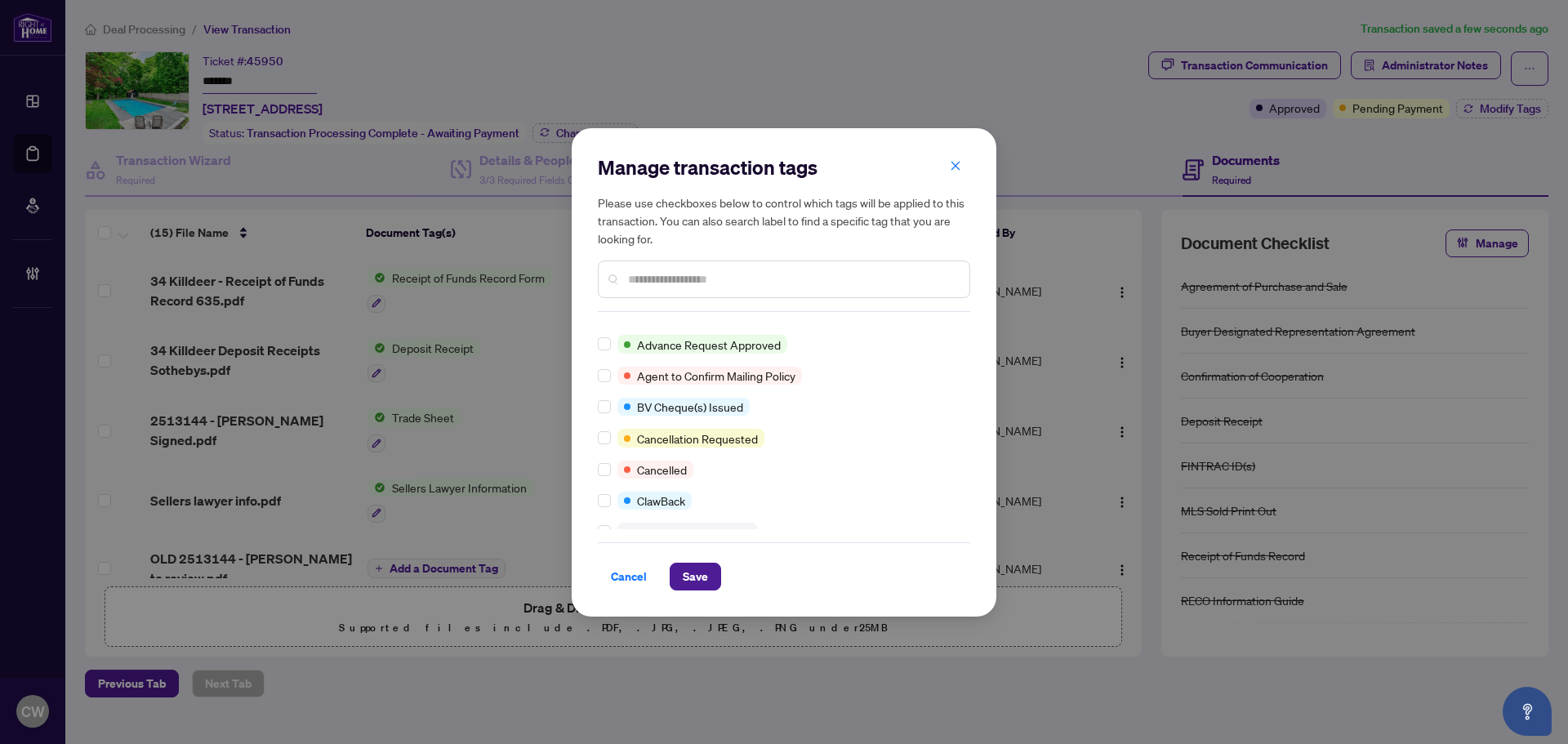
scroll to position [245, 0]
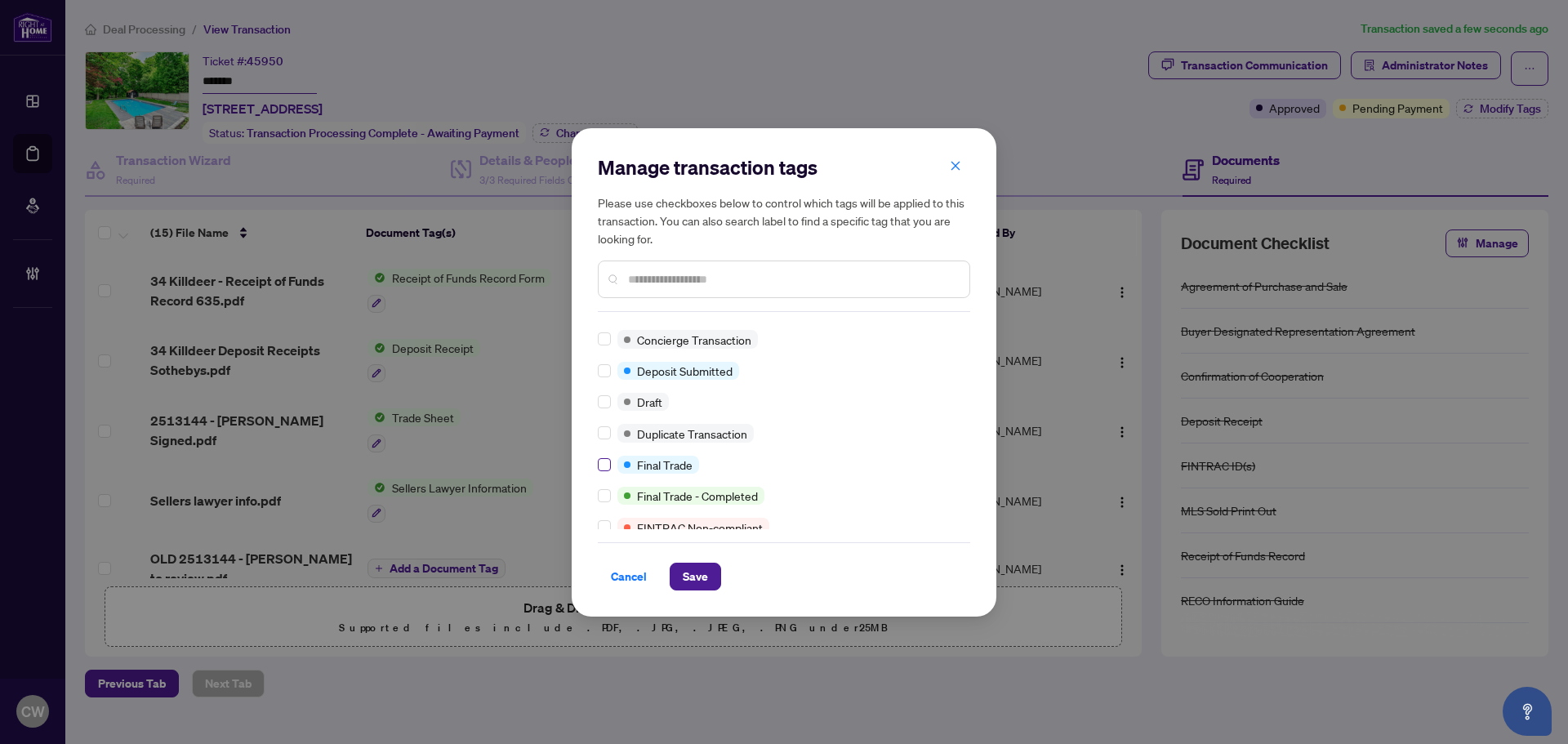
click at [602, 456] on label at bounding box center [604, 464] width 13 height 18
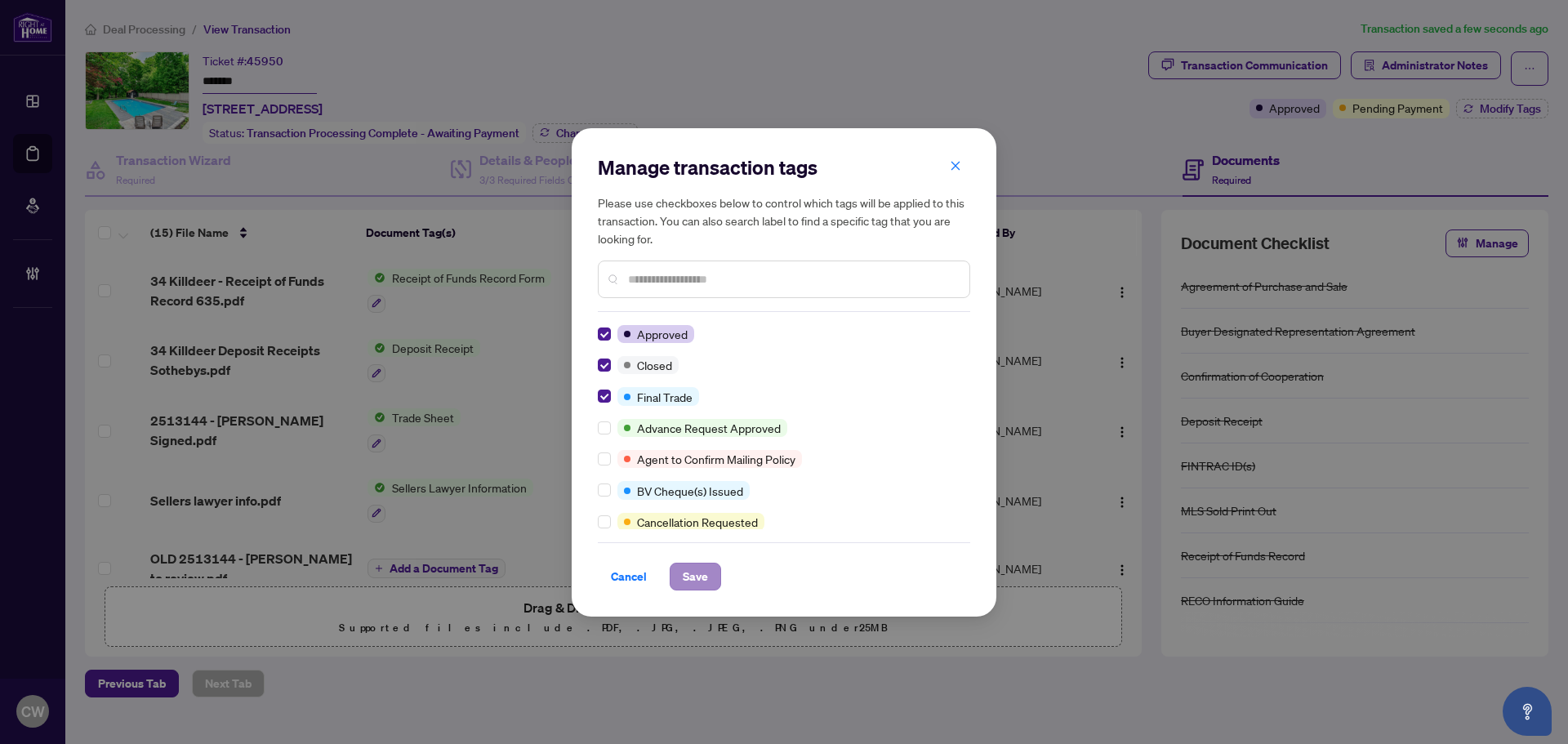
drag, startPoint x: 695, startPoint y: 557, endPoint x: 698, endPoint y: 566, distance: 9.5
click at [697, 564] on div "Cancel Save" at bounding box center [784, 566] width 372 height 48
click at [698, 566] on span "Save" at bounding box center [695, 576] width 25 height 26
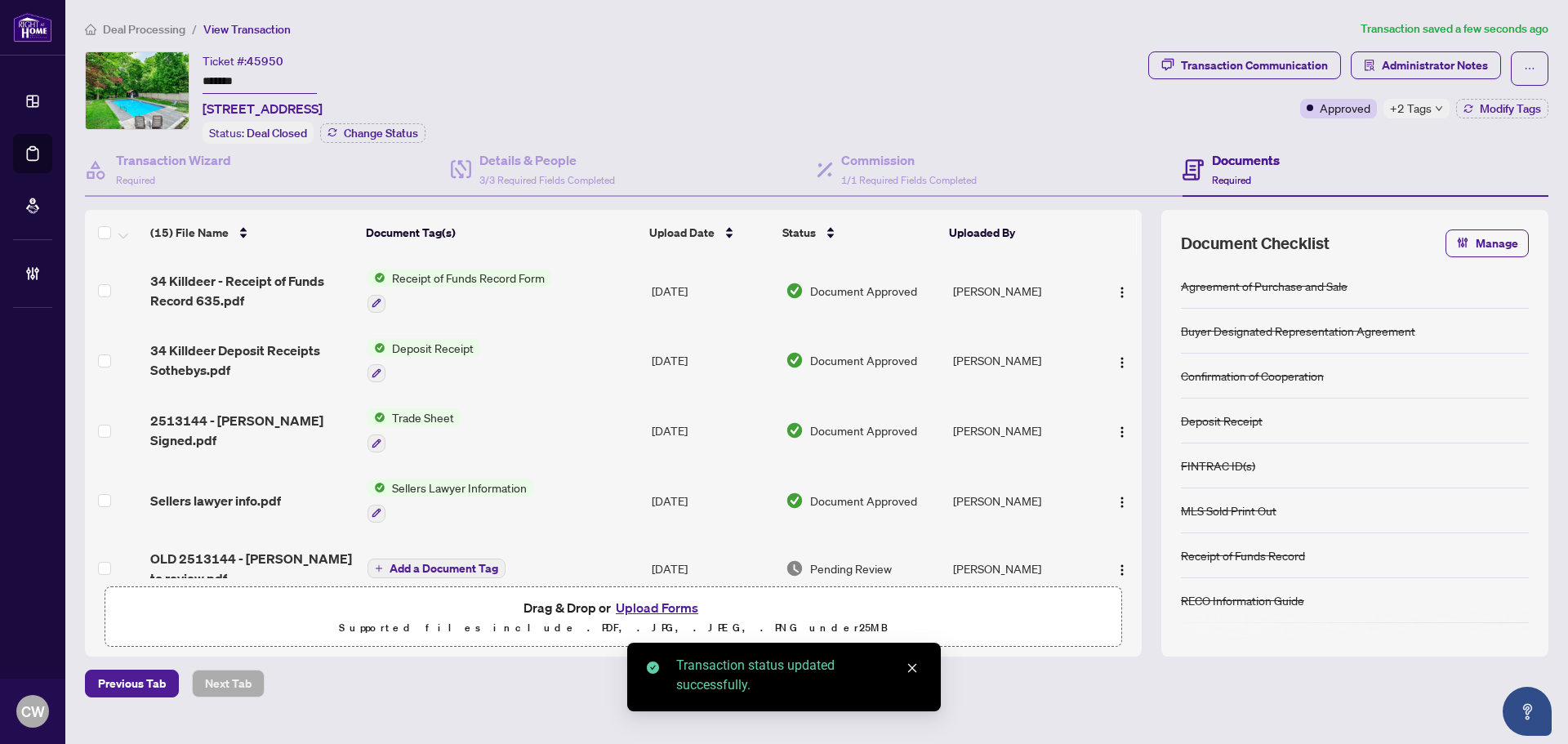
click at [234, 429] on span "2513144 - [PERSON_NAME] Signed.pdf" at bounding box center [252, 430] width 204 height 39
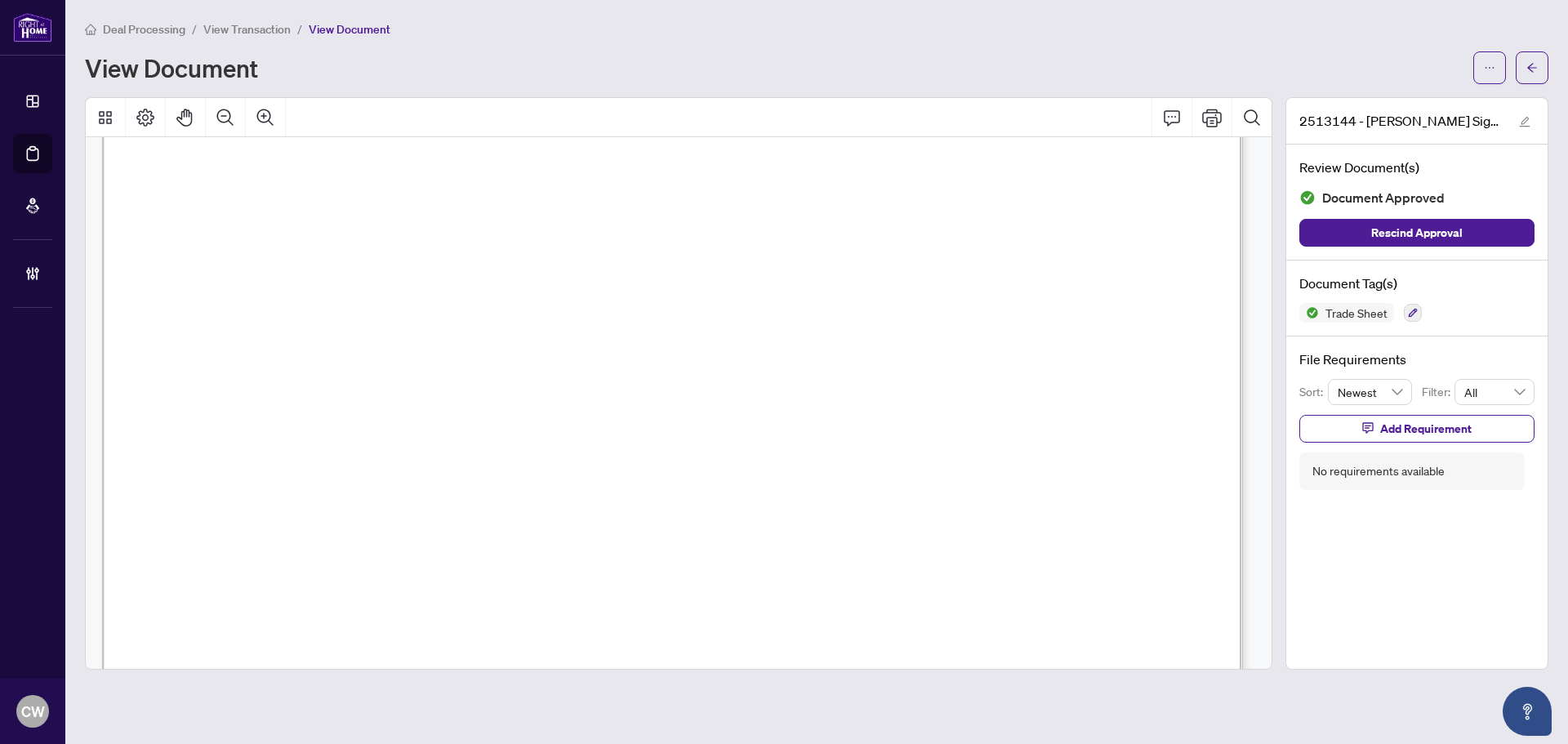
scroll to position [490, 0]
click at [1526, 62] on icon "arrow-left" at bounding box center [1532, 68] width 12 height 12
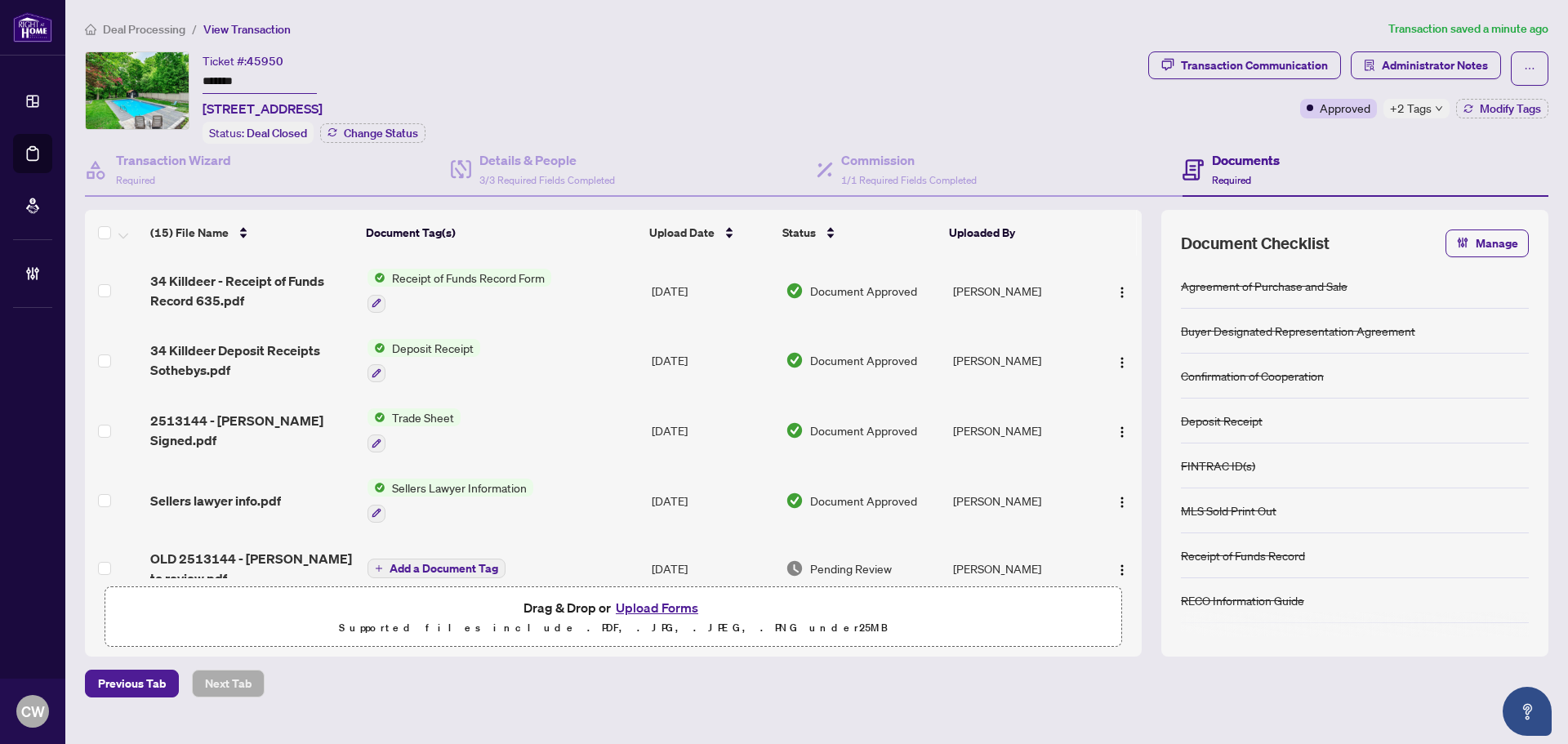
click at [678, 603] on button "Upload Forms" at bounding box center [656, 607] width 92 height 21
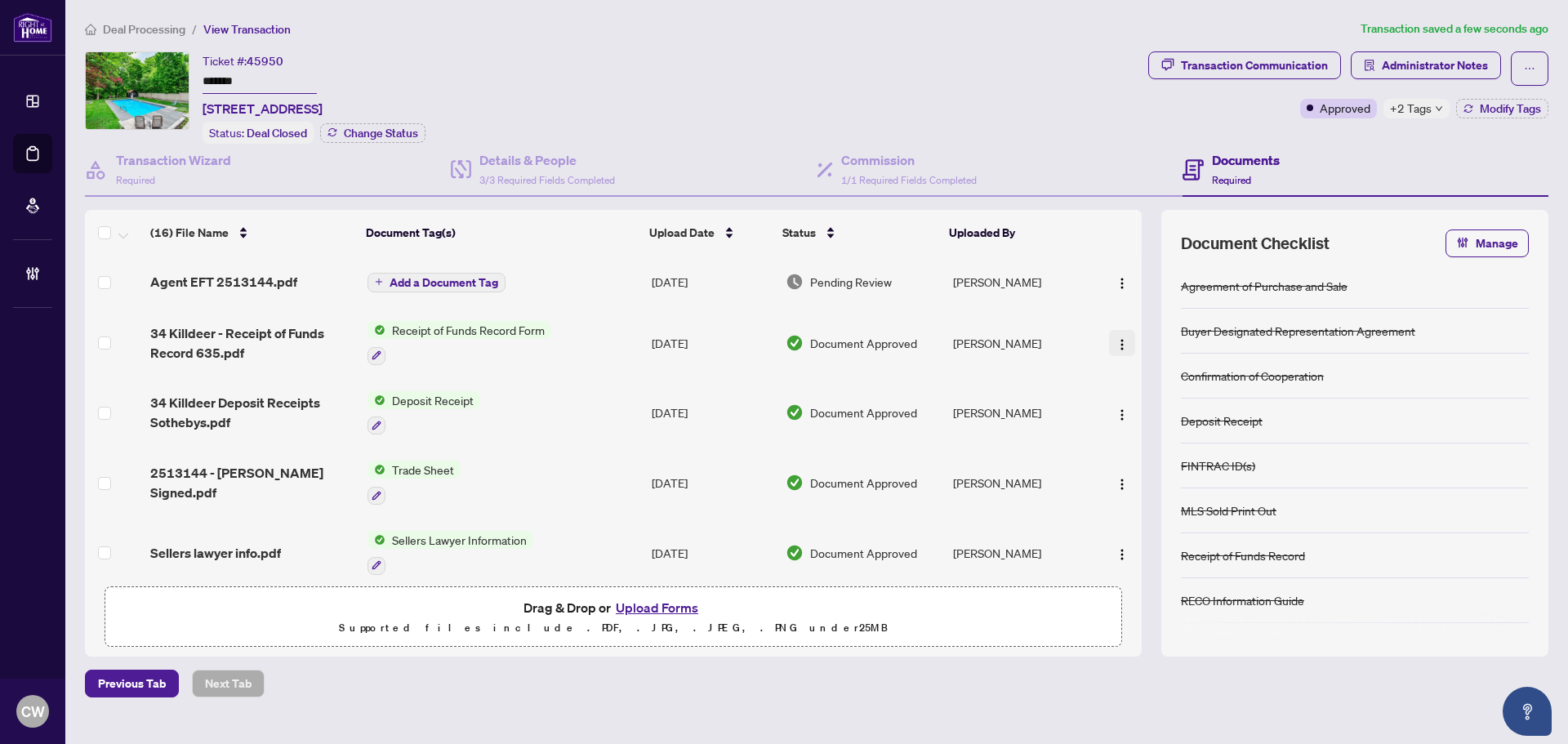
click at [1118, 291] on button "button" at bounding box center [1122, 281] width 26 height 26
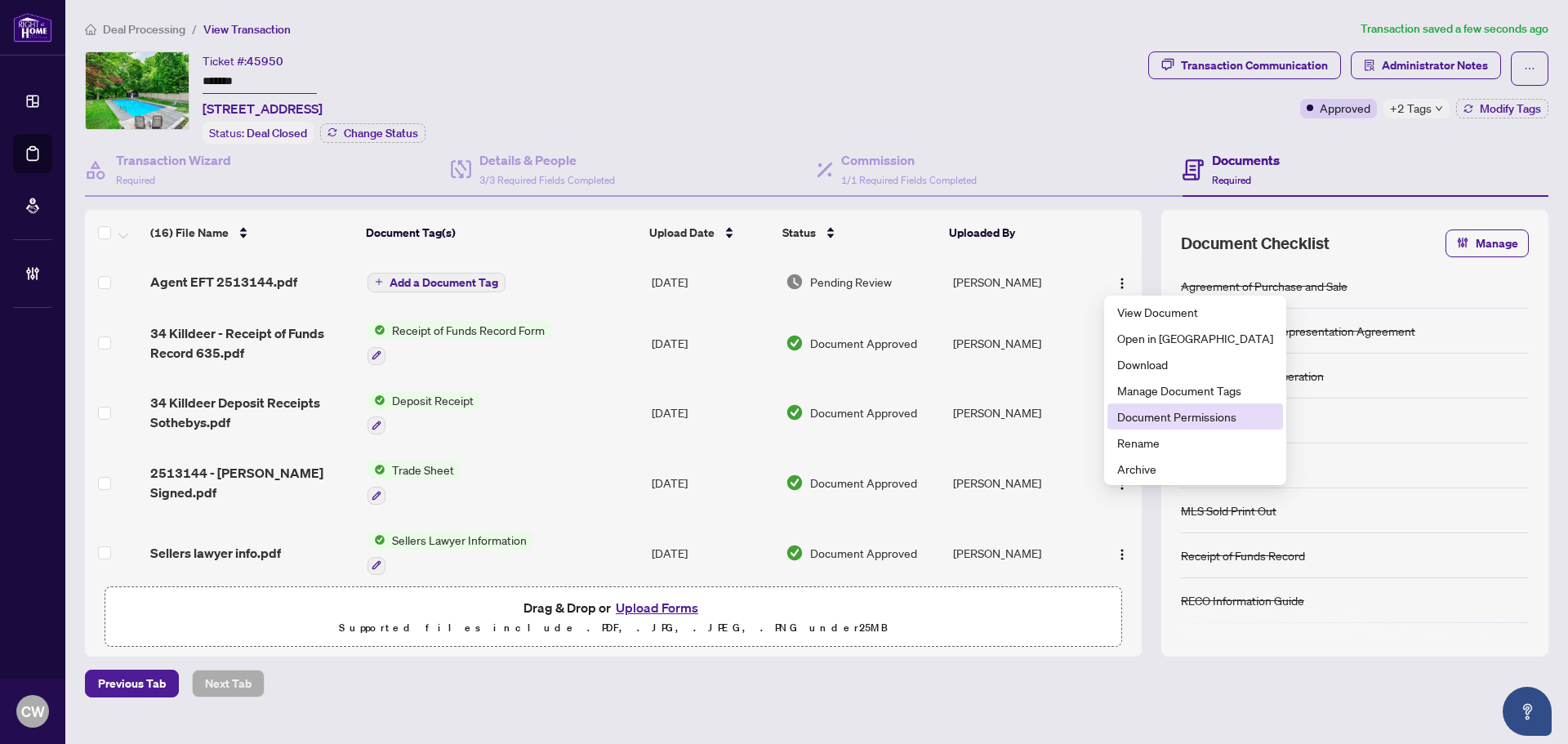
click at [1136, 416] on span "Document Permissions" at bounding box center [1194, 416] width 156 height 18
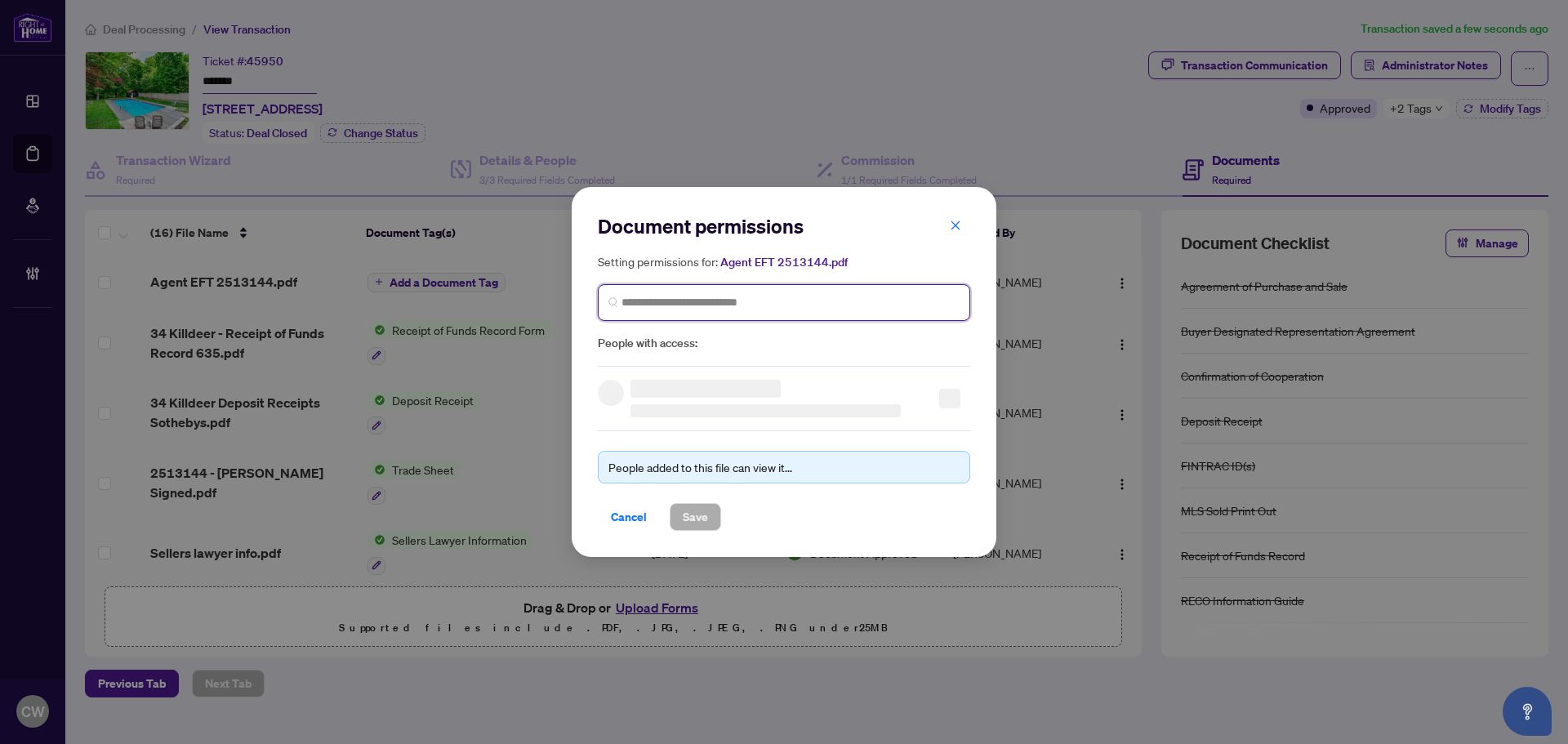
click at [753, 303] on input "search" at bounding box center [790, 302] width 338 height 17
paste input "**********"
type input "**********"
click at [682, 344] on h5 "[PERSON_NAME]" at bounding box center [725, 341] width 159 height 19
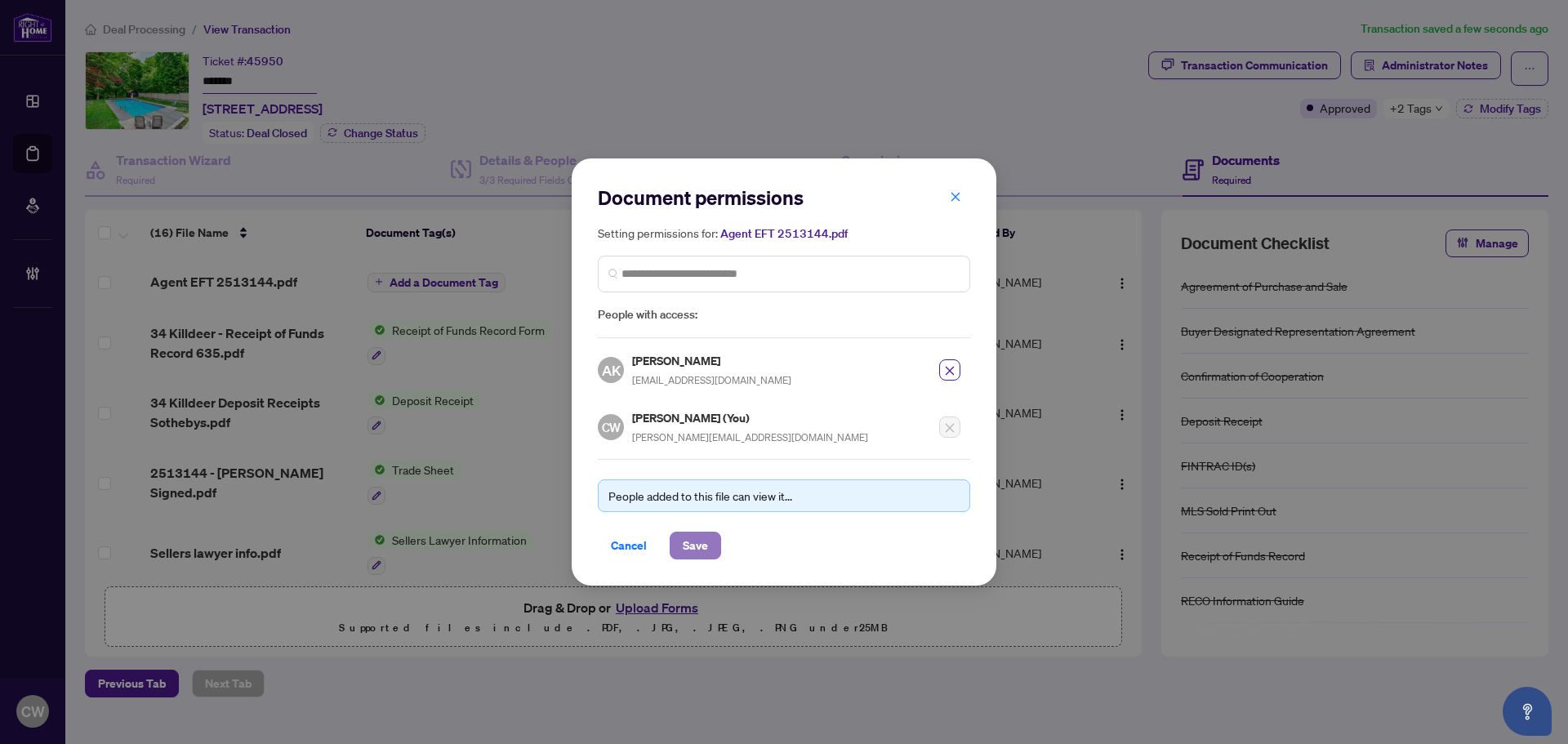
click at [700, 549] on span "Save" at bounding box center [695, 545] width 25 height 26
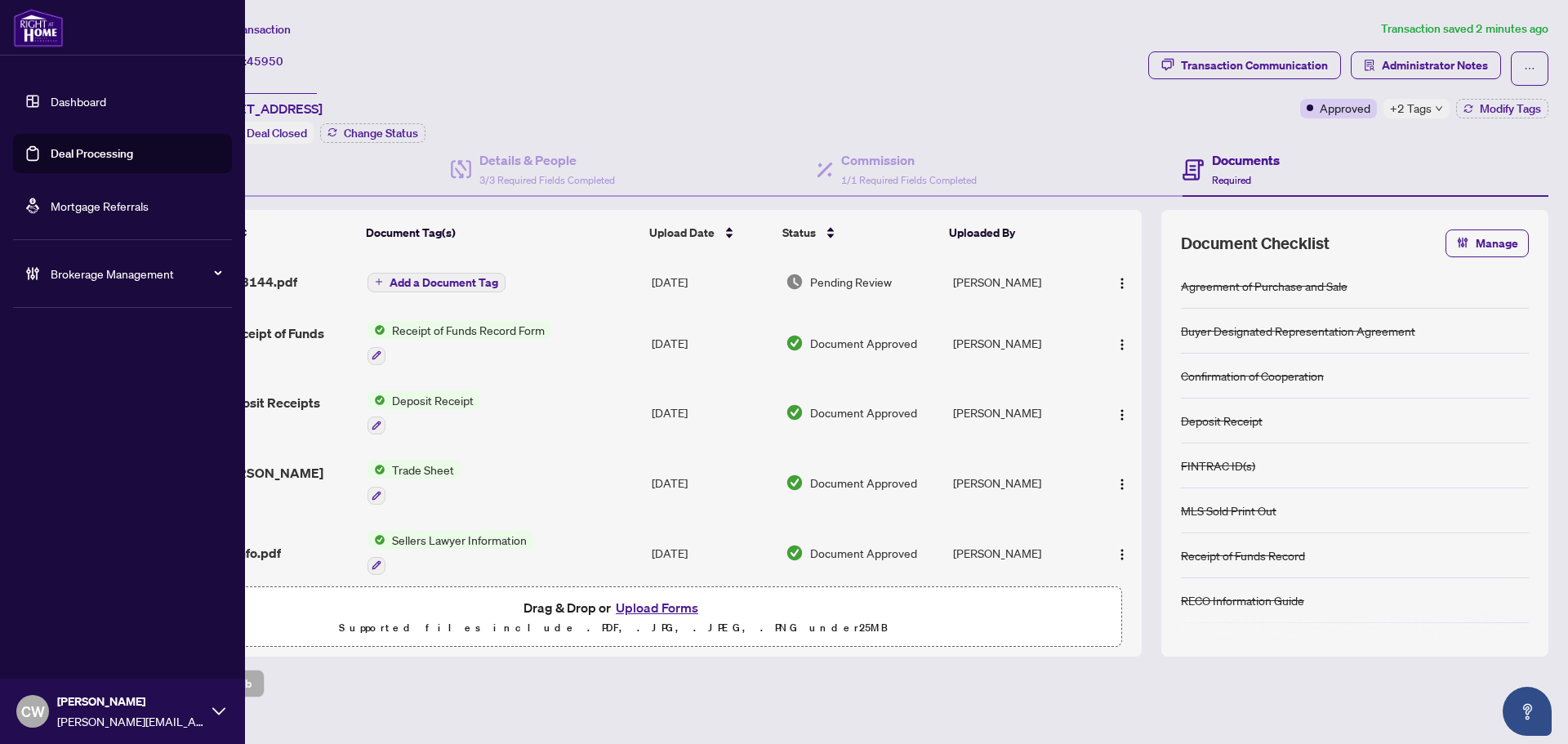
click at [51, 148] on link "Deal Processing" at bounding box center [92, 153] width 83 height 14
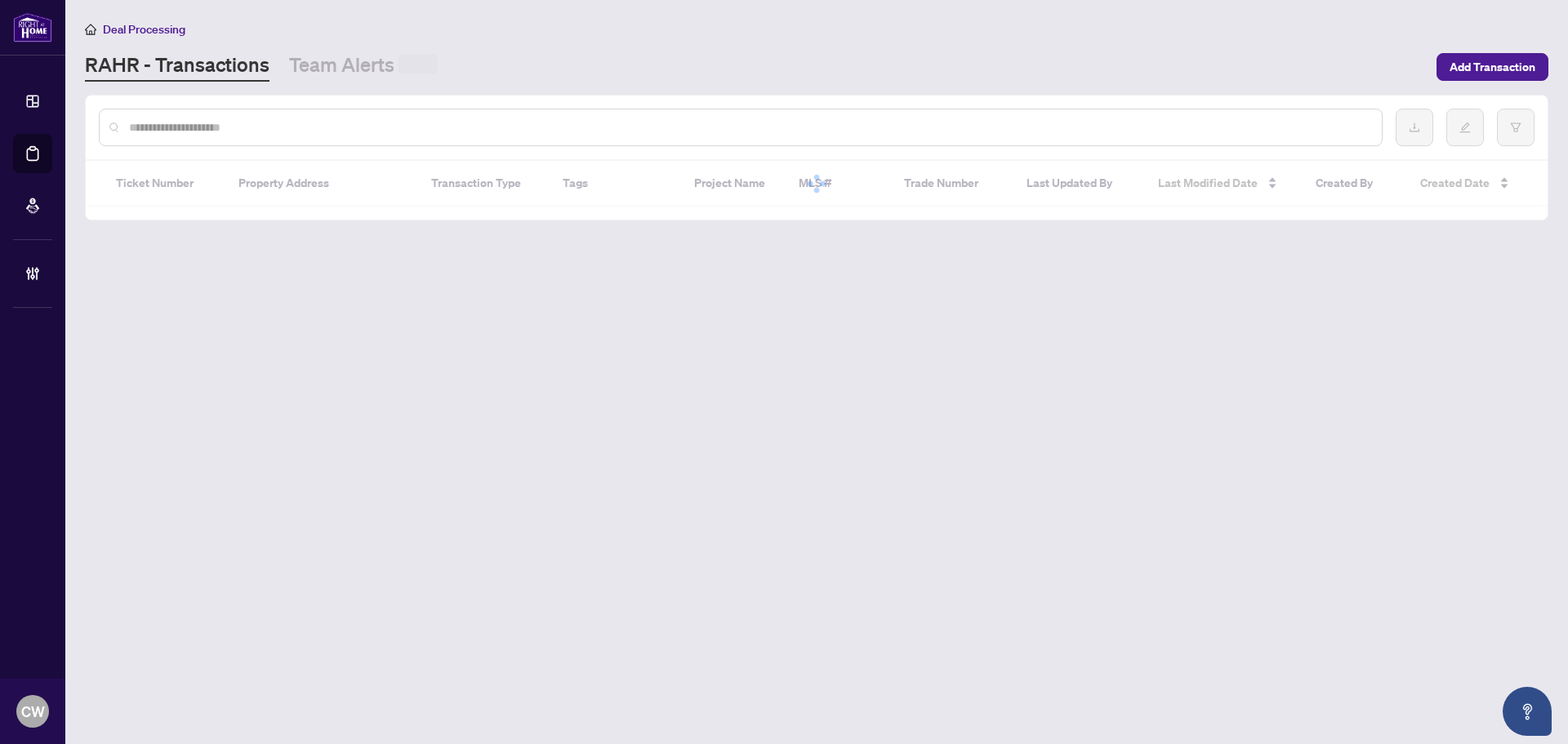
click at [291, 111] on div at bounding box center [741, 127] width 1284 height 38
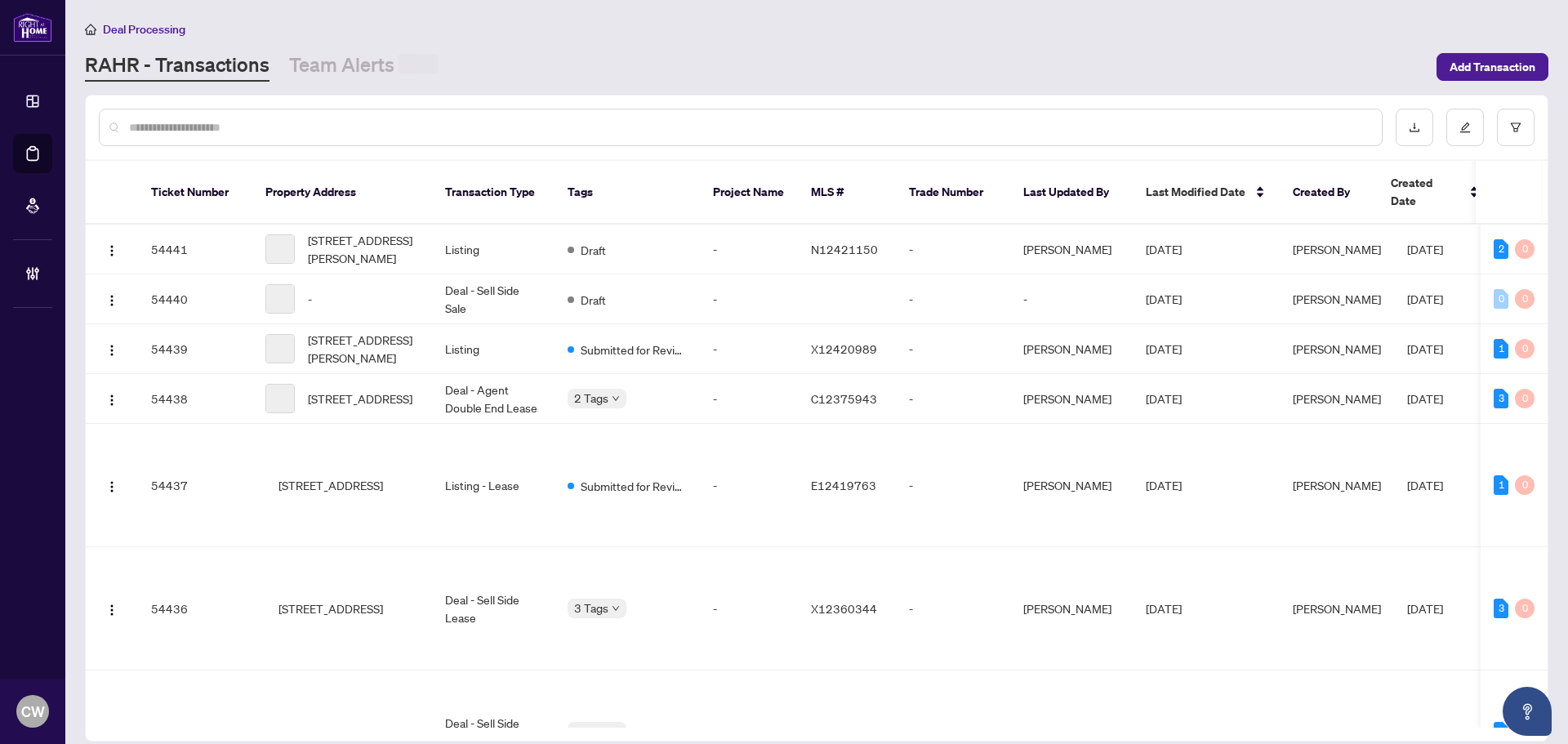
click at [256, 116] on div at bounding box center [741, 127] width 1284 height 38
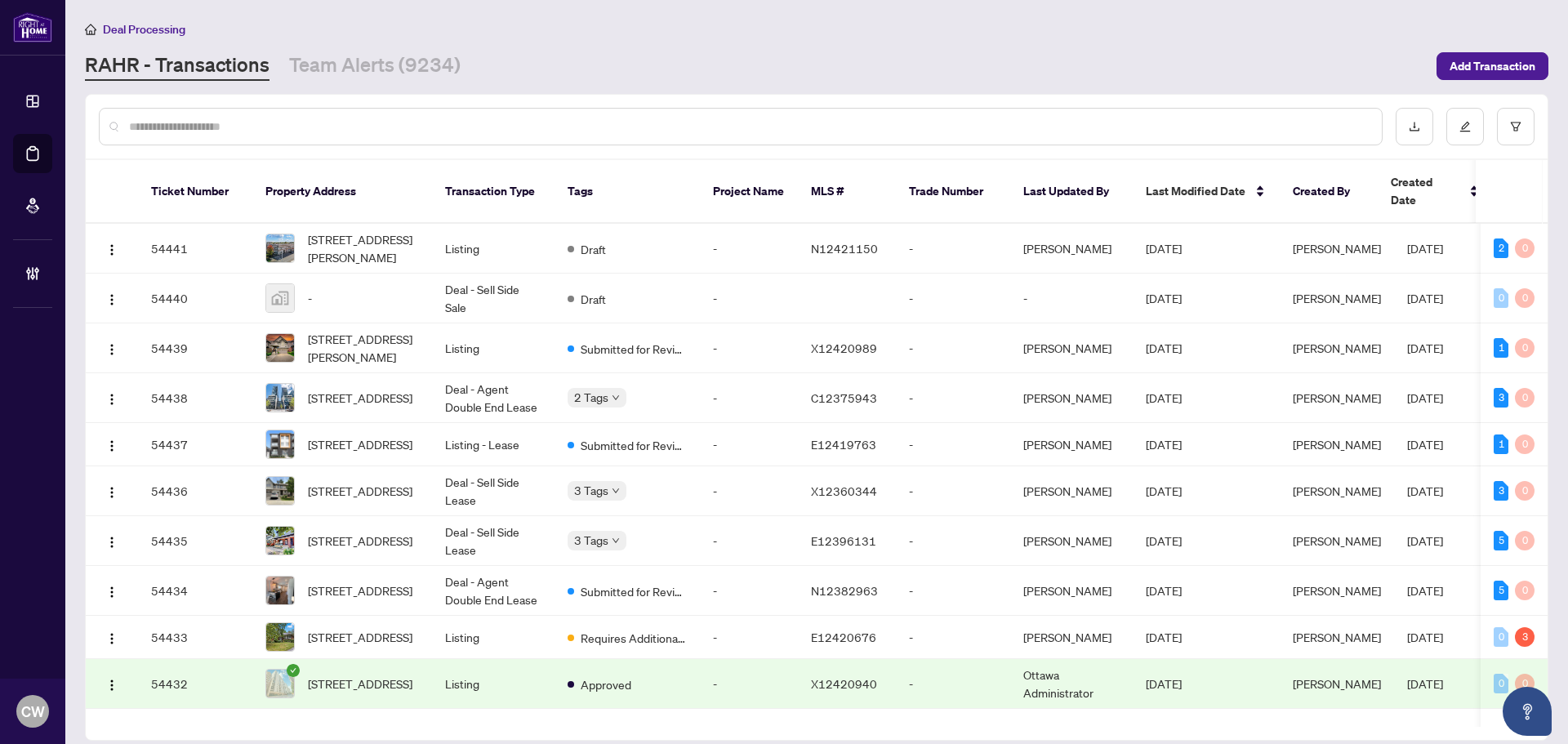
click at [217, 127] on input "text" at bounding box center [748, 126] width 1239 height 18
paste input "*******"
type input "*******"
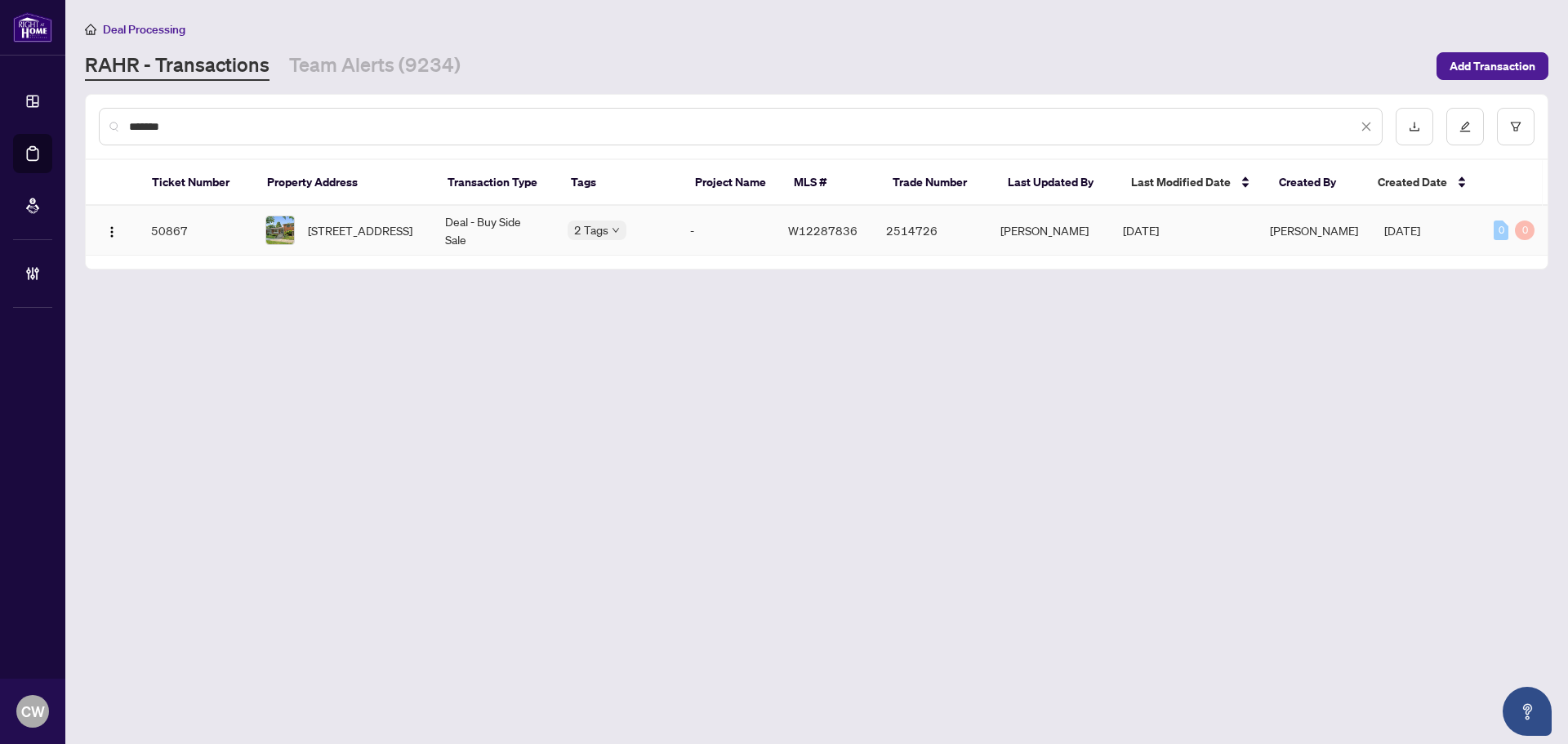
click at [350, 221] on span "[STREET_ADDRESS]" at bounding box center [360, 229] width 105 height 18
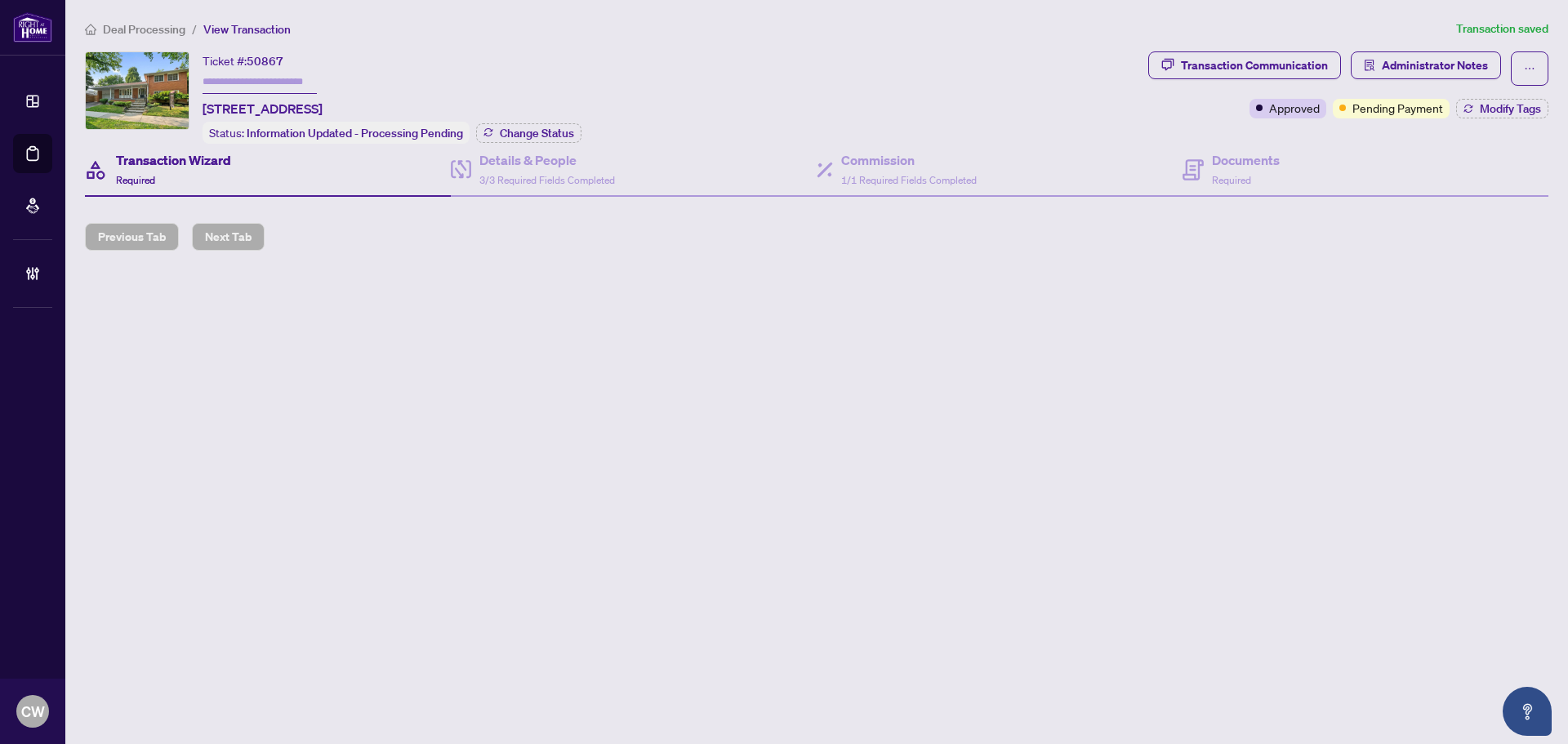
type input "*******"
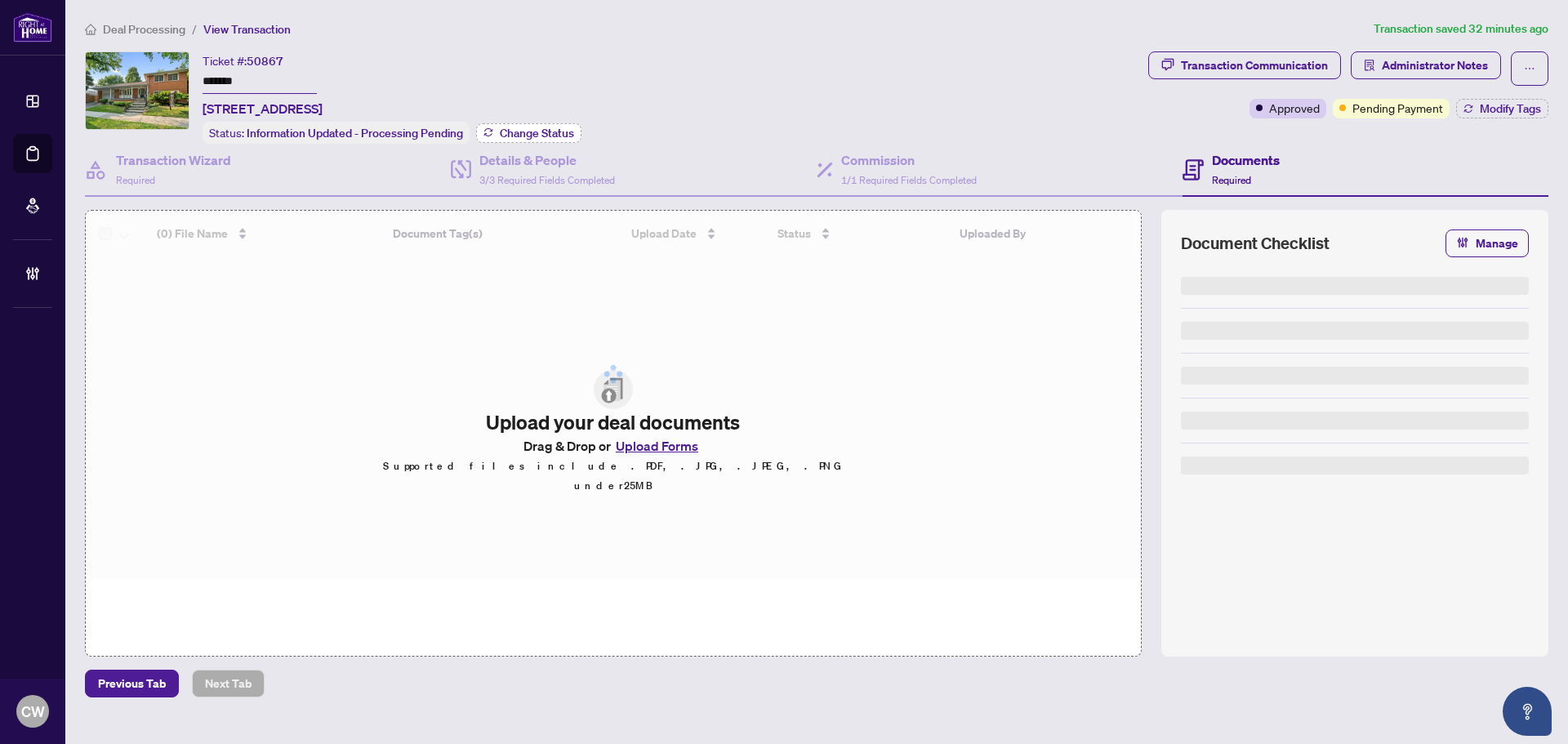
click at [556, 128] on span "Change Status" at bounding box center [536, 133] width 74 height 12
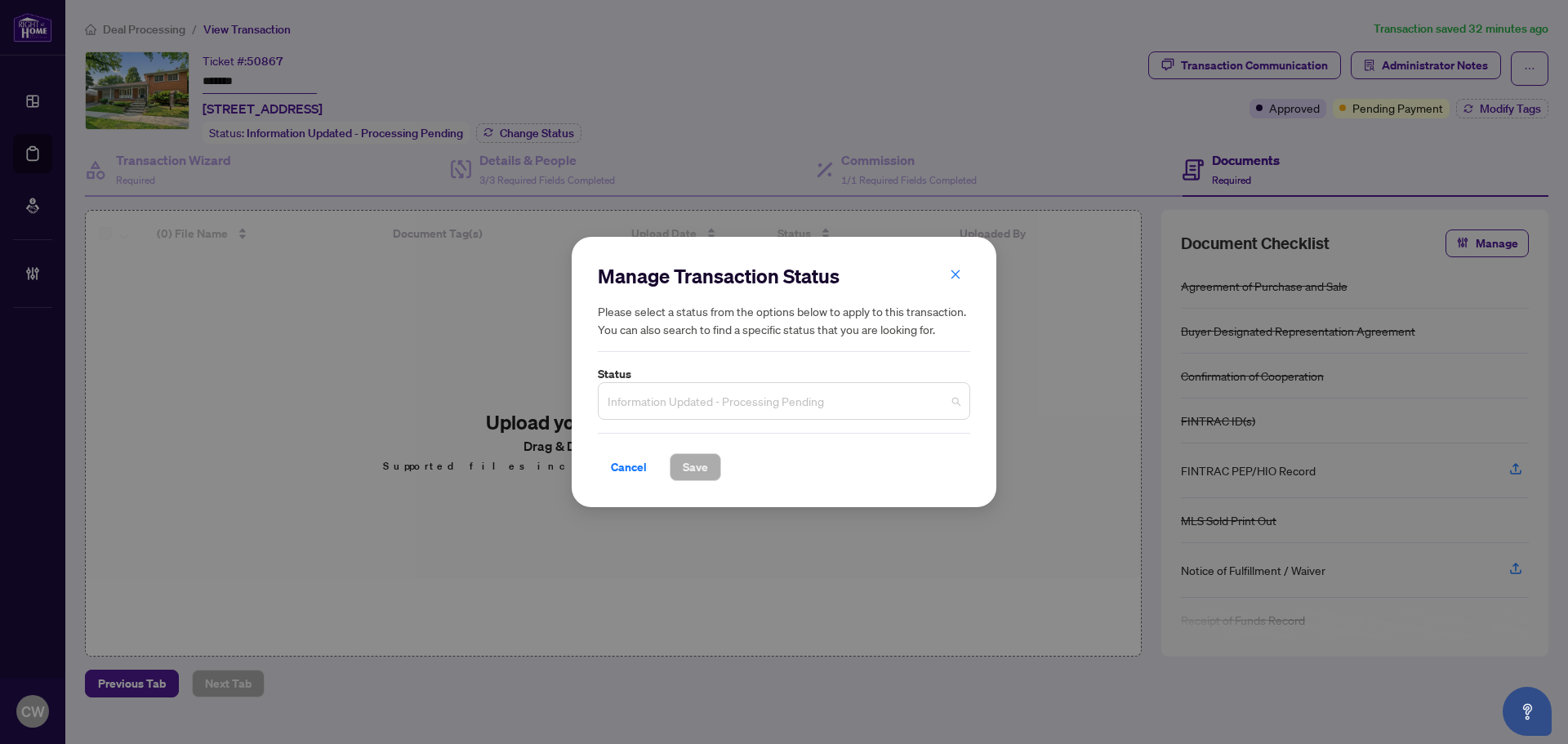
click at [770, 395] on span "Information Updated - Processing Pending" at bounding box center [784, 401] width 353 height 31
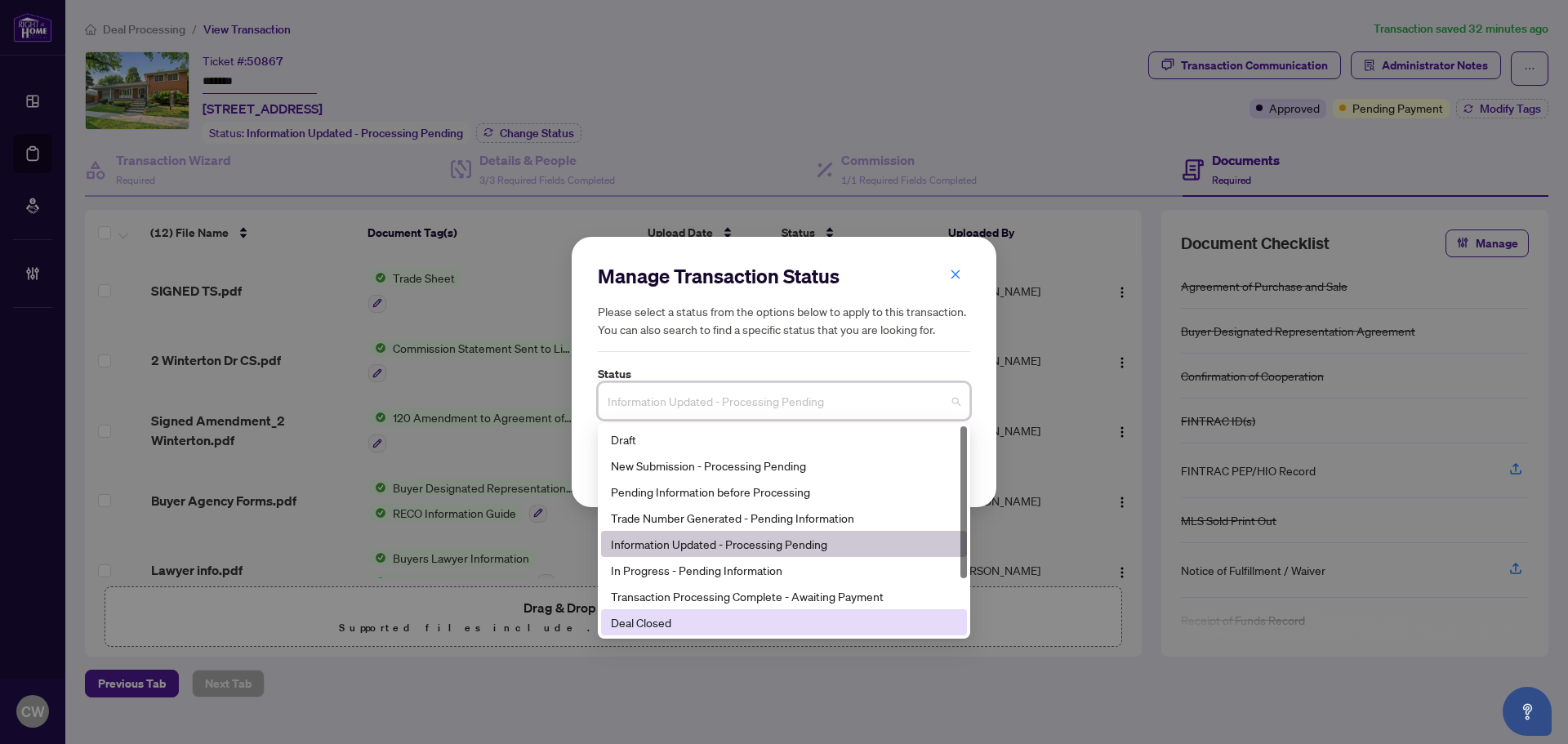
click at [729, 612] on div "Deal Closed" at bounding box center [784, 622] width 366 height 26
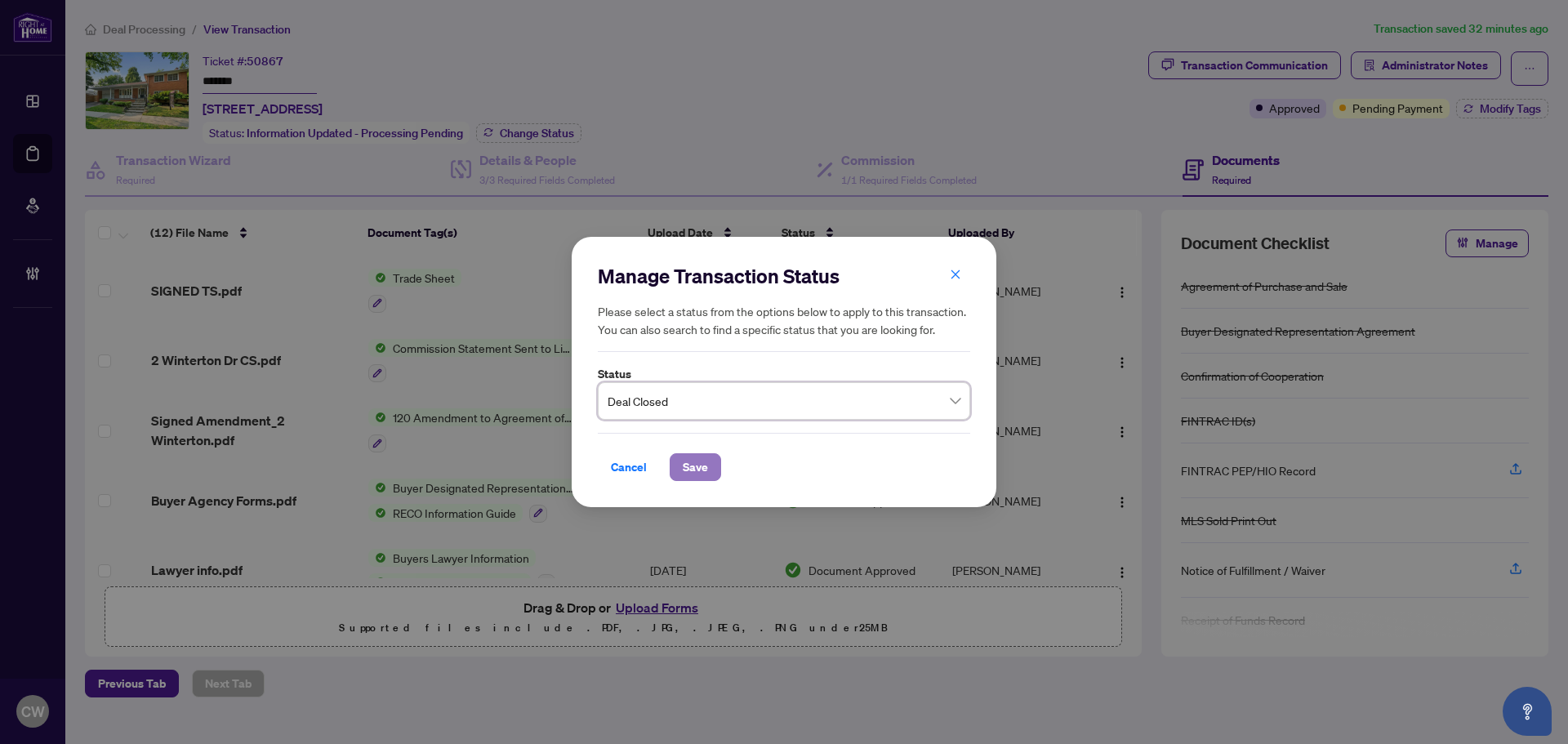
click at [682, 459] on span "Save" at bounding box center [695, 466] width 25 height 26
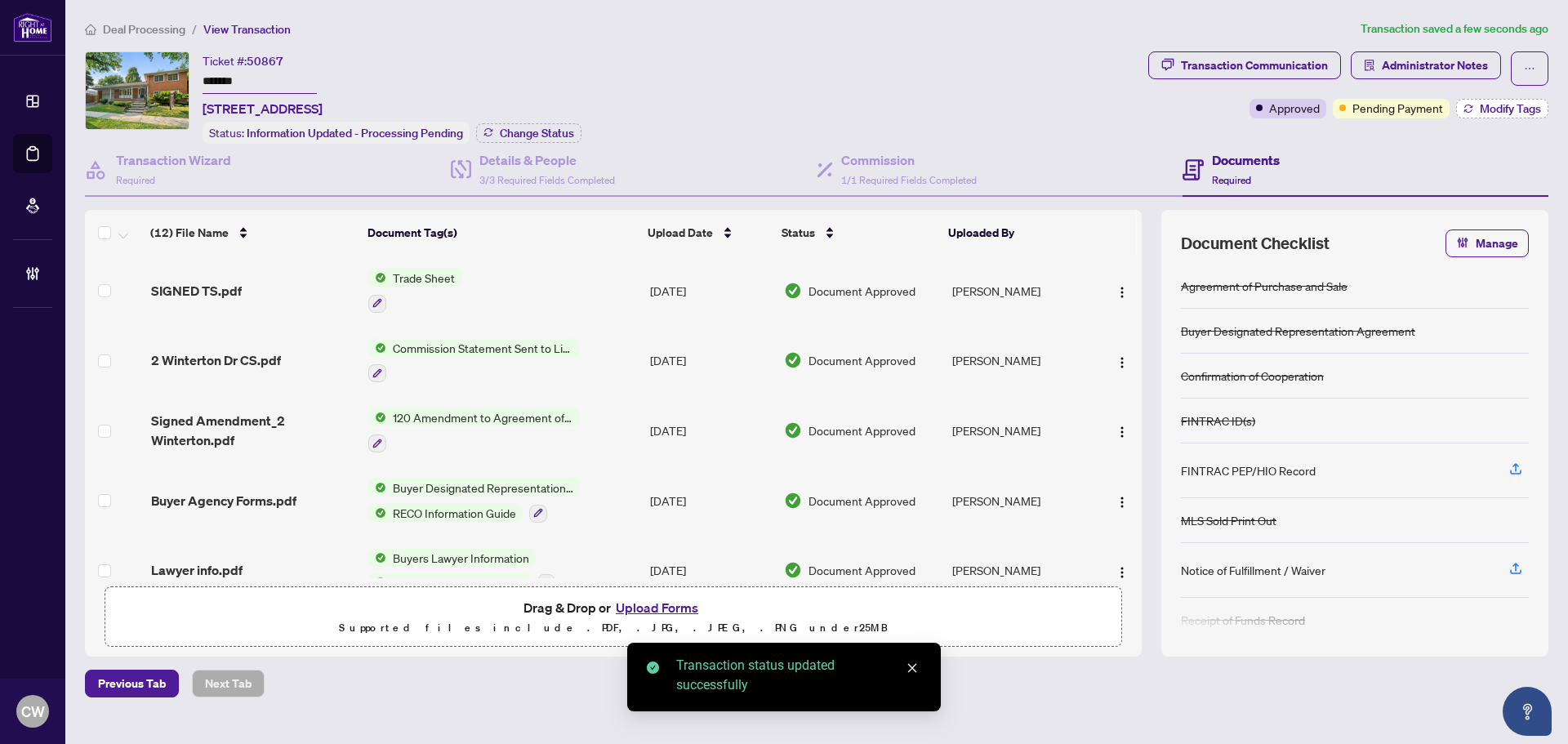
click at [1492, 107] on span "Modify Tags" at bounding box center [1510, 109] width 62 height 12
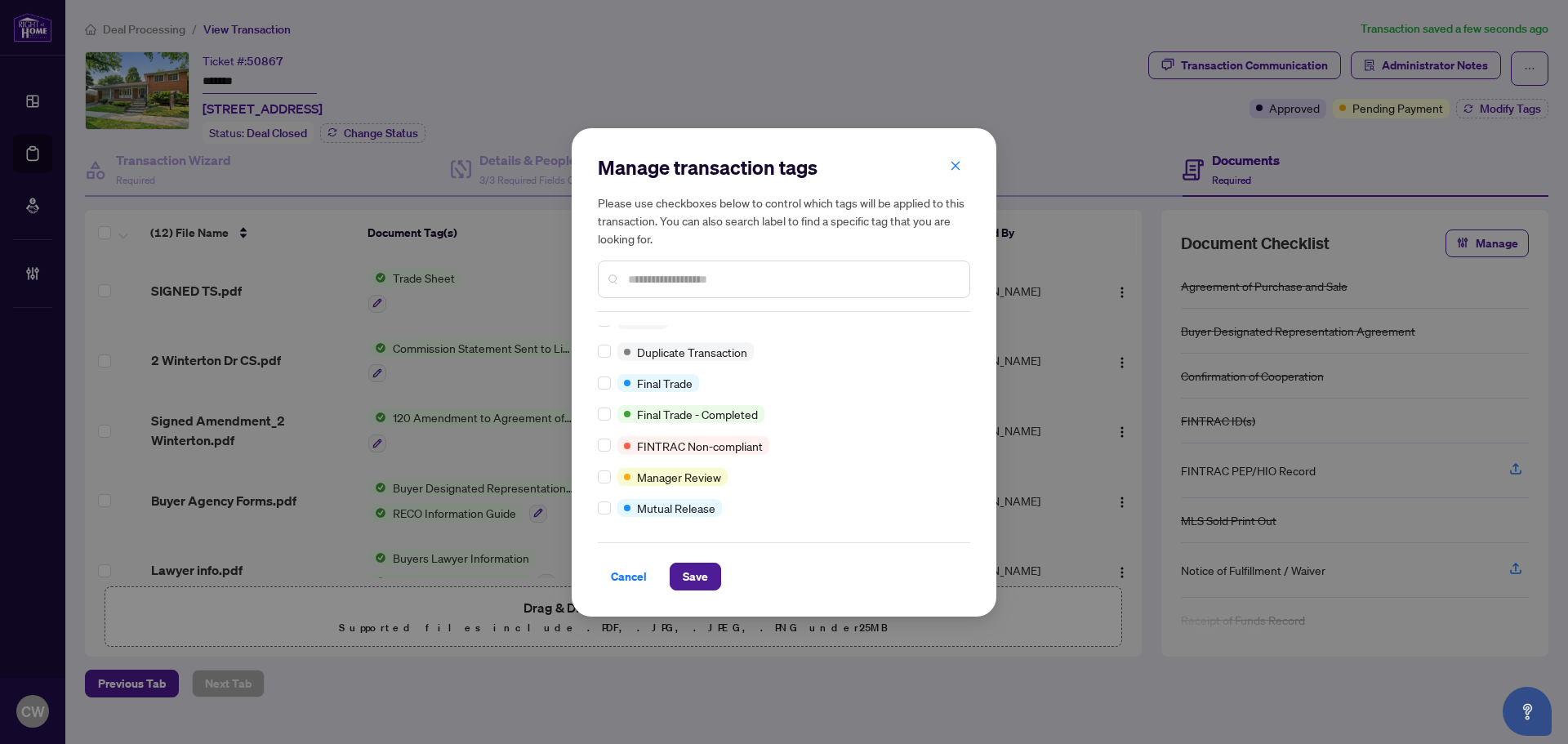
scroll to position [13, 0]
click at [702, 564] on span "Save" at bounding box center [695, 576] width 25 height 26
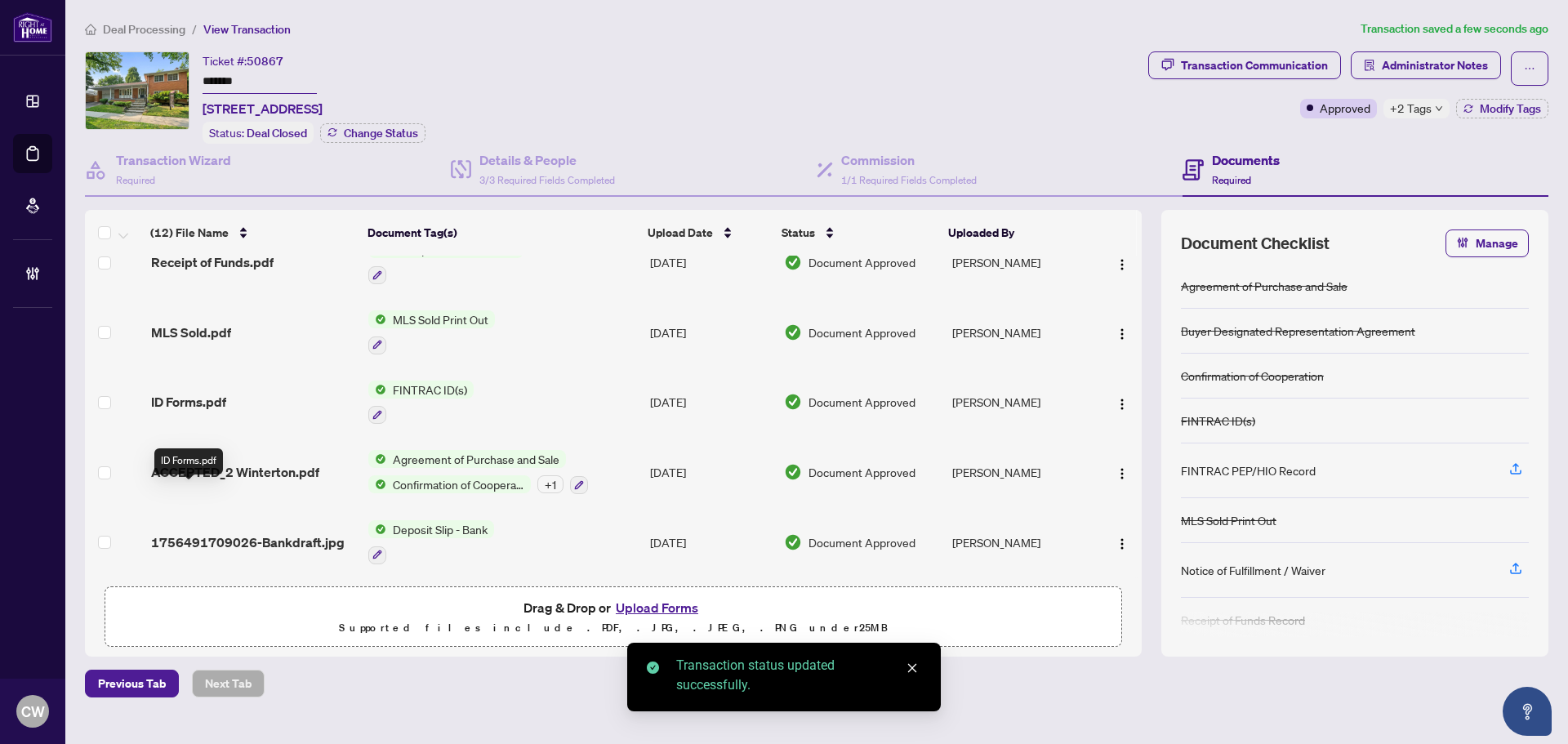
scroll to position [519, 0]
click at [229, 462] on span "ACCEPTED_2 Winterton.pdf" at bounding box center [234, 472] width 168 height 19
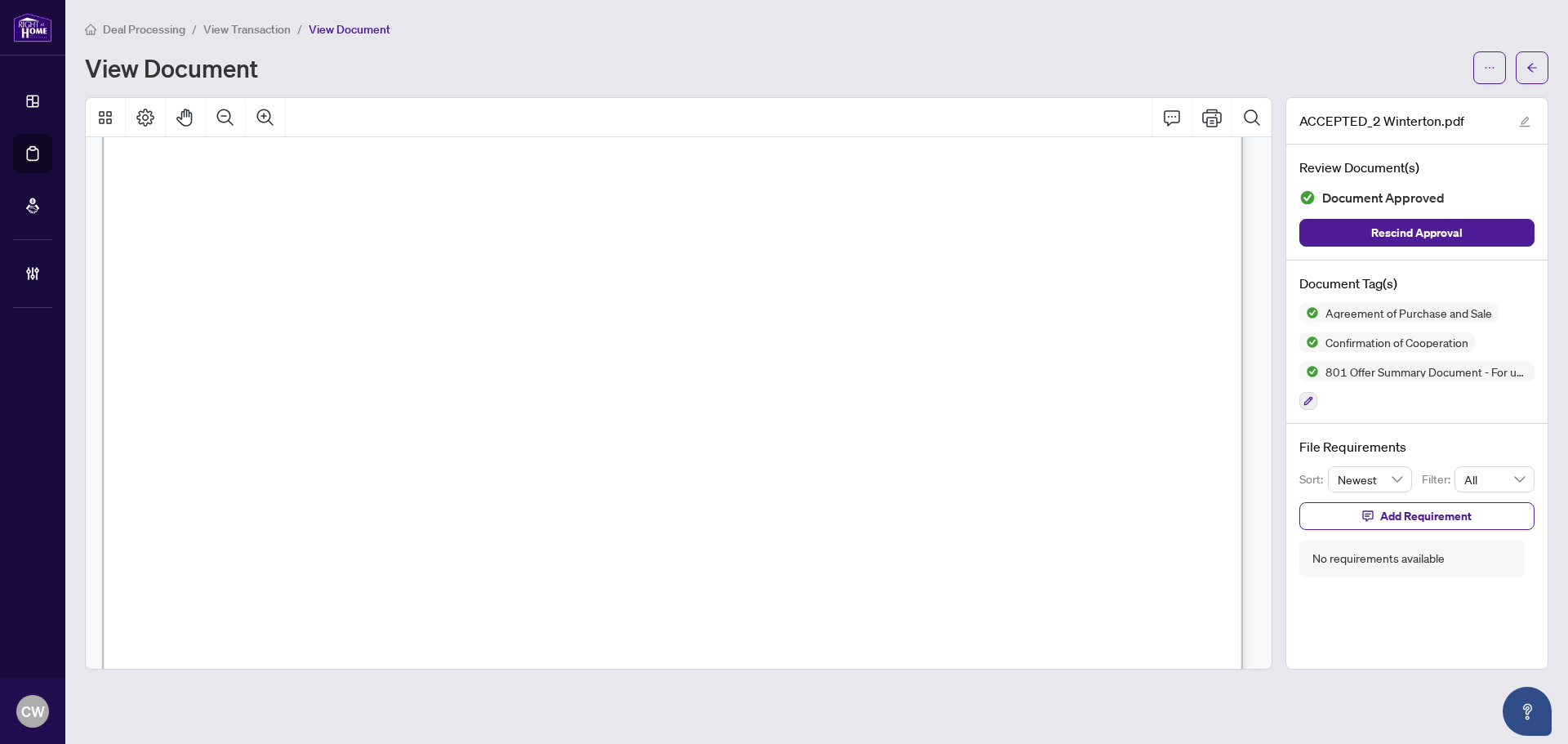
scroll to position [8240, 0]
click at [1528, 72] on icon "arrow-left" at bounding box center [1532, 68] width 12 height 12
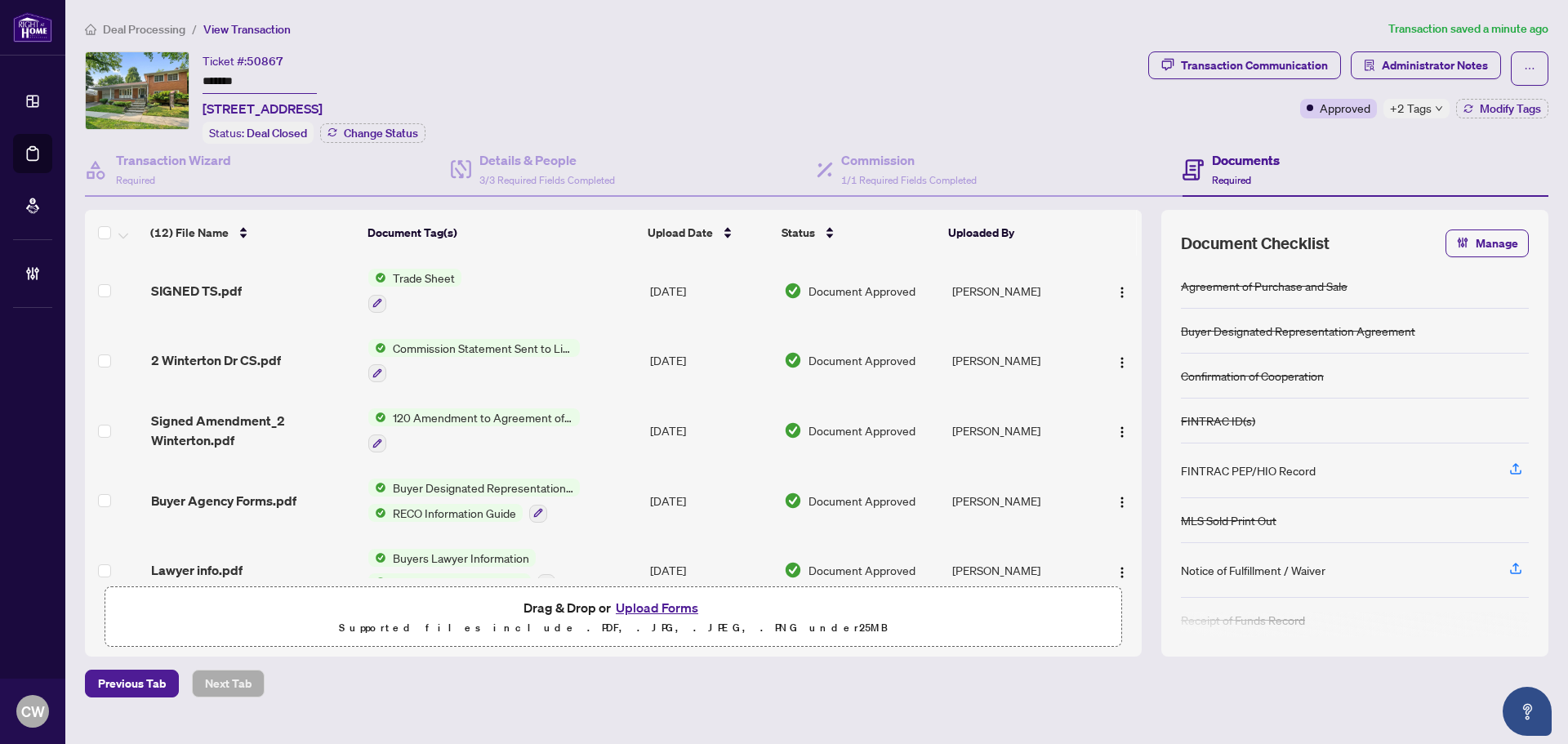
click at [257, 82] on input "*******" at bounding box center [260, 82] width 115 height 24
drag, startPoint x: 257, startPoint y: 82, endPoint x: 211, endPoint y: 78, distance: 46.2
click at [211, 78] on input "*******" at bounding box center [260, 82] width 115 height 24
click at [207, 288] on span "SIGNED TS.pdf" at bounding box center [196, 290] width 90 height 19
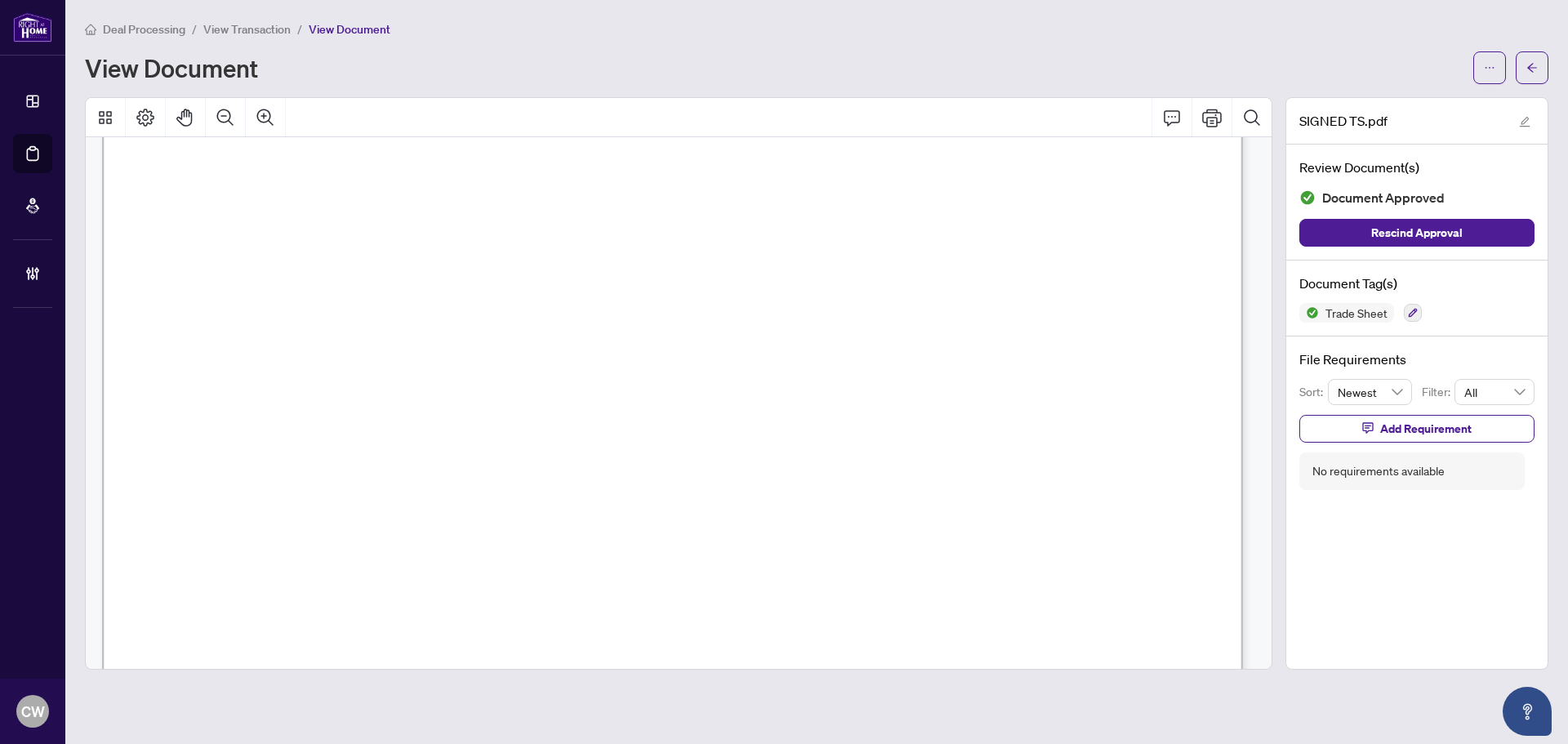
scroll to position [572, 0]
click at [1522, 64] on button "button" at bounding box center [1532, 67] width 33 height 33
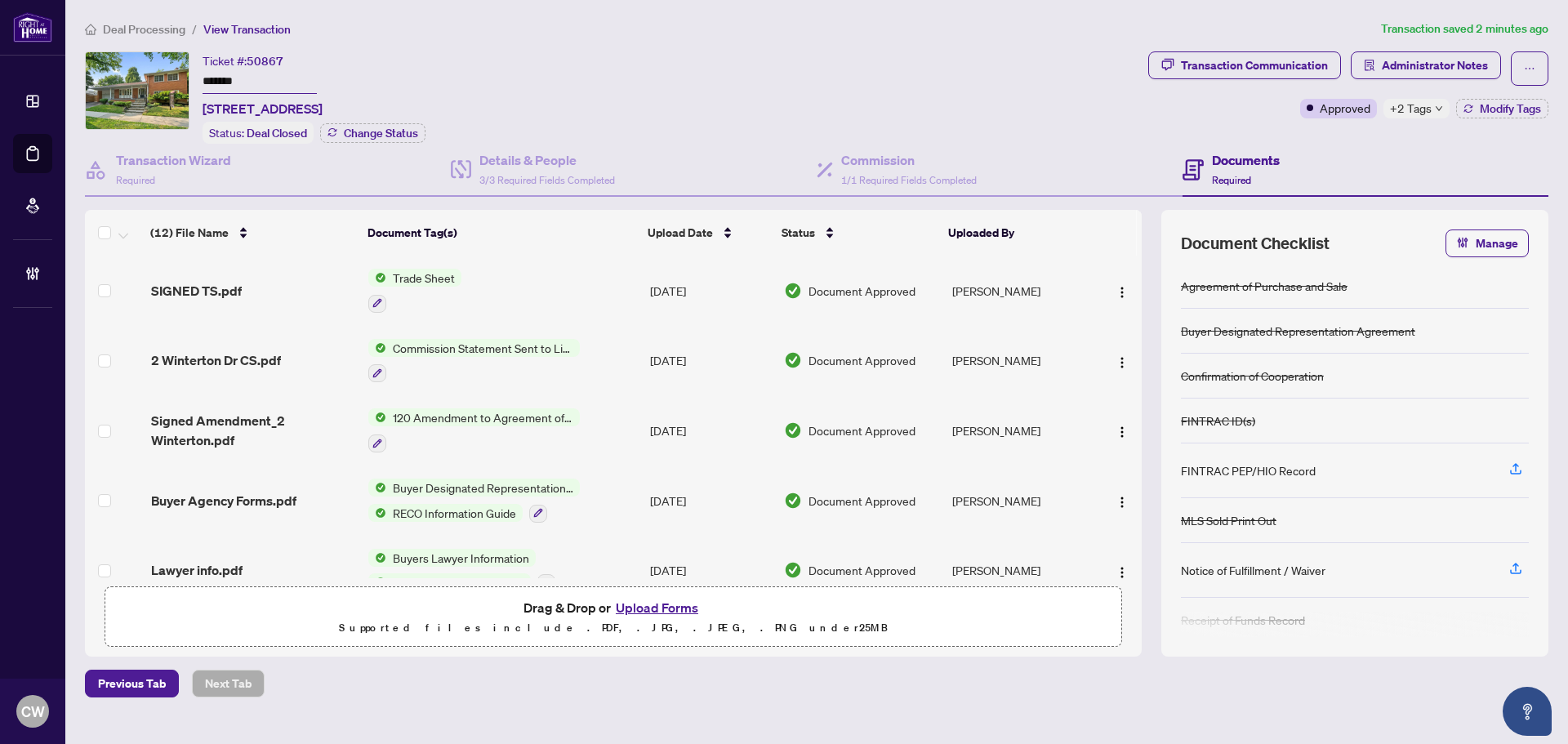
click at [686, 603] on button "Upload Forms" at bounding box center [656, 607] width 92 height 21
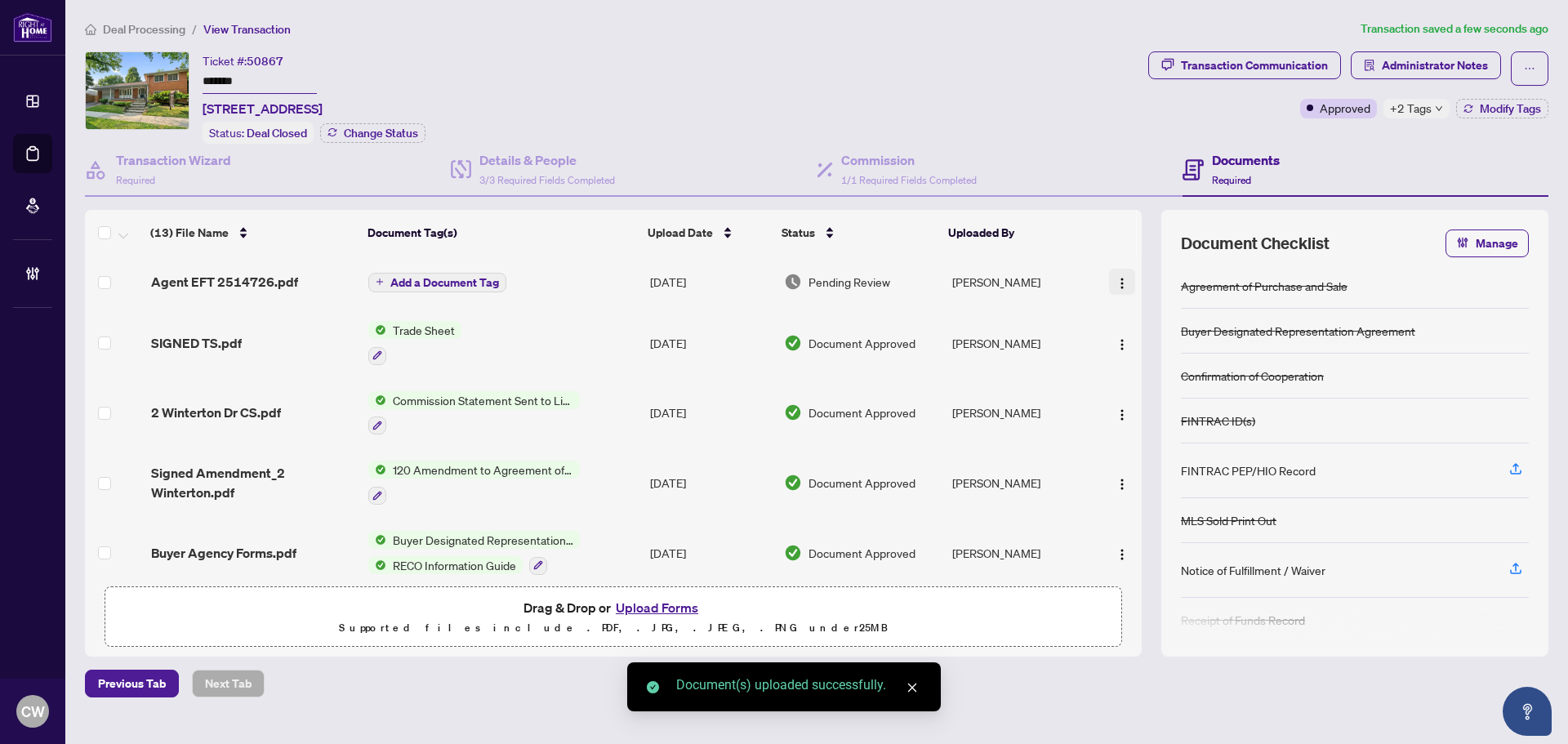
click at [1119, 277] on img "button" at bounding box center [1121, 283] width 13 height 13
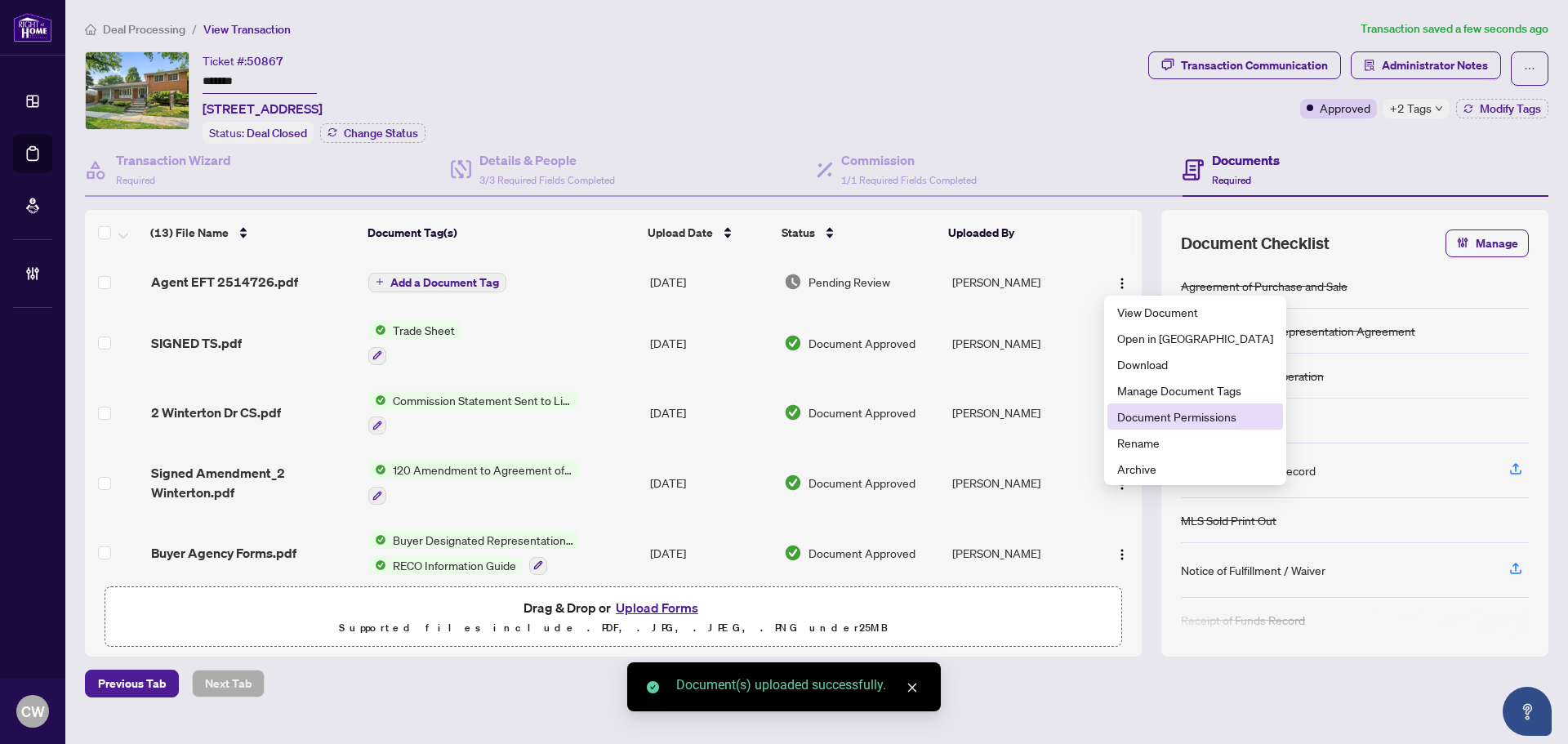
click at [1177, 412] on span "Document Permissions" at bounding box center [1194, 416] width 156 height 18
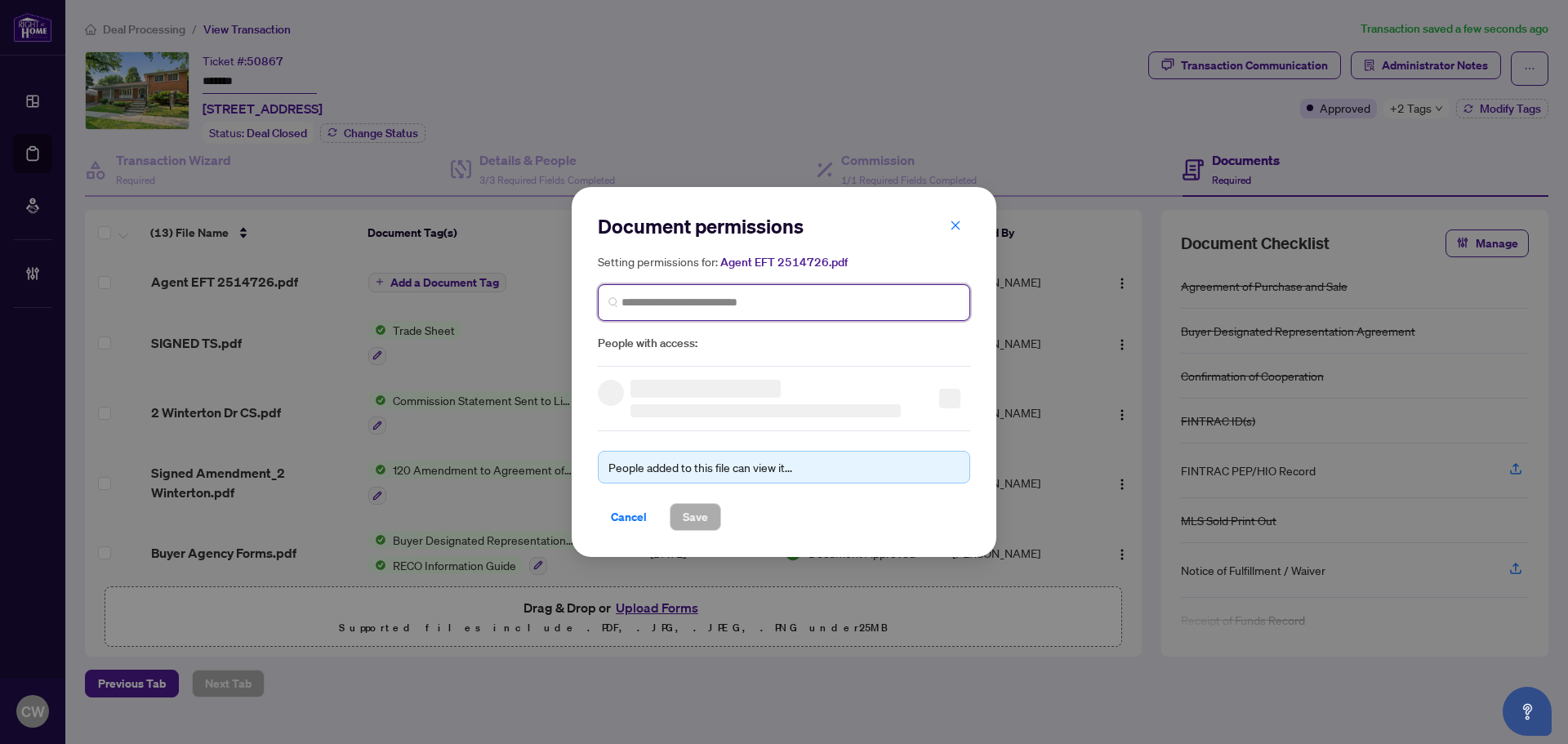
paste input "**********"
click at [860, 305] on input "search" at bounding box center [790, 302] width 338 height 17
type input "**********"
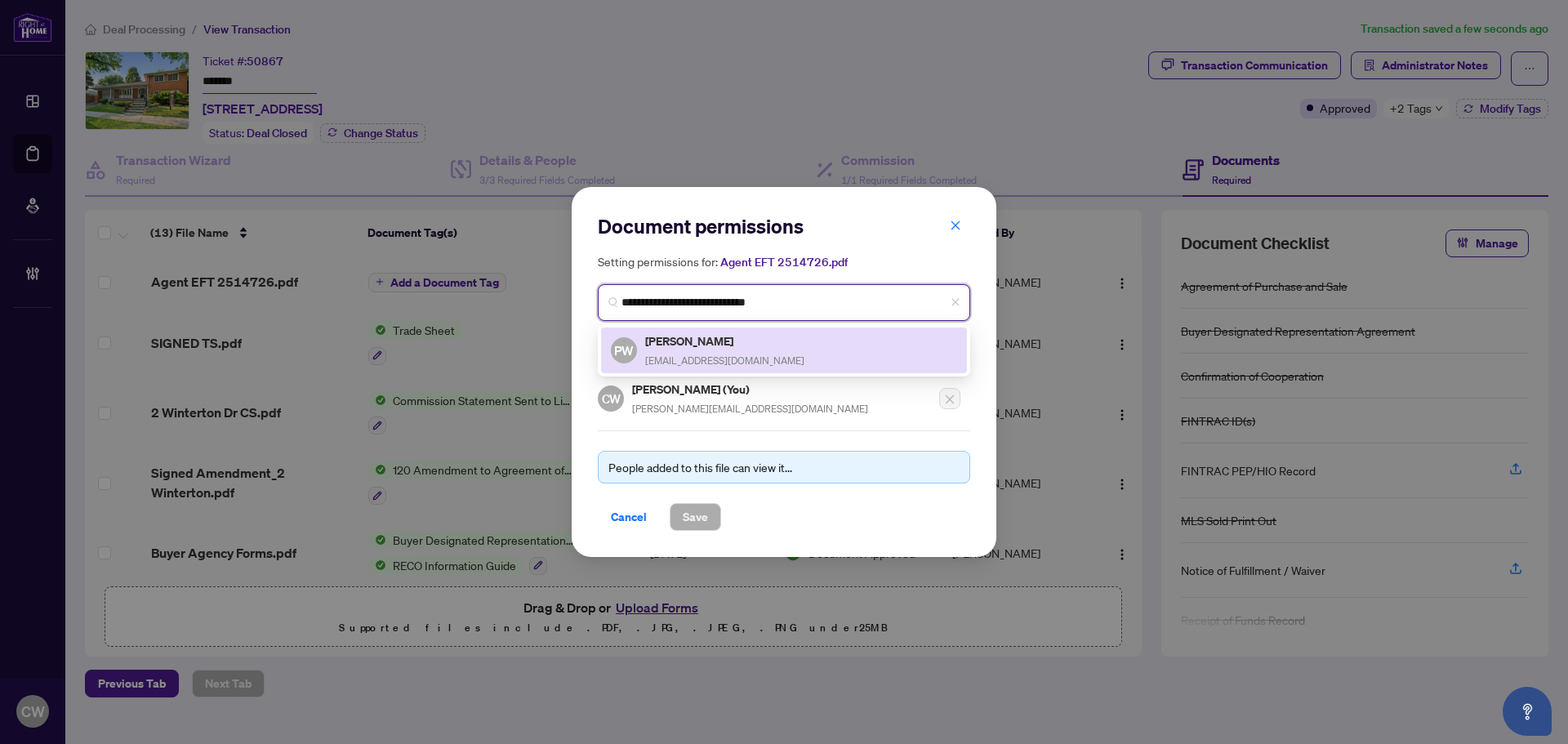
click at [719, 342] on h5 "[PERSON_NAME]" at bounding box center [725, 341] width 159 height 19
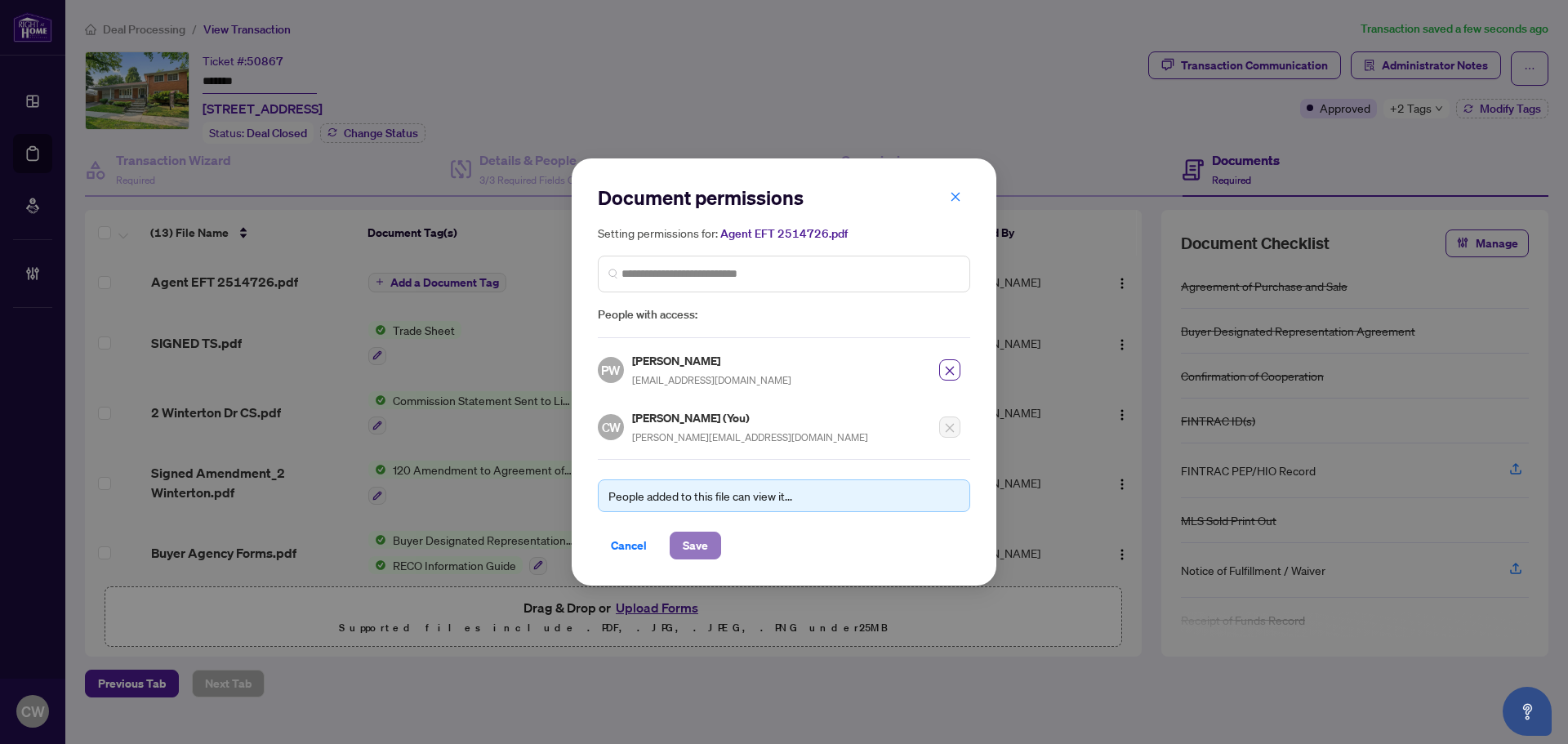
click at [685, 545] on span "Save" at bounding box center [695, 545] width 25 height 26
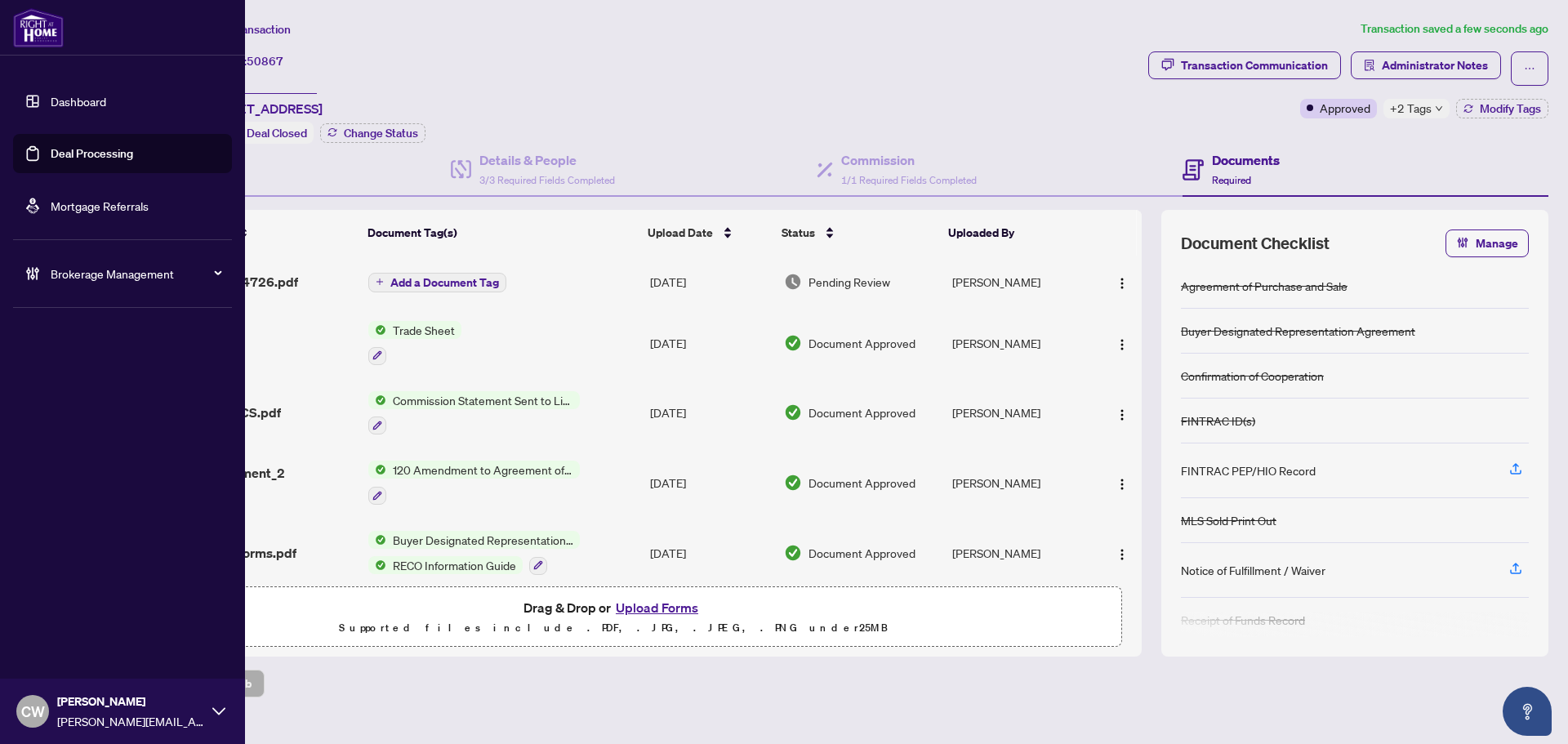
click at [58, 159] on link "Deal Processing" at bounding box center [92, 153] width 83 height 14
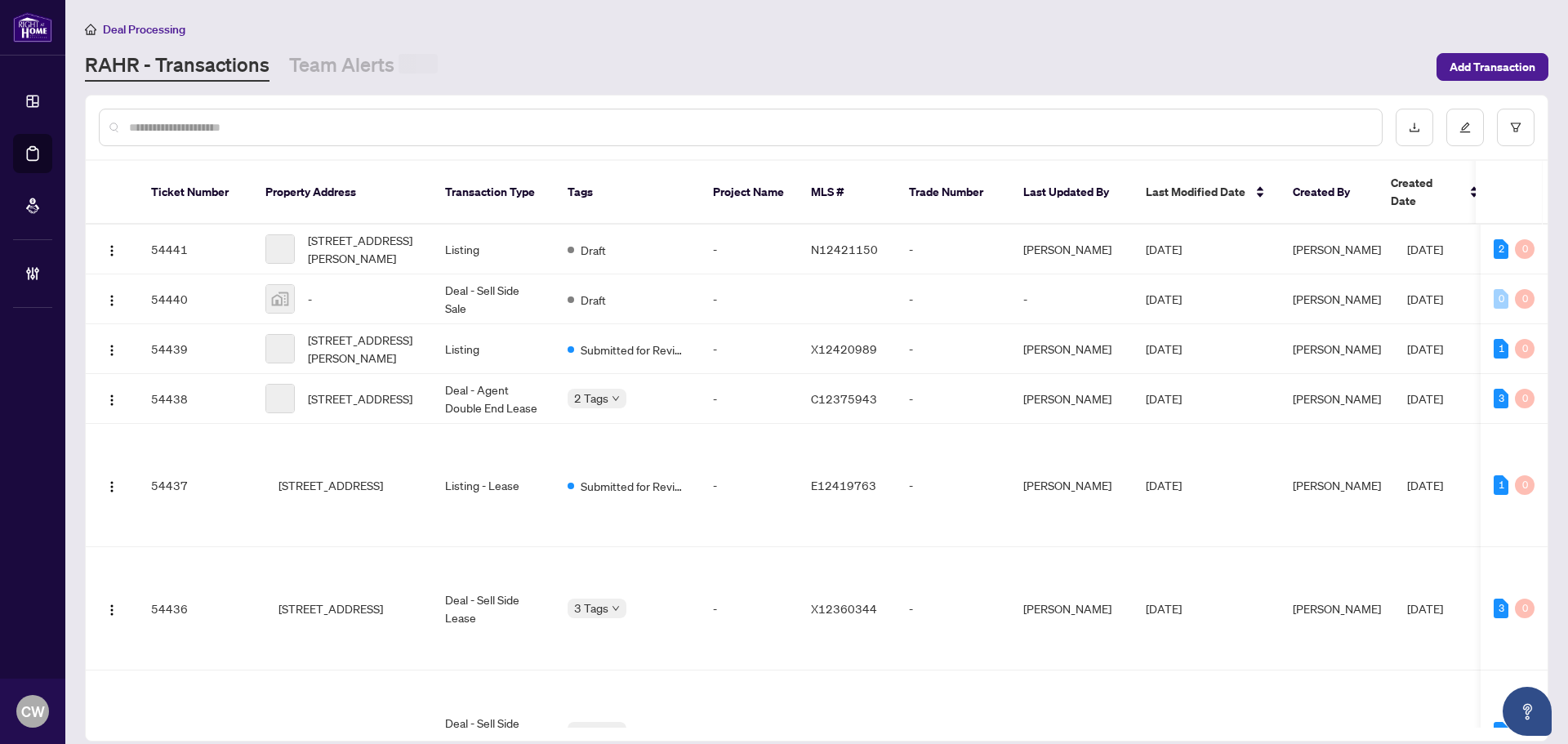
click at [264, 129] on input "text" at bounding box center [748, 127] width 1239 height 18
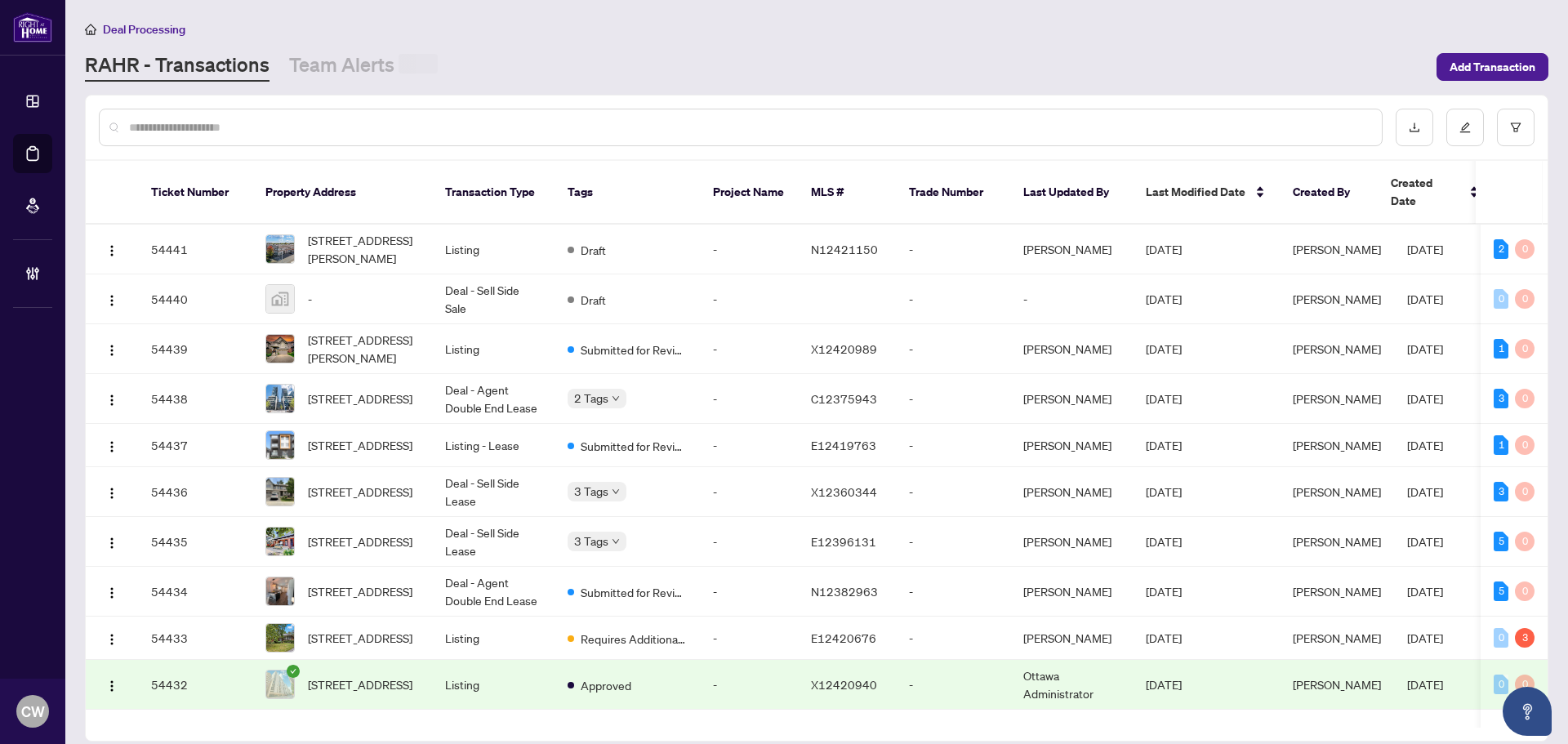
paste input "*******"
type input "*******"
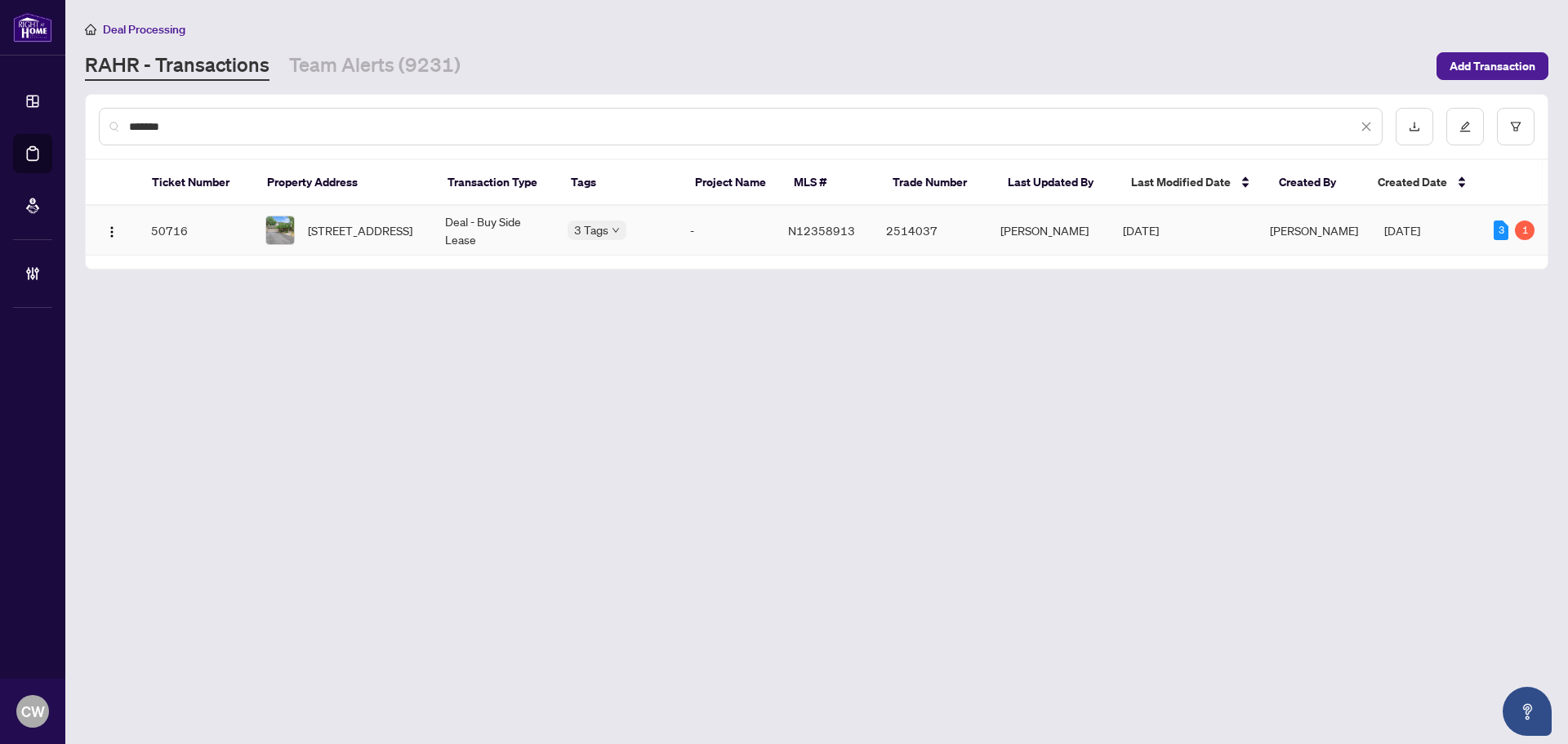
click at [341, 222] on span "[STREET_ADDRESS]" at bounding box center [360, 229] width 105 height 18
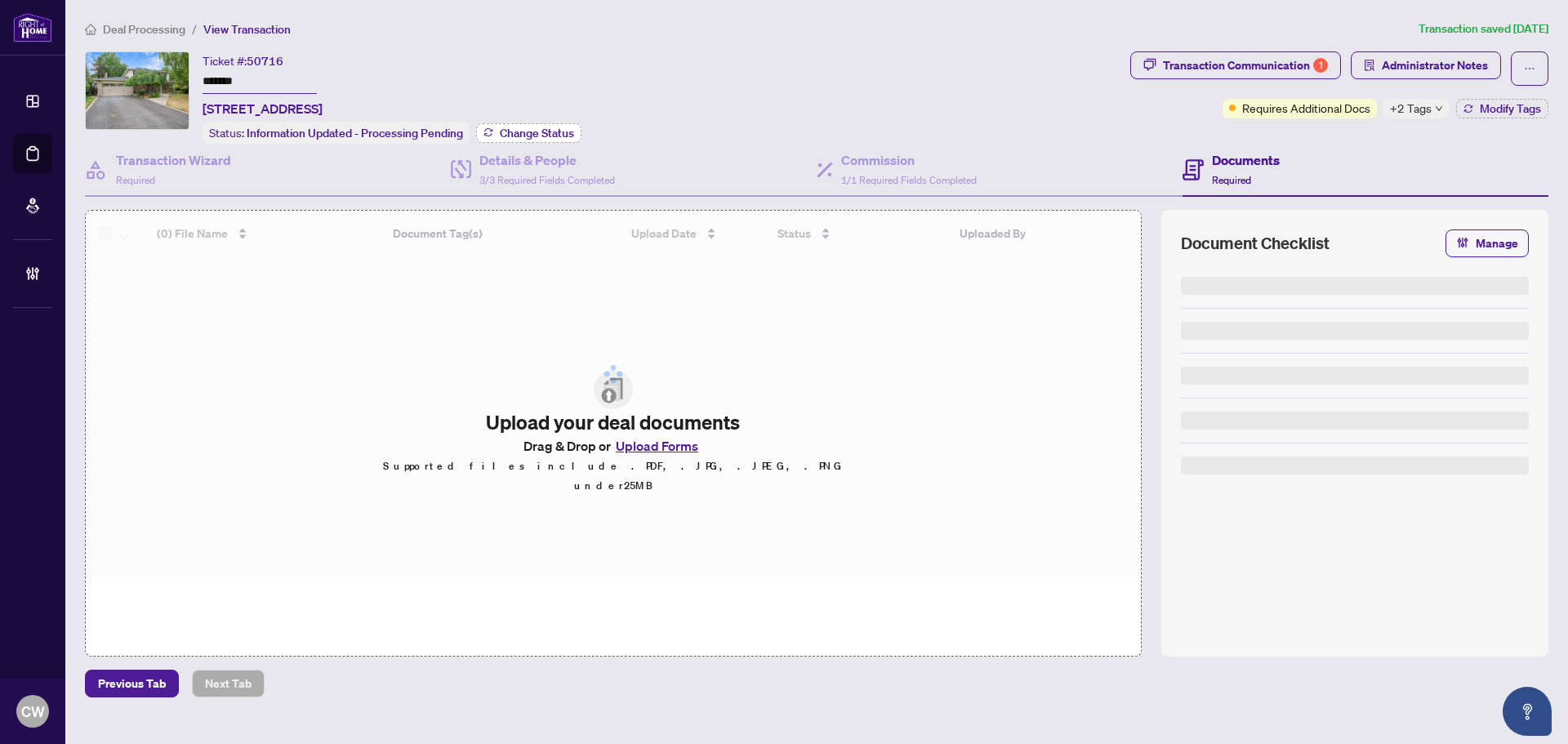
click at [543, 135] on span "Change Status" at bounding box center [536, 133] width 74 height 12
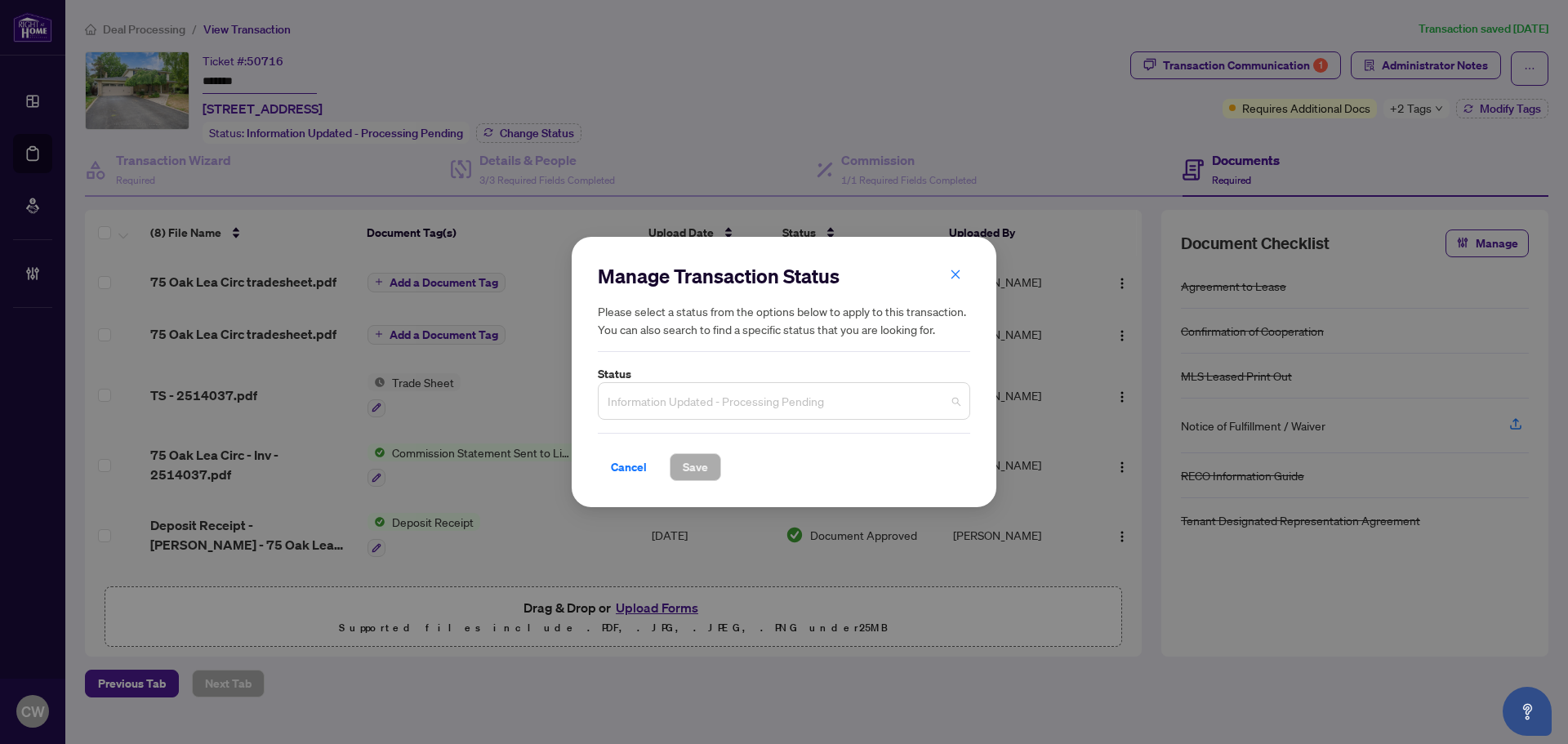
click at [745, 400] on span "Information Updated - Processing Pending" at bounding box center [784, 401] width 353 height 31
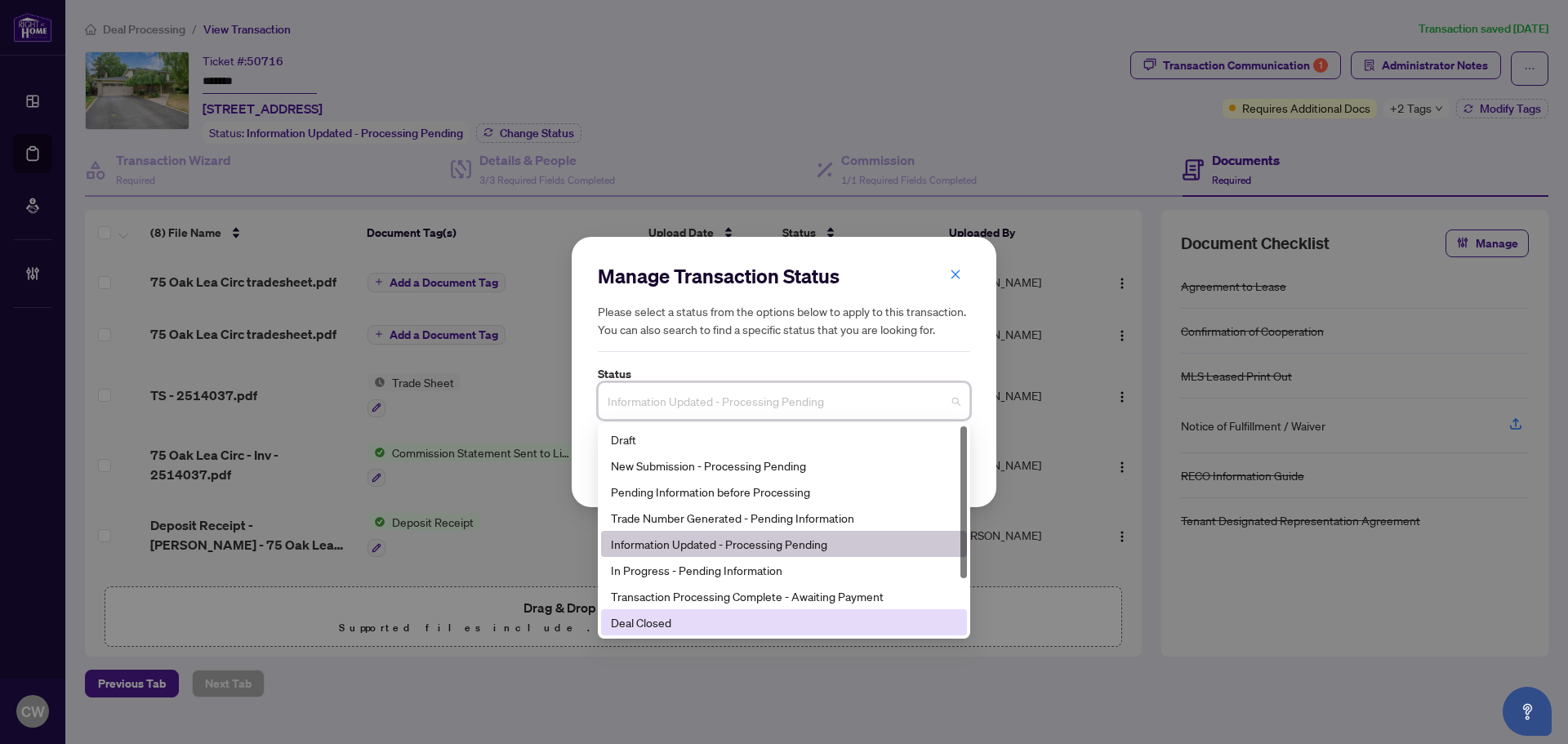
click at [691, 616] on div "Deal Closed" at bounding box center [784, 622] width 346 height 18
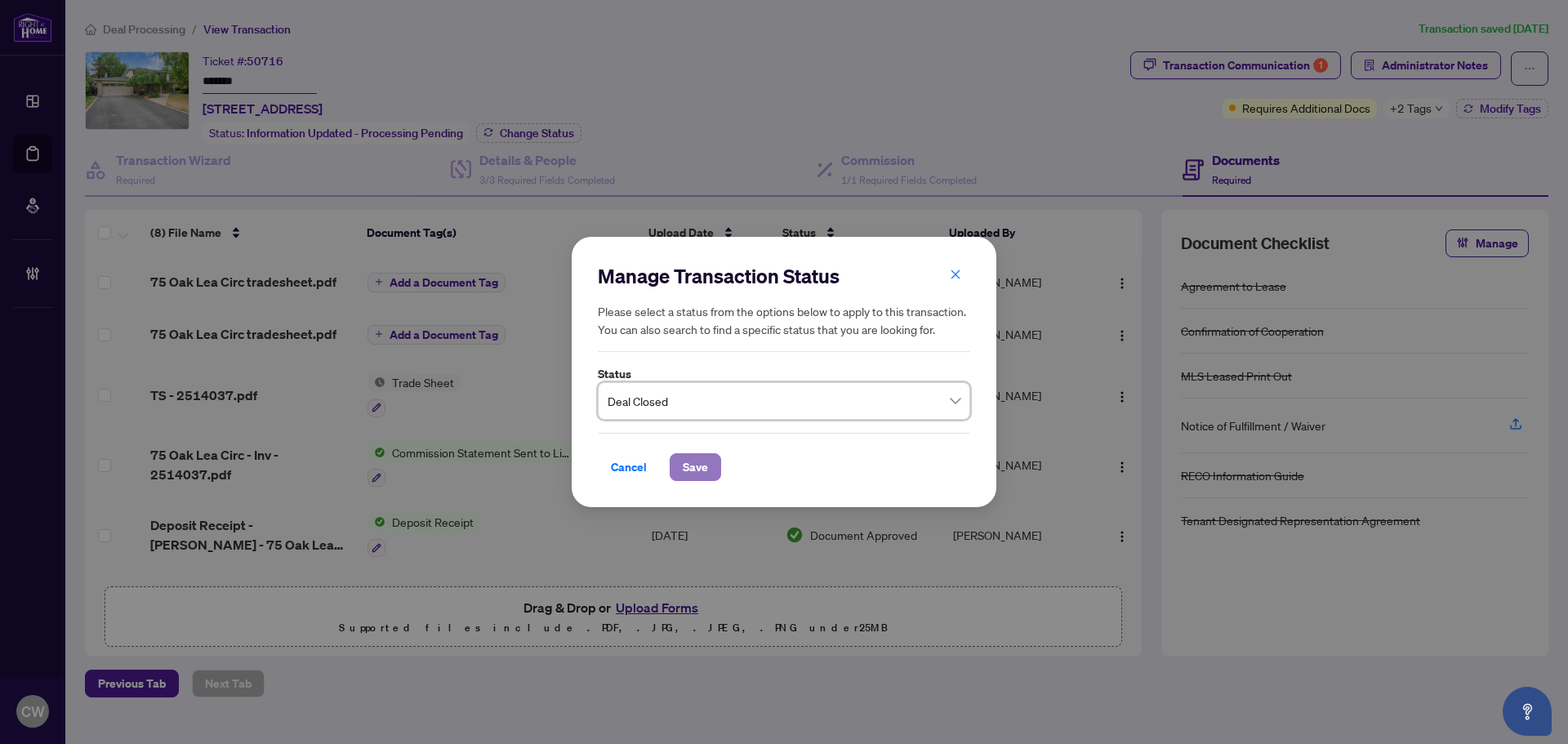
click at [684, 467] on span "Save" at bounding box center [695, 466] width 25 height 26
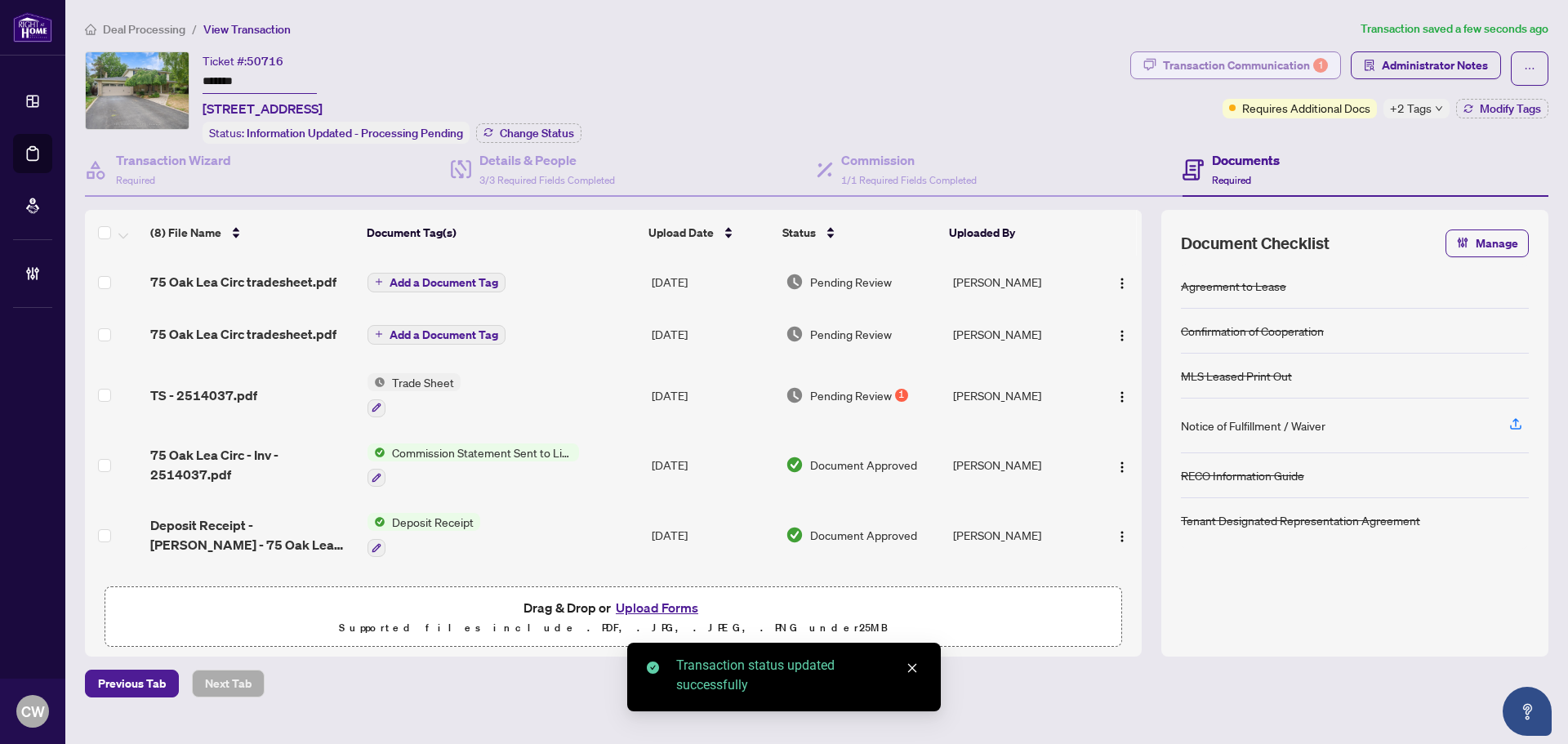
click at [1253, 65] on div "Transaction Communication 1" at bounding box center [1245, 65] width 165 height 26
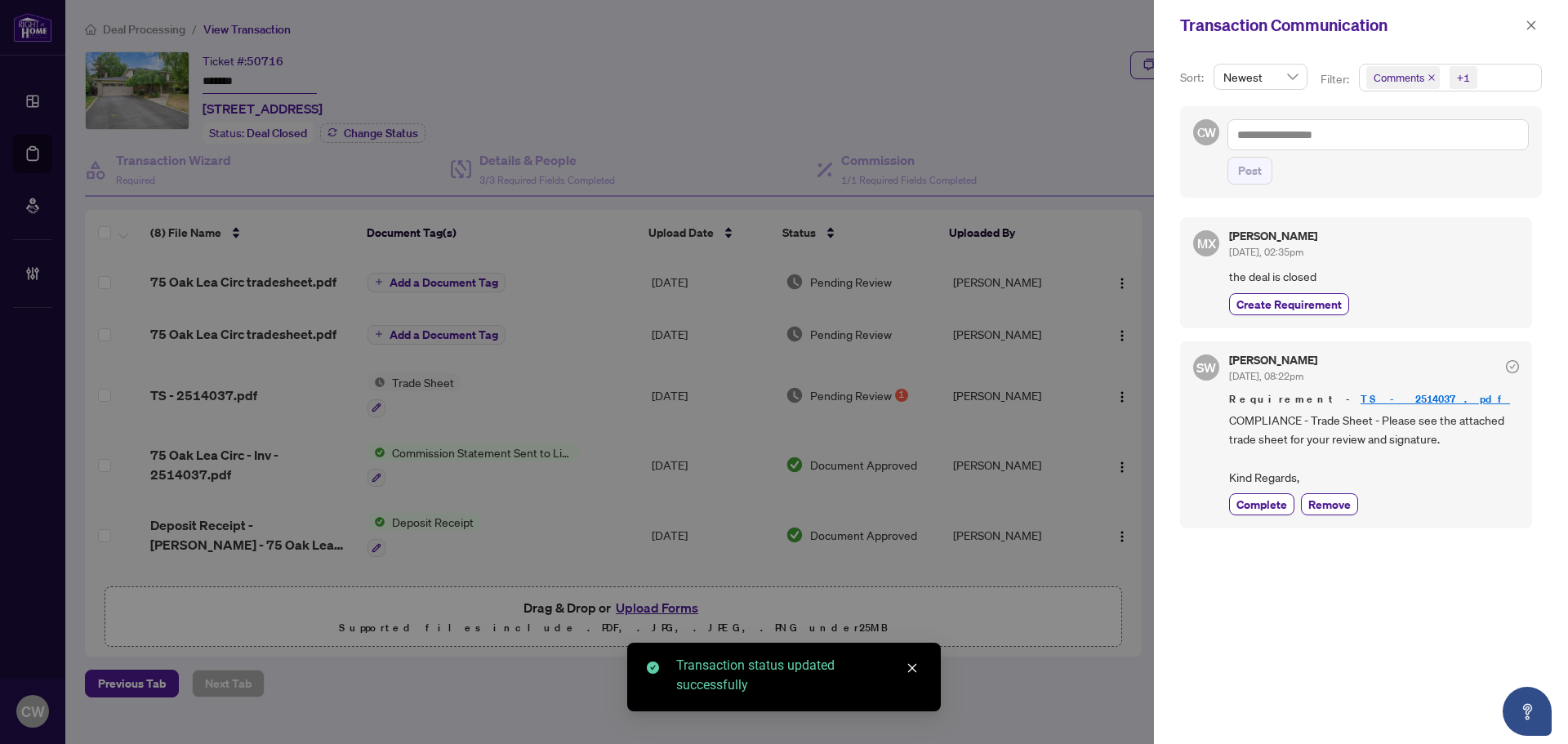
click at [1425, 78] on span "Comments" at bounding box center [1402, 77] width 73 height 23
click at [1427, 78] on icon "close" at bounding box center [1431, 78] width 8 height 8
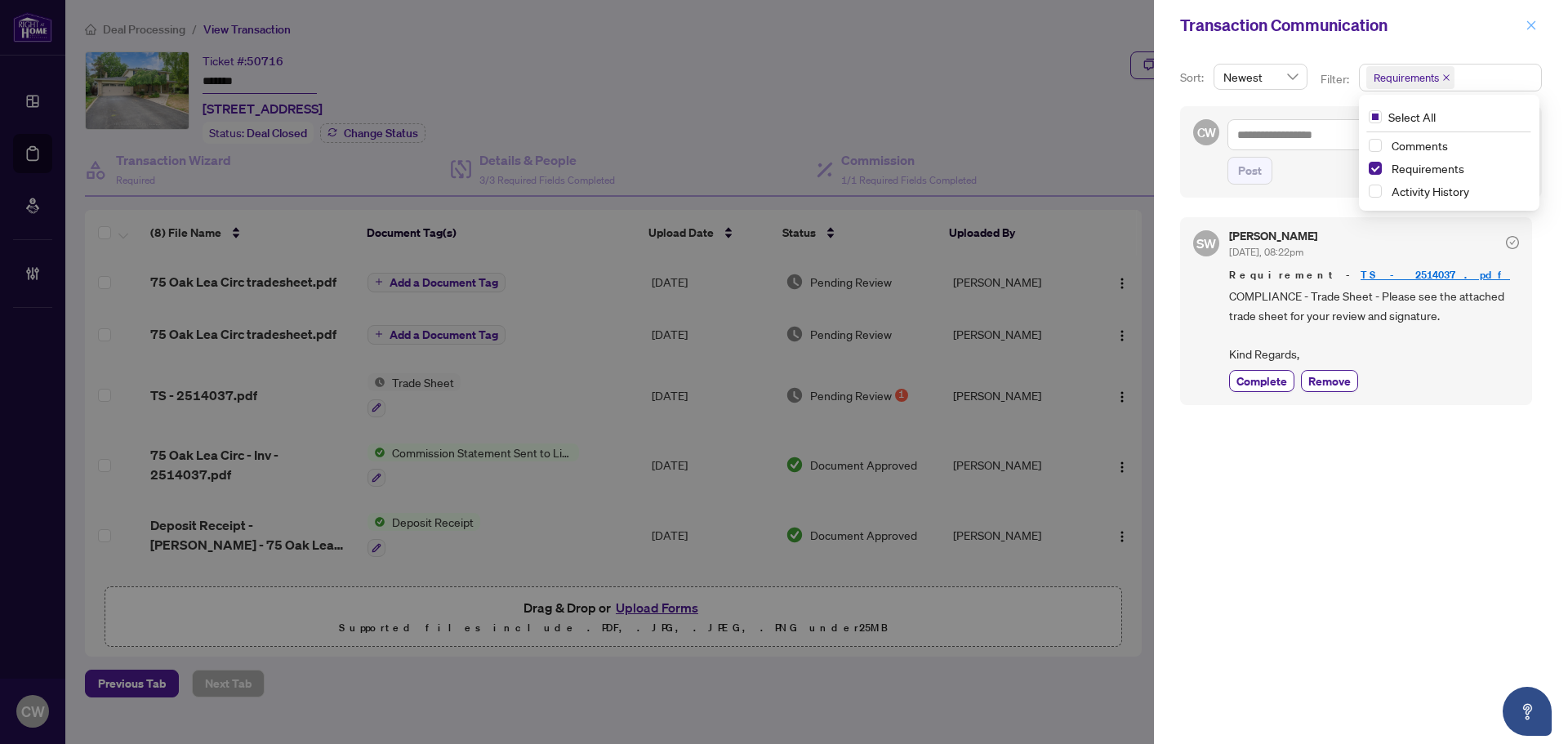
click at [1531, 31] on icon "close" at bounding box center [1531, 25] width 12 height 12
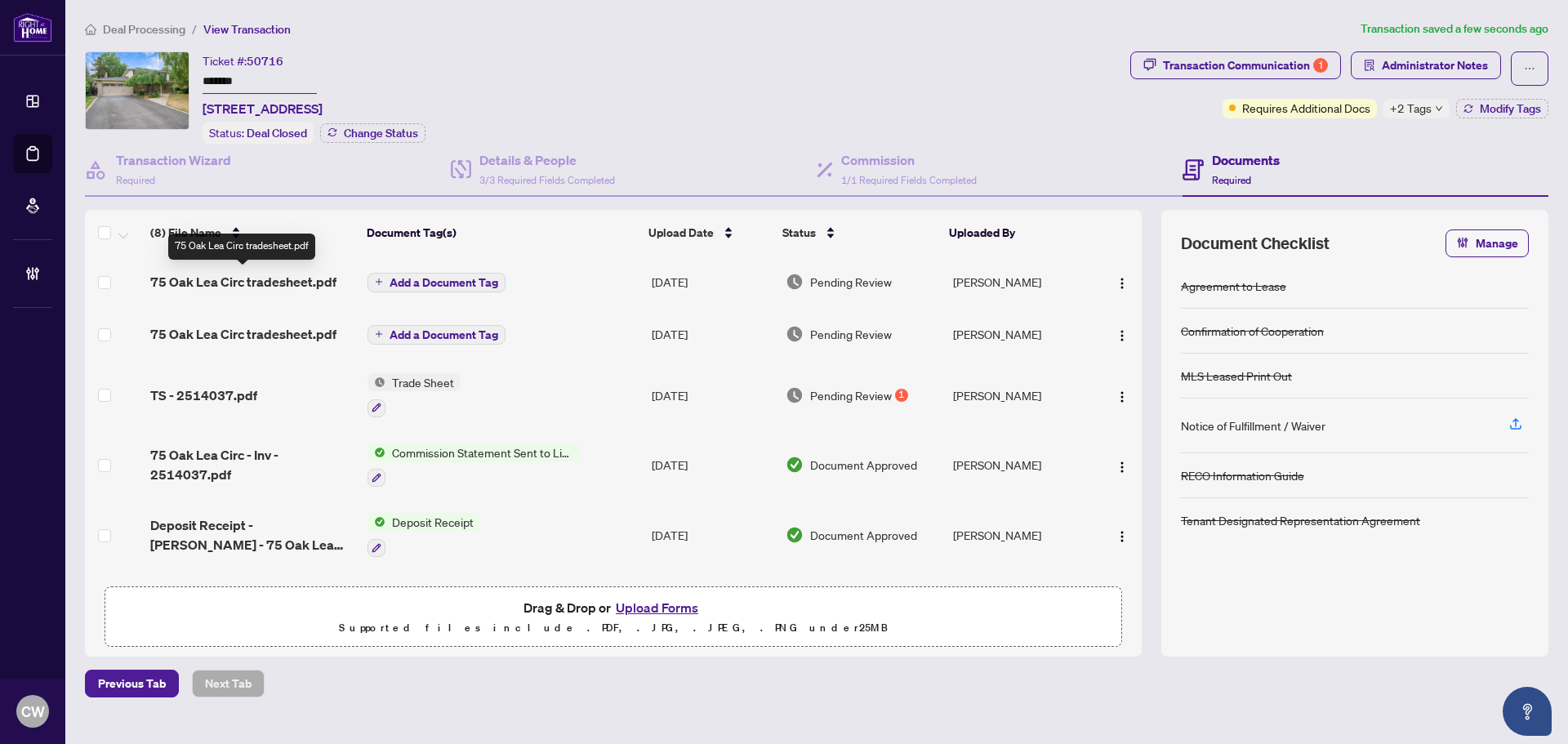
click at [282, 283] on span "75 Oak Lea Circ tradesheet.pdf" at bounding box center [243, 281] width 186 height 19
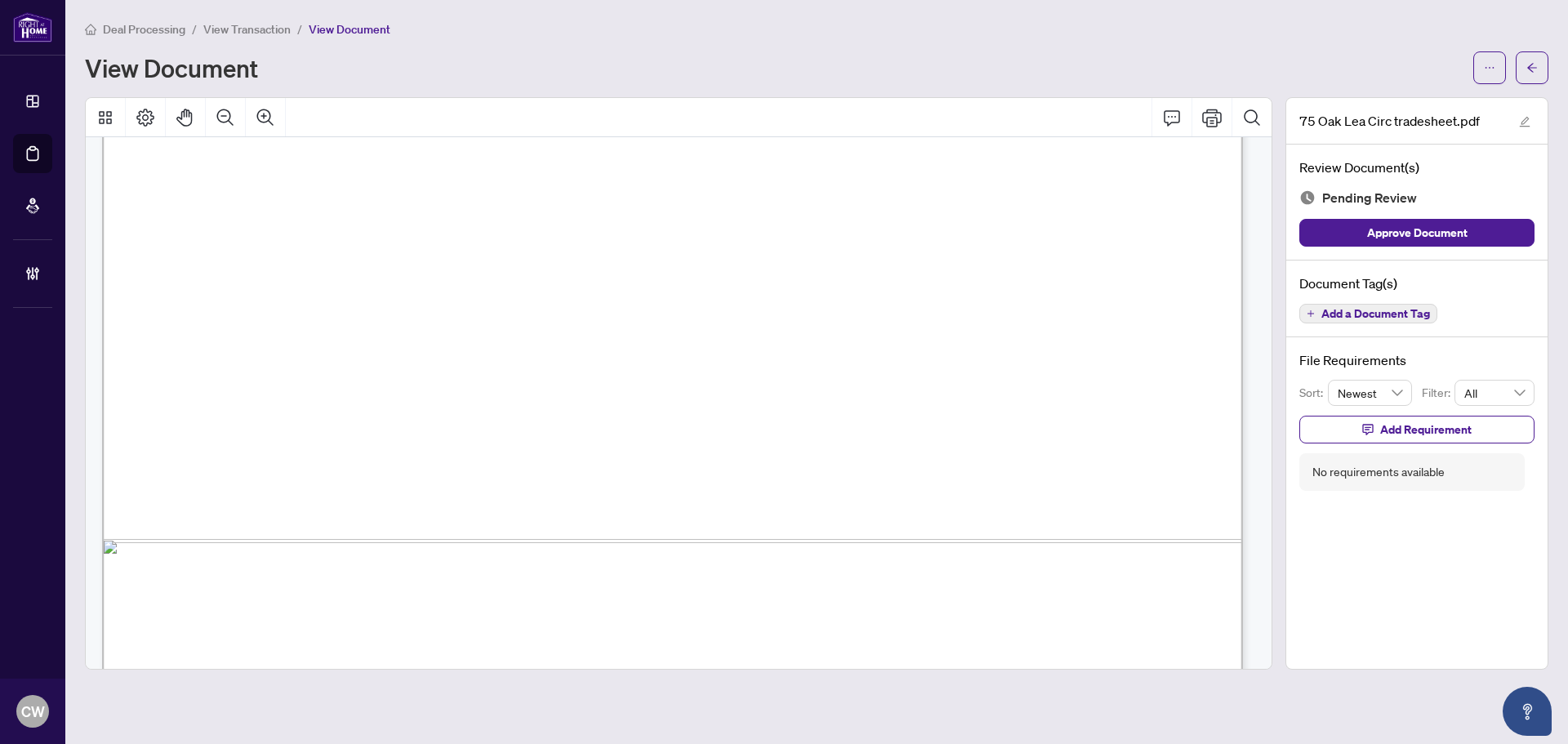
scroll to position [732, 0]
click at [1543, 58] on button "button" at bounding box center [1532, 67] width 33 height 33
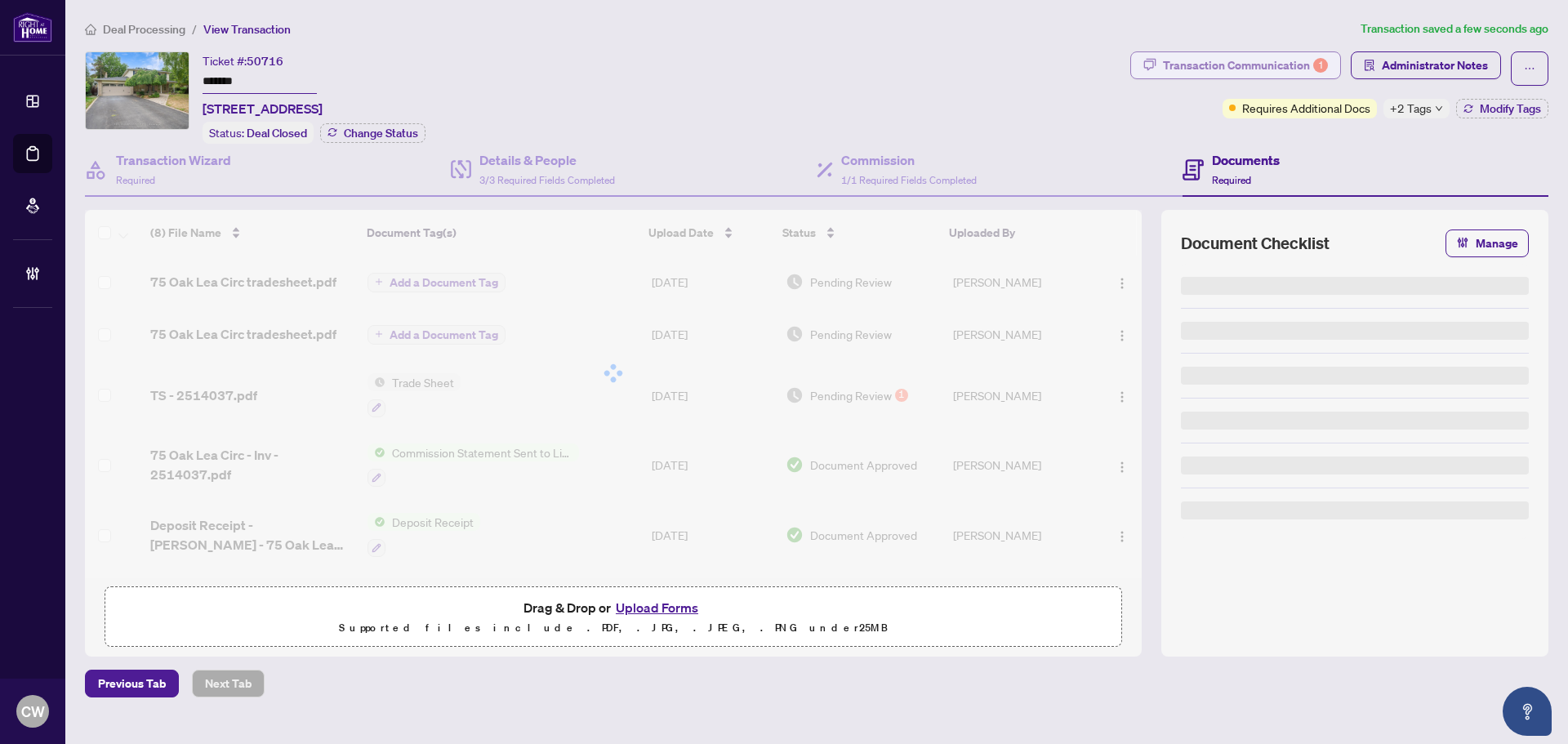
click at [1308, 64] on div "Transaction Communication 1" at bounding box center [1245, 65] width 165 height 26
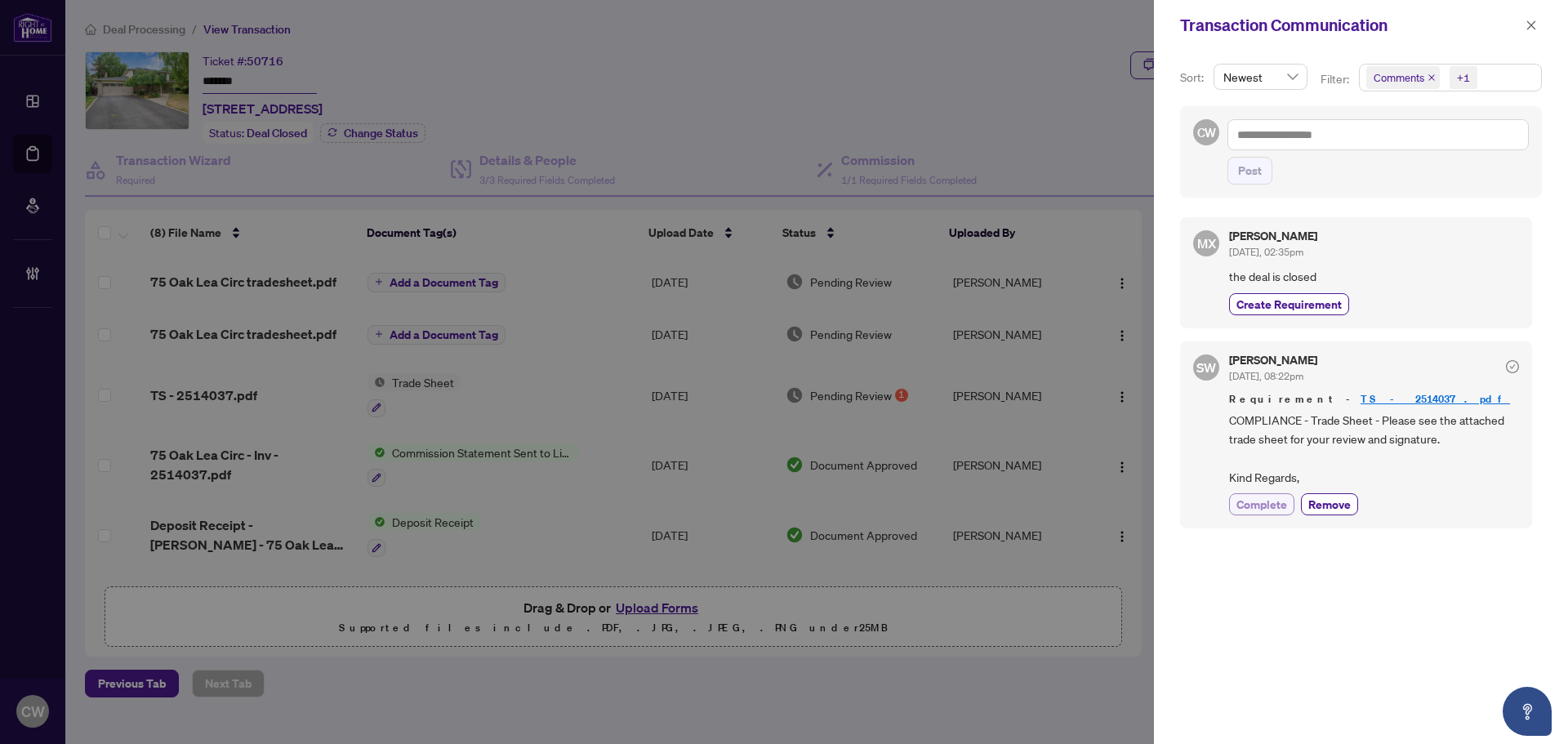
click at [1261, 504] on span "Complete" at bounding box center [1262, 504] width 51 height 17
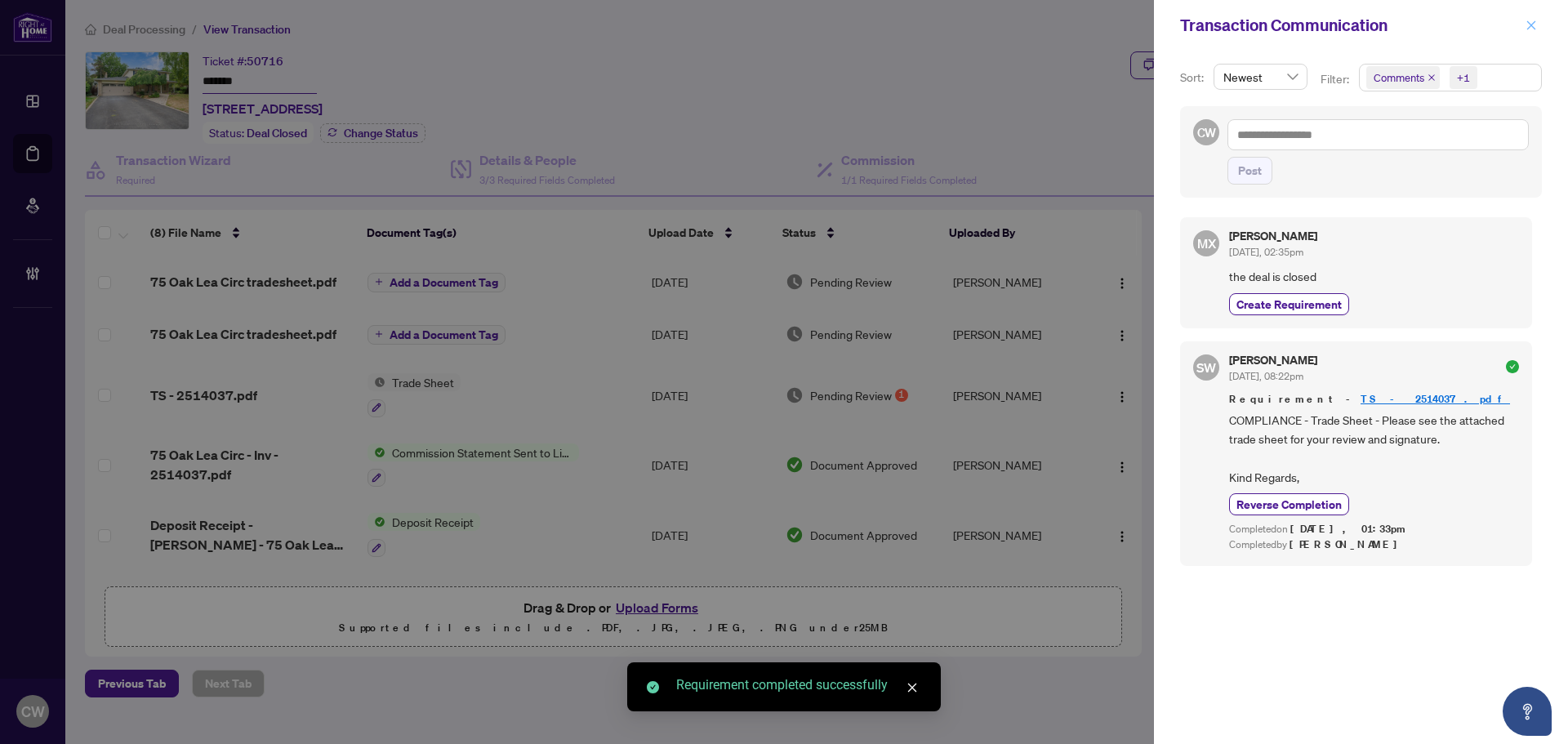
click at [1528, 24] on icon "close" at bounding box center [1531, 25] width 12 height 12
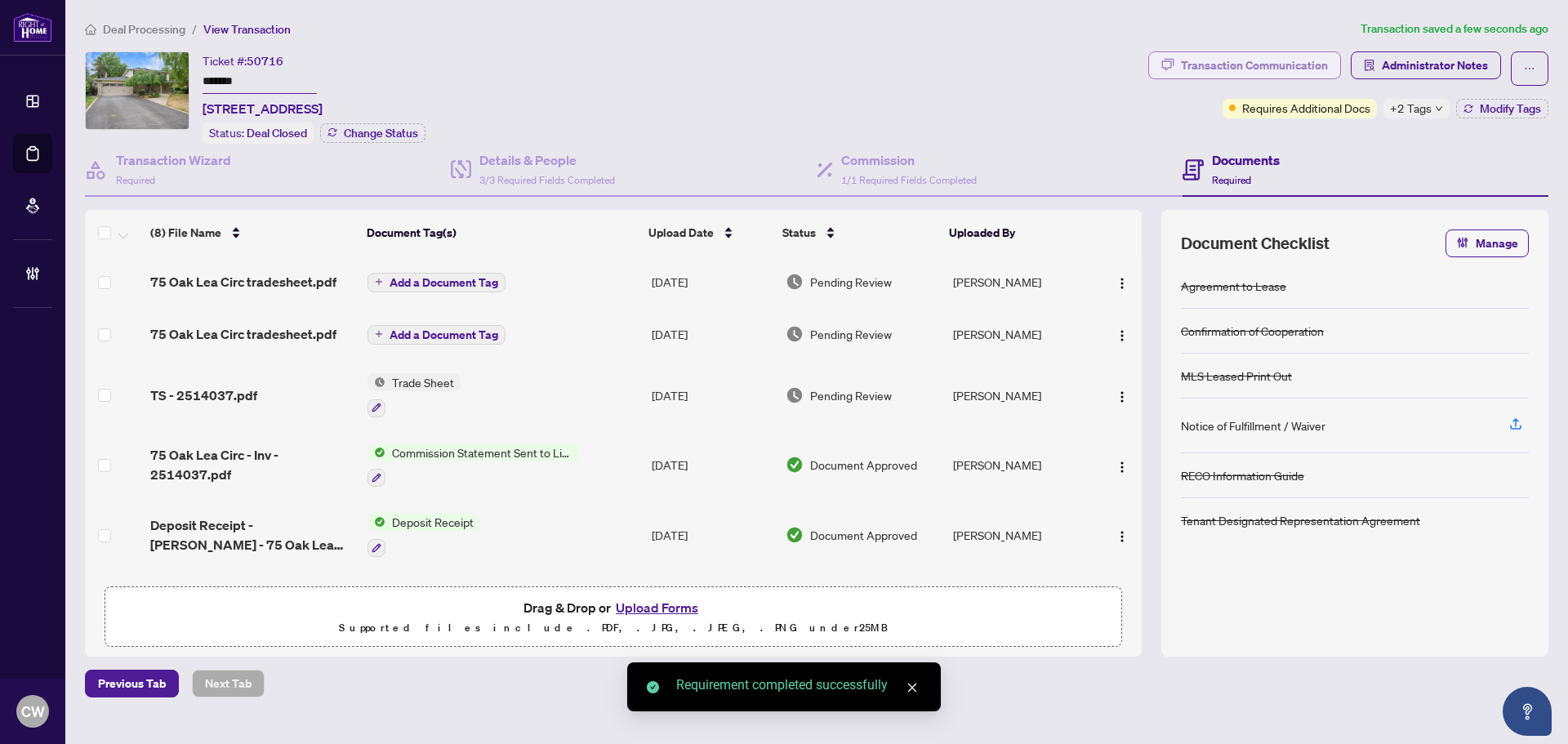
click at [1237, 68] on div "Transaction Communication" at bounding box center [1254, 65] width 147 height 26
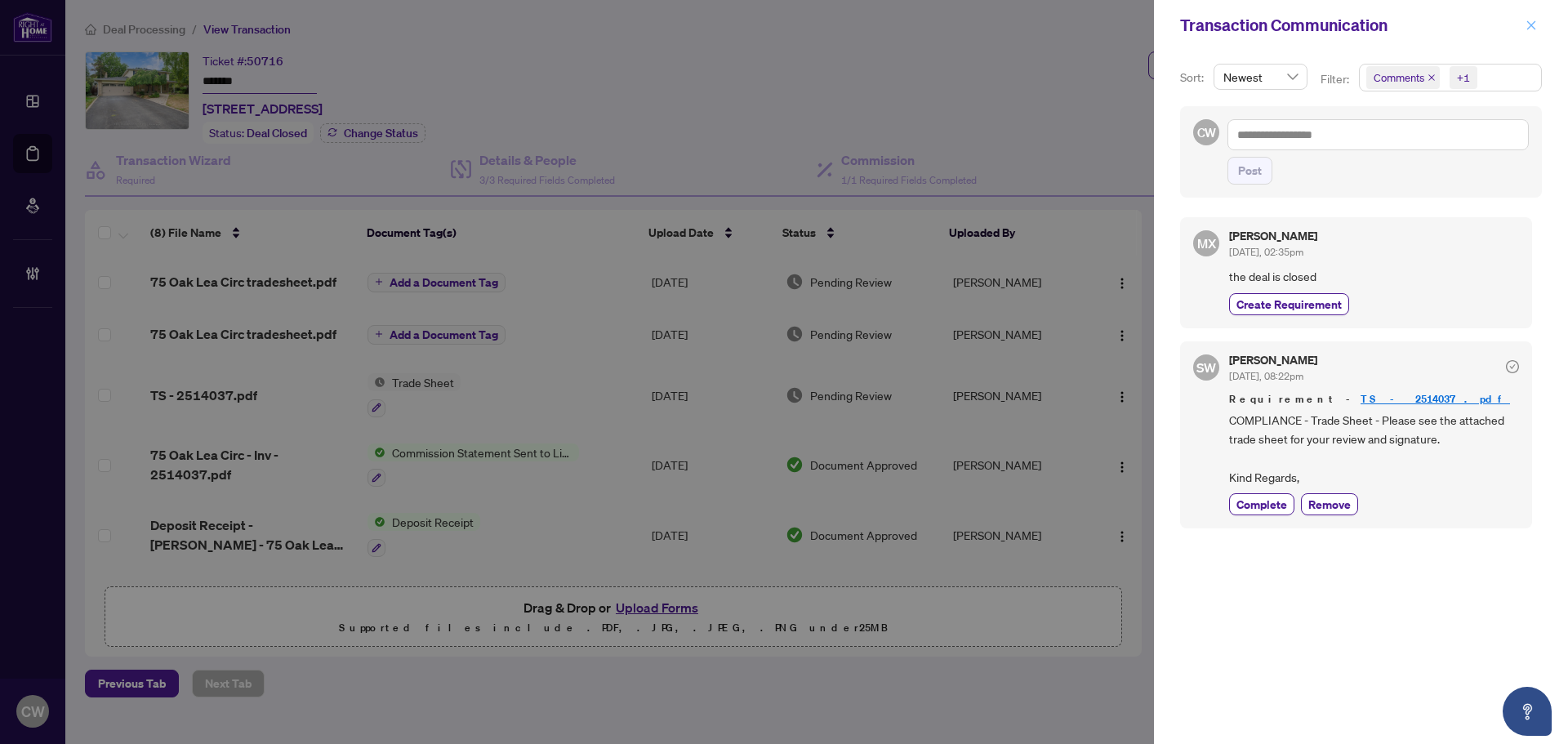
click at [1533, 27] on icon "close" at bounding box center [1531, 25] width 12 height 12
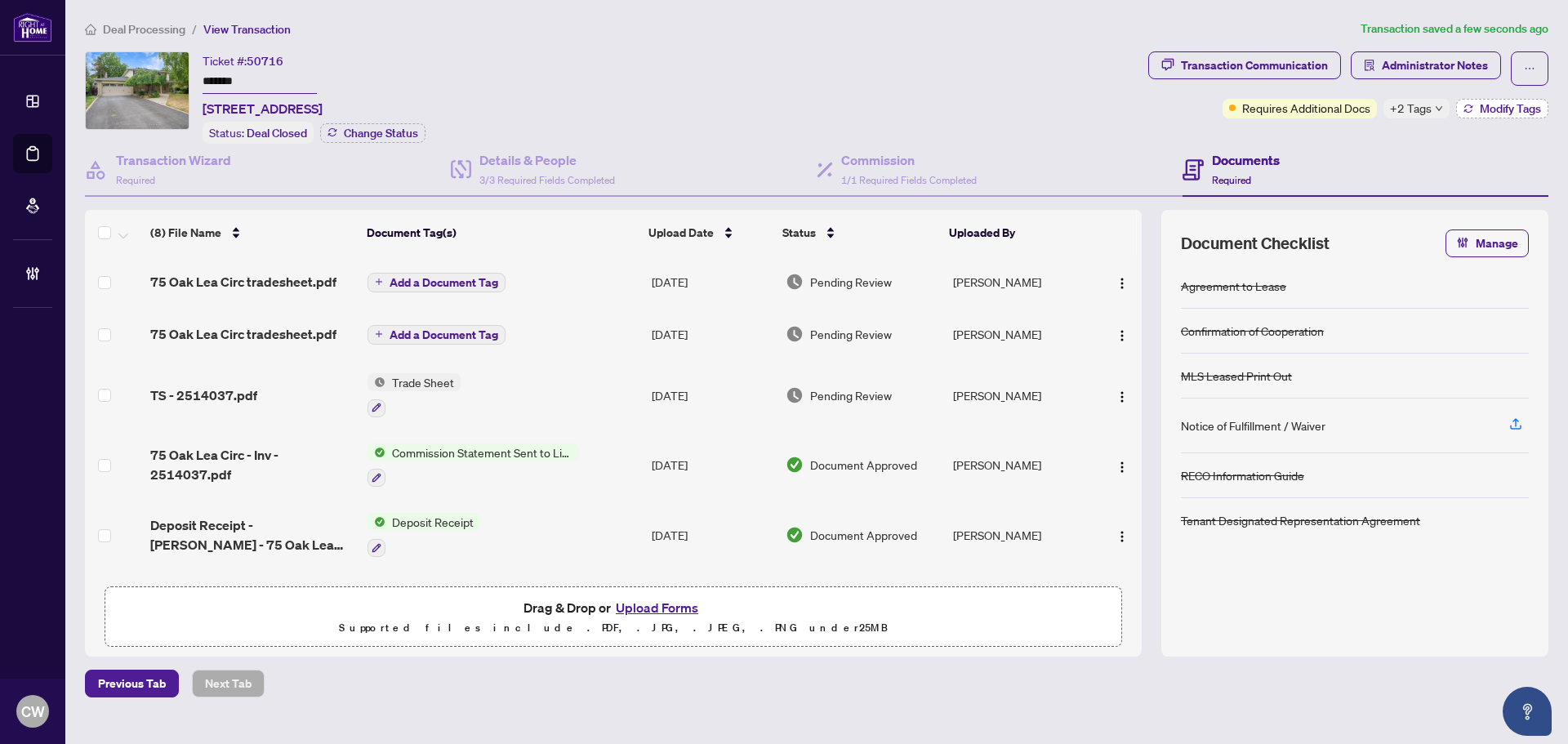
click at [1494, 114] on span "Modify Tags" at bounding box center [1510, 109] width 62 height 12
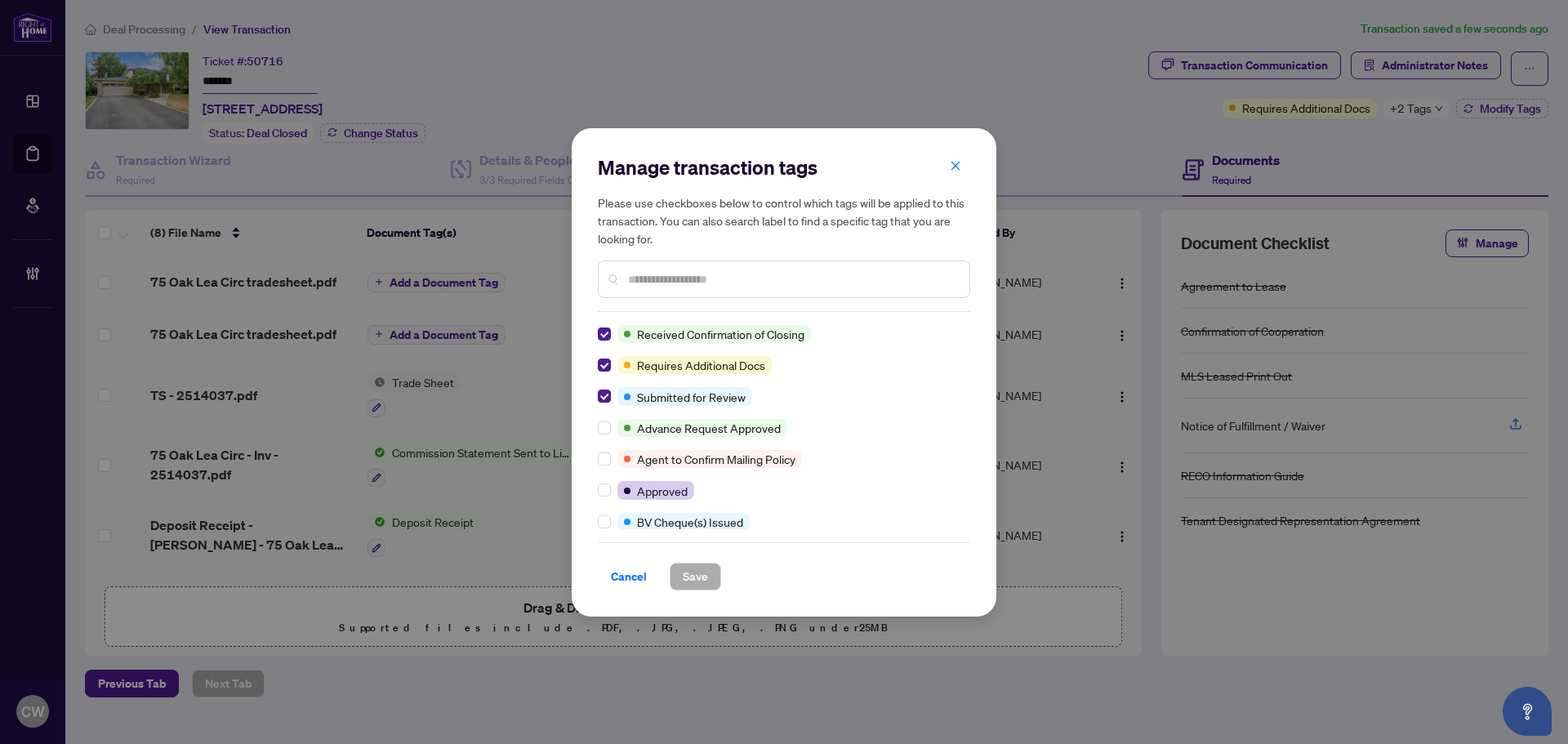
click at [595, 330] on div "Manage transaction tags Please use checkboxes below to control which tags will …" at bounding box center [784, 372] width 424 height 488
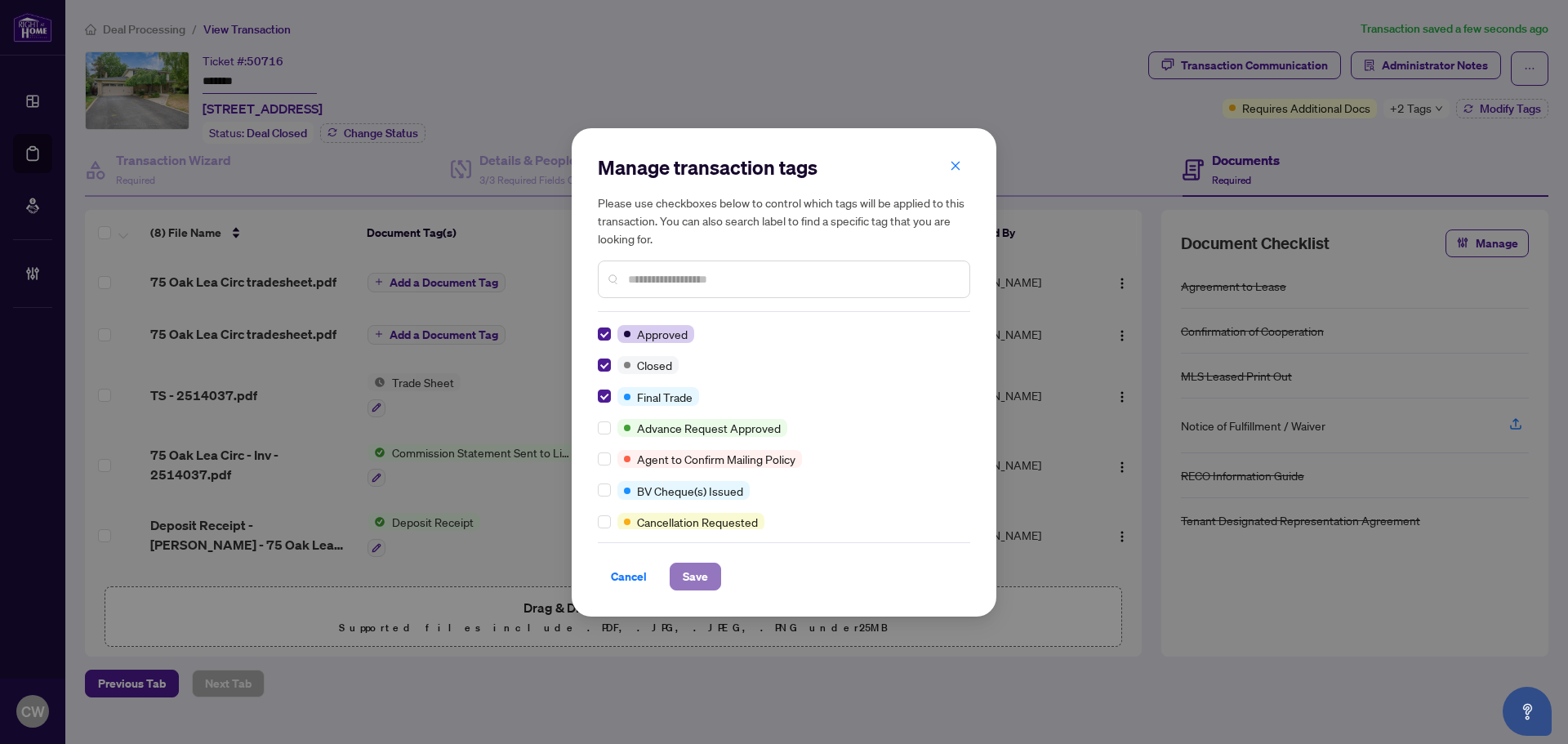
click at [697, 579] on span "Save" at bounding box center [695, 576] width 25 height 26
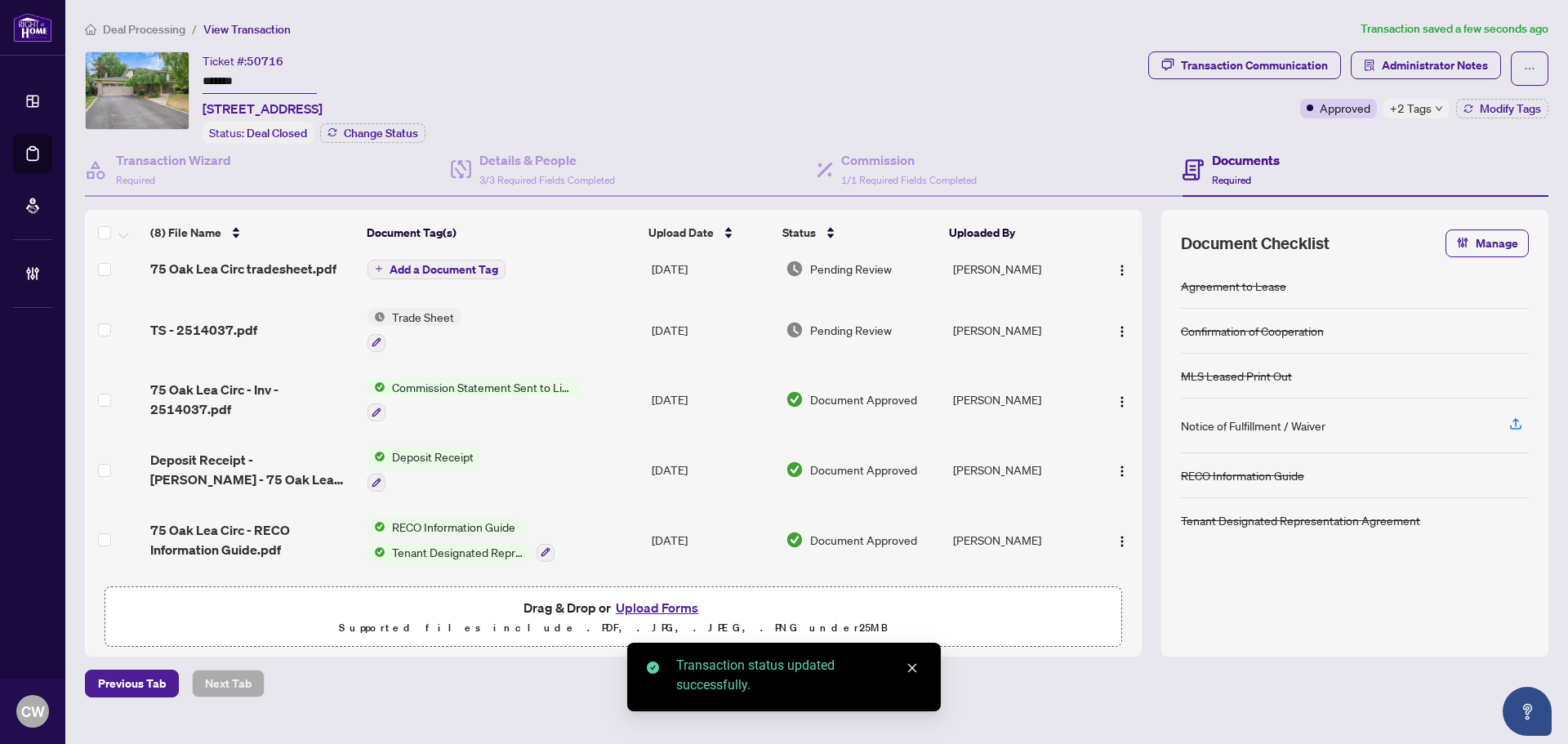
scroll to position [206, 0]
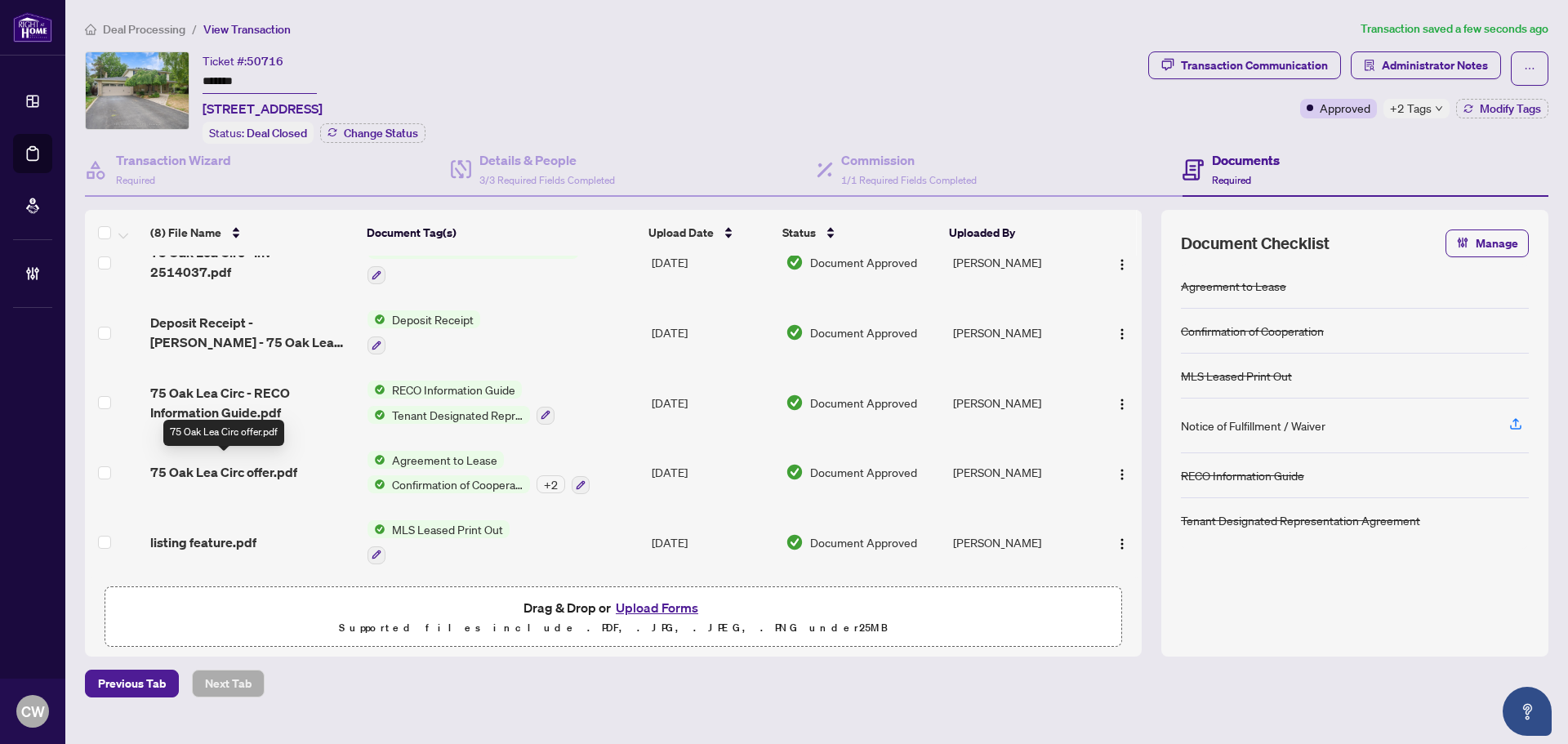
click at [245, 462] on span "75 Oak Lea Circ offer.pdf" at bounding box center [224, 472] width 147 height 19
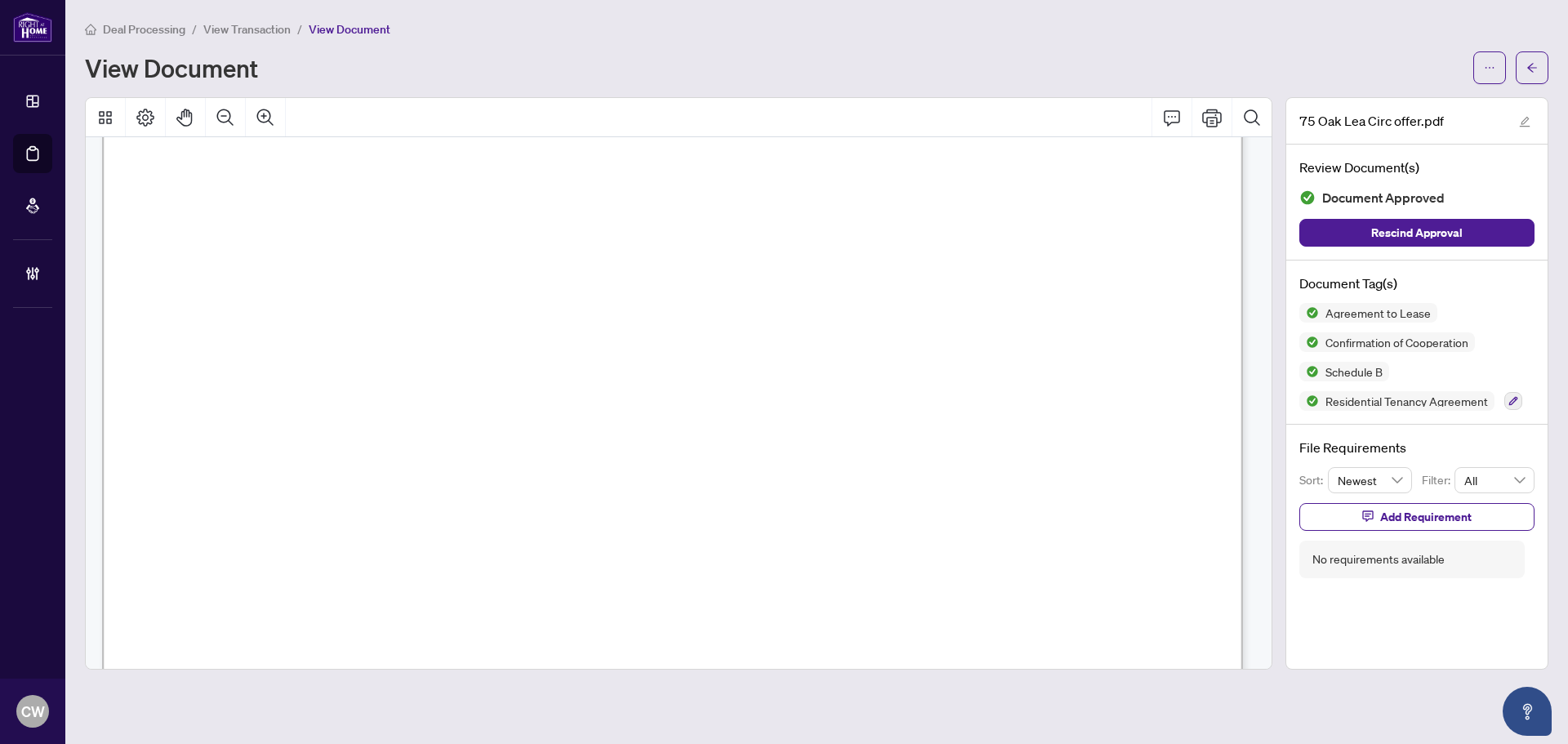
scroll to position [3430, 0]
click at [1536, 72] on icon "arrow-left" at bounding box center [1532, 68] width 12 height 12
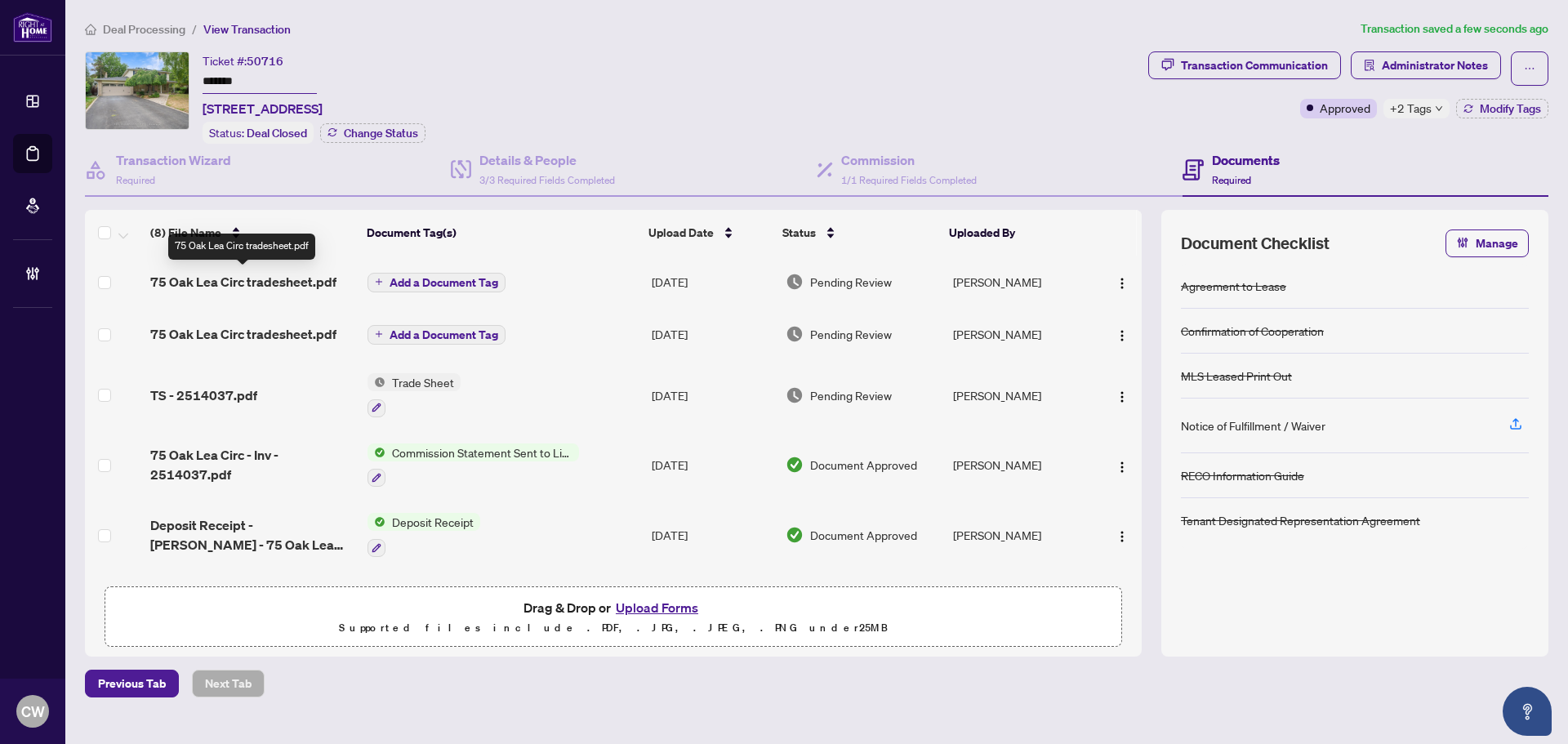
click at [266, 280] on span "75 Oak Lea Circ tradesheet.pdf" at bounding box center [243, 281] width 186 height 19
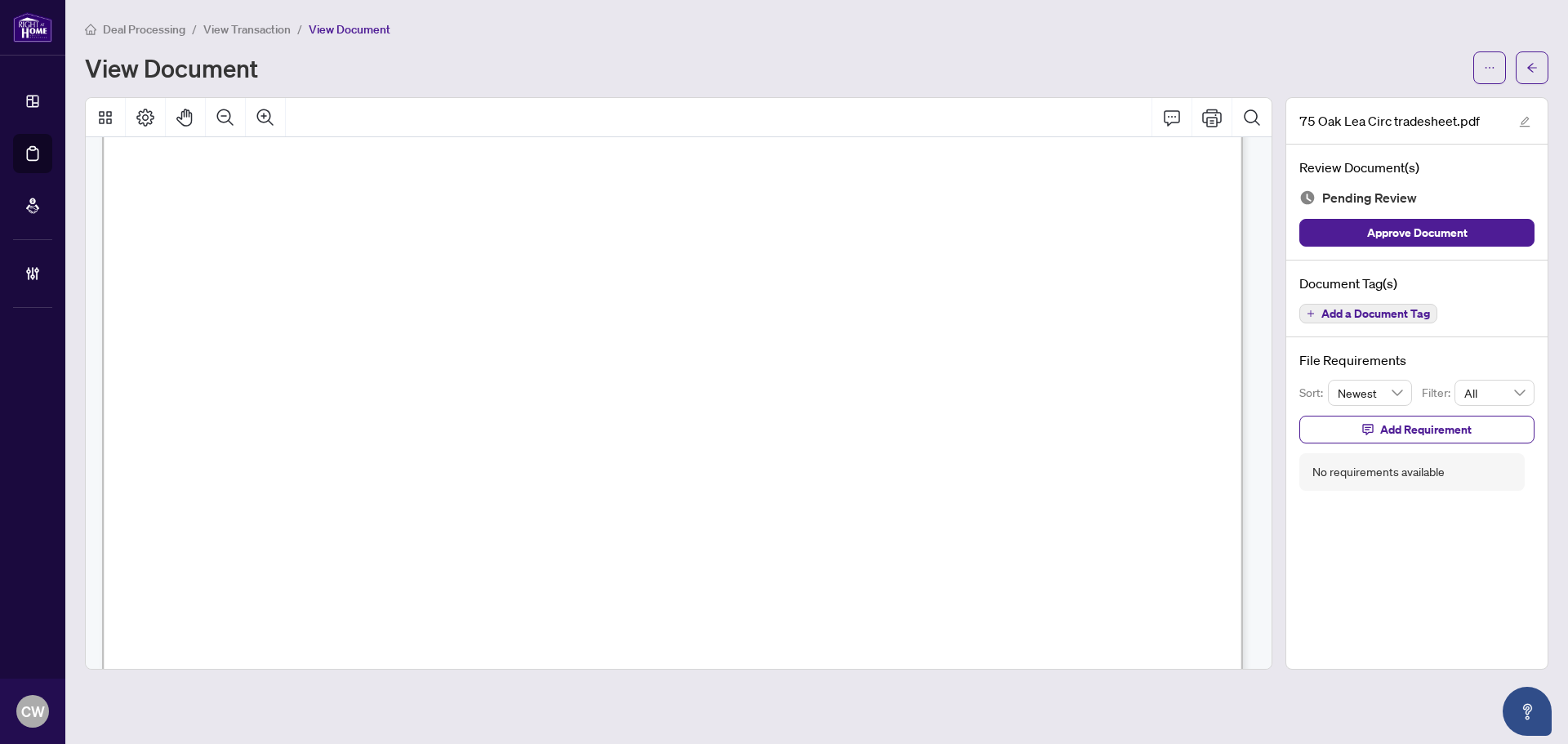
scroll to position [326, 0]
click at [1526, 65] on icon "arrow-left" at bounding box center [1532, 68] width 12 height 12
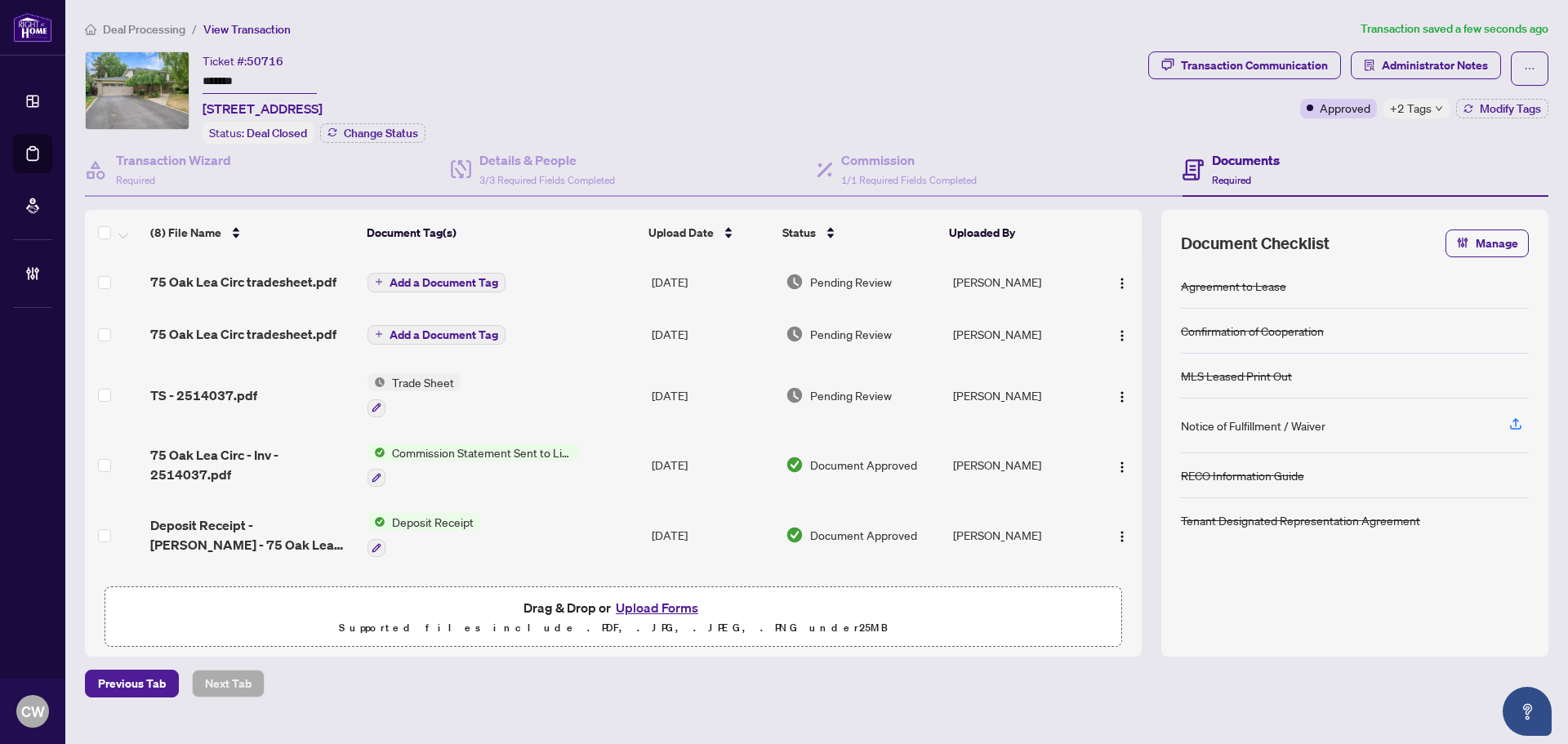
click at [658, 602] on button "Upload Forms" at bounding box center [656, 607] width 92 height 21
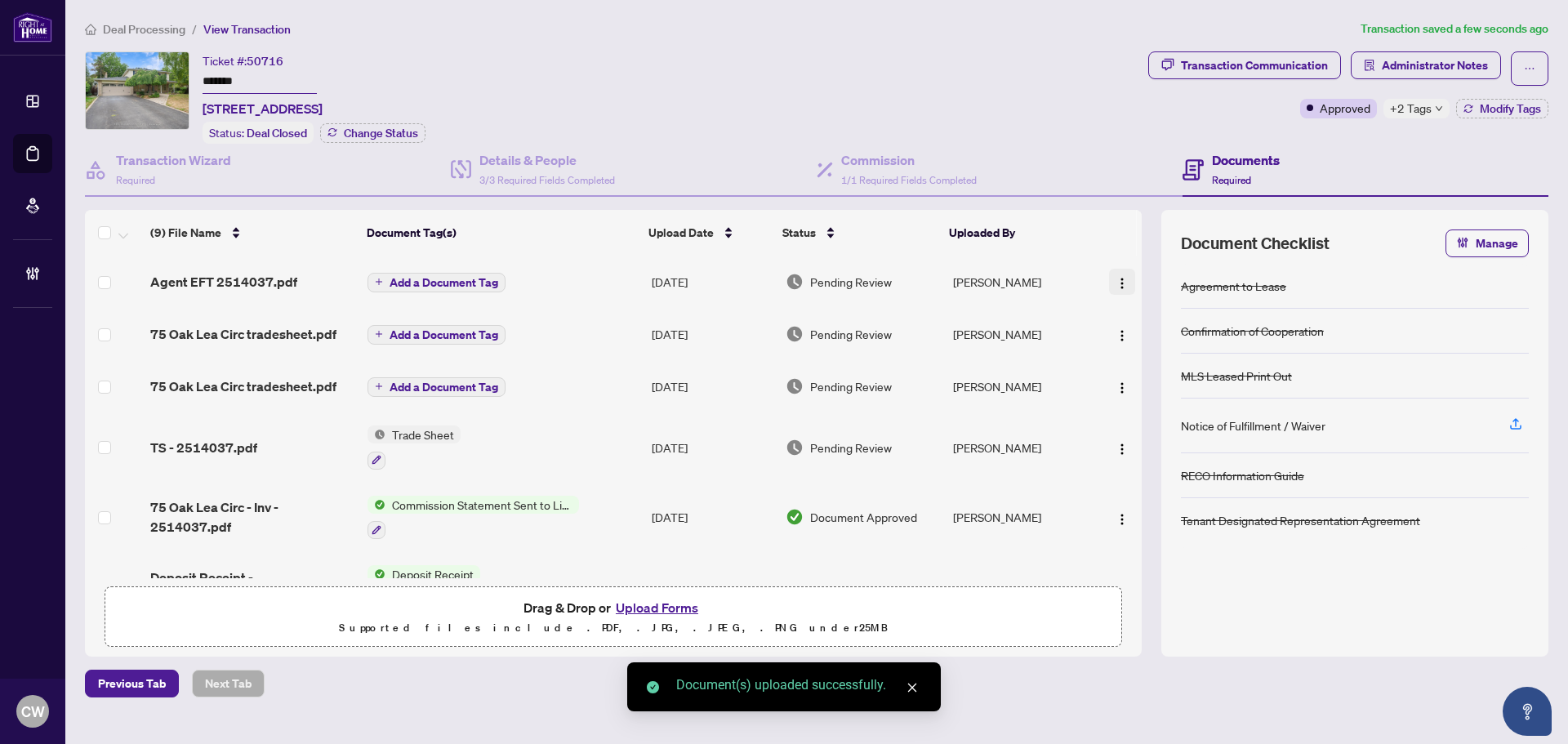
click at [1115, 273] on span "button" at bounding box center [1121, 281] width 13 height 18
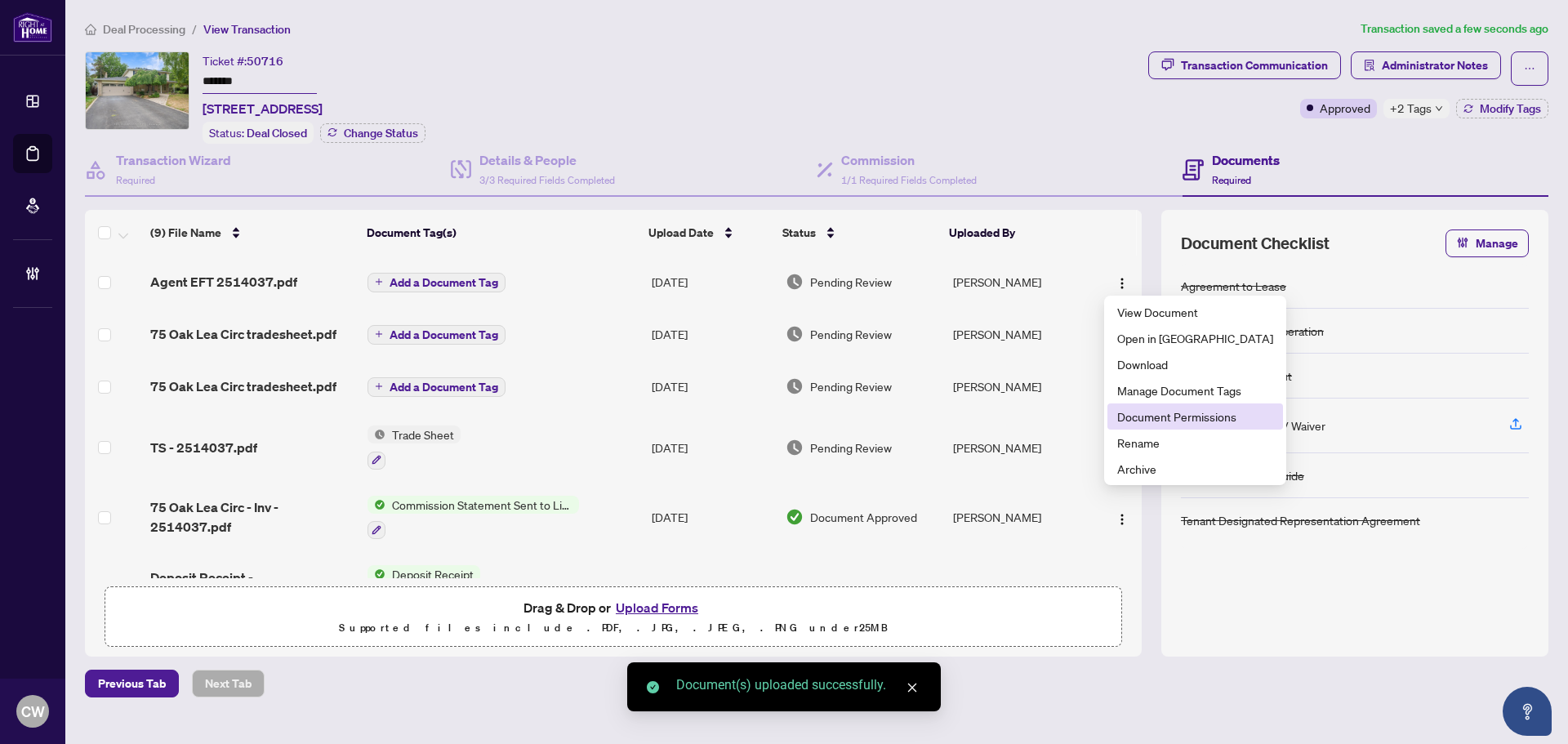
click at [1158, 412] on span "Document Permissions" at bounding box center [1194, 416] width 156 height 18
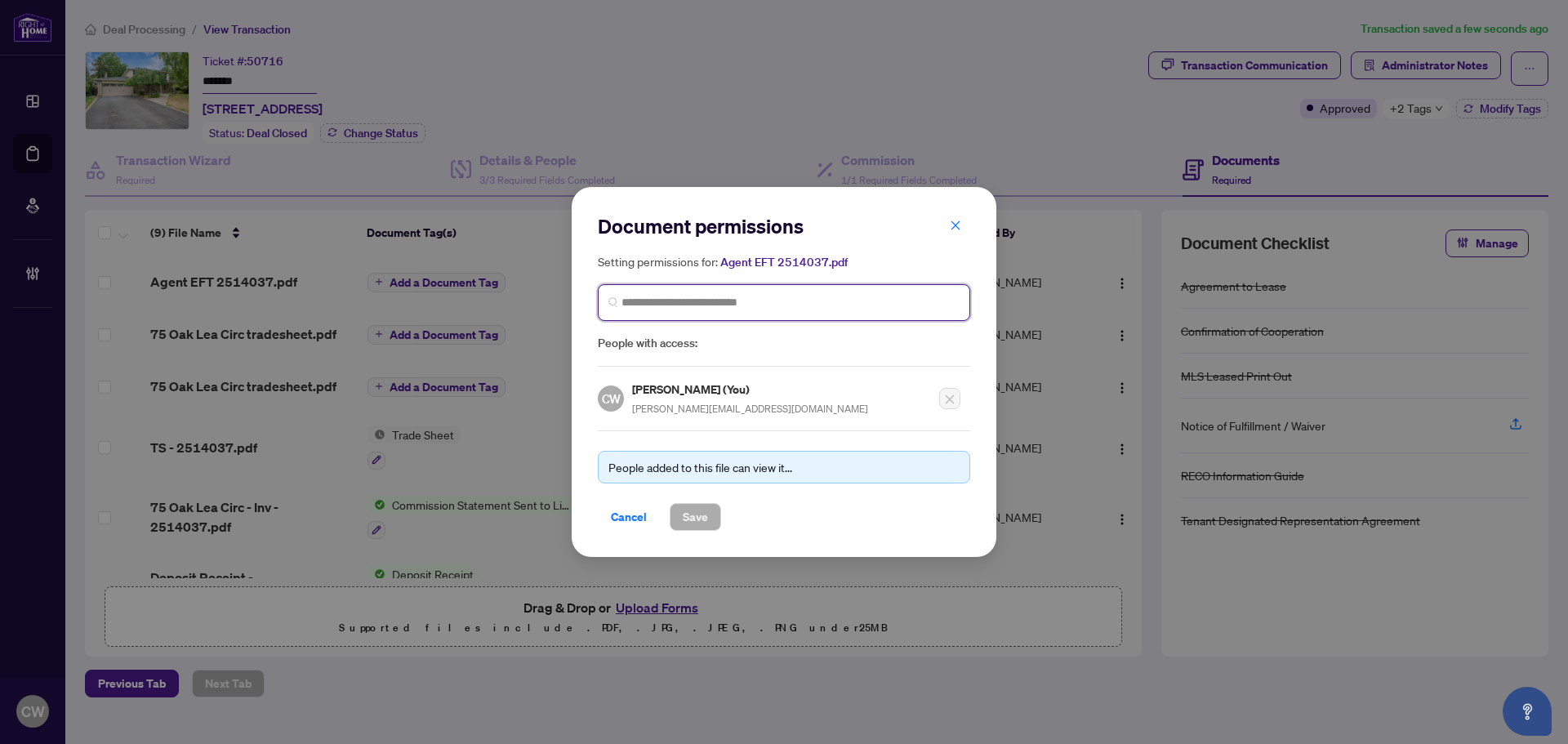
click at [775, 310] on input "search" at bounding box center [790, 302] width 338 height 17
paste input "**********"
type input "**********"
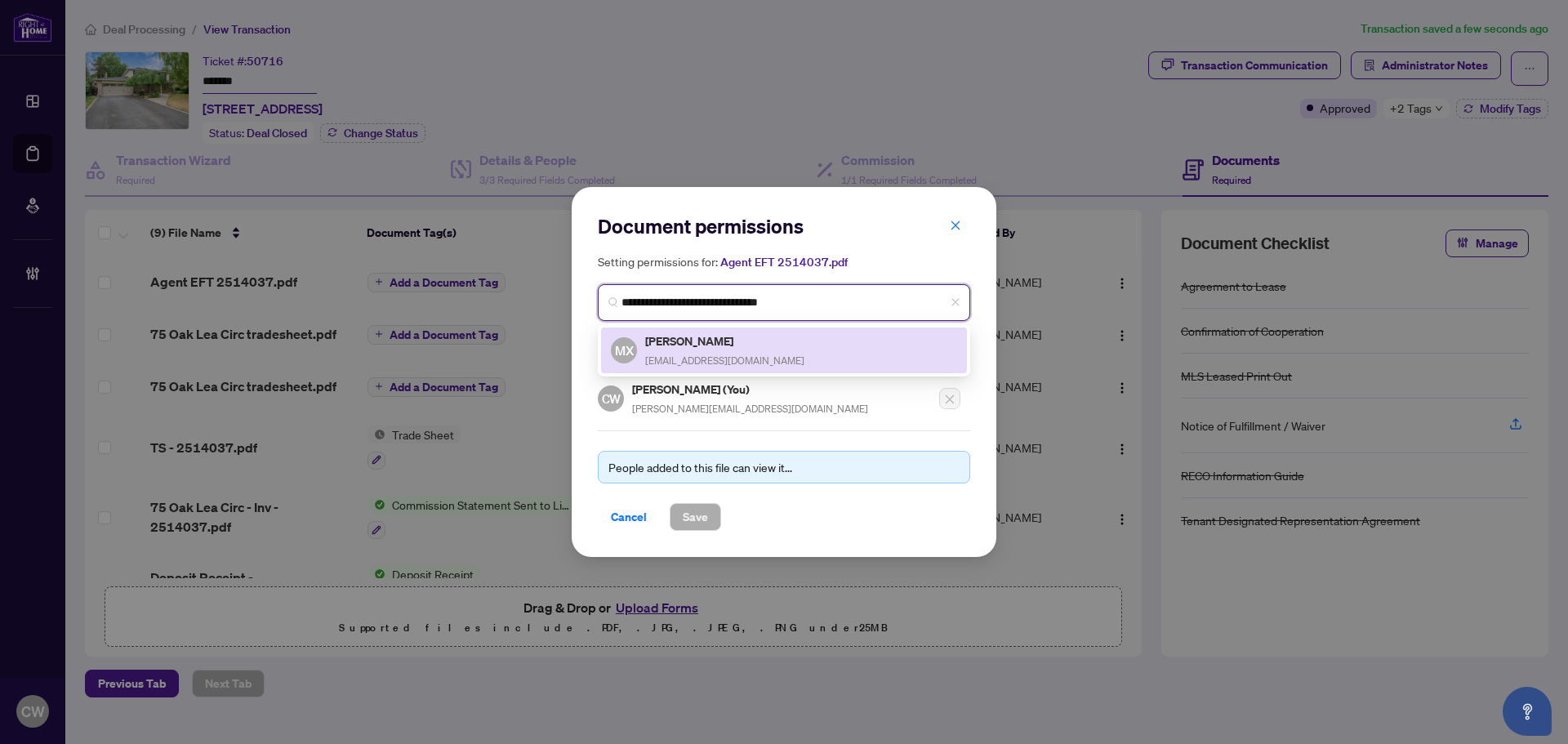
click at [712, 348] on h5 "[PERSON_NAME]" at bounding box center [725, 341] width 159 height 19
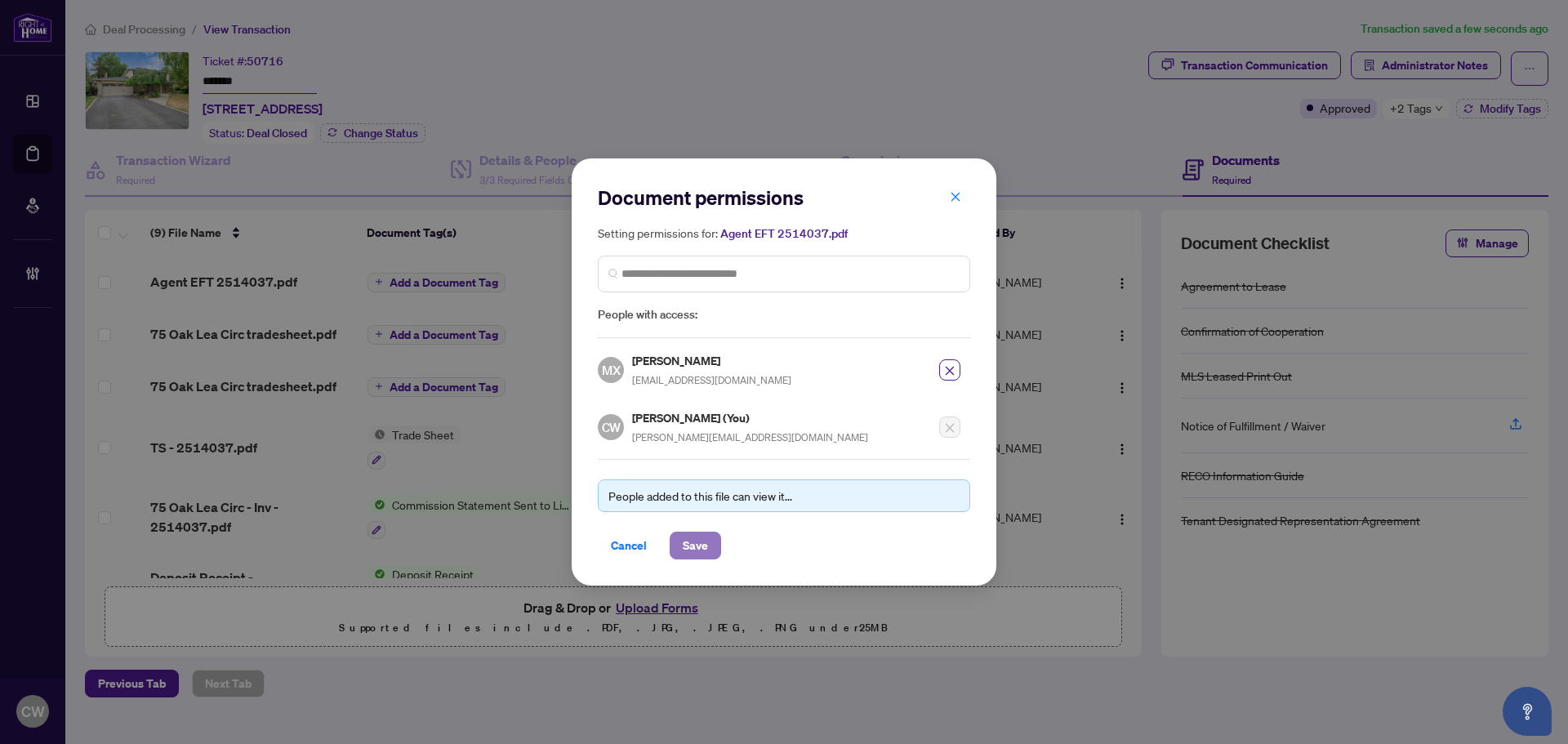
click at [698, 544] on span "Save" at bounding box center [695, 545] width 25 height 26
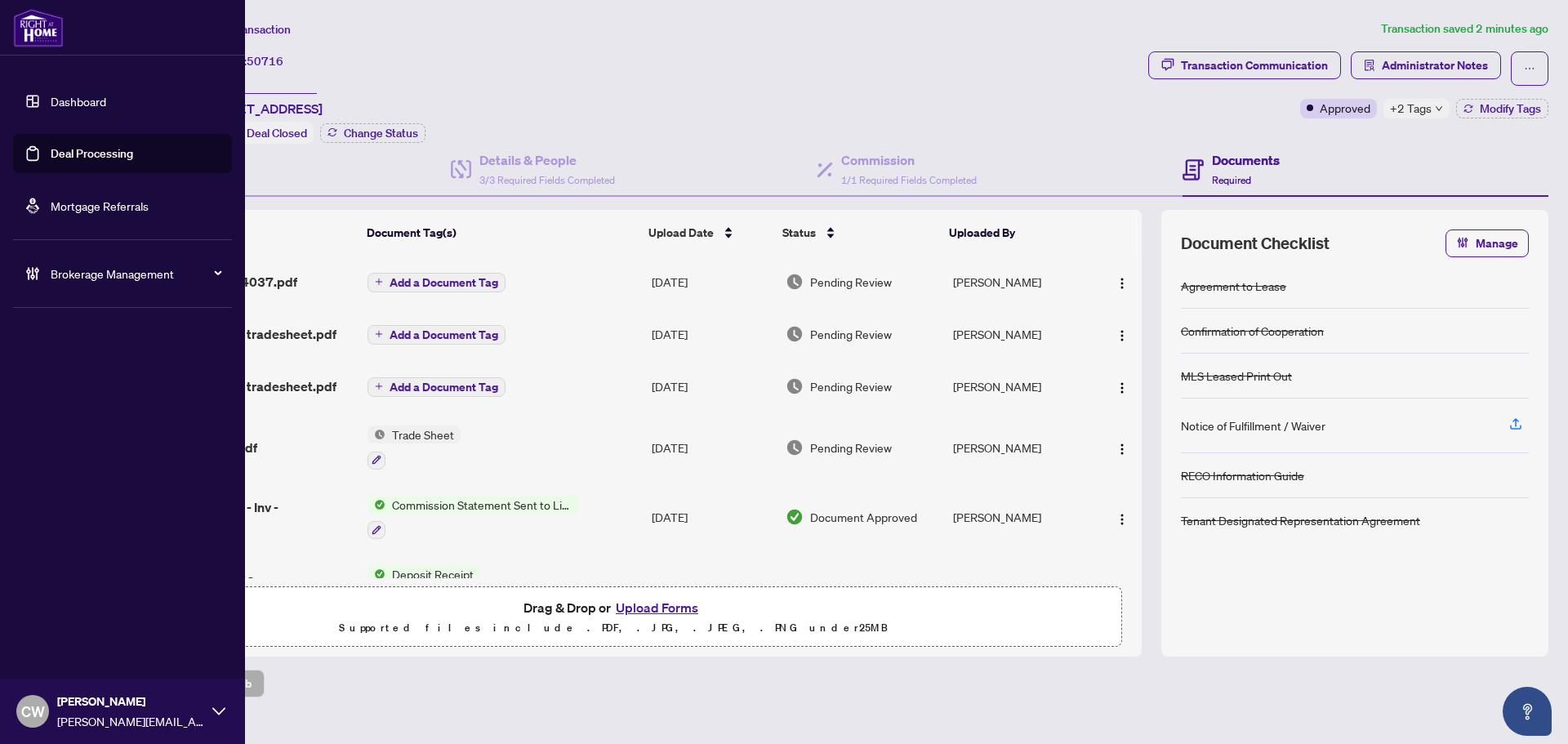
drag, startPoint x: 73, startPoint y: 143, endPoint x: 243, endPoint y: 148, distance: 170.1
click at [73, 146] on link "Deal Processing" at bounding box center [92, 153] width 83 height 14
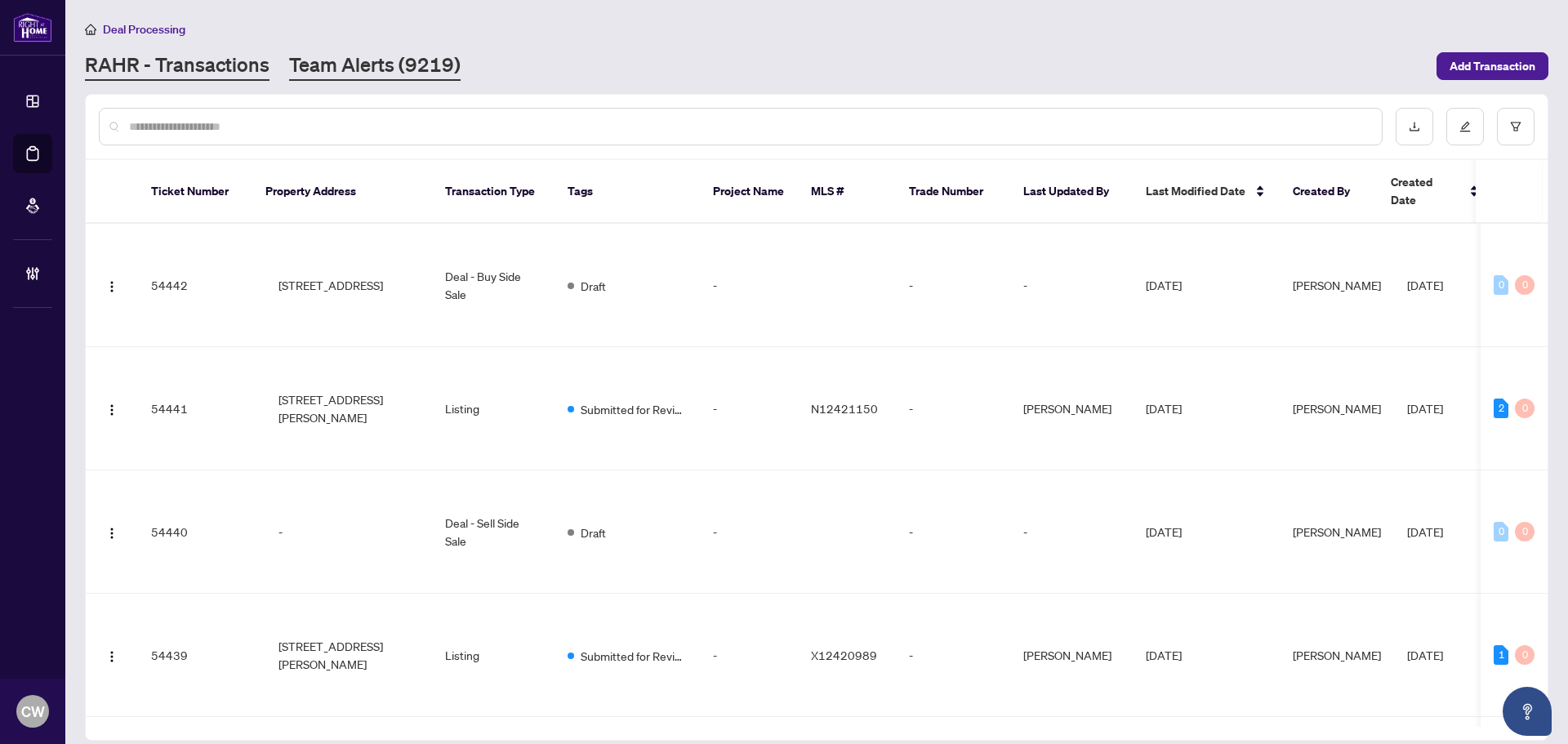
click at [382, 72] on link "Team Alerts (9219)" at bounding box center [374, 66] width 171 height 30
